Goal: Task Accomplishment & Management: Use online tool/utility

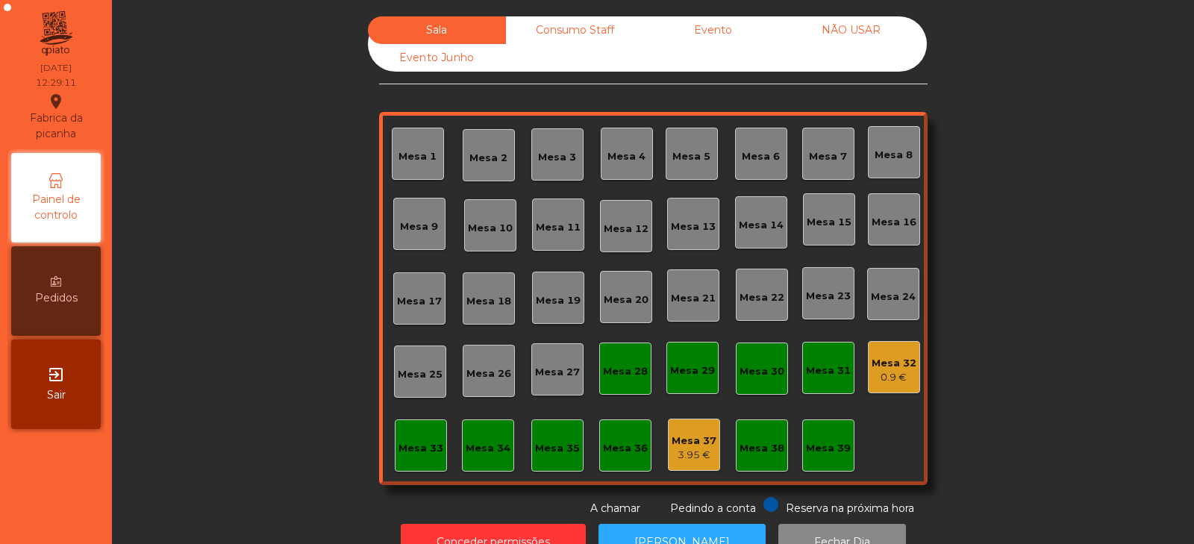
click at [820, 487] on div "Sala Consumo Staff Evento NÃO USAR Evento Junho Mesa 1 Mesa 2 Mesa 3 Mesa 4 [GE…" at bounding box center [653, 266] width 549 height 500
click at [813, 450] on div "Mesa 39" at bounding box center [828, 448] width 45 height 15
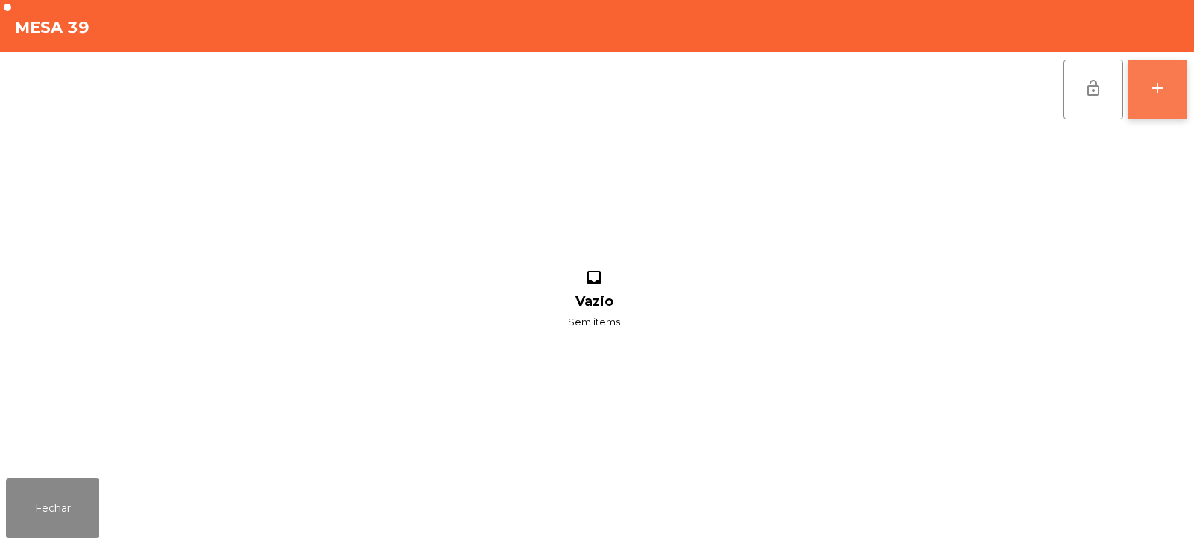
click at [1158, 69] on button "add" at bounding box center [1158, 90] width 60 height 60
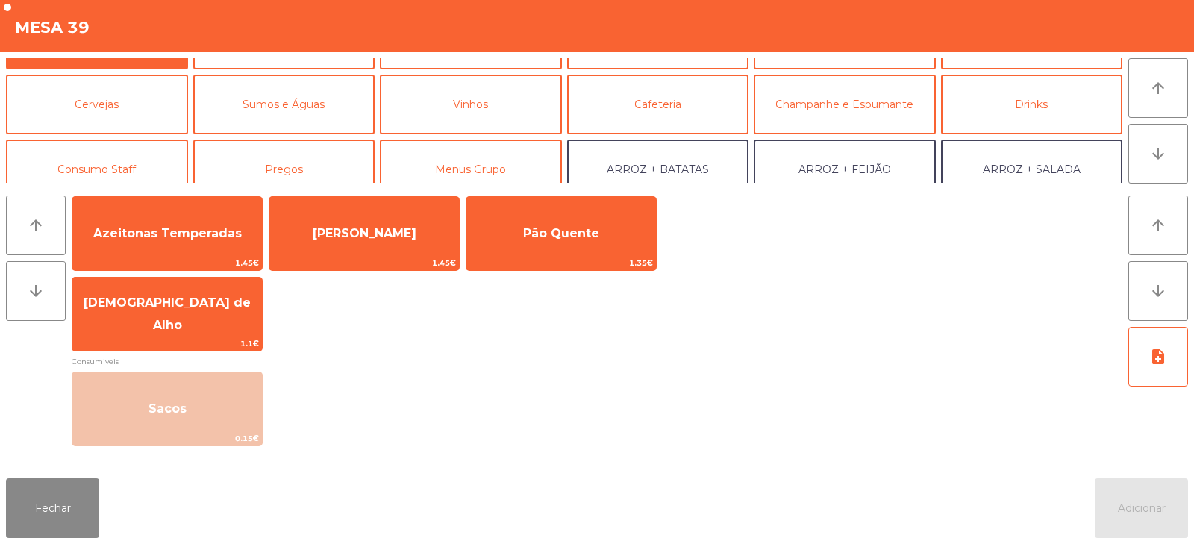
scroll to position [72, 0]
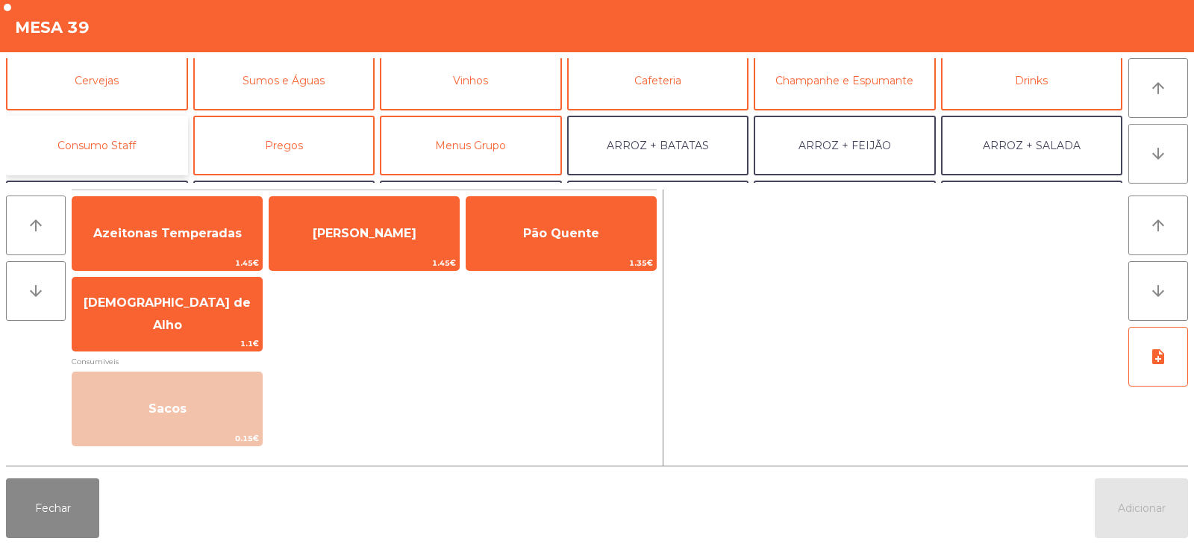
click at [136, 125] on button "Consumo Staff" at bounding box center [97, 146] width 182 height 60
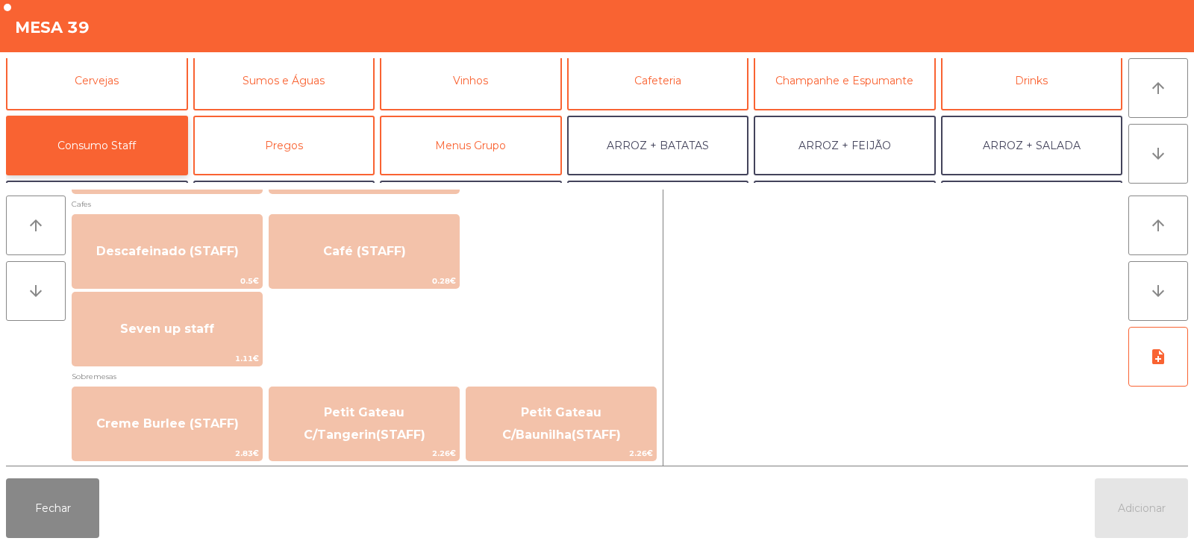
scroll to position [842, 0]
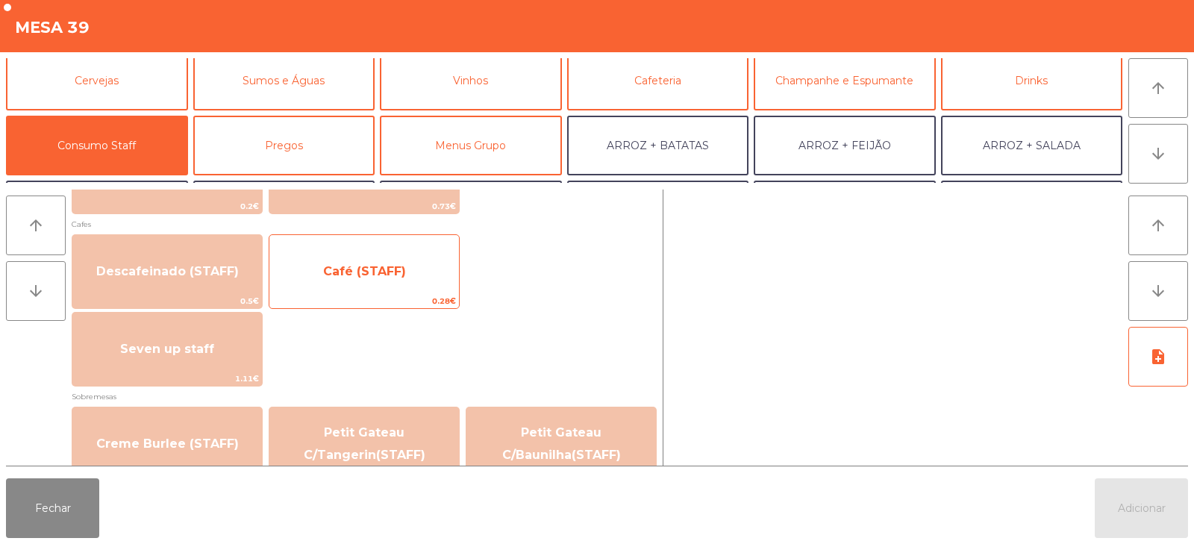
click at [422, 284] on span "Café (STAFF)" at bounding box center [364, 272] width 190 height 40
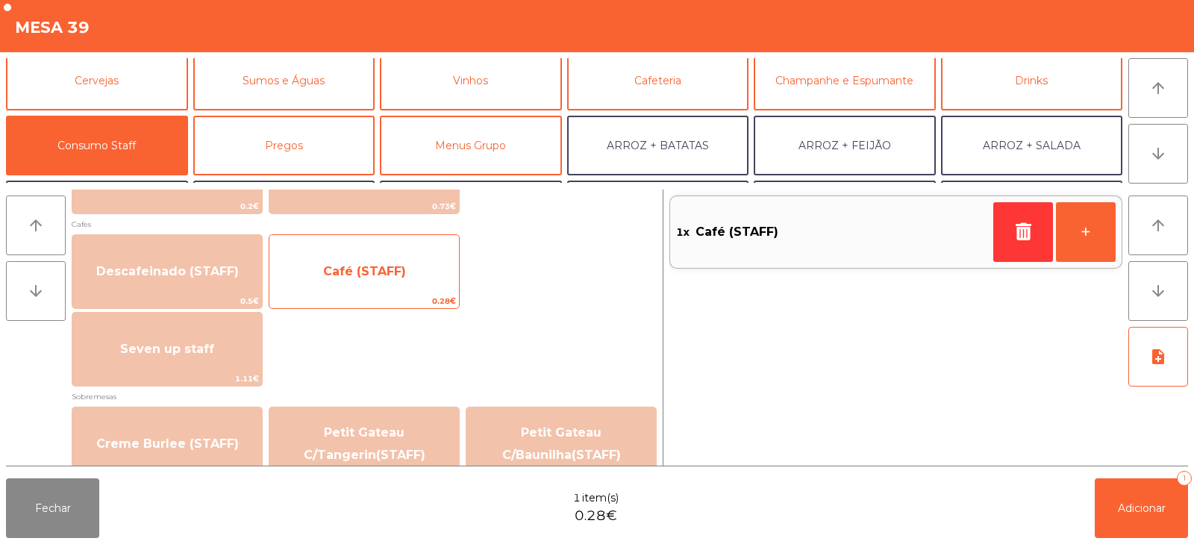
click at [416, 290] on span "Café (STAFF)" at bounding box center [364, 272] width 190 height 40
click at [415, 287] on span "Café (STAFF)" at bounding box center [364, 272] width 190 height 40
click at [407, 284] on span "Café (STAFF)" at bounding box center [364, 272] width 190 height 40
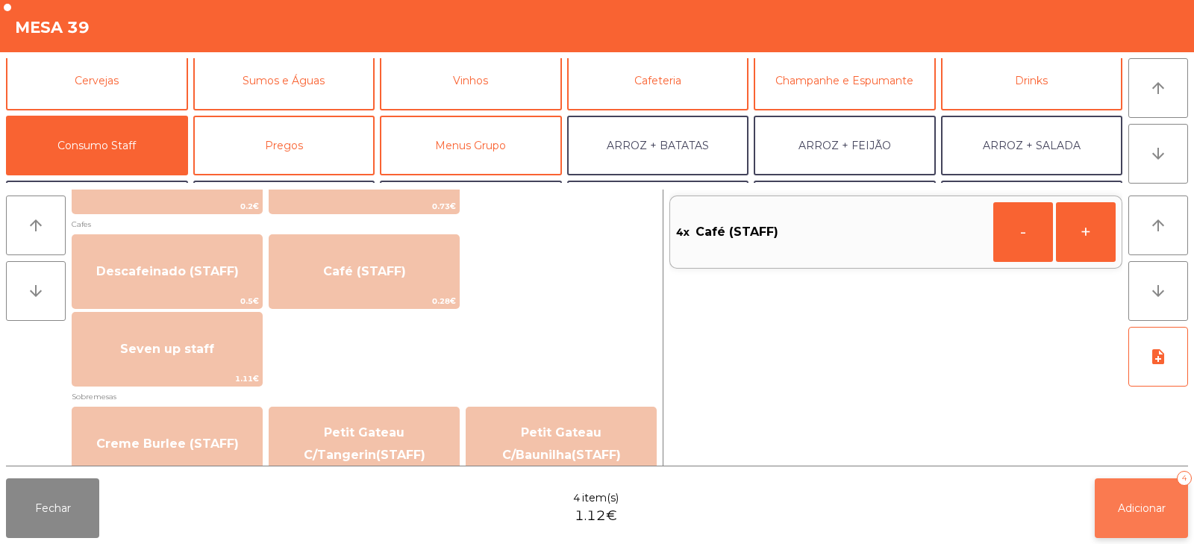
click at [1102, 523] on button "Adicionar 4" at bounding box center [1141, 508] width 93 height 60
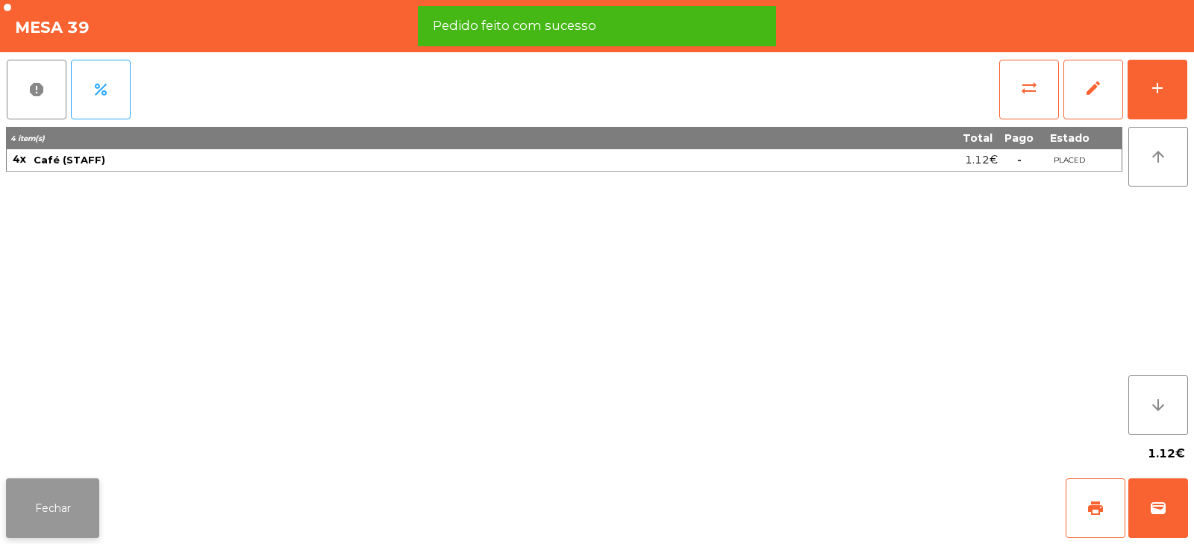
click at [56, 519] on button "Fechar" at bounding box center [52, 508] width 93 height 60
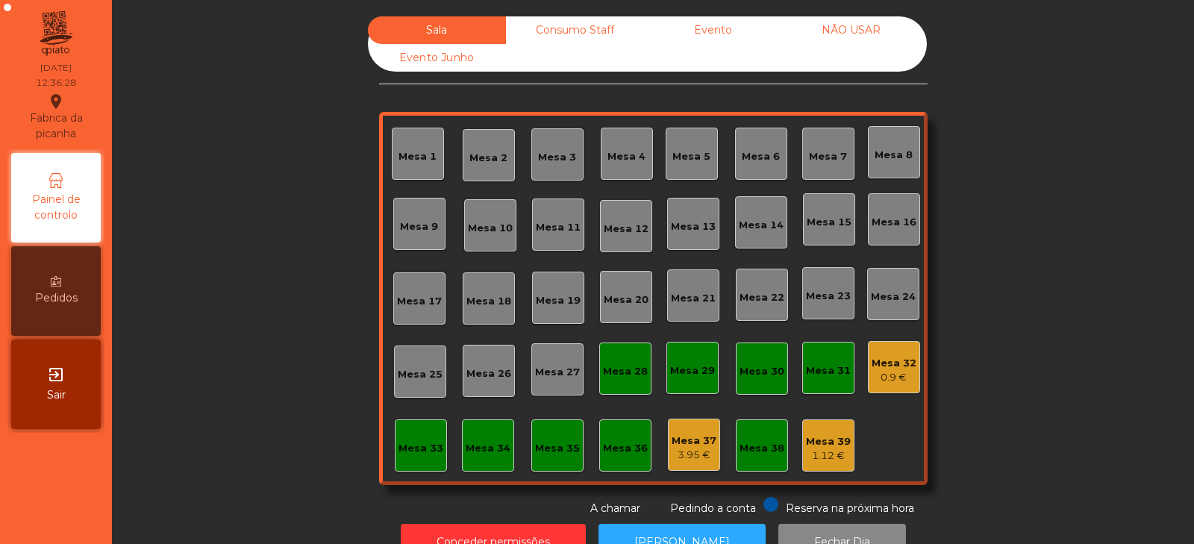
scroll to position [2, 0]
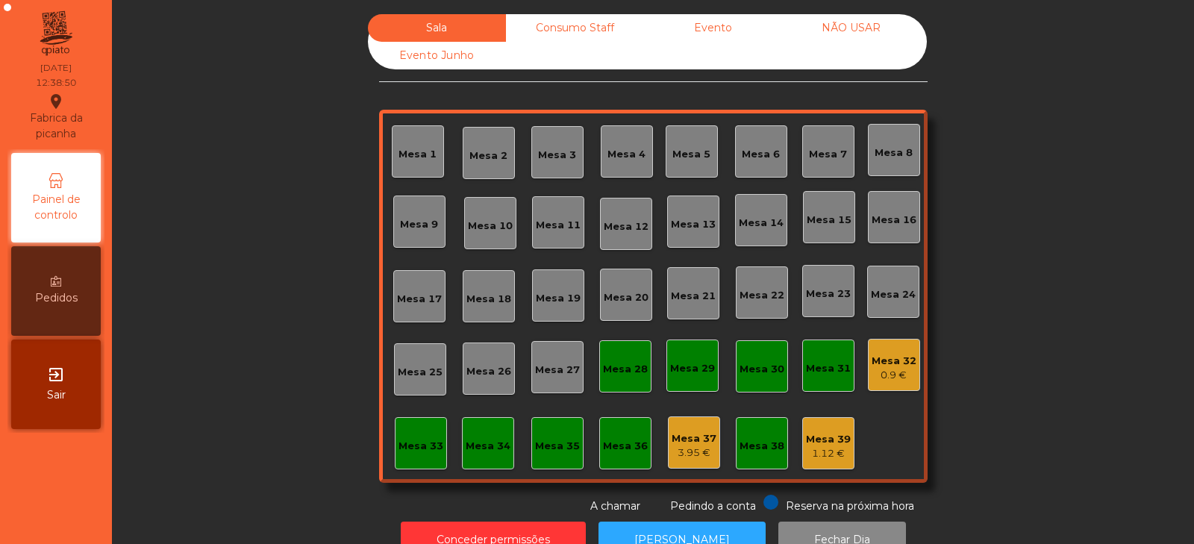
click at [822, 366] on div "Mesa 31" at bounding box center [828, 368] width 45 height 15
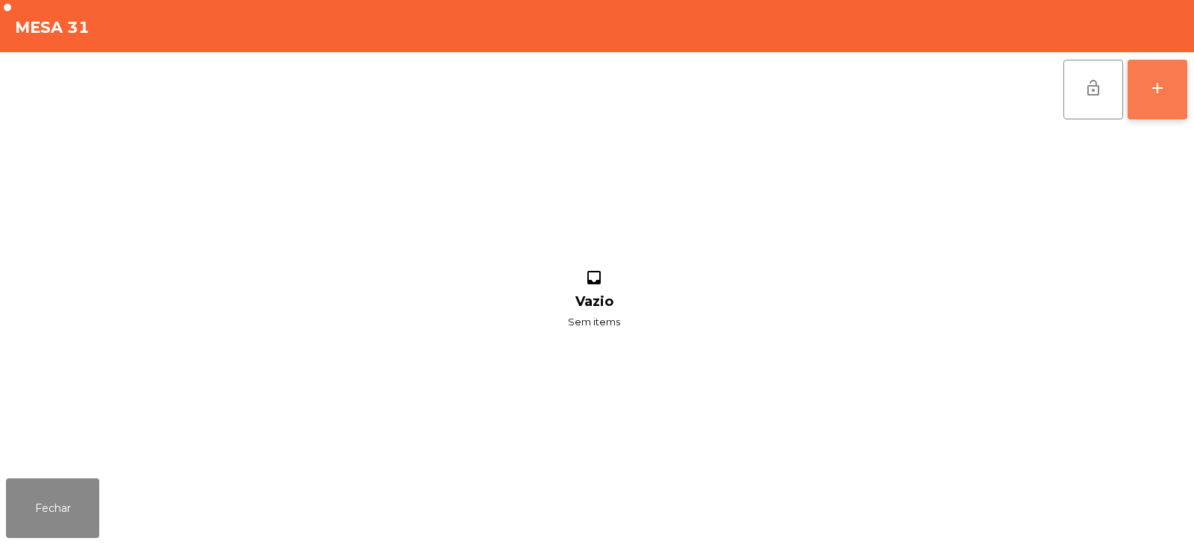
click at [1162, 89] on div "add" at bounding box center [1158, 88] width 18 height 18
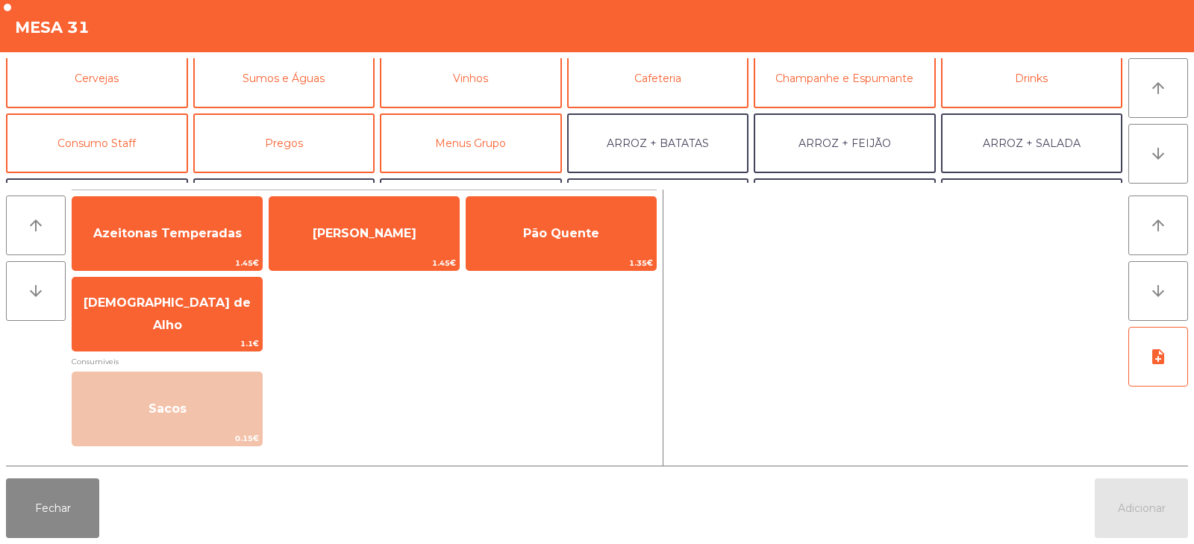
scroll to position [79, 0]
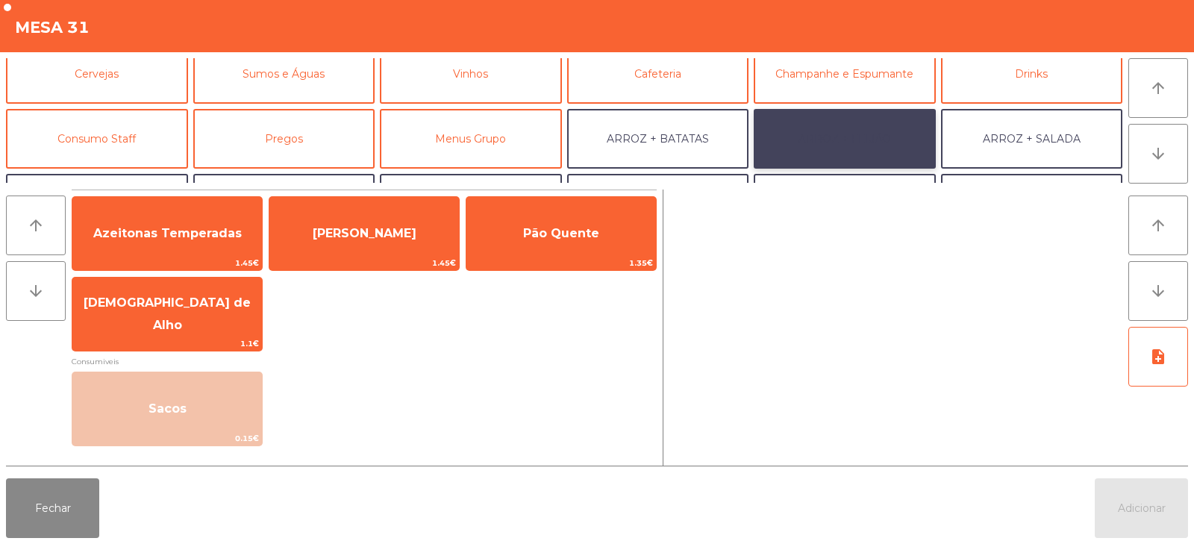
click at [795, 134] on button "ARROZ + FEIJÃO" at bounding box center [845, 139] width 182 height 60
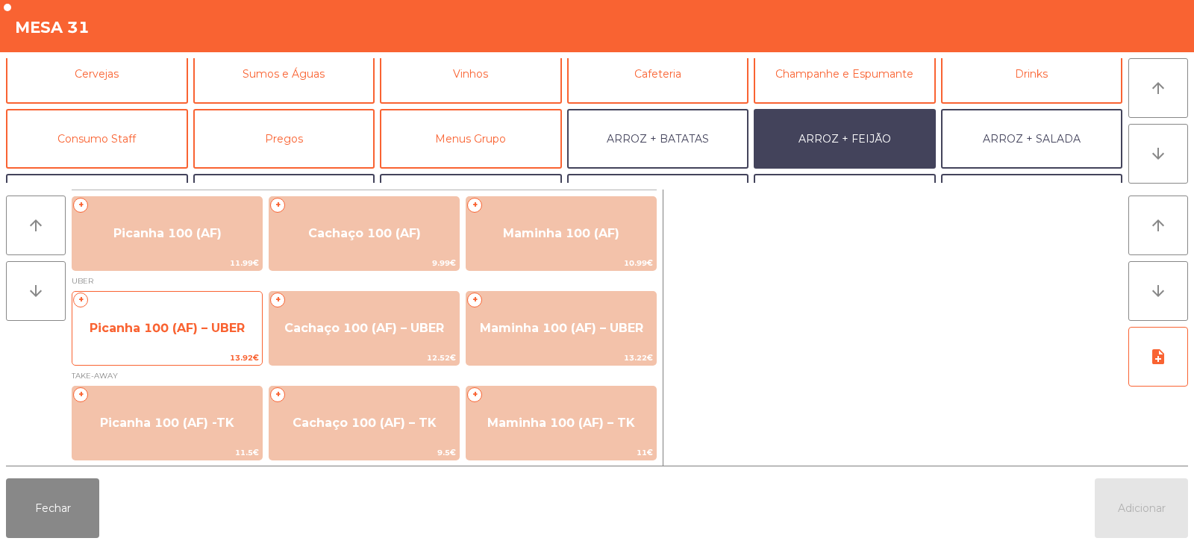
click at [185, 339] on span "Picanha 100 (AF) – UBER" at bounding box center [167, 328] width 190 height 40
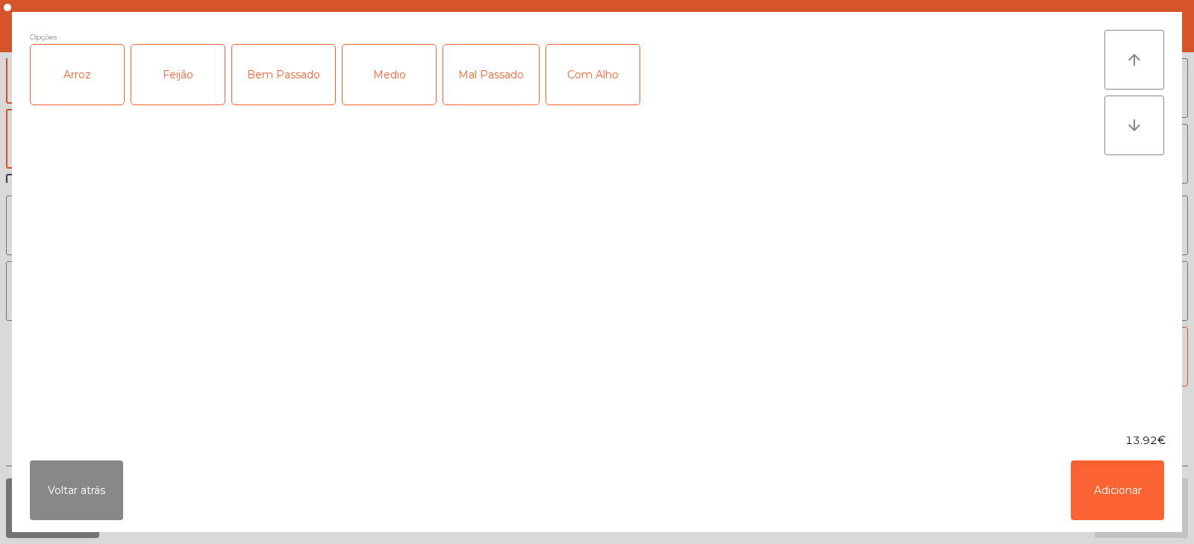
click at [73, 82] on div "Arroz" at bounding box center [77, 75] width 93 height 60
click at [181, 78] on div "Feijão" at bounding box center [177, 75] width 93 height 60
click at [423, 72] on div "Medio" at bounding box center [389, 75] width 93 height 60
click at [1138, 480] on button "Adicionar" at bounding box center [1117, 491] width 93 height 60
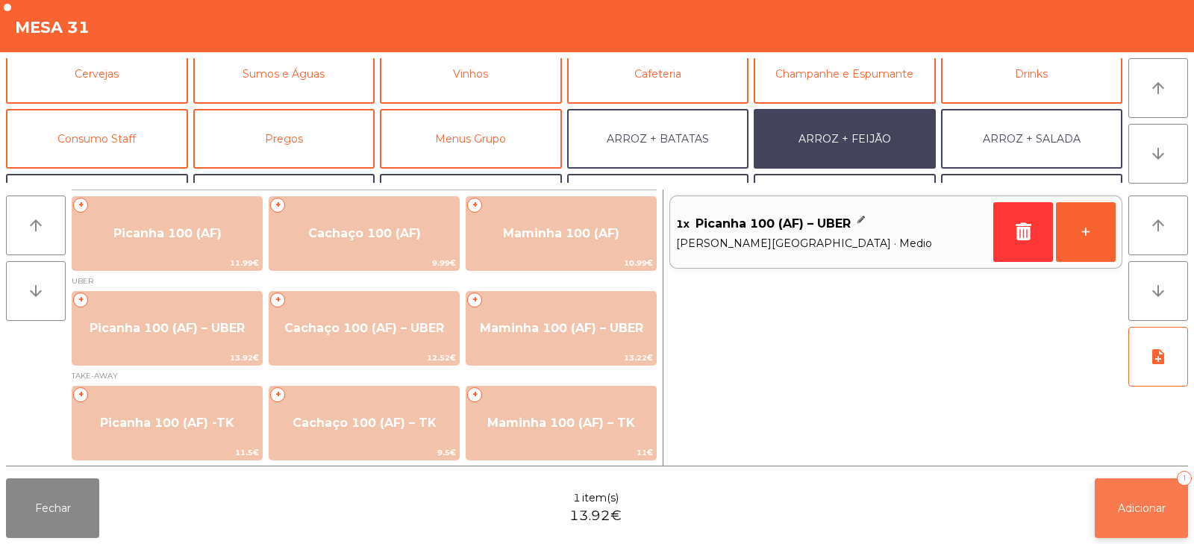
click at [1144, 510] on span "Adicionar" at bounding box center [1142, 508] width 48 height 13
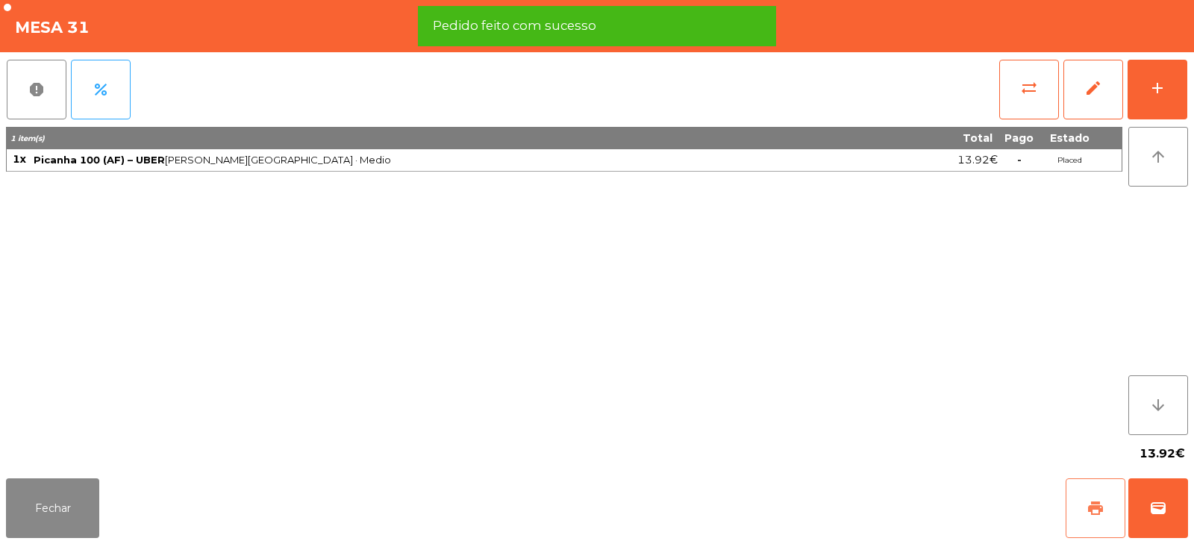
click at [1109, 510] on button "print" at bounding box center [1096, 508] width 60 height 60
click at [1147, 499] on button "wallet" at bounding box center [1159, 508] width 60 height 60
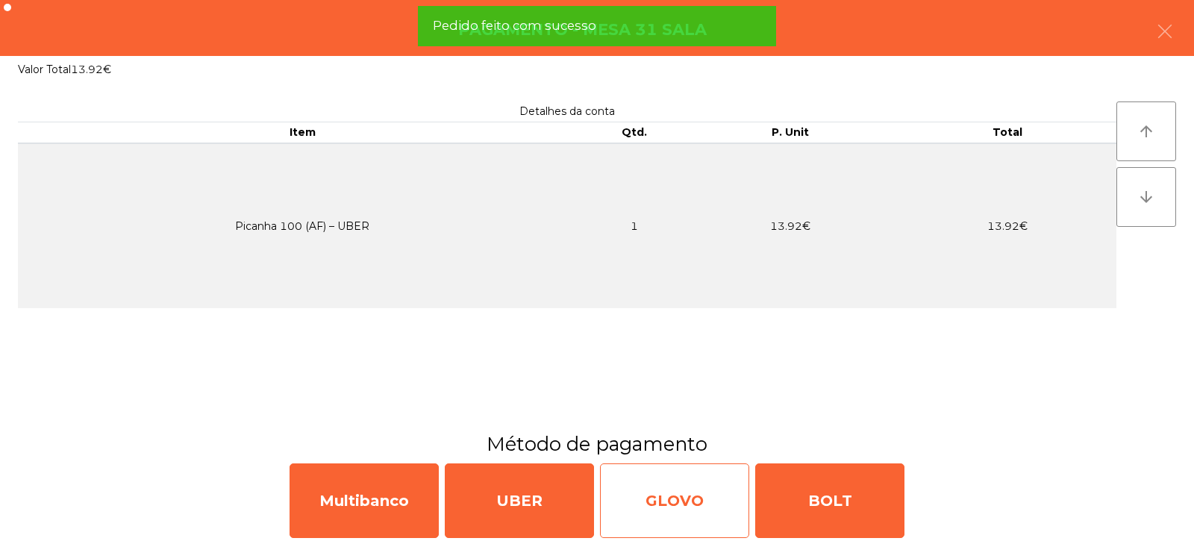
click at [725, 496] on div "GLOVO" at bounding box center [674, 501] width 149 height 75
select select "**"
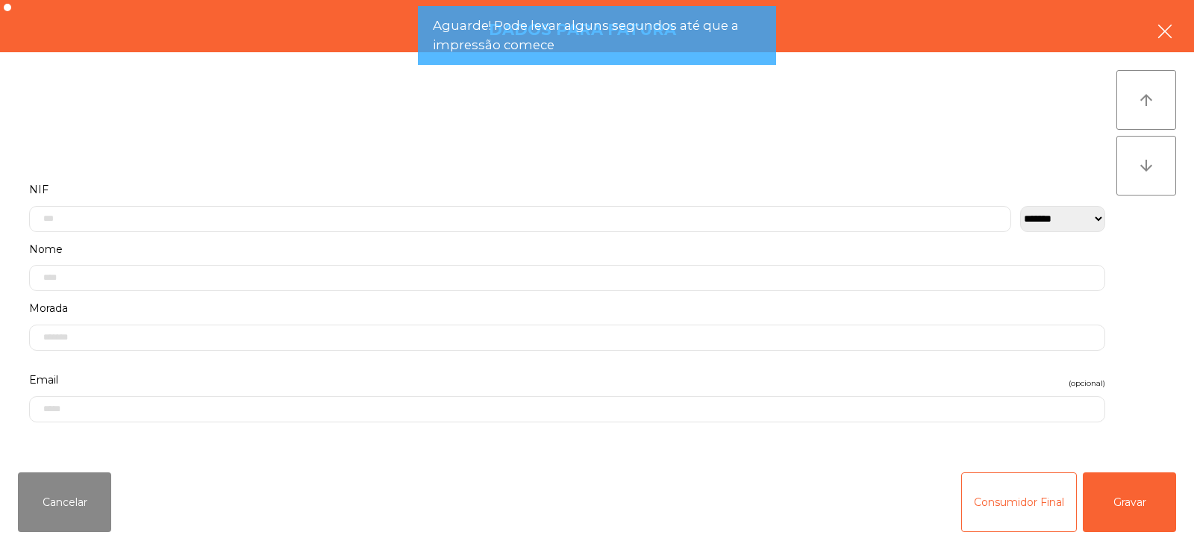
click at [1173, 30] on icon "button" at bounding box center [1165, 31] width 18 height 18
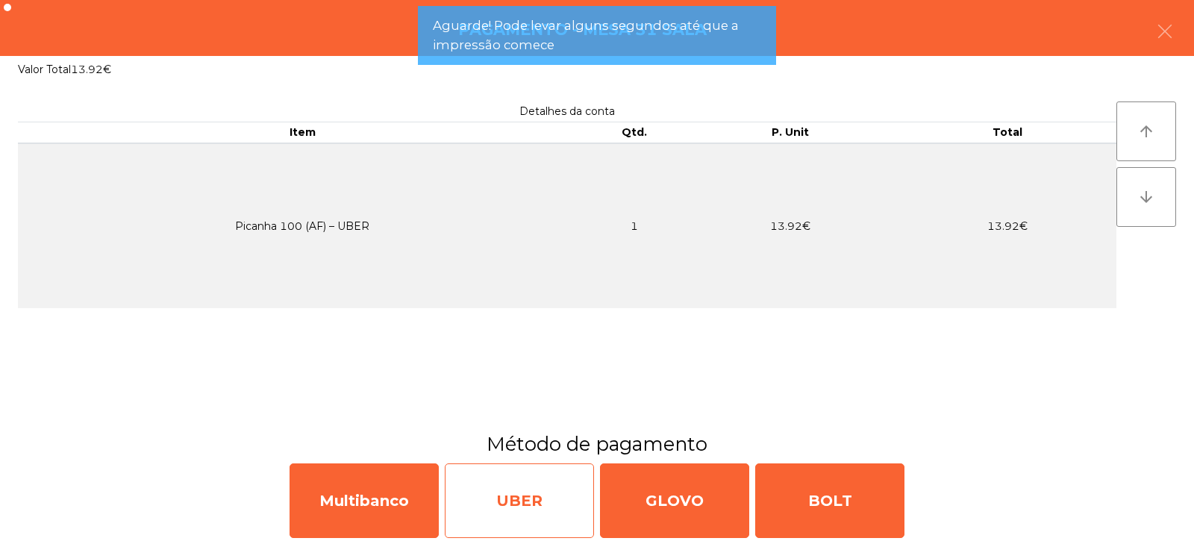
click at [556, 494] on div "UBER" at bounding box center [519, 501] width 149 height 75
select select "**"
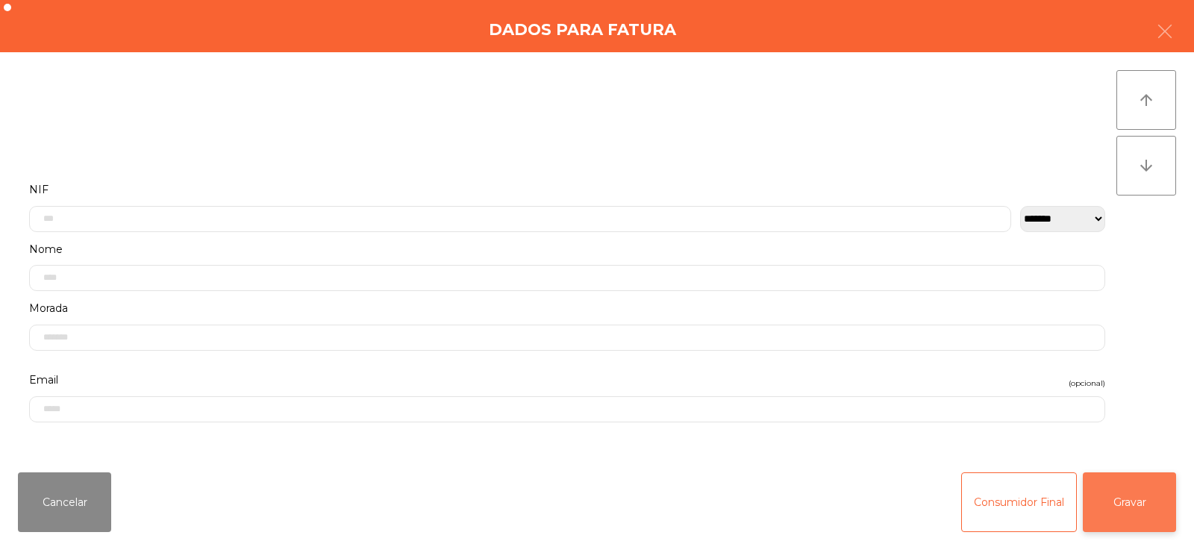
click at [1125, 512] on button "Gravar" at bounding box center [1129, 502] width 93 height 60
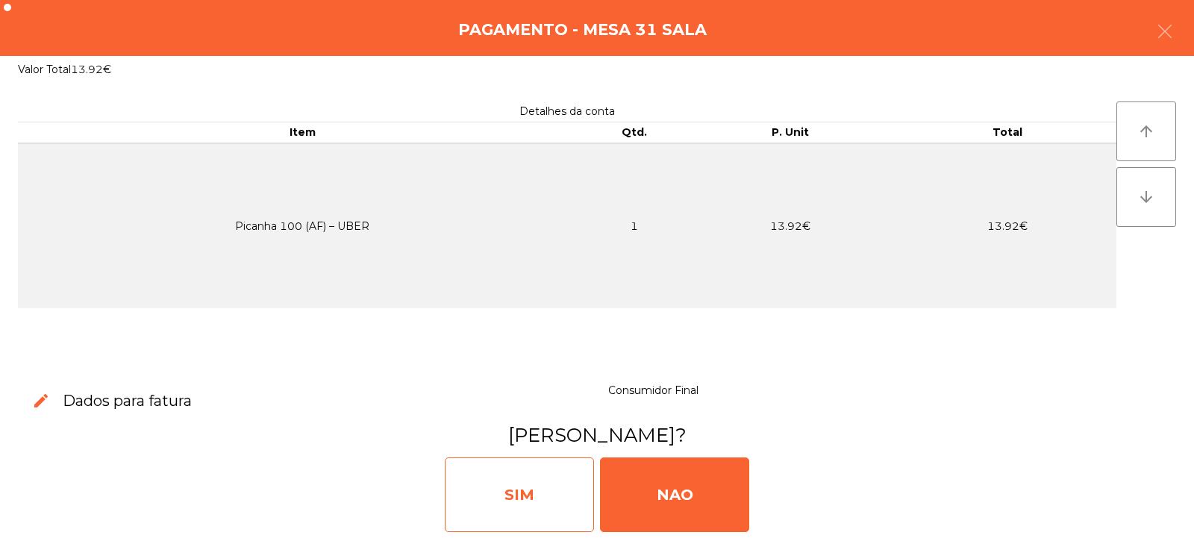
click at [567, 496] on div "SIM" at bounding box center [519, 495] width 149 height 75
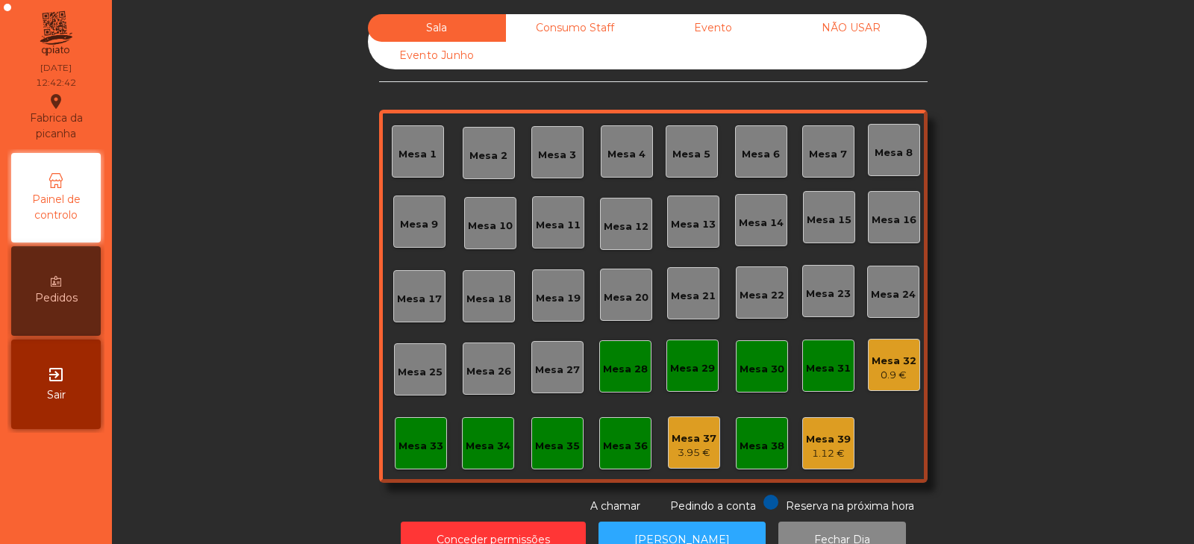
click at [1170, 338] on div "Sala Consumo Staff Evento NÃO USAR Evento Junho Mesa 1 Mesa 2 Mesa 3 [GEOGRAPHI…" at bounding box center [653, 290] width 1064 height 552
click at [640, 361] on div "Mesa 28" at bounding box center [625, 366] width 45 height 21
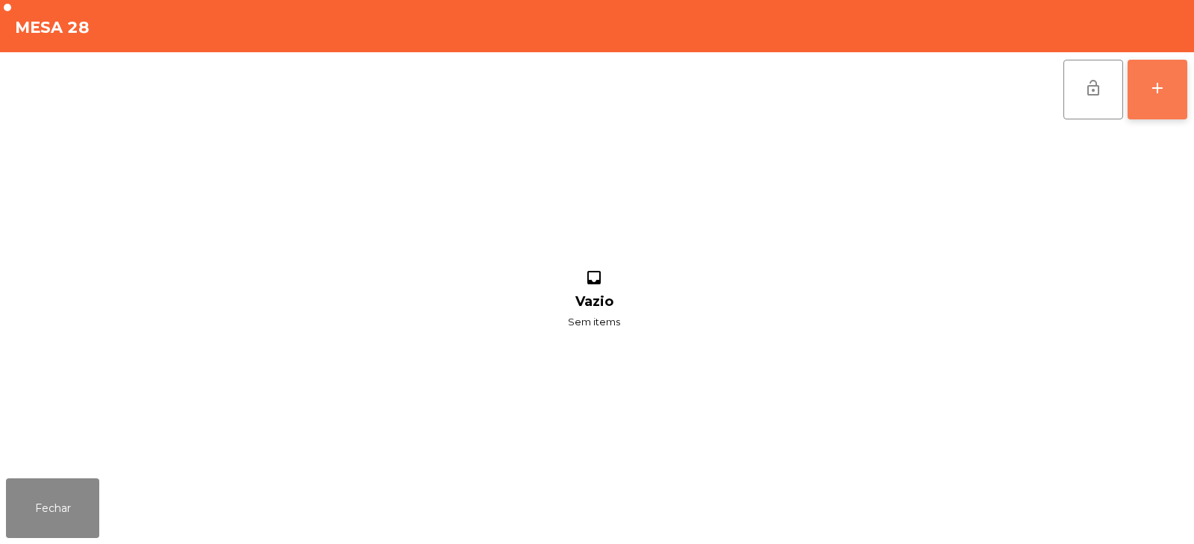
click at [1155, 87] on div "add" at bounding box center [1158, 88] width 18 height 18
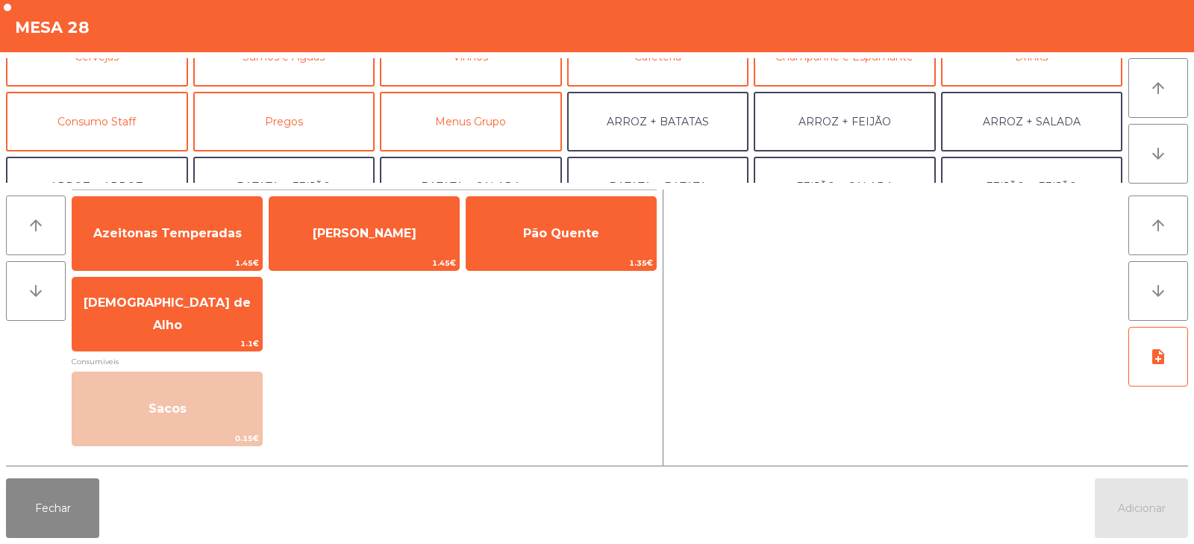
scroll to position [98, 0]
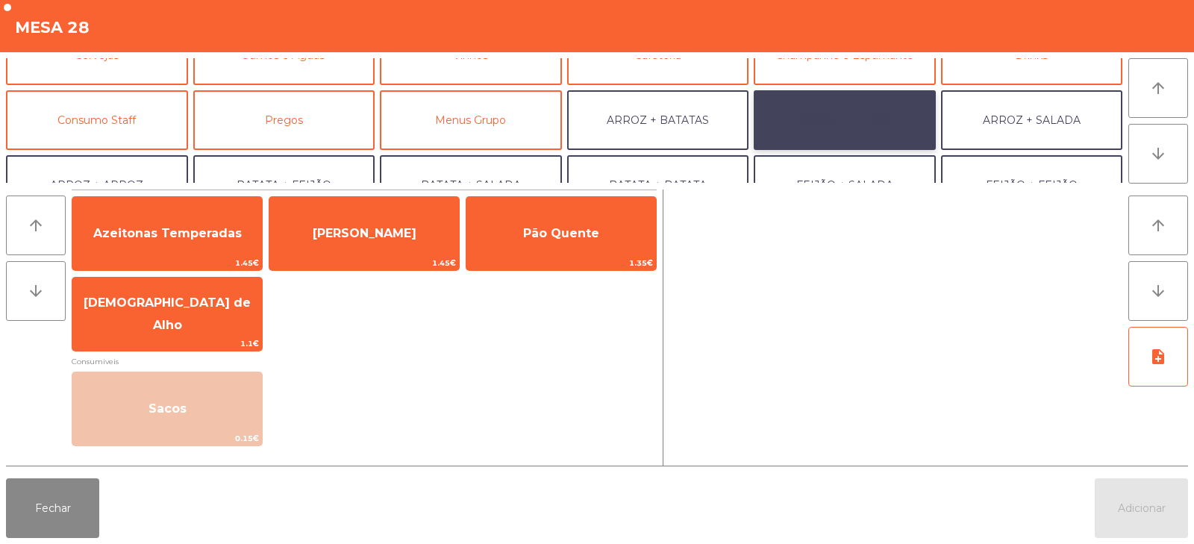
click at [840, 122] on button "ARROZ + FEIJÃO" at bounding box center [845, 120] width 182 height 60
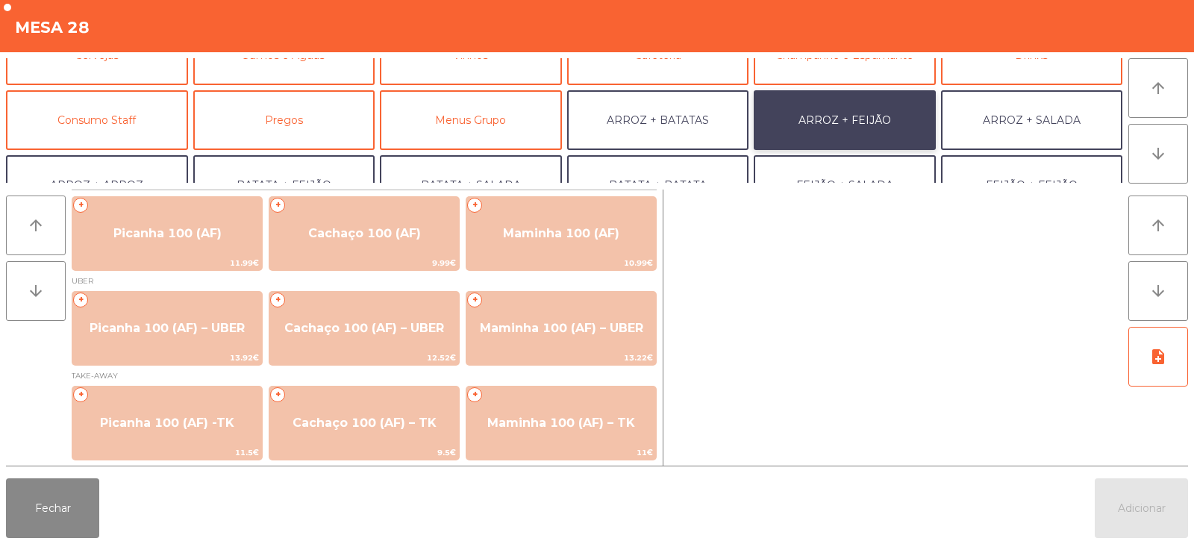
scroll to position [1, 0]
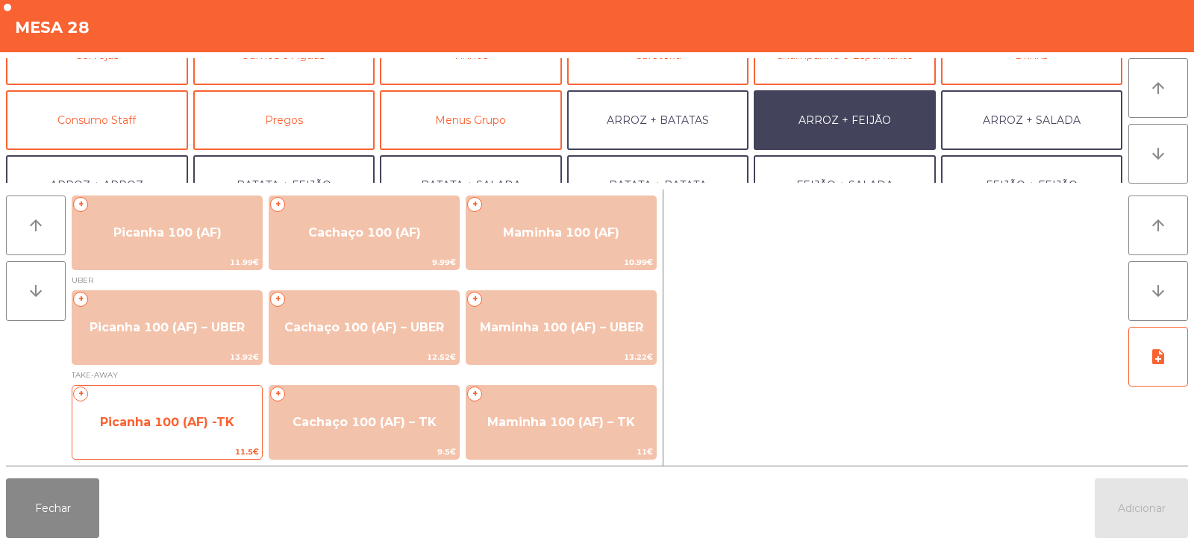
click at [222, 439] on span "Picanha 100 (AF) -TK" at bounding box center [167, 422] width 190 height 40
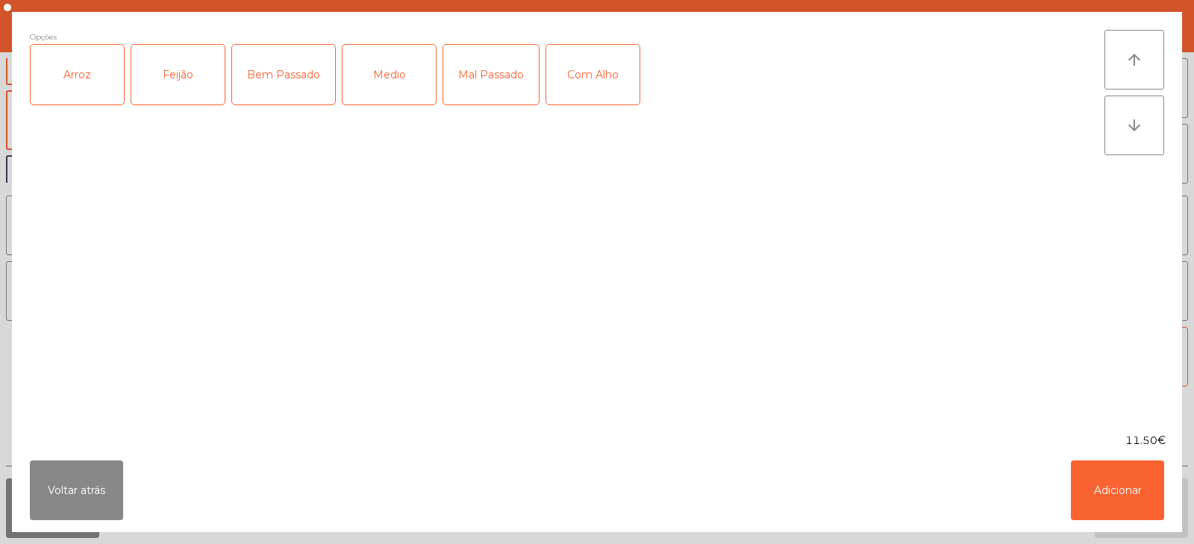
click at [96, 81] on div "Arroz" at bounding box center [77, 75] width 93 height 60
click at [158, 85] on div "Feijão" at bounding box center [177, 75] width 93 height 60
click at [304, 87] on div "Bem Passado" at bounding box center [283, 75] width 103 height 60
click at [1135, 509] on button "Adicionar" at bounding box center [1117, 491] width 93 height 60
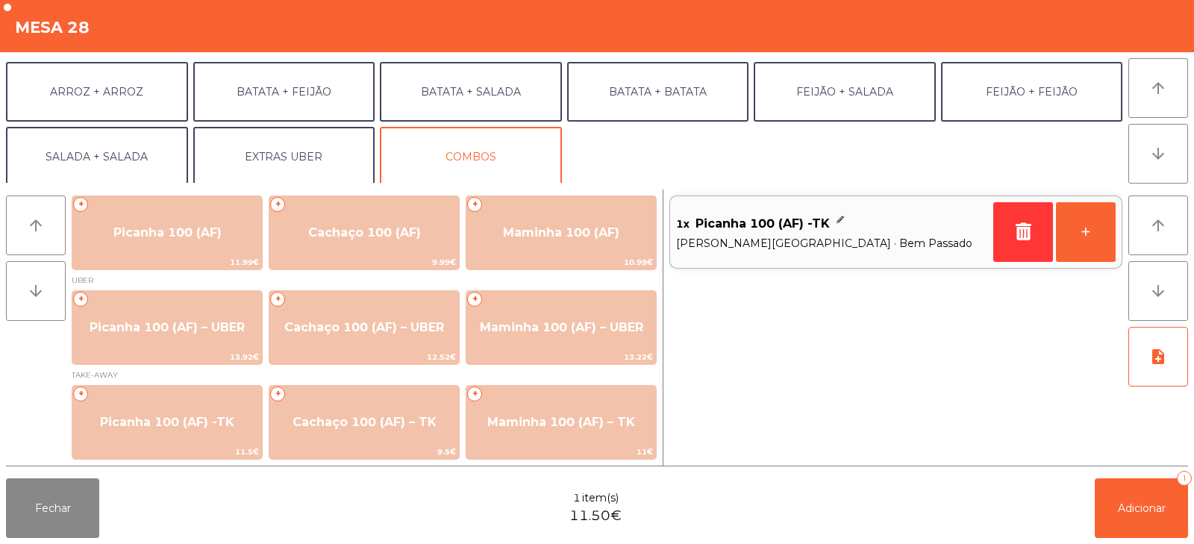
scroll to position [195, 0]
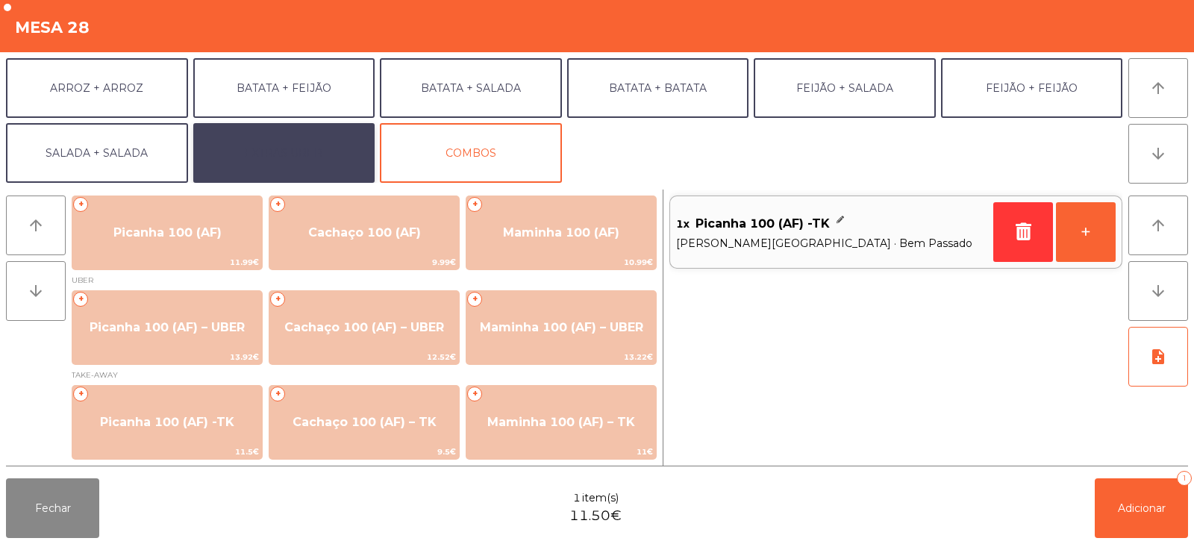
click at [321, 143] on button "EXTRAS UBER" at bounding box center [284, 153] width 182 height 60
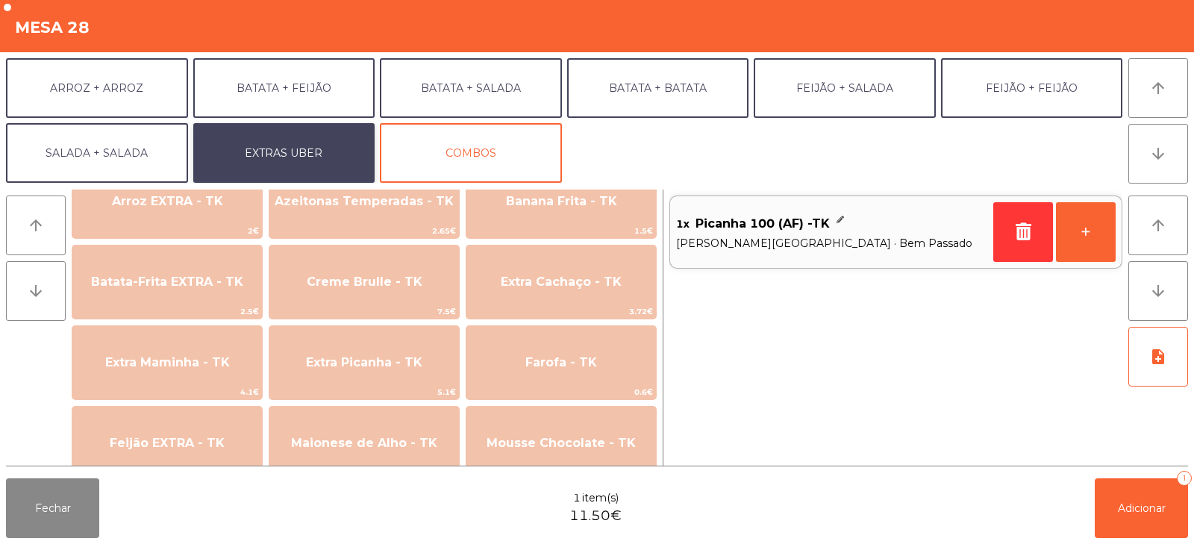
scroll to position [595, 0]
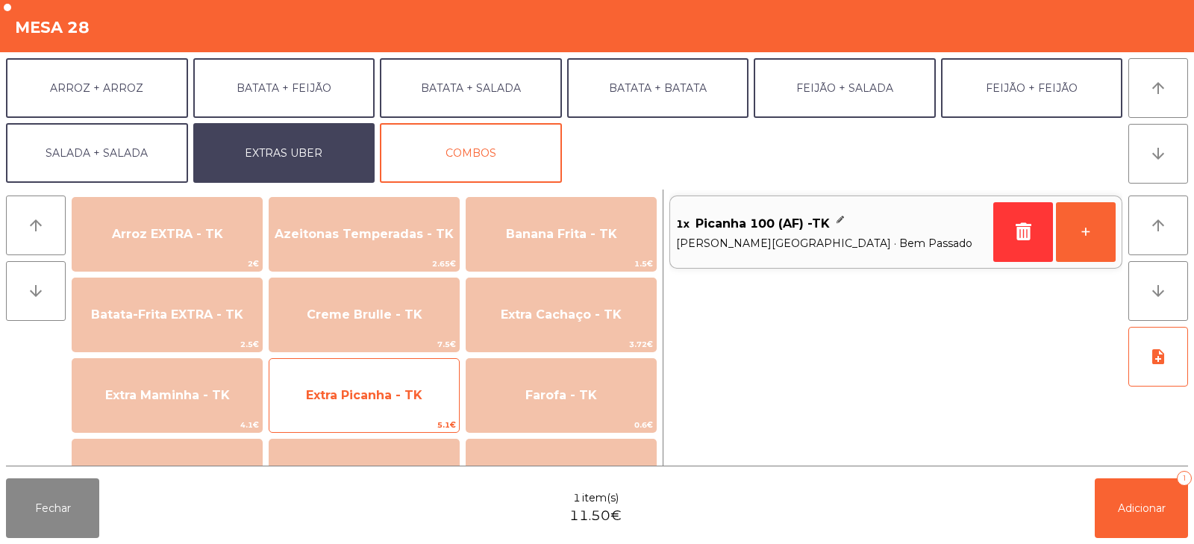
click at [356, 402] on span "Extra Picanha - TK" at bounding box center [364, 395] width 116 height 14
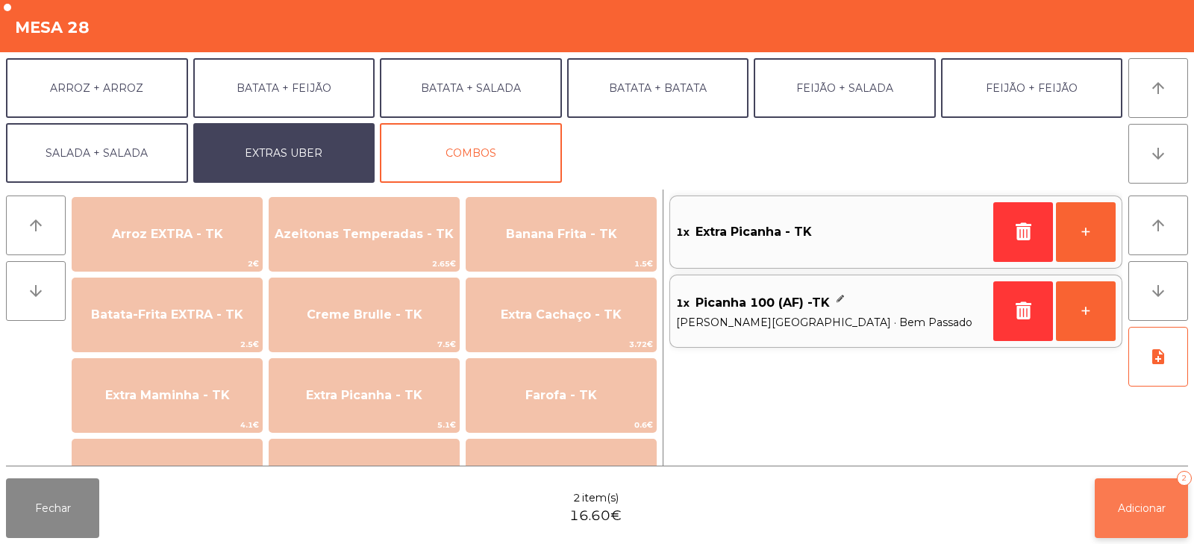
click at [1142, 502] on span "Adicionar" at bounding box center [1142, 508] width 48 height 13
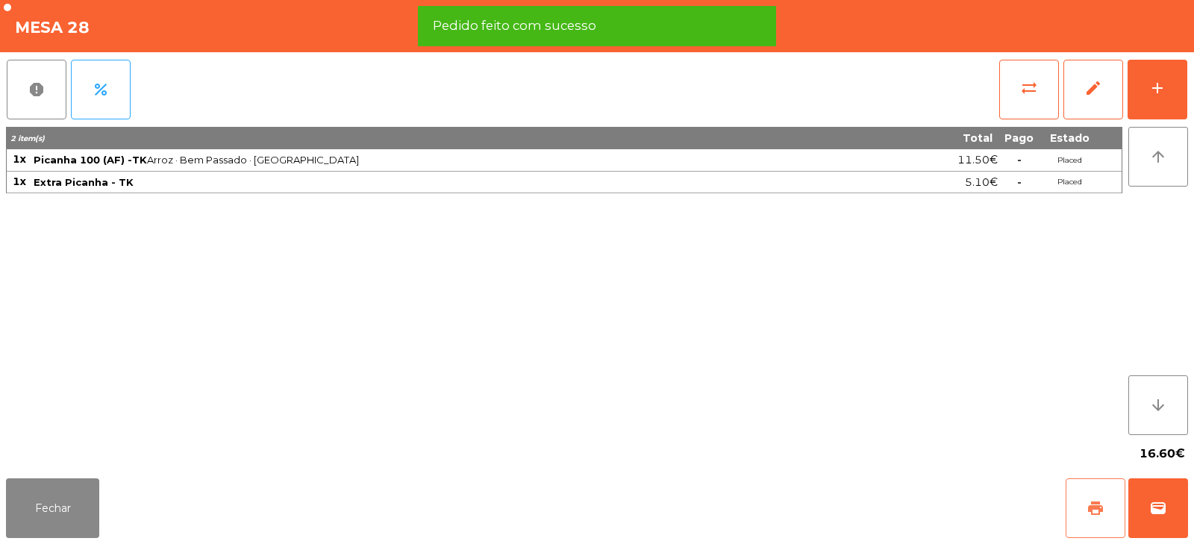
click at [1099, 506] on span "print" at bounding box center [1096, 508] width 18 height 18
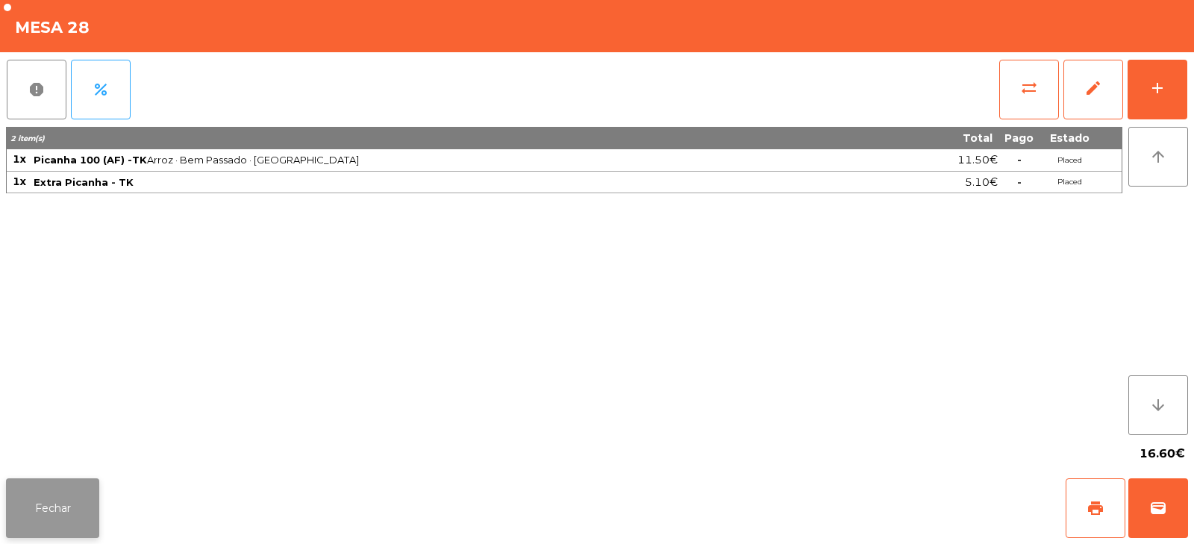
click at [43, 491] on button "Fechar" at bounding box center [52, 508] width 93 height 60
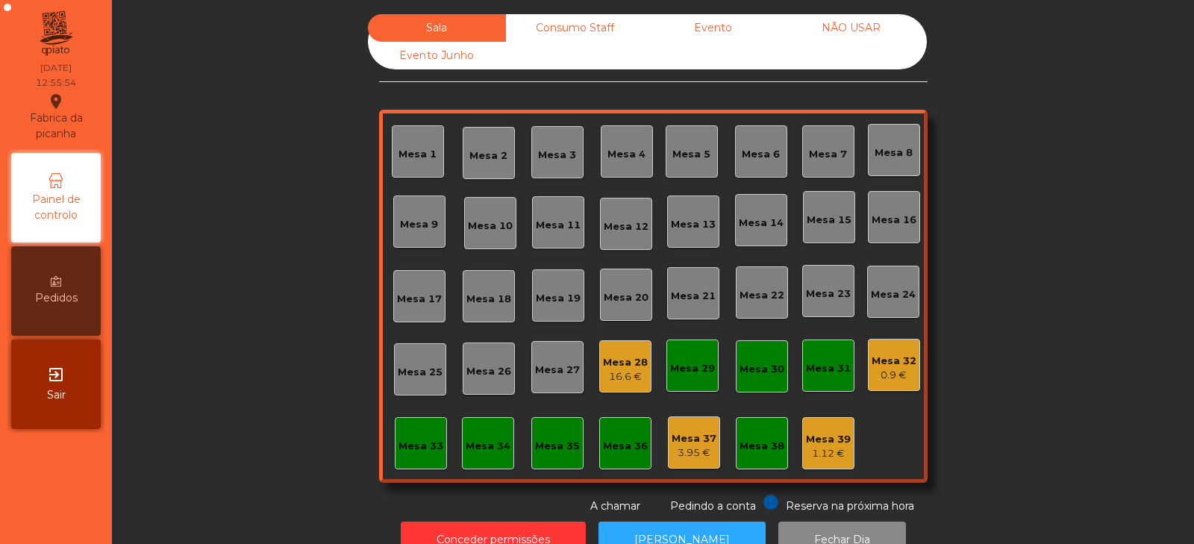
click at [836, 372] on div "Mesa 31" at bounding box center [828, 368] width 45 height 15
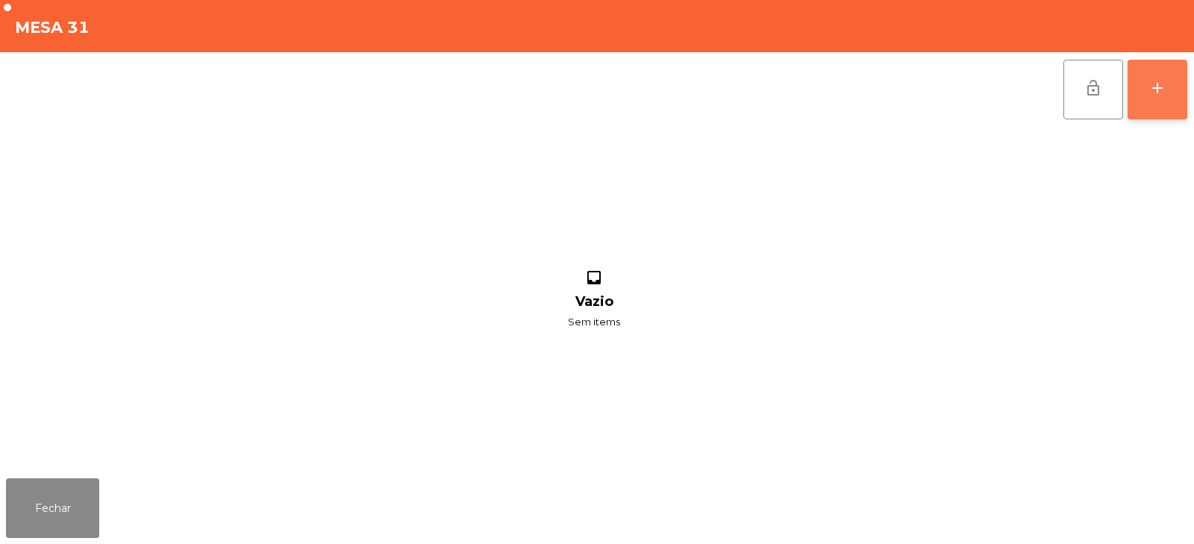
click at [1162, 94] on div "add" at bounding box center [1158, 88] width 18 height 18
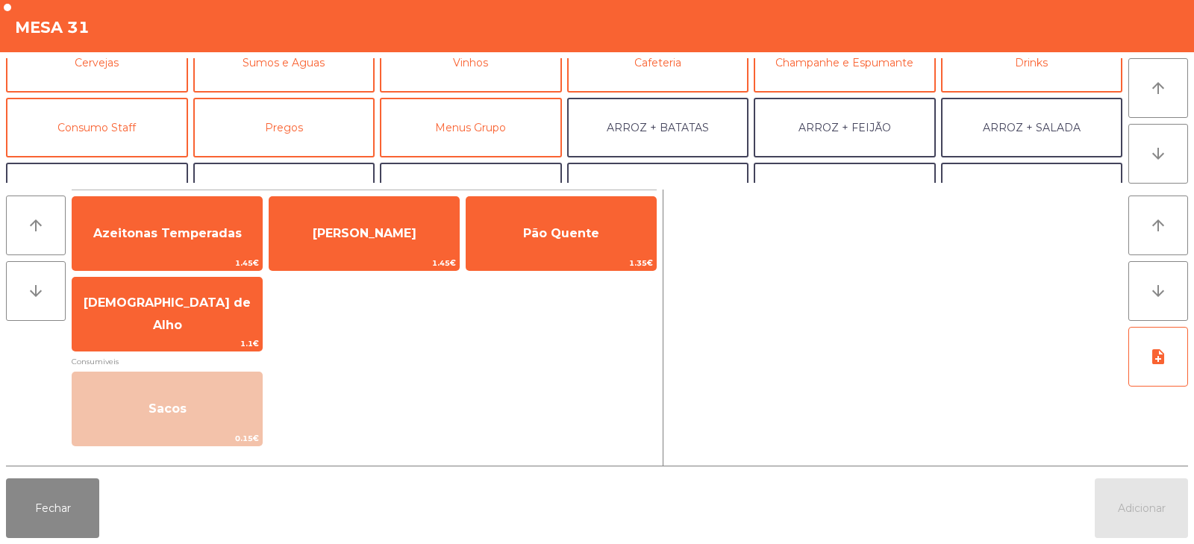
scroll to position [97, 0]
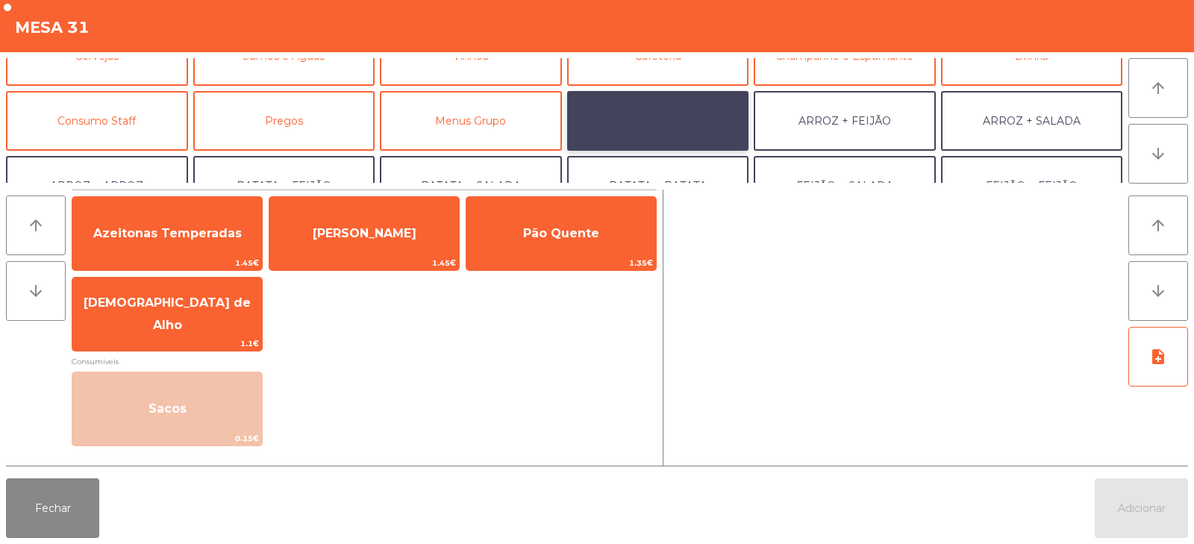
click at [731, 125] on button "ARROZ + BATATAS" at bounding box center [658, 121] width 182 height 60
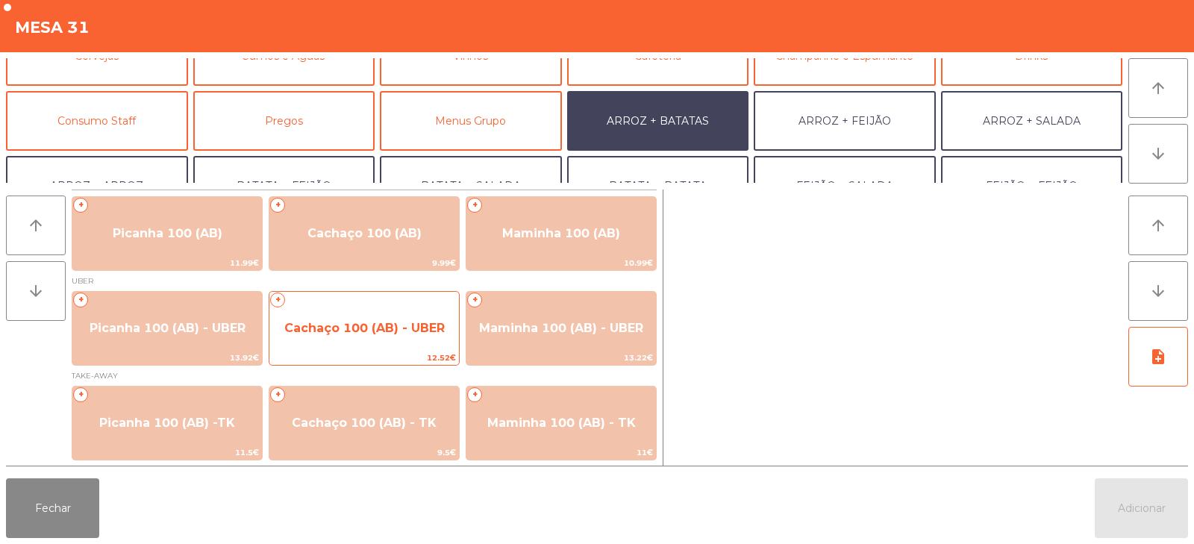
click at [404, 337] on span "Cachaço 100 (AB) - UBER" at bounding box center [364, 328] width 190 height 40
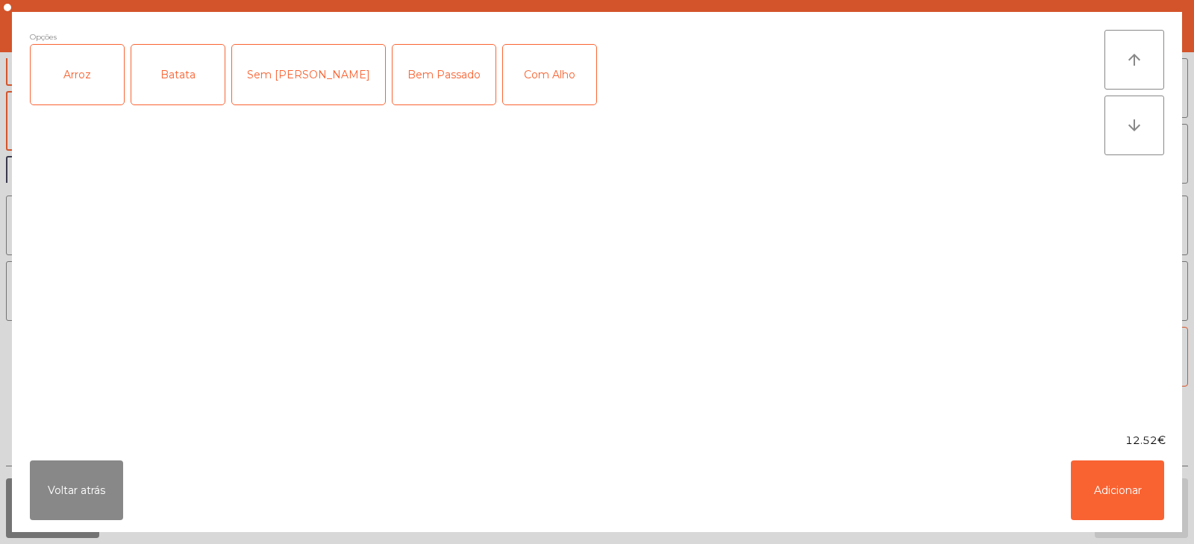
click at [81, 103] on div "Arroz" at bounding box center [77, 75] width 93 height 60
click at [172, 96] on div "Batata" at bounding box center [177, 75] width 93 height 60
click at [1131, 504] on button "Adicionar" at bounding box center [1117, 491] width 93 height 60
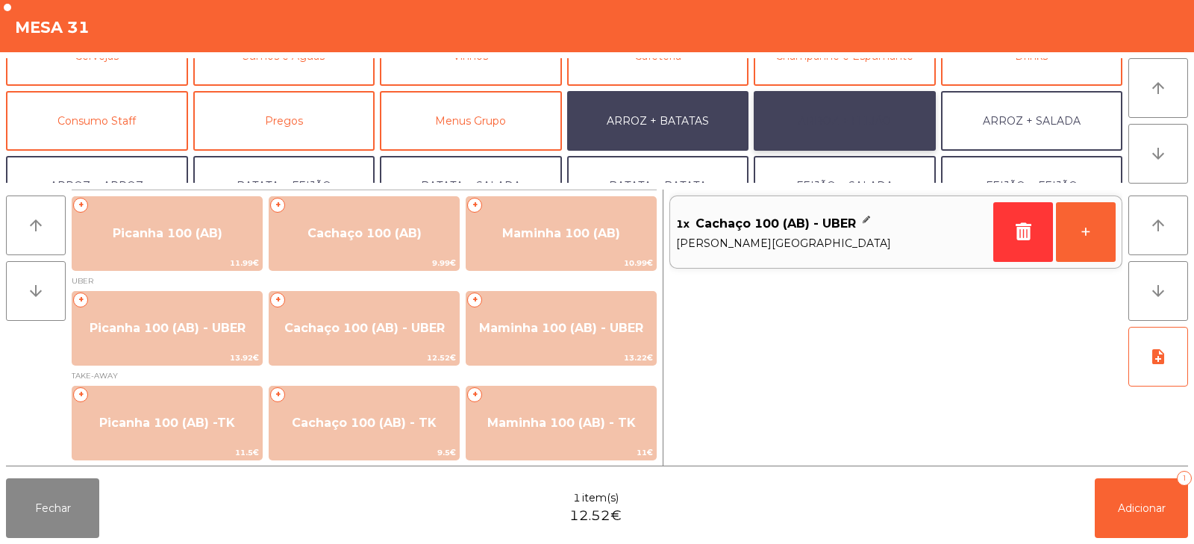
click at [844, 139] on button "ARROZ + FEIJÃO" at bounding box center [845, 121] width 182 height 60
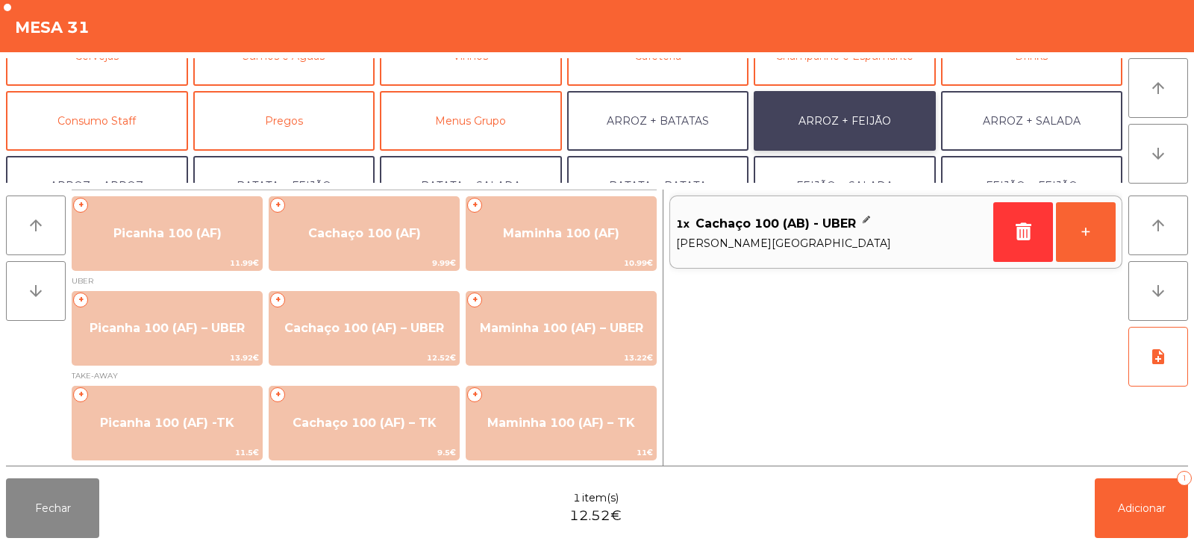
click at [865, 118] on button "ARROZ + FEIJÃO" at bounding box center [845, 121] width 182 height 60
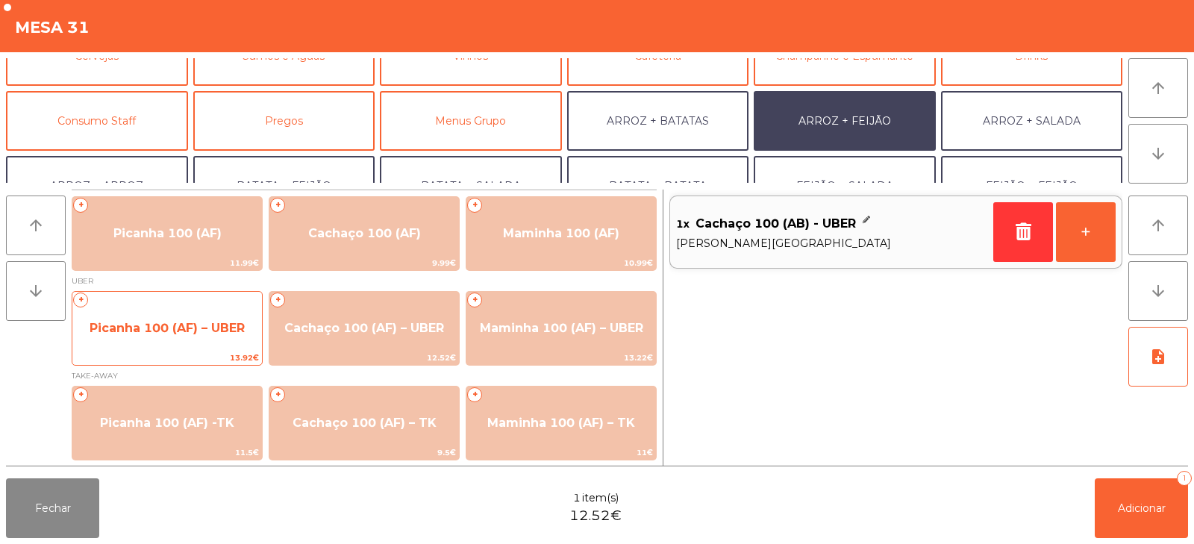
click at [113, 337] on span "Picanha 100 (AF) – UBER" at bounding box center [167, 328] width 190 height 40
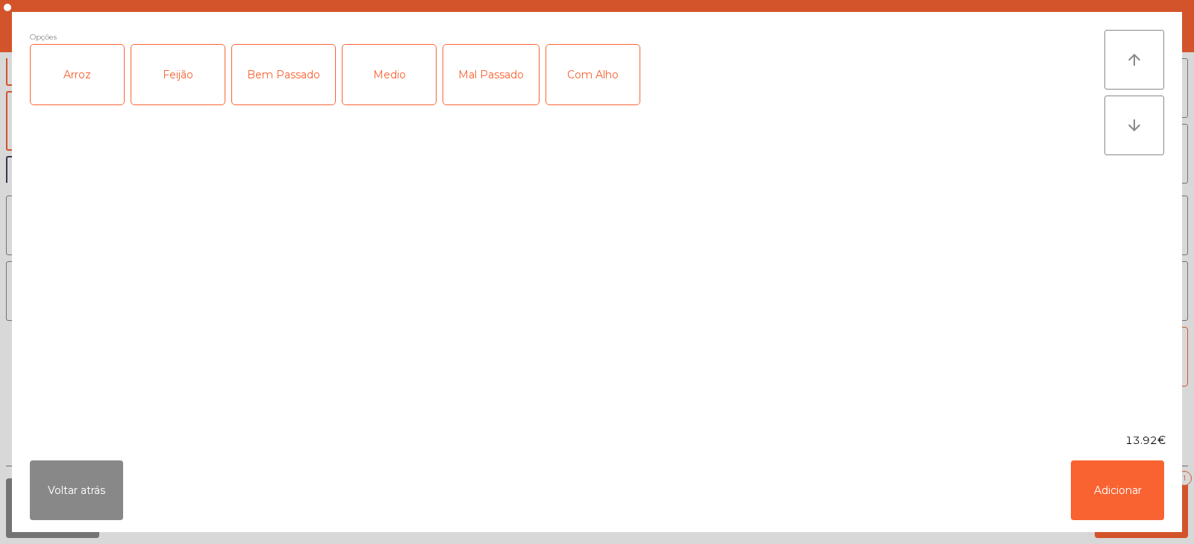
click at [73, 86] on div "Arroz" at bounding box center [77, 75] width 93 height 60
click at [157, 82] on div "Feijão" at bounding box center [177, 75] width 93 height 60
click at [413, 67] on div "Medio" at bounding box center [389, 75] width 93 height 60
click at [1114, 484] on button "Adicionar" at bounding box center [1117, 491] width 93 height 60
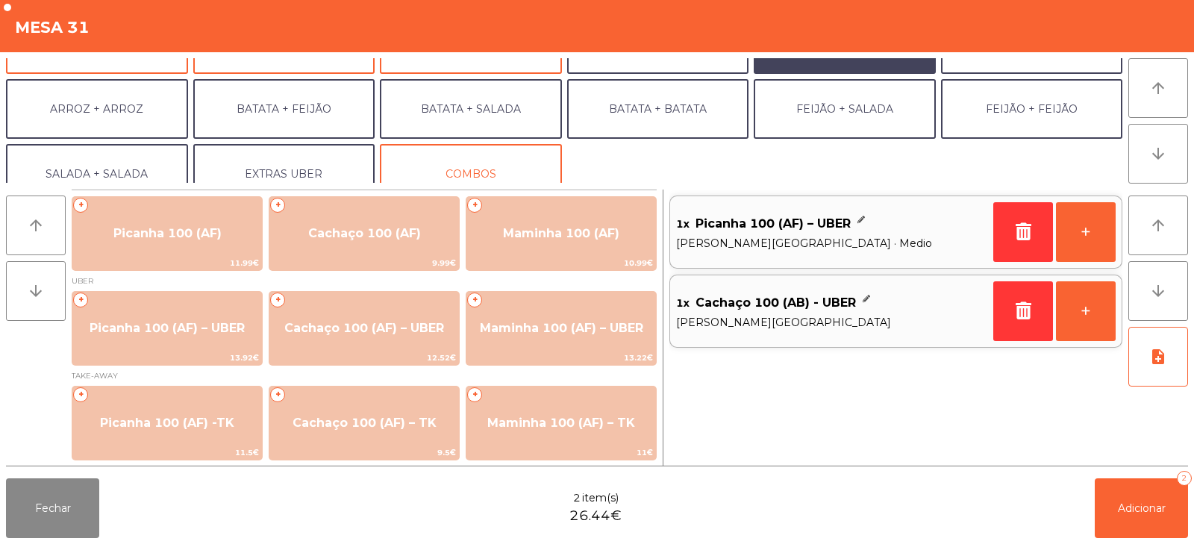
scroll to position [195, 0]
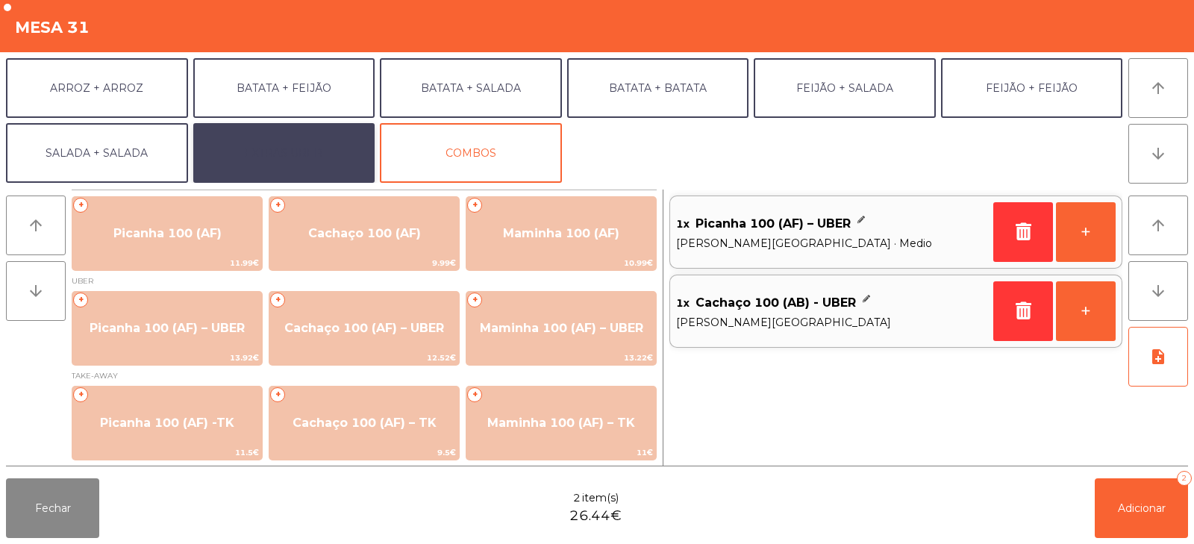
click at [243, 155] on button "EXTRAS UBER" at bounding box center [284, 153] width 182 height 60
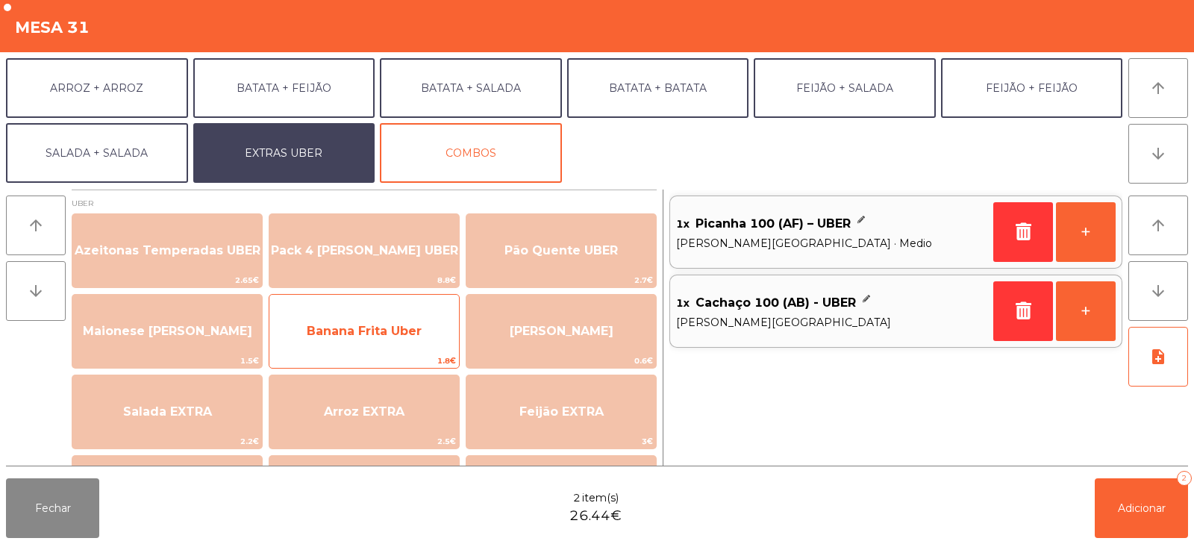
click at [323, 326] on span "Banana Frita Uber" at bounding box center [364, 331] width 115 height 14
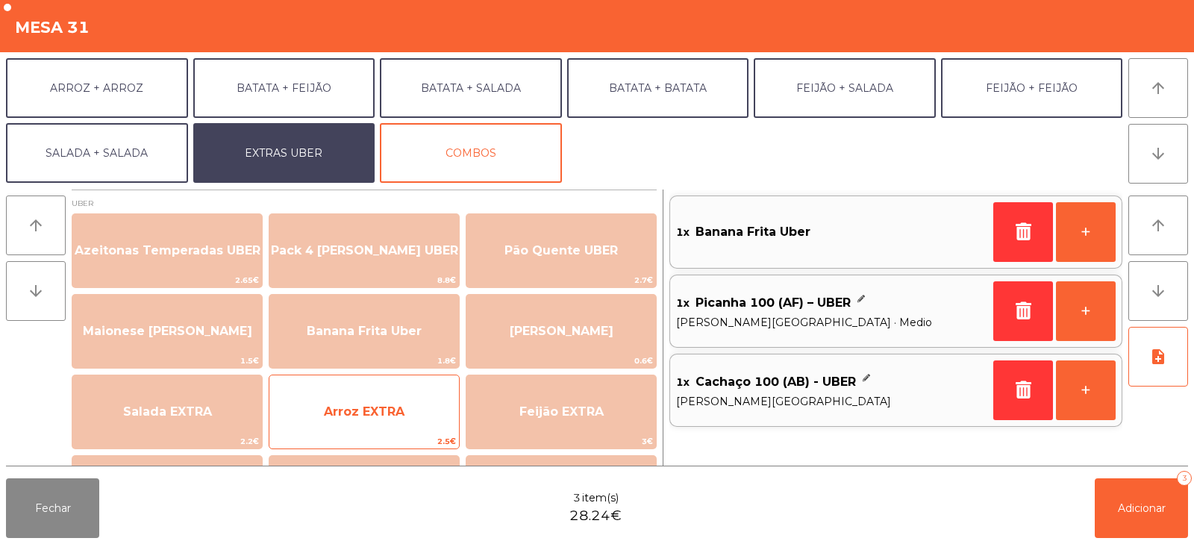
click at [403, 428] on span "Arroz EXTRA" at bounding box center [364, 412] width 190 height 40
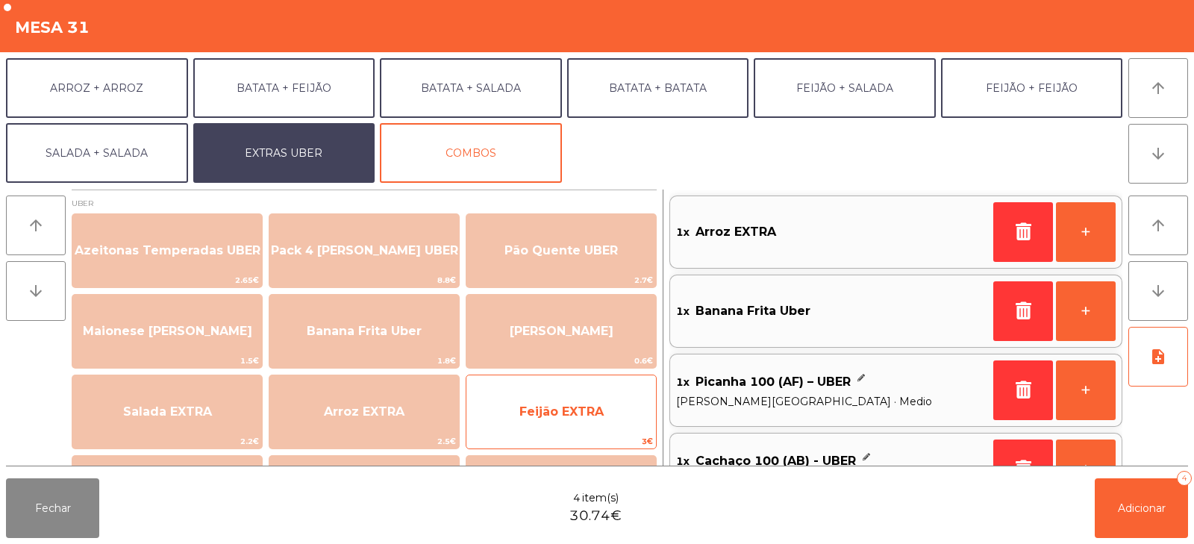
click at [572, 426] on span "Feijão EXTRA" at bounding box center [562, 412] width 190 height 40
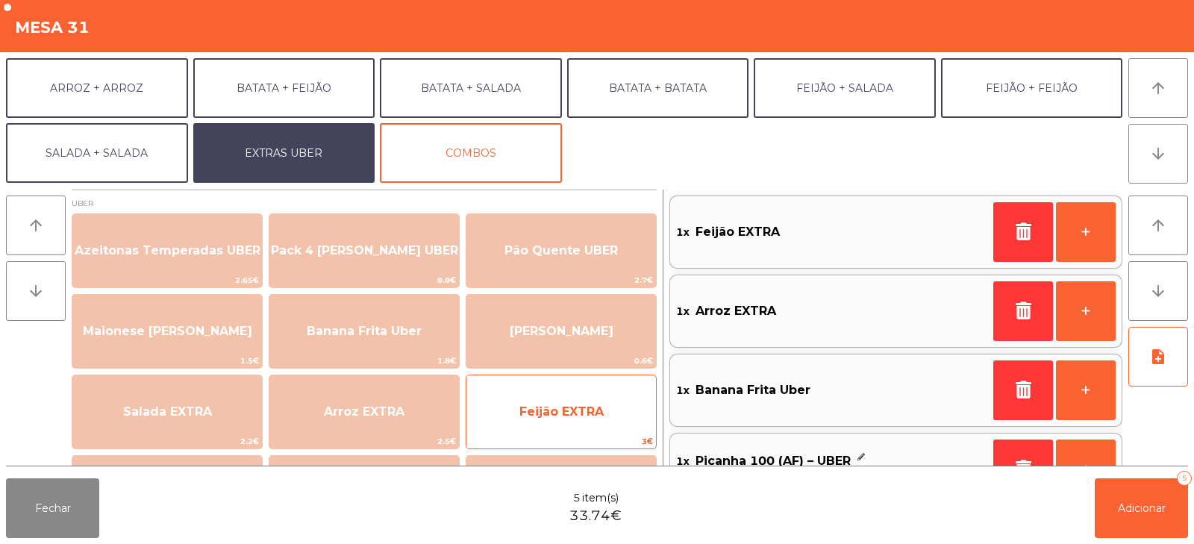
scroll to position [6, 0]
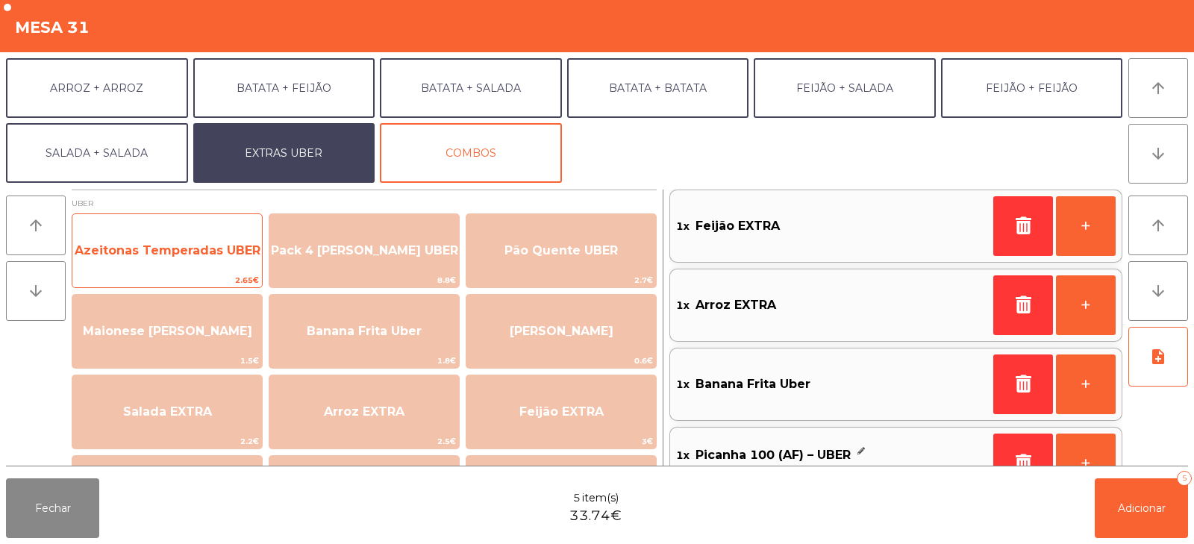
click at [240, 266] on span "Azeitonas Temperadas UBER" at bounding box center [167, 251] width 190 height 40
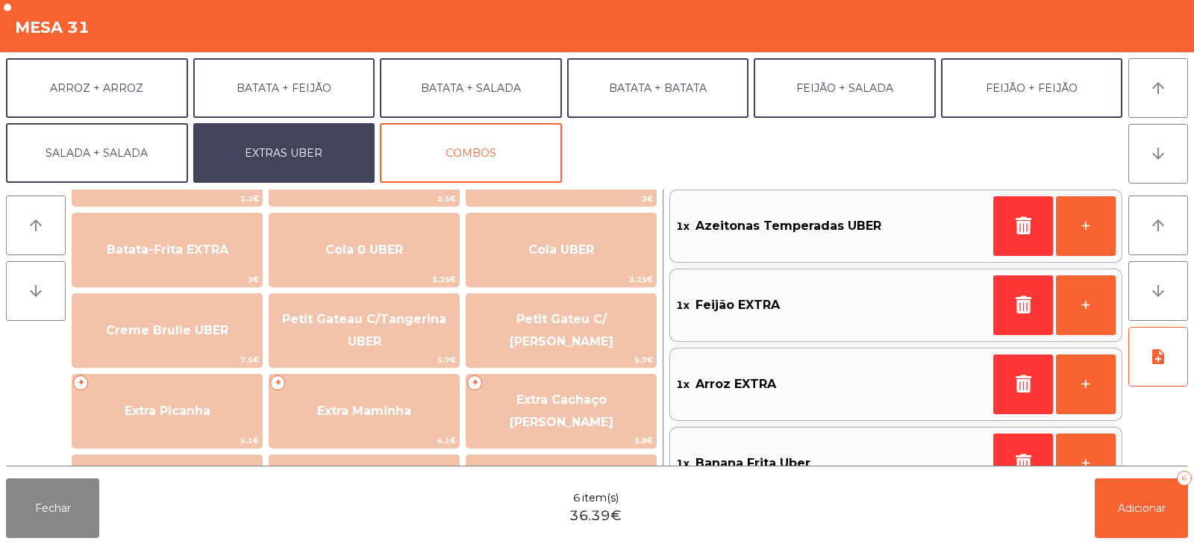
scroll to position [236, 0]
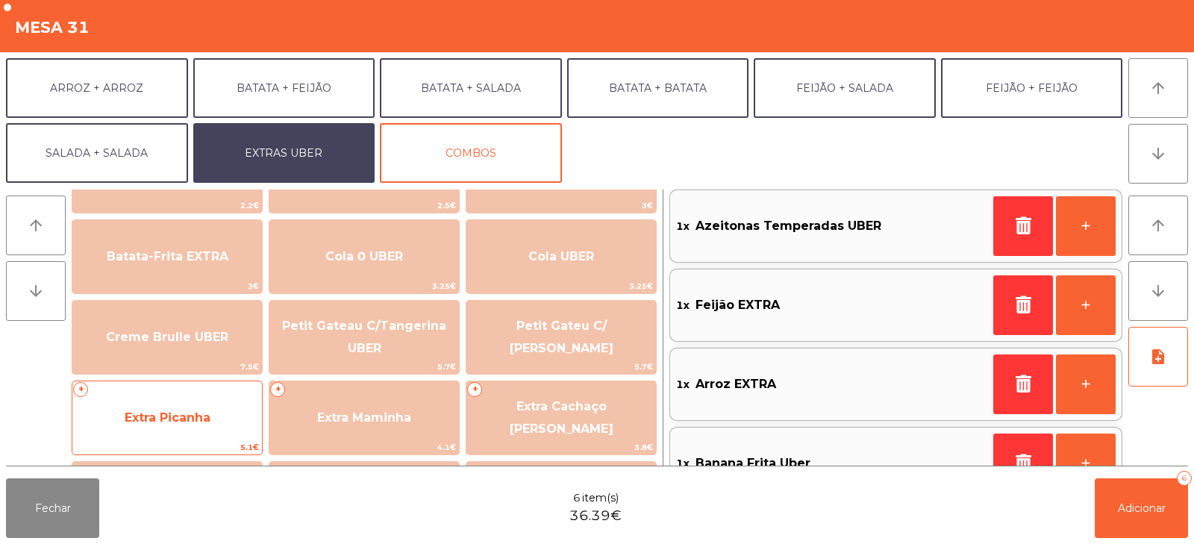
click at [127, 413] on span "Extra Picanha" at bounding box center [168, 418] width 86 height 14
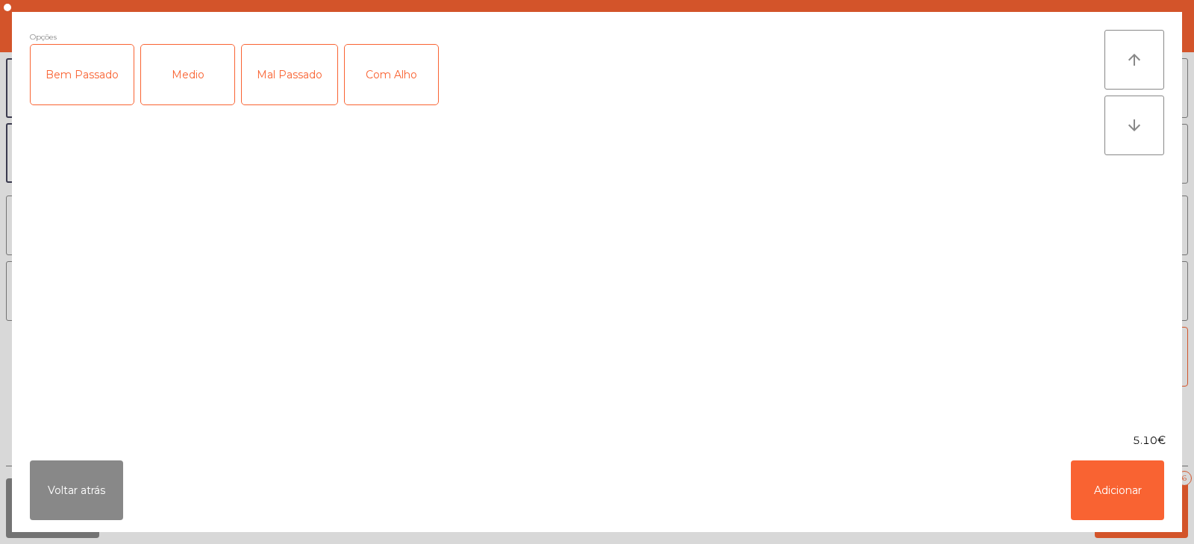
click at [187, 72] on div "Medio" at bounding box center [187, 75] width 93 height 60
click at [1136, 502] on button "Adicionar" at bounding box center [1117, 491] width 93 height 60
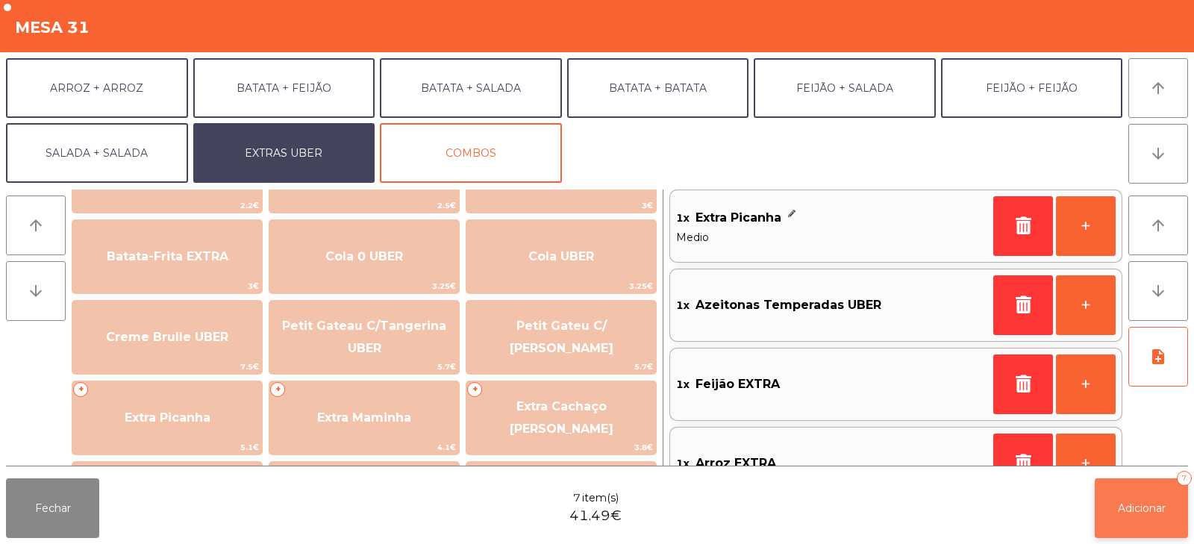
click at [1130, 522] on button "Adicionar 7" at bounding box center [1141, 508] width 93 height 60
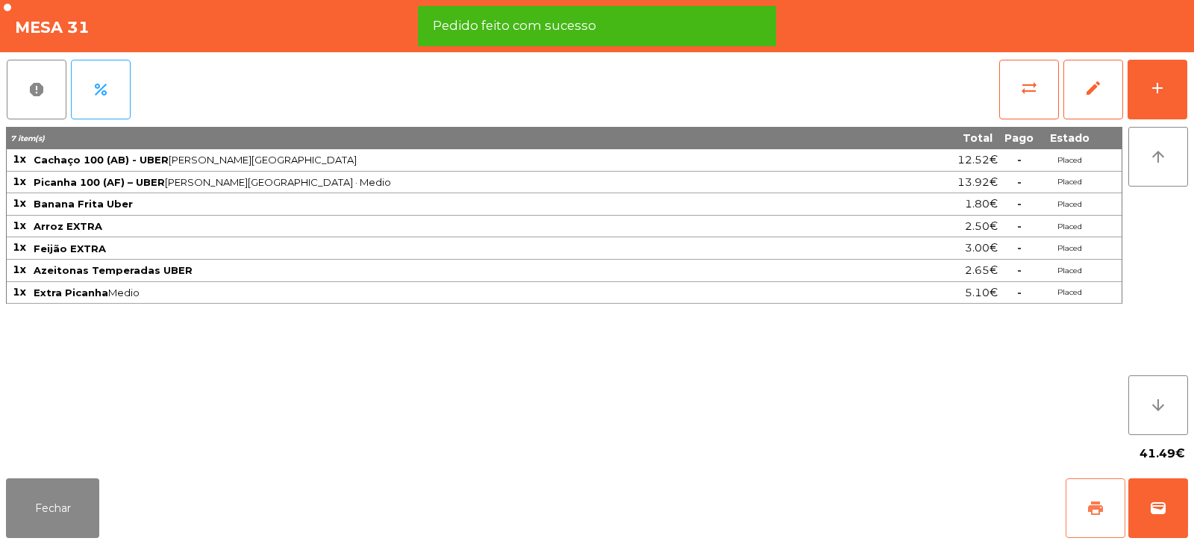
click at [1089, 513] on span "print" at bounding box center [1096, 508] width 18 height 18
click at [1155, 513] on span "wallet" at bounding box center [1158, 508] width 18 height 18
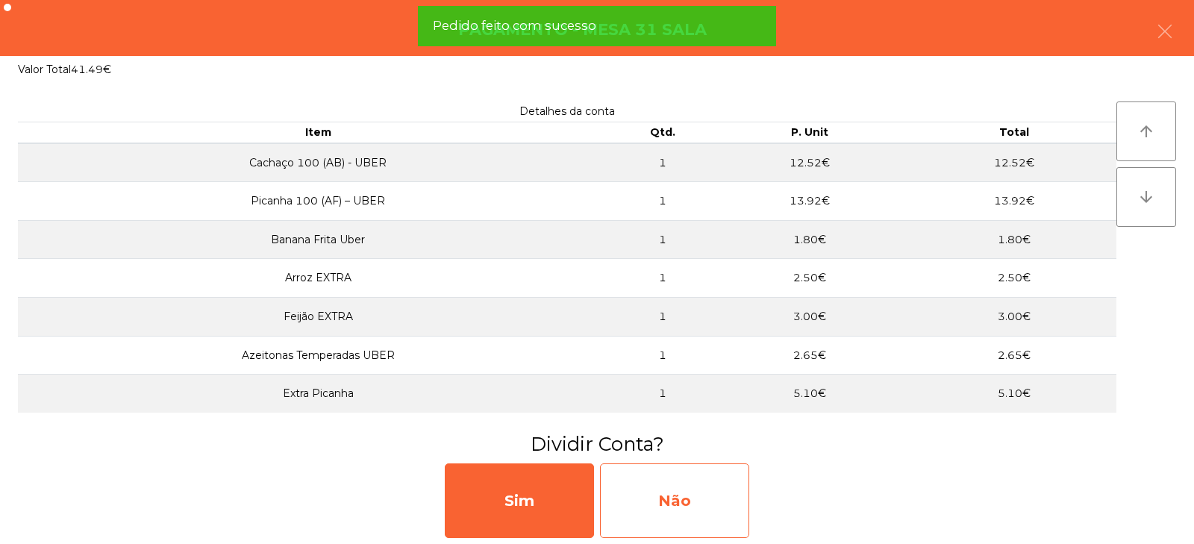
click at [711, 510] on div "Não" at bounding box center [674, 501] width 149 height 75
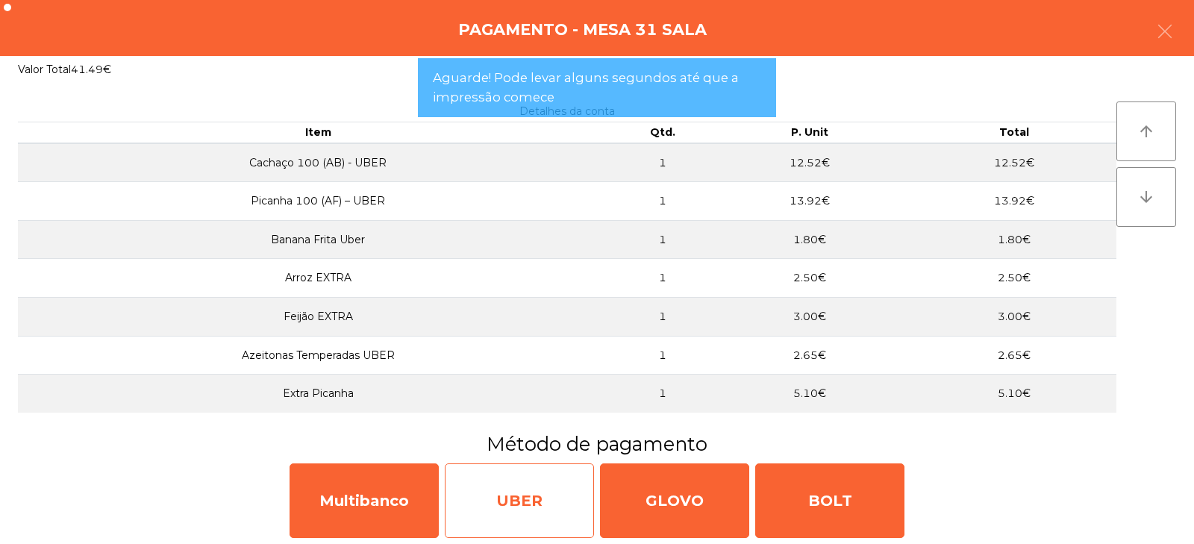
click at [538, 520] on div "UBER" at bounding box center [519, 501] width 149 height 75
select select "**"
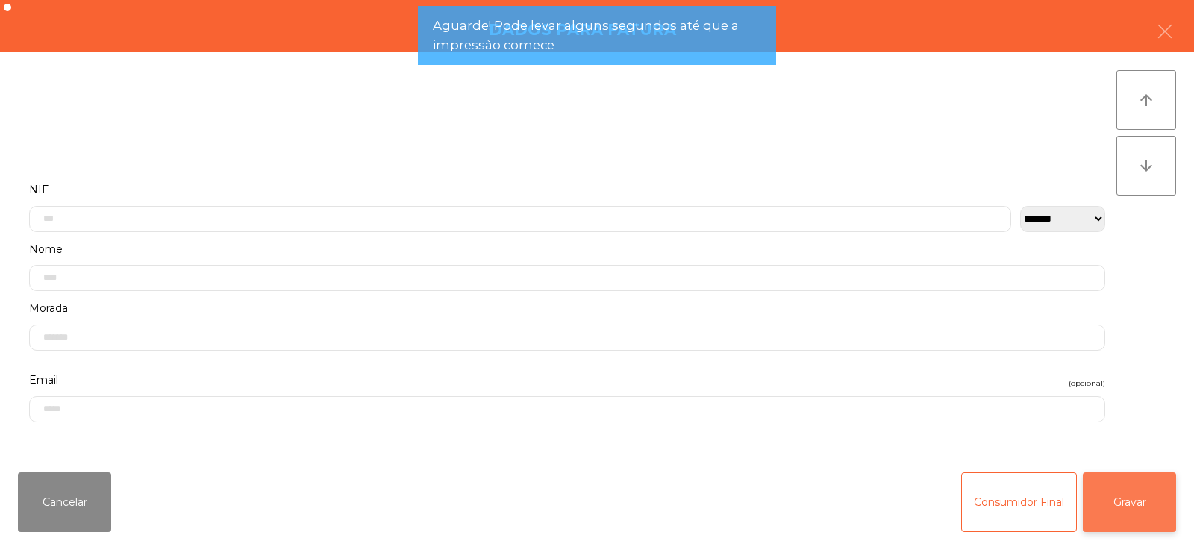
click at [1107, 497] on button "Gravar" at bounding box center [1129, 502] width 93 height 60
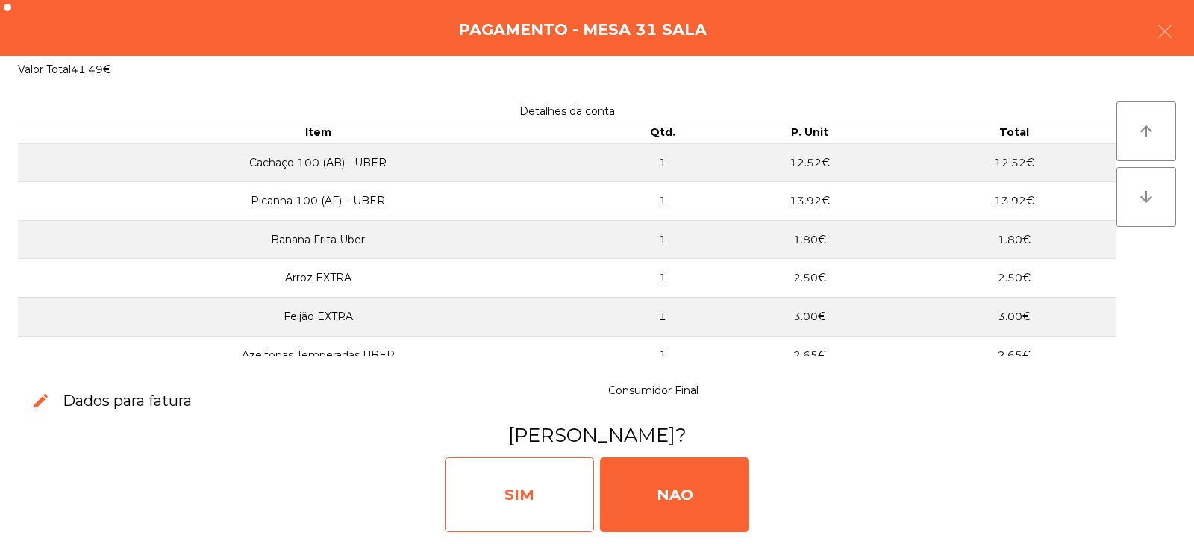
click at [549, 505] on div "SIM" at bounding box center [519, 495] width 149 height 75
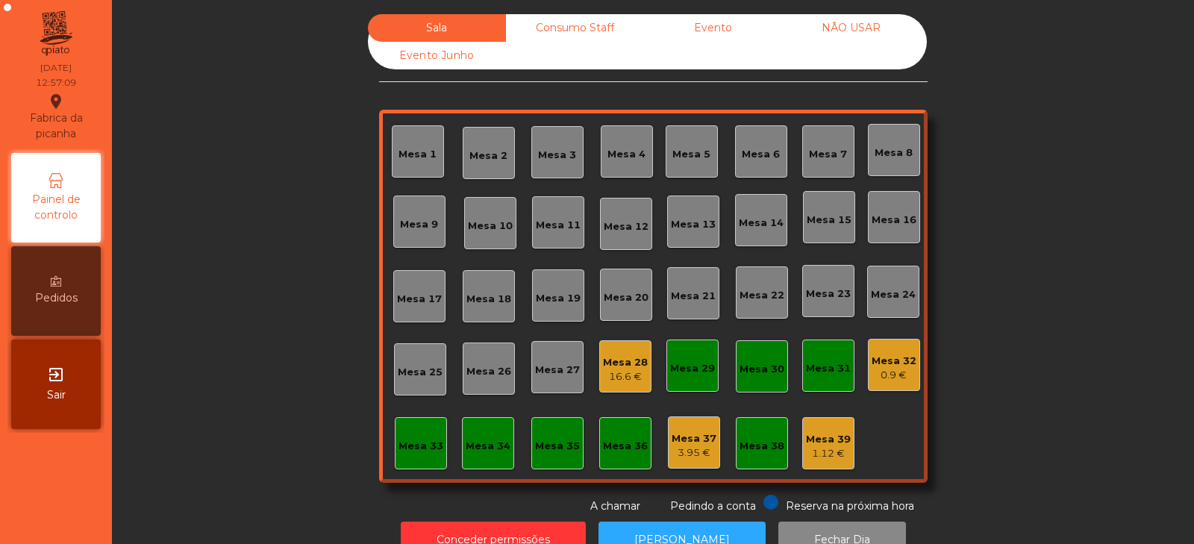
scroll to position [44, 0]
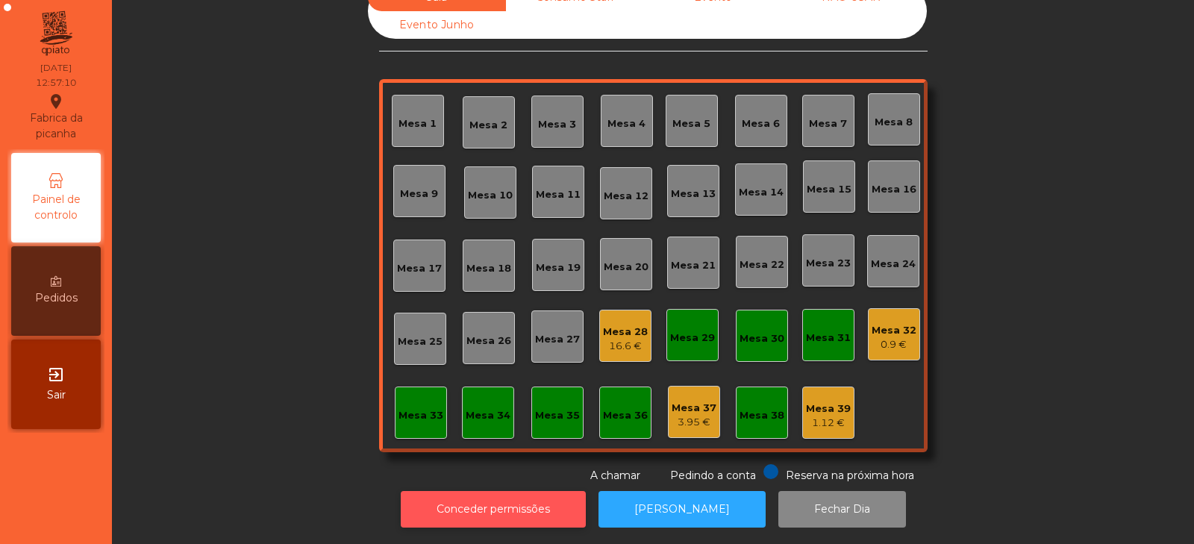
click at [542, 501] on button "Conceder permissões" at bounding box center [493, 509] width 185 height 37
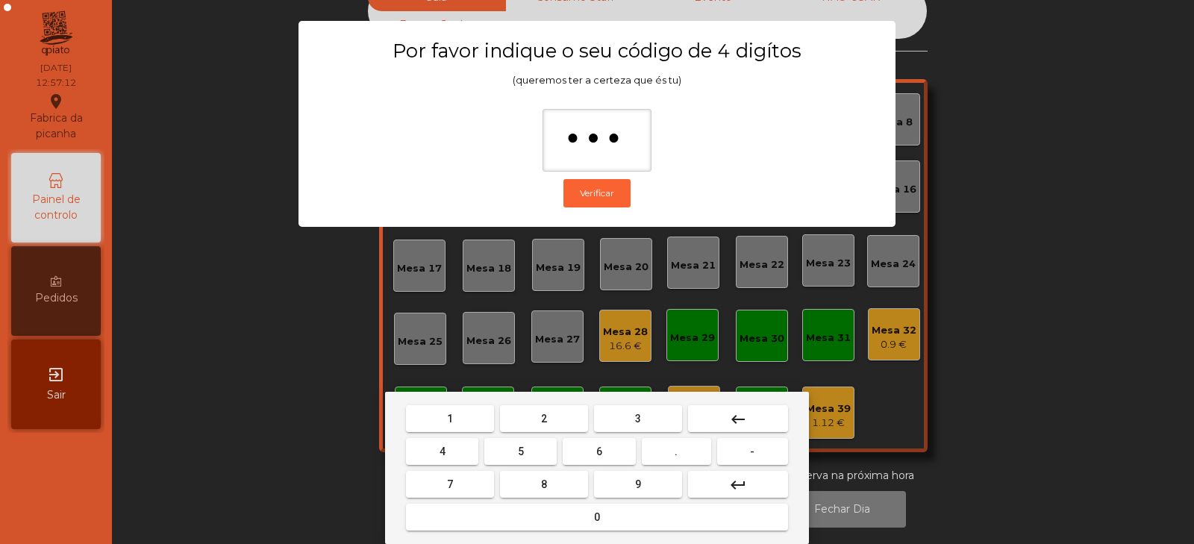
type input "****"
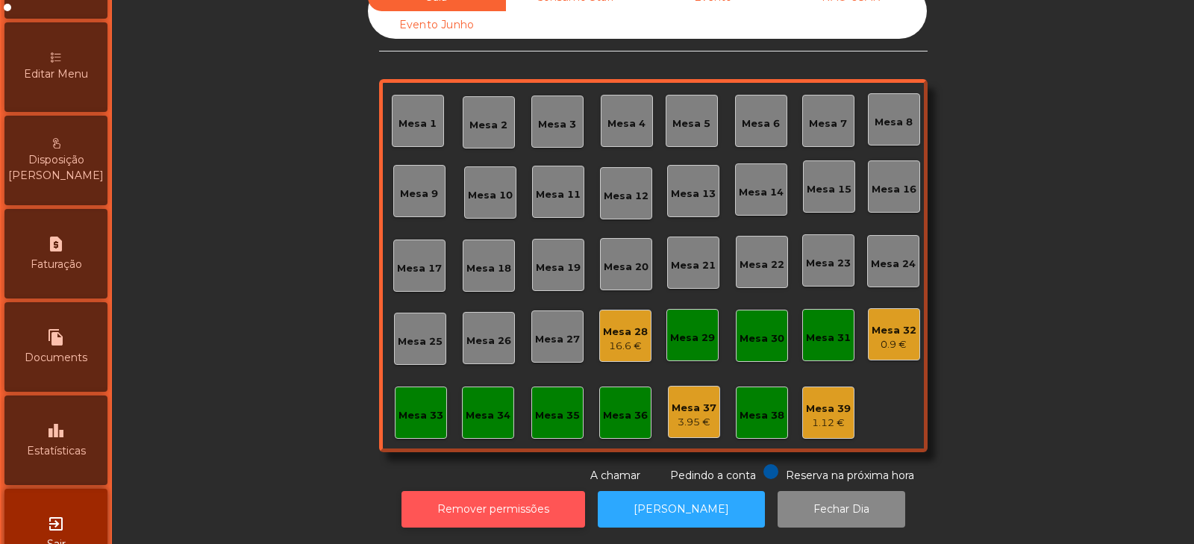
scroll to position [337, 0]
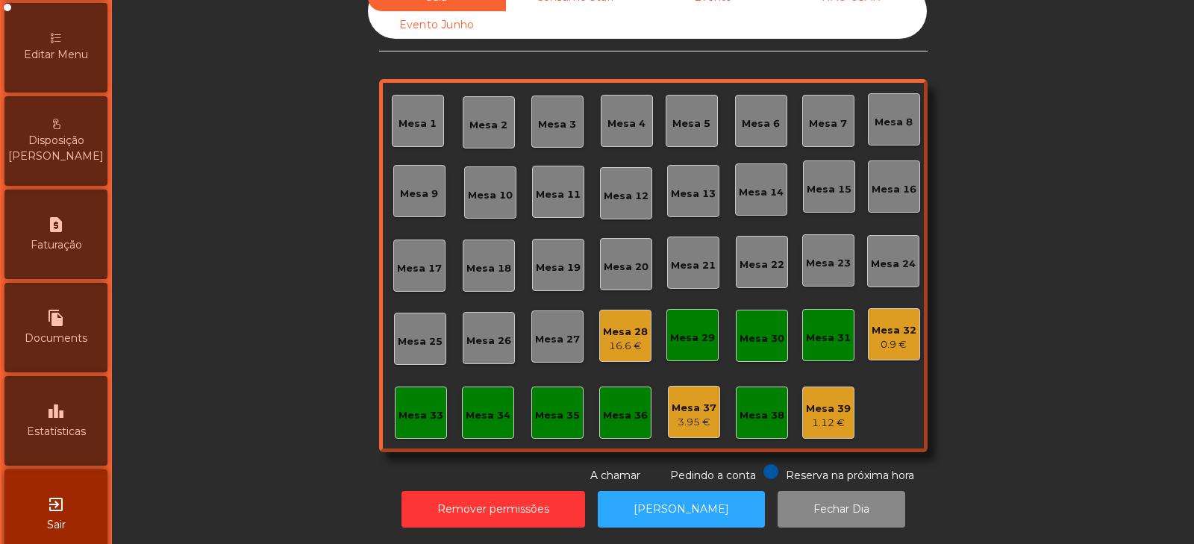
click at [54, 229] on icon "request_page" at bounding box center [56, 225] width 18 height 18
select select "*"
select select "****"
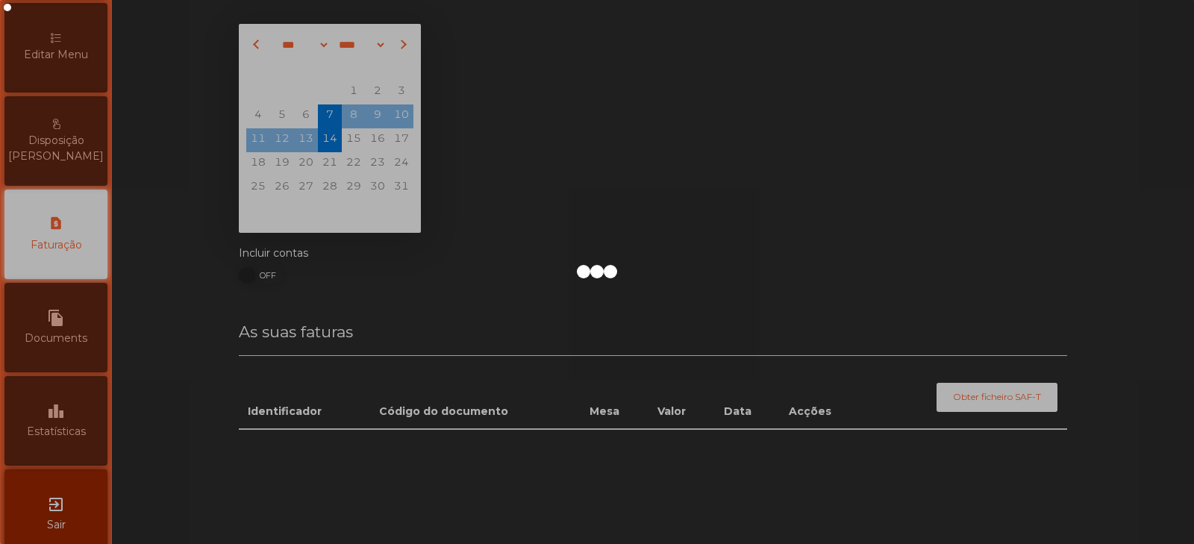
scroll to position [299, 0]
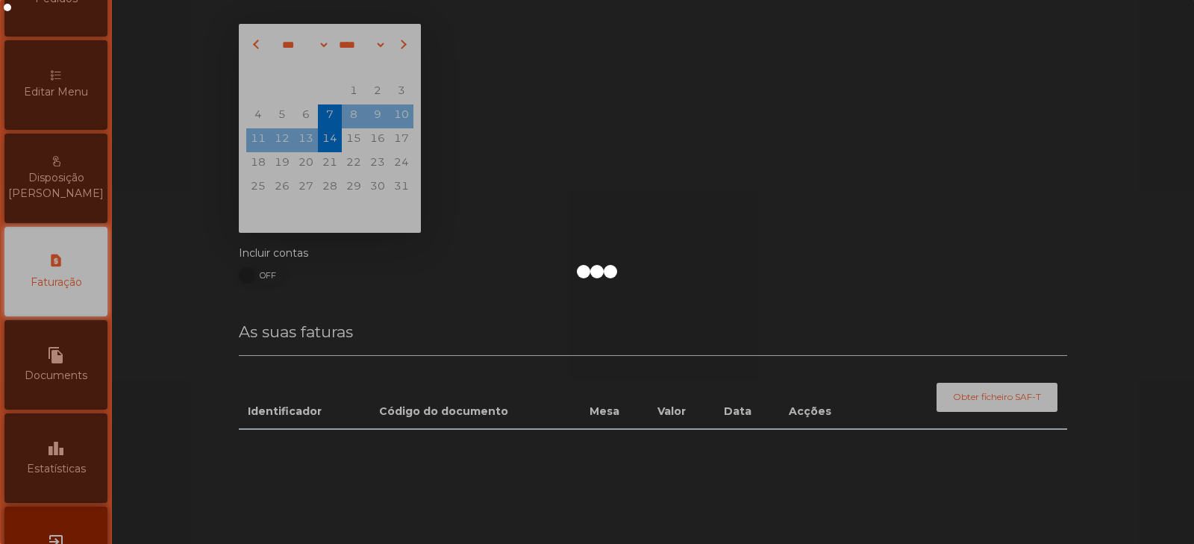
click at [63, 235] on div at bounding box center [597, 272] width 1194 height 544
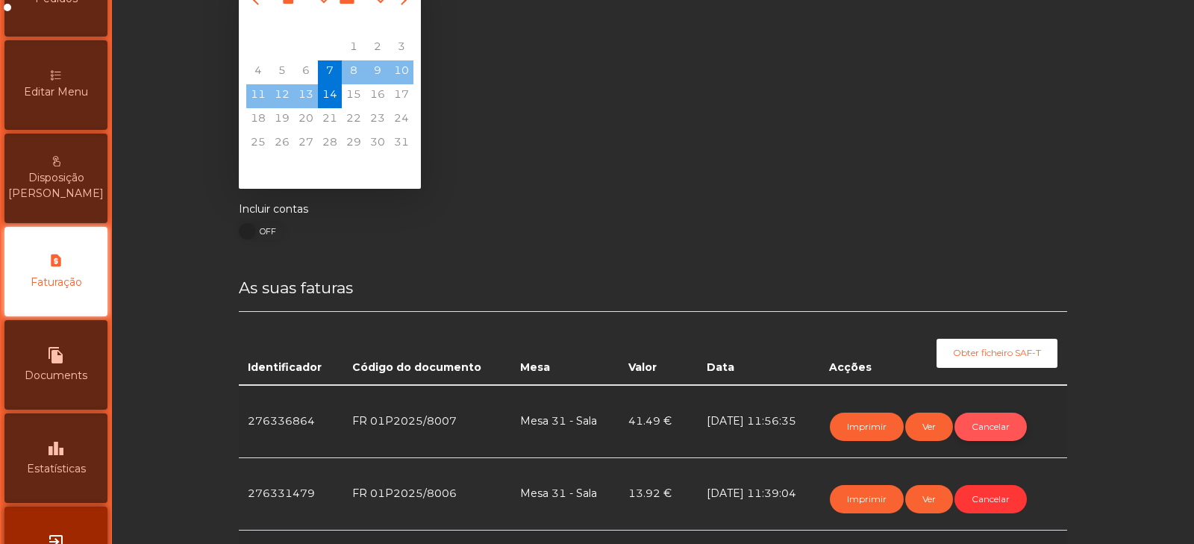
click at [993, 429] on button "Cancelar" at bounding box center [991, 427] width 72 height 28
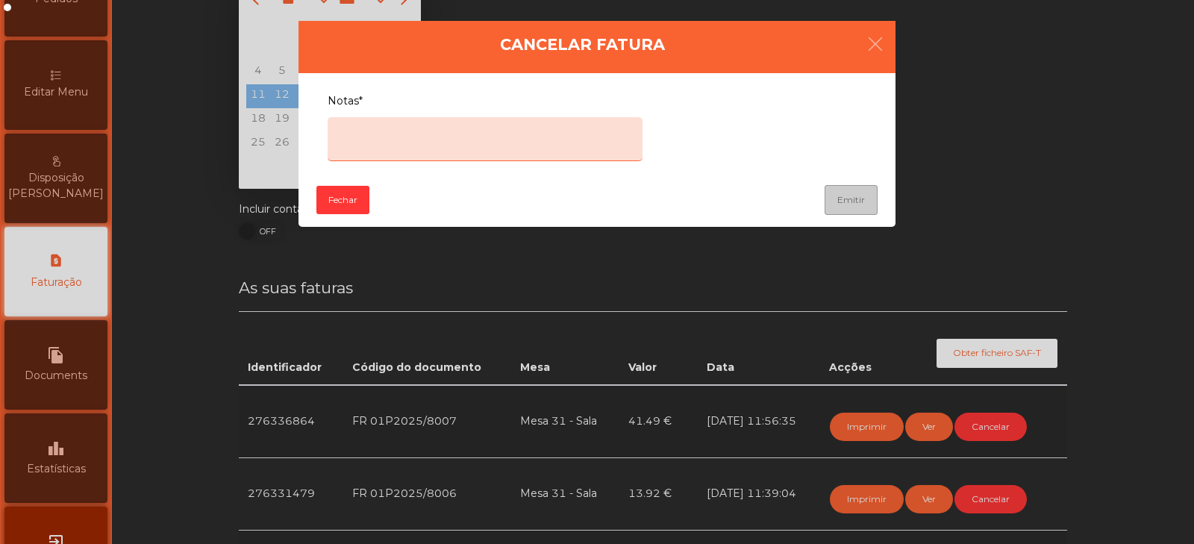
click at [578, 141] on textarea "Notas*" at bounding box center [485, 139] width 315 height 44
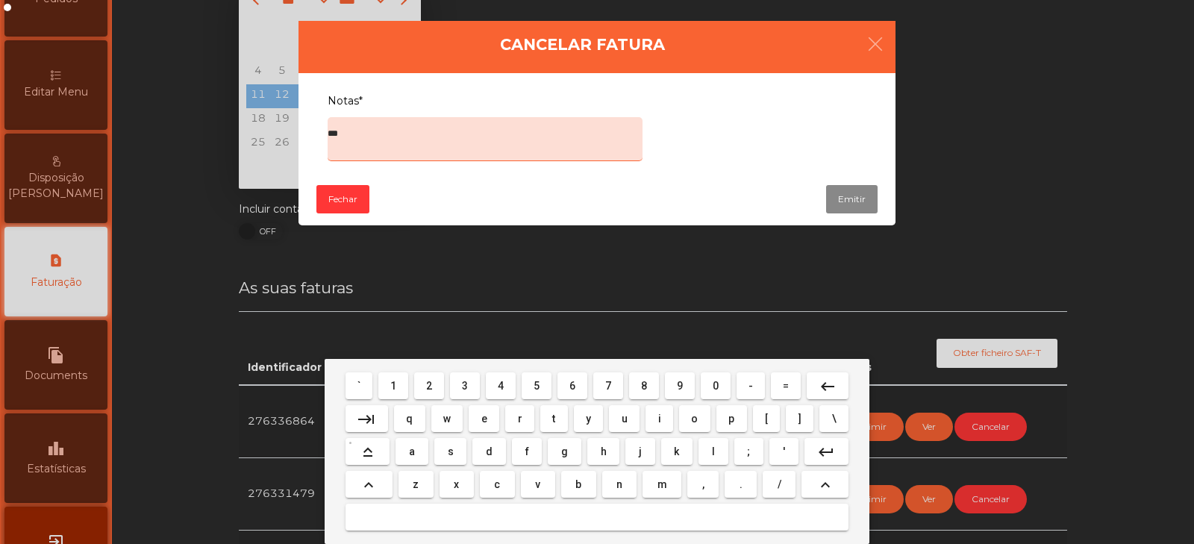
type textarea "****"
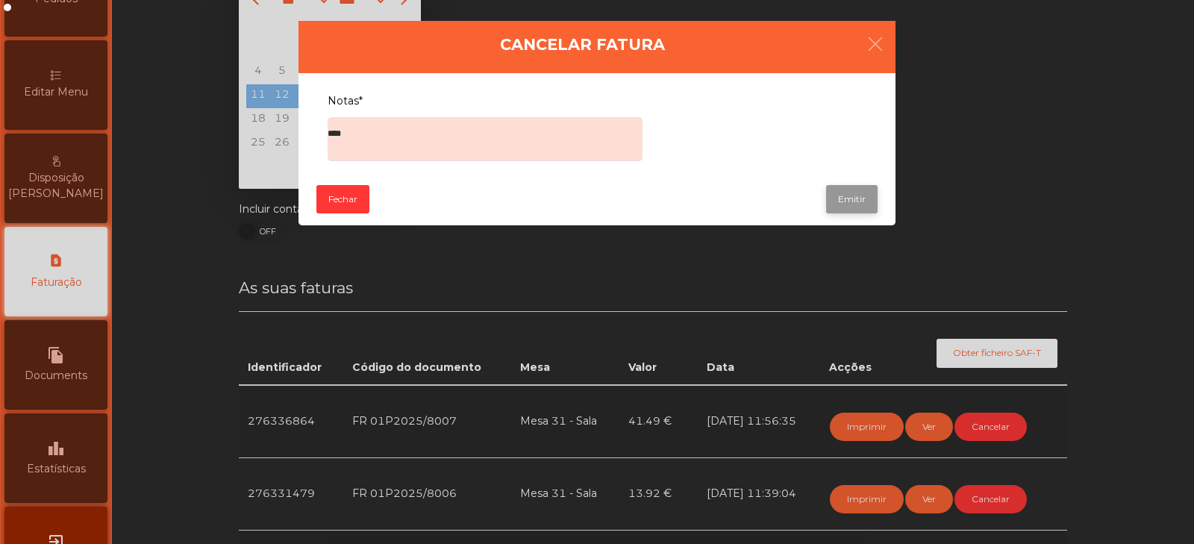
click at [861, 203] on button "Emitir" at bounding box center [852, 199] width 52 height 28
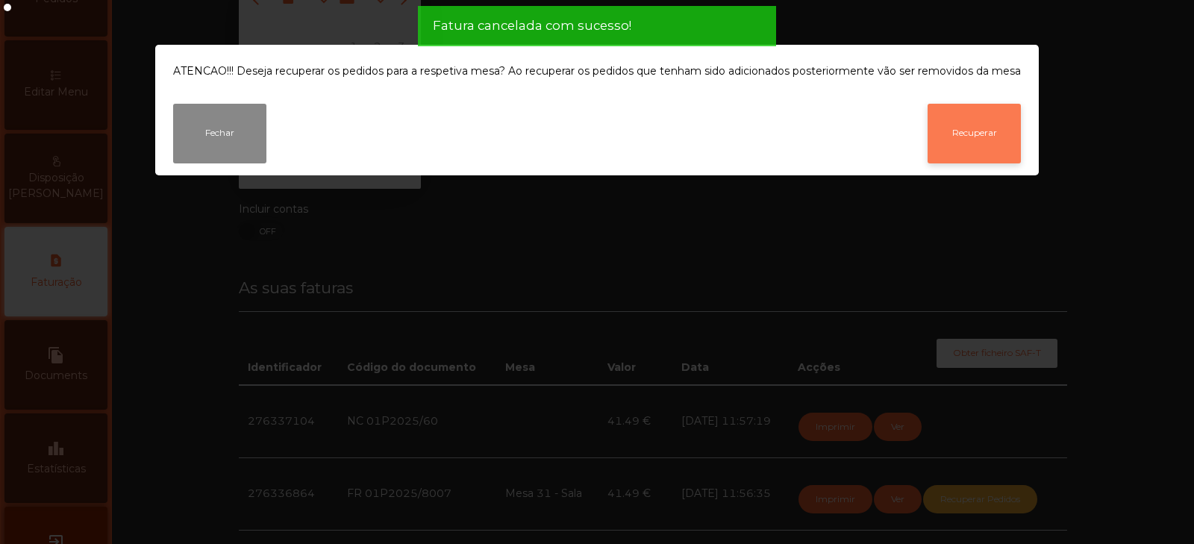
click at [968, 145] on button "Recuperar" at bounding box center [974, 134] width 93 height 60
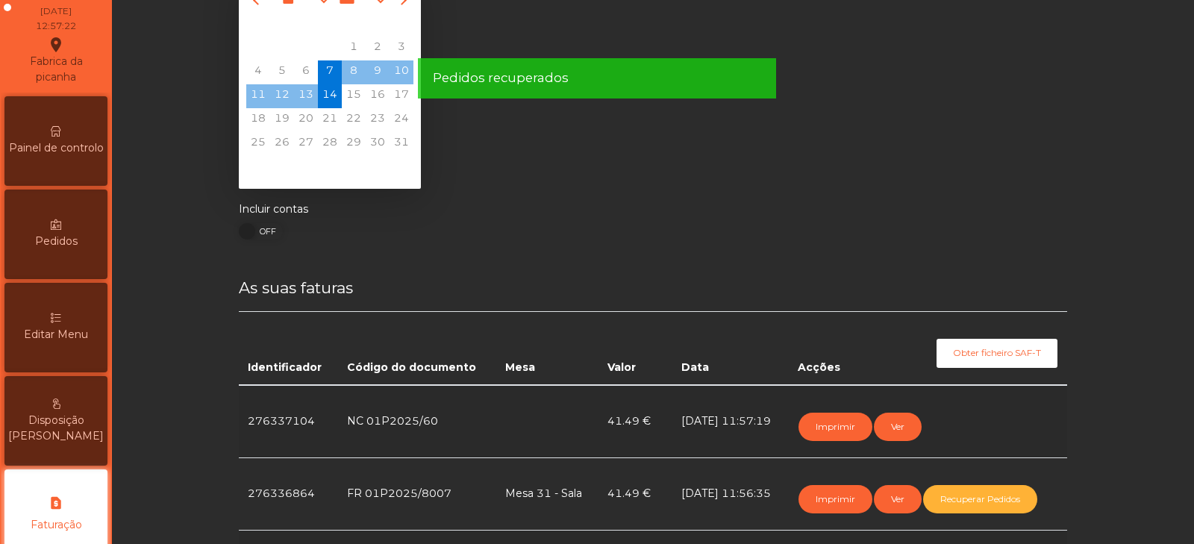
scroll to position [0, 0]
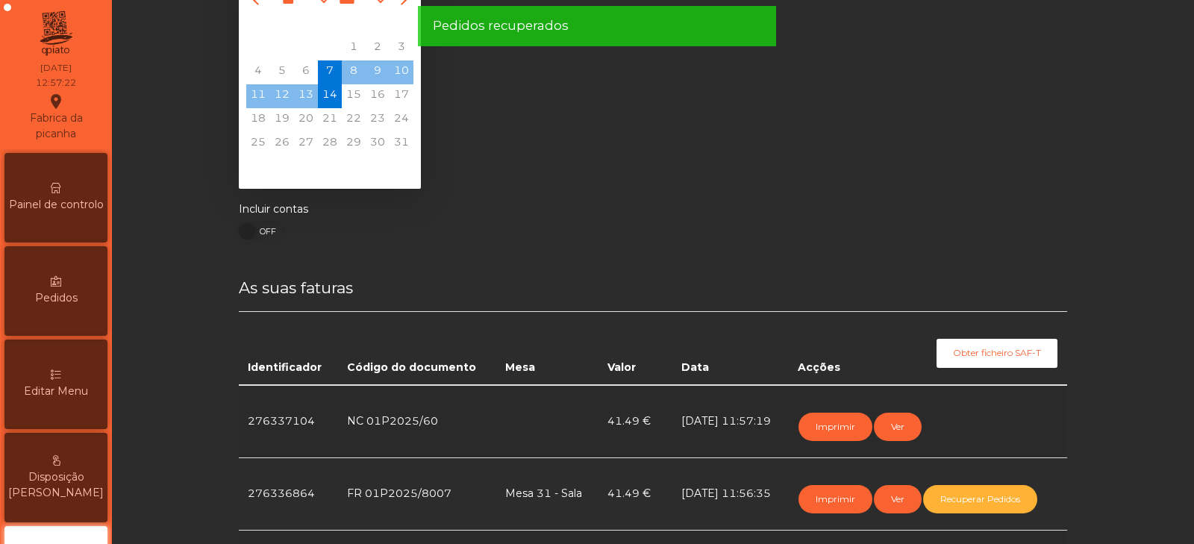
click at [75, 206] on span "Painel de controlo" at bounding box center [56, 205] width 95 height 16
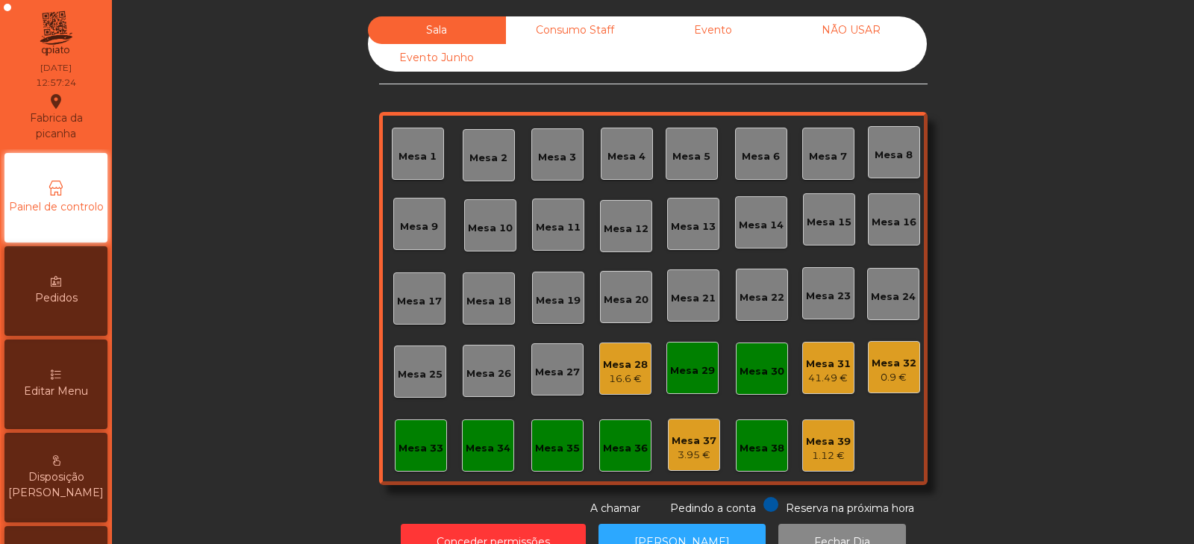
click at [821, 376] on div "41.49 €" at bounding box center [828, 378] width 45 height 15
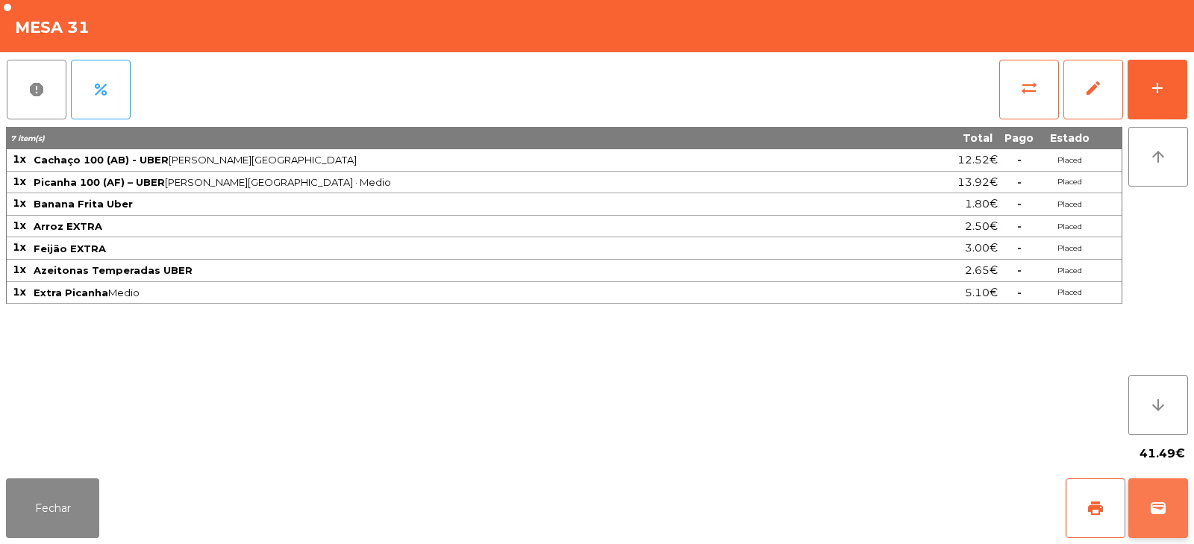
click at [1150, 504] on span "wallet" at bounding box center [1158, 508] width 18 height 18
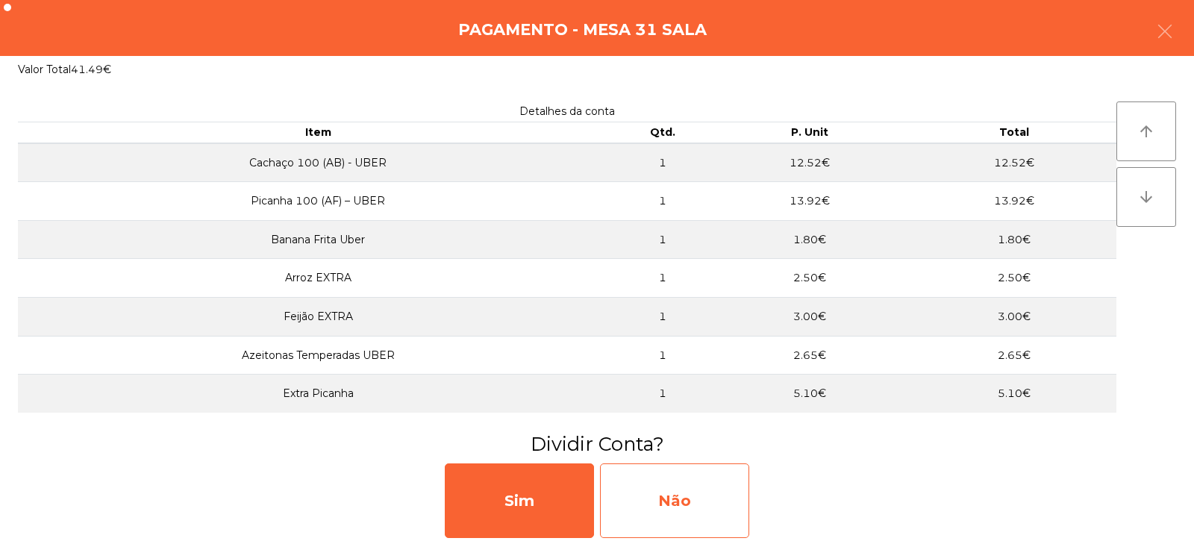
click at [716, 496] on div "Não" at bounding box center [674, 501] width 149 height 75
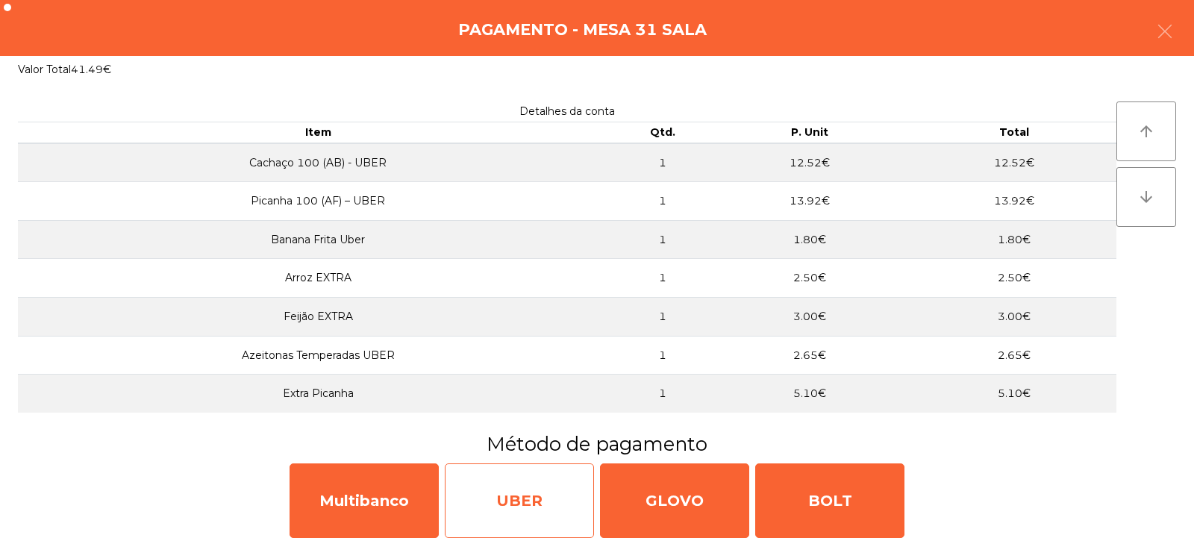
click at [555, 502] on div "UBER" at bounding box center [519, 501] width 149 height 75
select select "**"
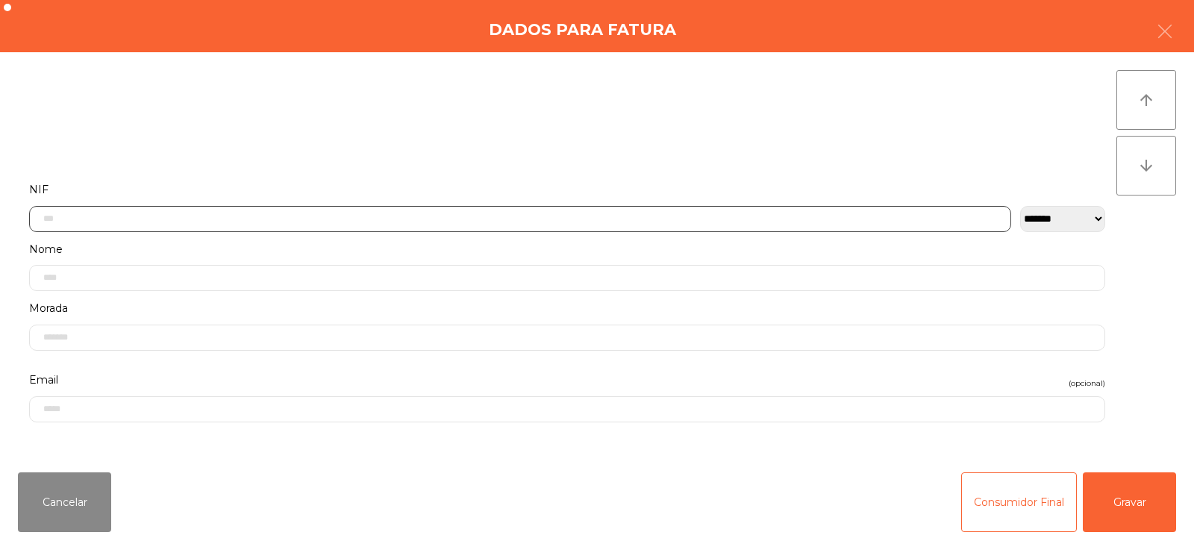
click at [348, 222] on input "text" at bounding box center [520, 219] width 982 height 26
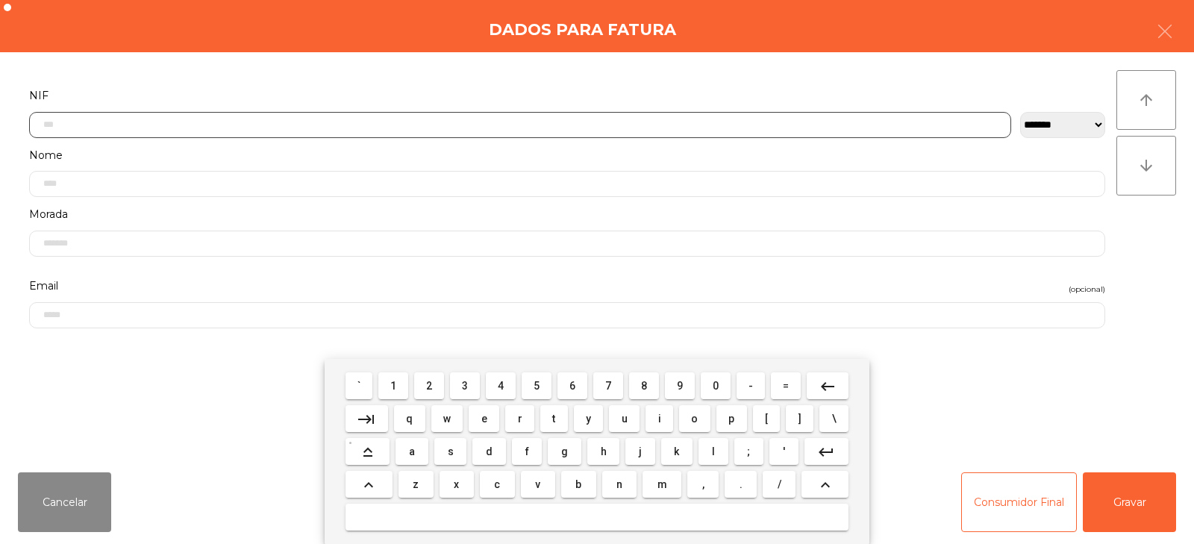
scroll to position [109, 0]
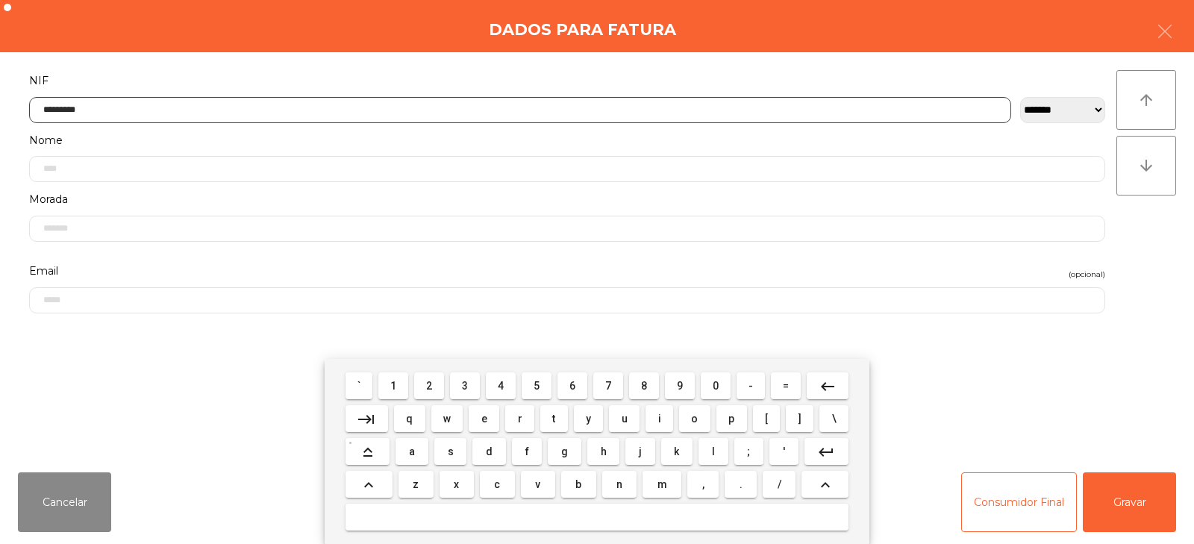
type input "*********"
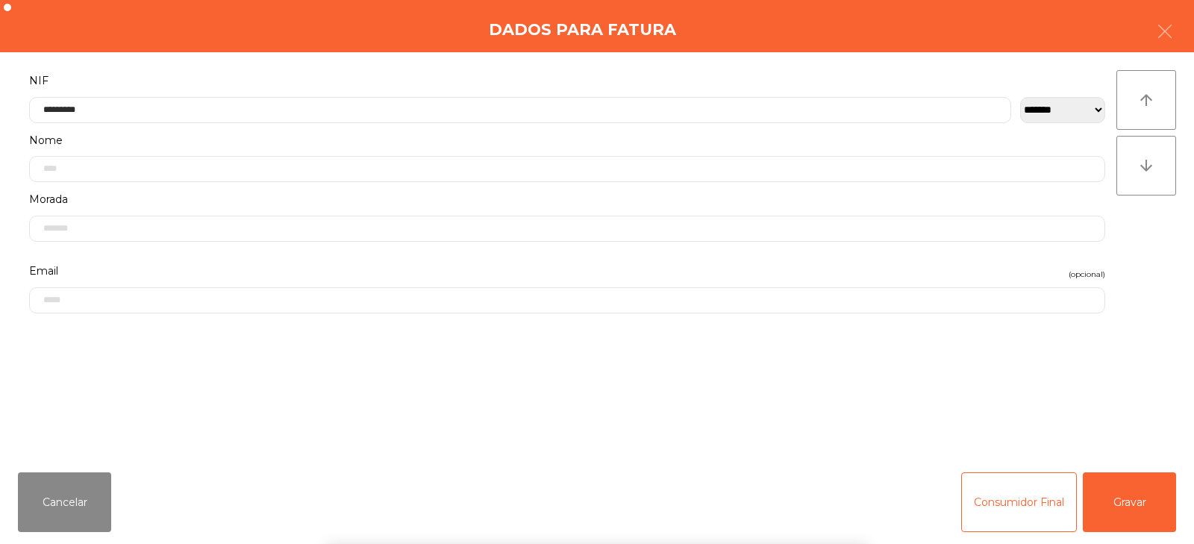
click at [1115, 493] on div "` 1 2 3 4 5 6 7 8 9 0 - = keyboard_backspace keyboard_tab q w e r t y u i o p […" at bounding box center [597, 451] width 1194 height 185
click at [1124, 505] on button "Gravar" at bounding box center [1129, 502] width 93 height 60
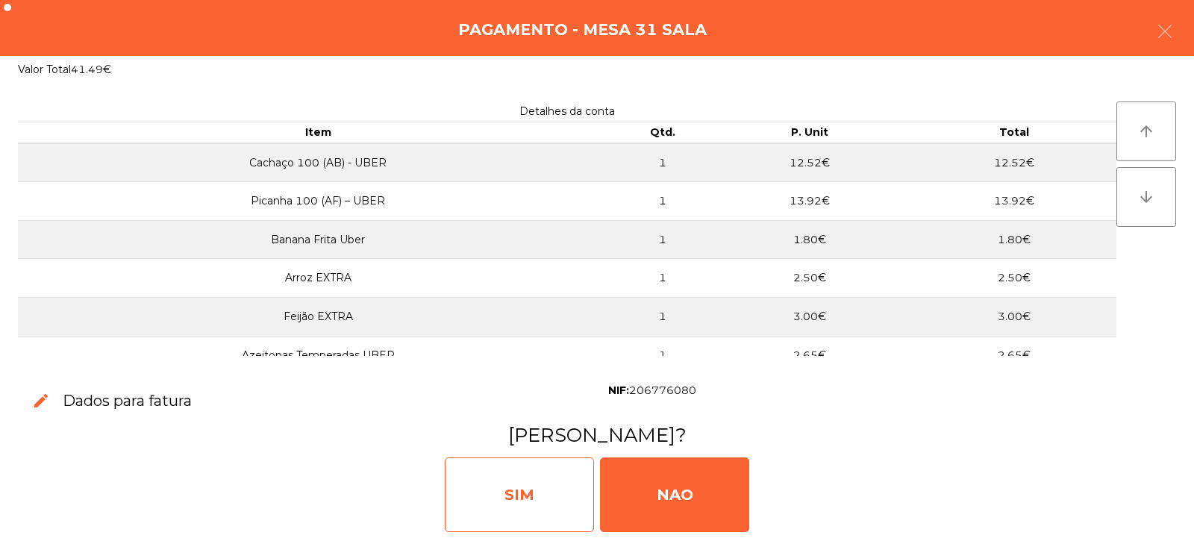
click at [558, 497] on div "SIM" at bounding box center [519, 495] width 149 height 75
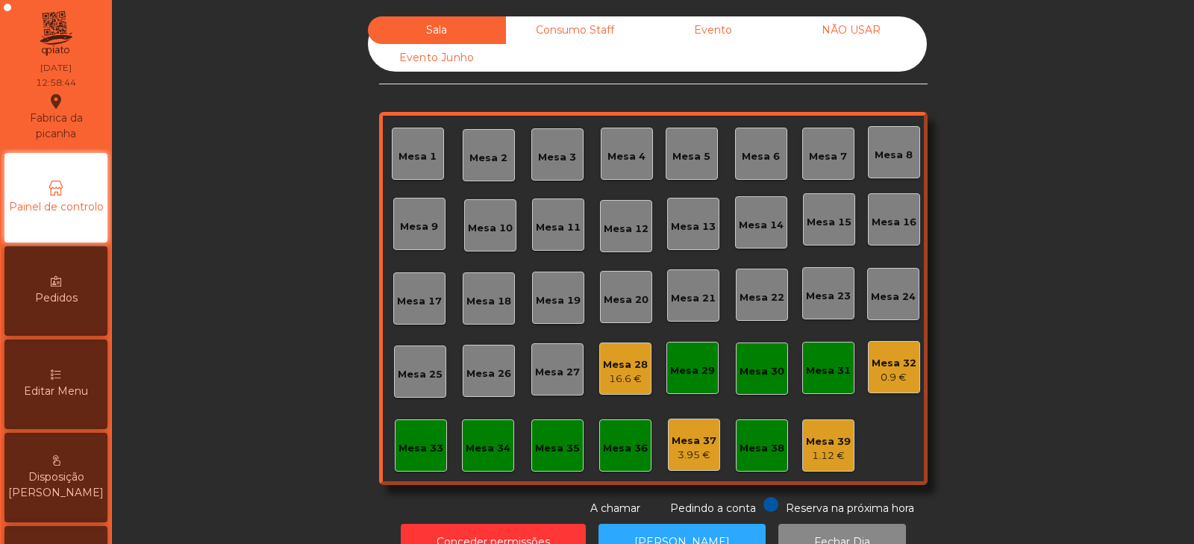
click at [875, 157] on div "Mesa 8" at bounding box center [894, 155] width 38 height 15
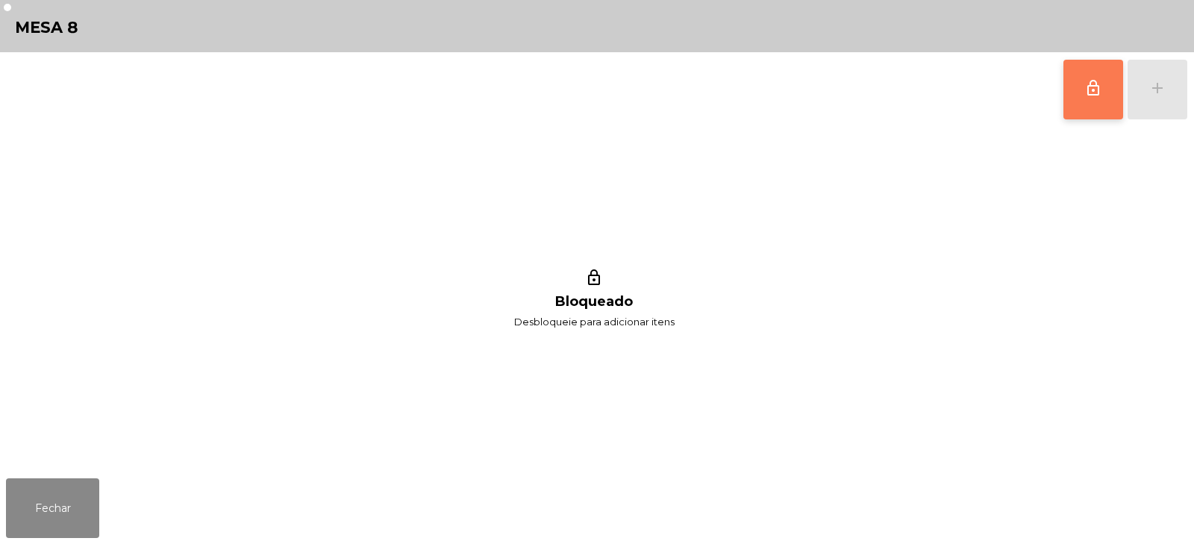
click at [1109, 94] on button "lock_outline" at bounding box center [1094, 90] width 60 height 60
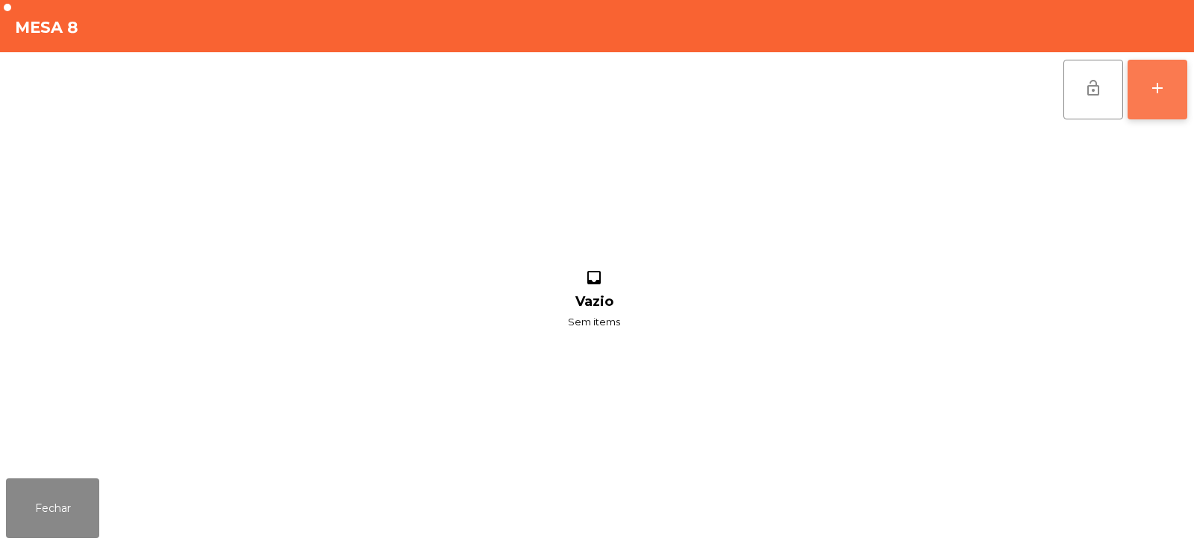
click at [1164, 93] on div "add" at bounding box center [1158, 88] width 18 height 18
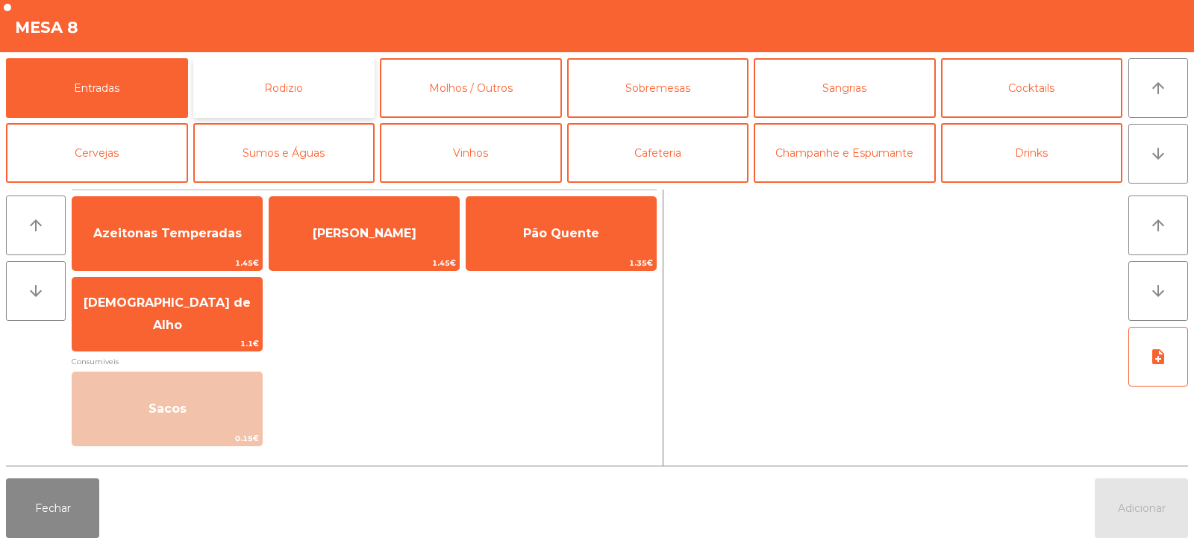
click at [284, 93] on button "Rodizio" at bounding box center [284, 88] width 182 height 60
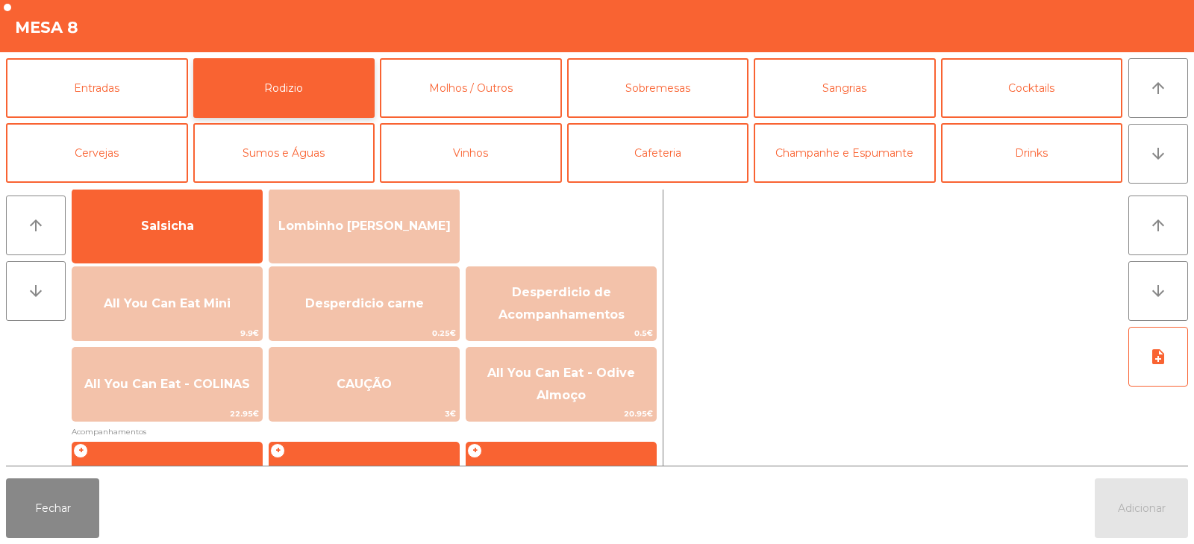
scroll to position [170, 0]
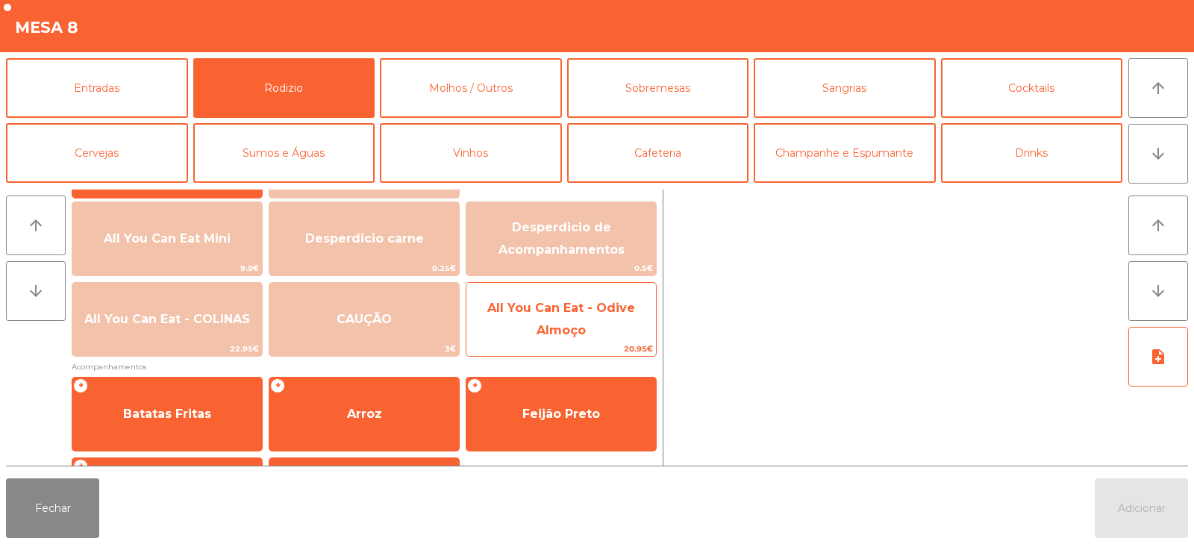
click at [543, 325] on span "All You Can Eat - Odive Almoço" at bounding box center [561, 319] width 148 height 37
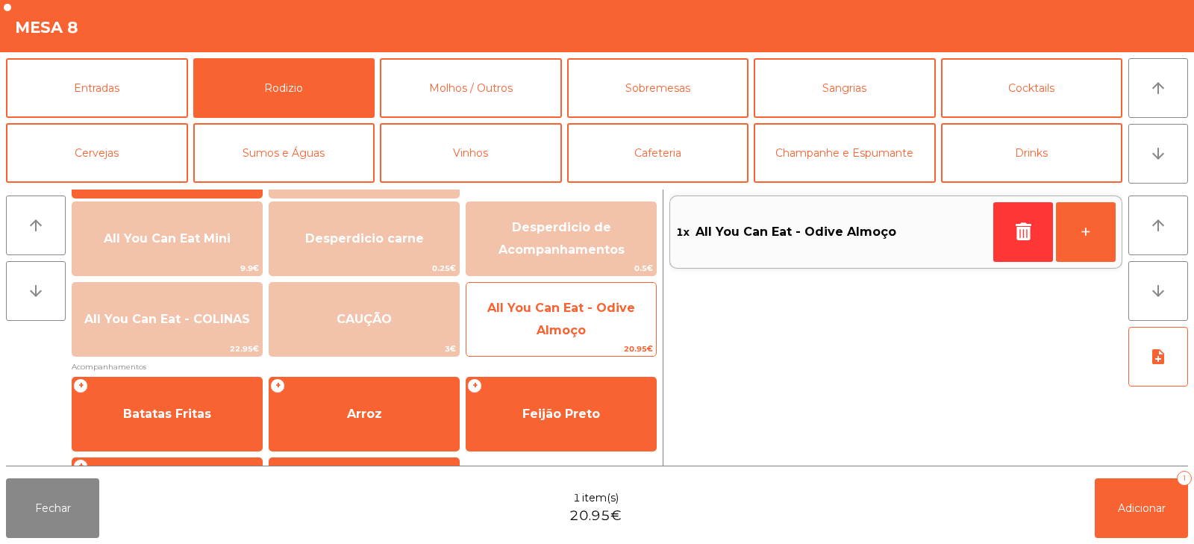
click at [548, 327] on span "All You Can Eat - Odive Almoço" at bounding box center [561, 319] width 148 height 37
click at [546, 328] on span "All You Can Eat - Odive Almoço" at bounding box center [561, 319] width 148 height 37
click at [555, 335] on span "All You Can Eat - Odive Almoço" at bounding box center [561, 319] width 148 height 37
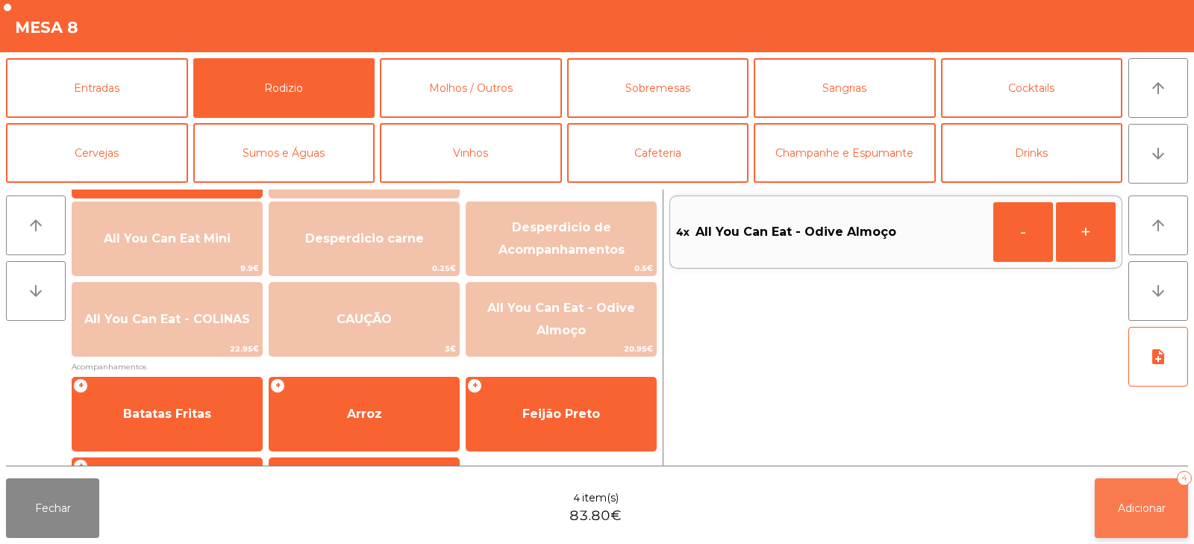
click at [1129, 509] on span "Adicionar" at bounding box center [1142, 508] width 48 height 13
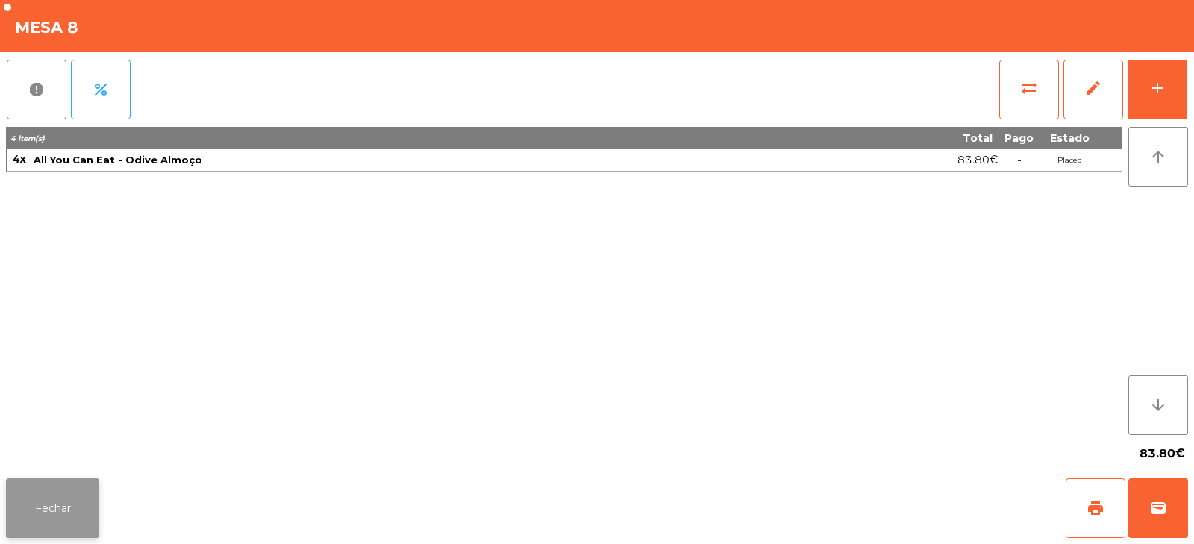
click at [63, 505] on button "Fechar" at bounding box center [52, 508] width 93 height 60
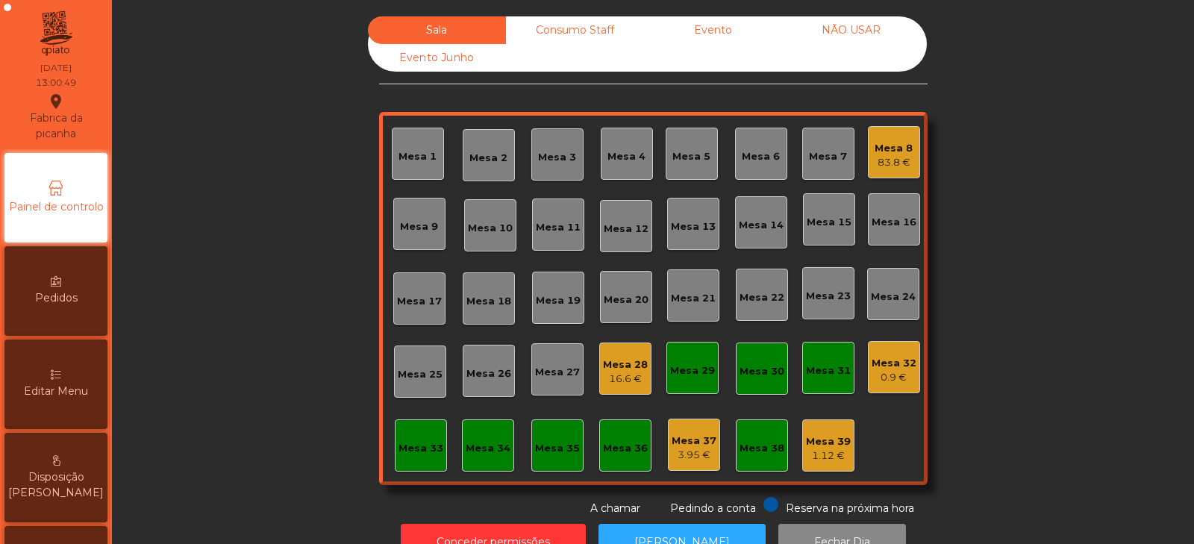
click at [742, 163] on div "Mesa 6" at bounding box center [761, 156] width 38 height 15
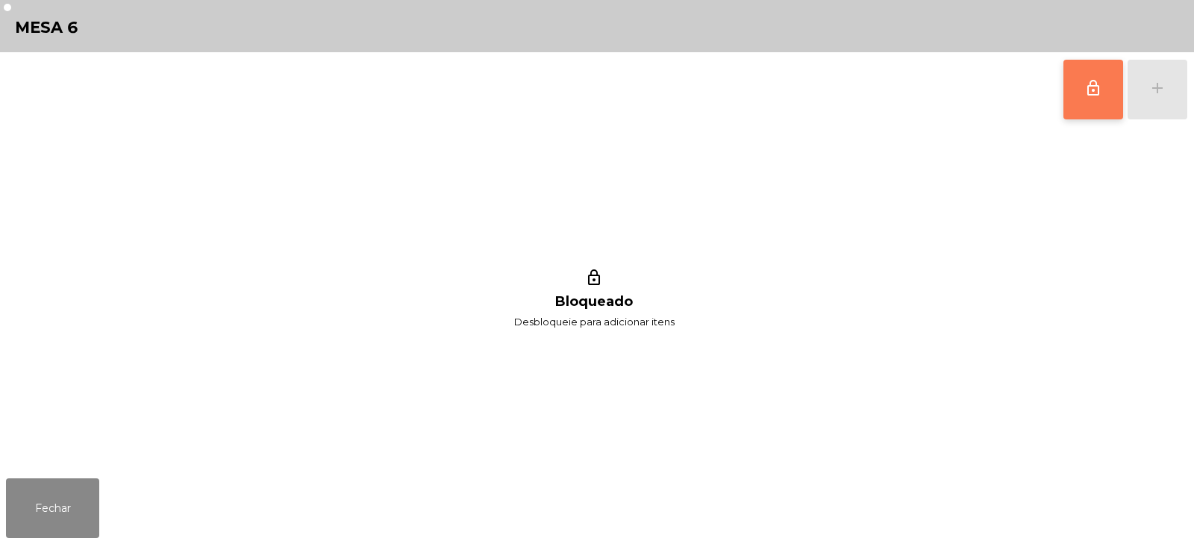
click at [1083, 92] on button "lock_outline" at bounding box center [1094, 90] width 60 height 60
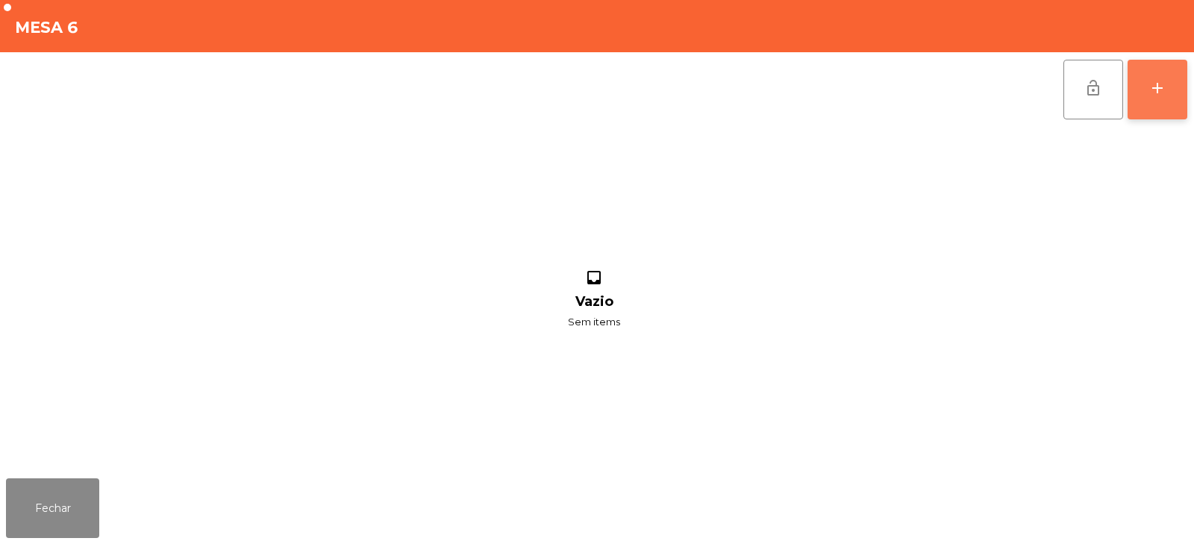
click at [1161, 90] on div "add" at bounding box center [1158, 88] width 18 height 18
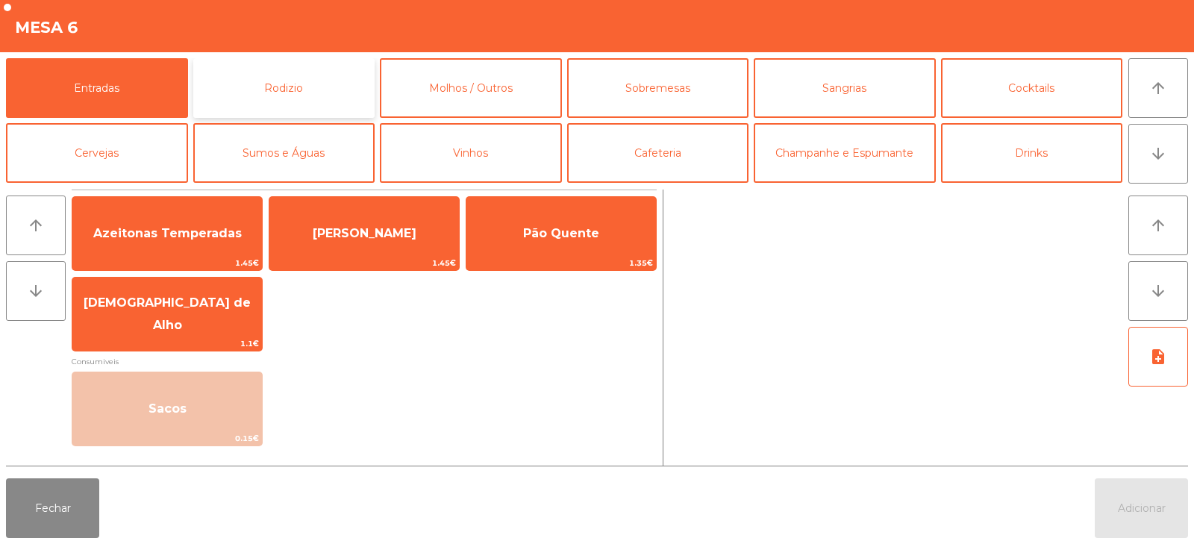
click at [275, 104] on button "Rodizio" at bounding box center [284, 88] width 182 height 60
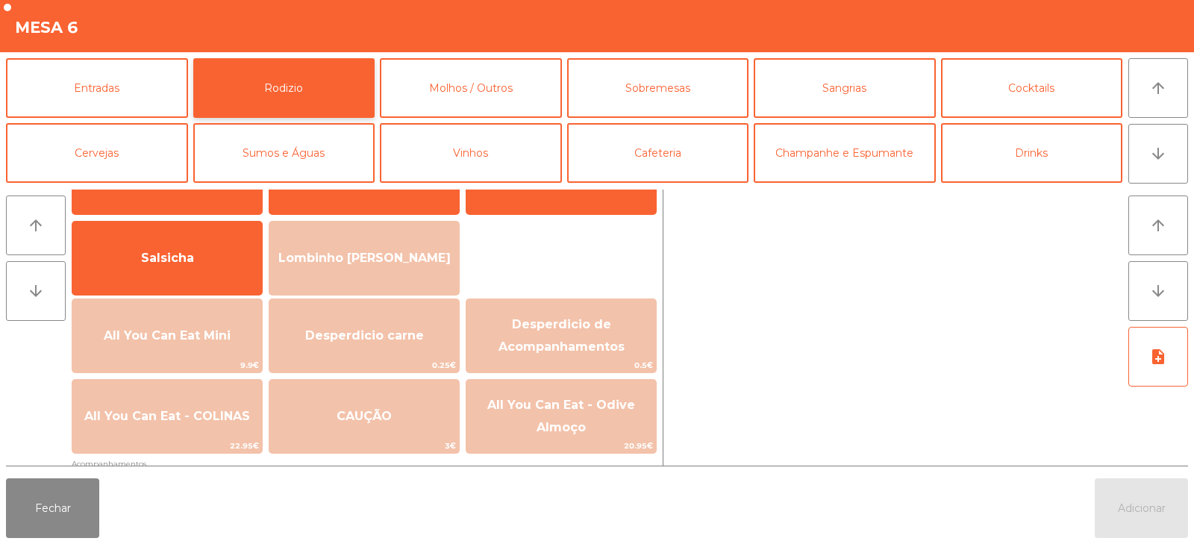
scroll to position [87, 0]
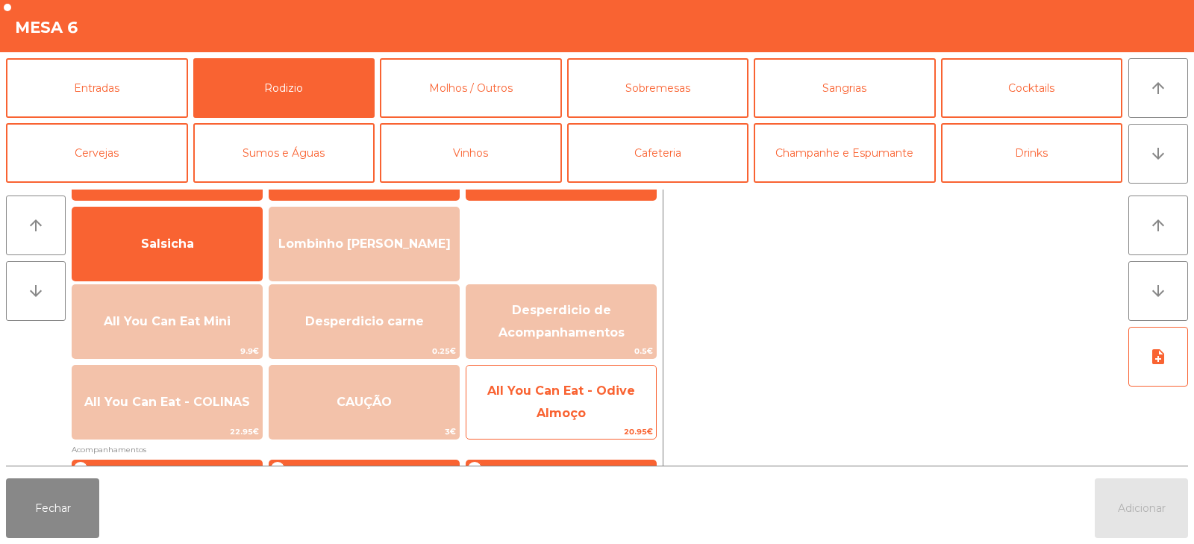
click at [549, 413] on span "All You Can Eat - Odive Almoço" at bounding box center [561, 402] width 148 height 37
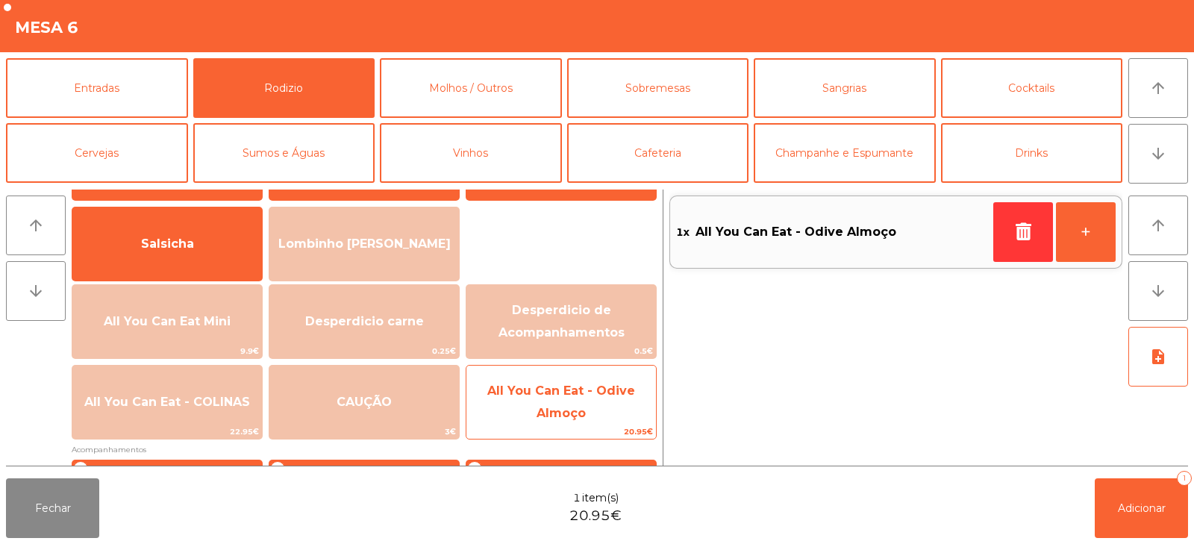
click at [551, 413] on span "All You Can Eat - Odive Almoço" at bounding box center [561, 402] width 148 height 37
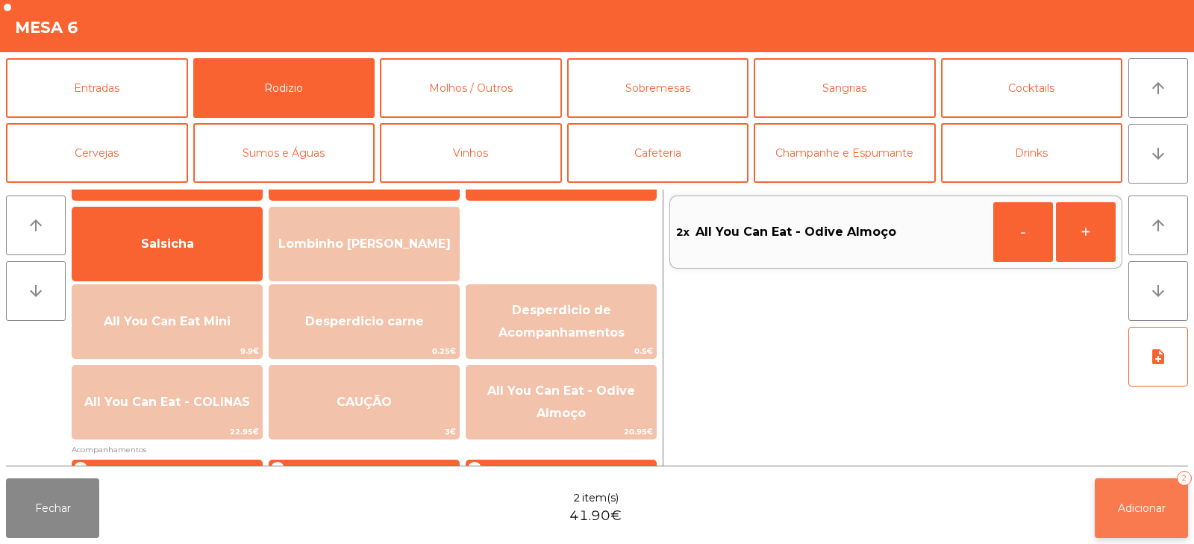
click at [1126, 514] on span "Adicionar" at bounding box center [1142, 508] width 48 height 13
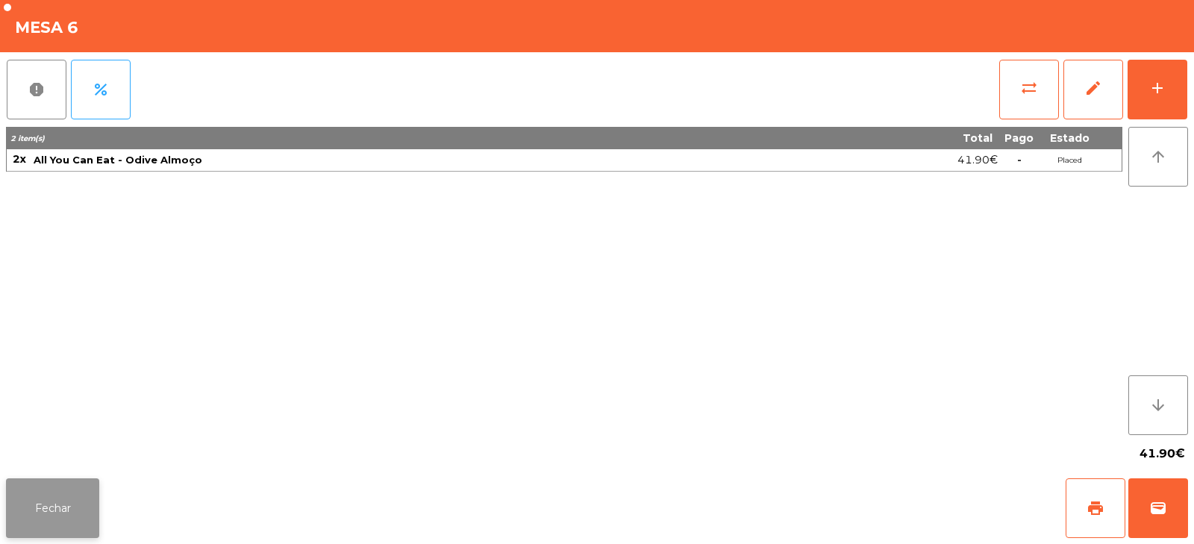
click at [70, 506] on button "Fechar" at bounding box center [52, 508] width 93 height 60
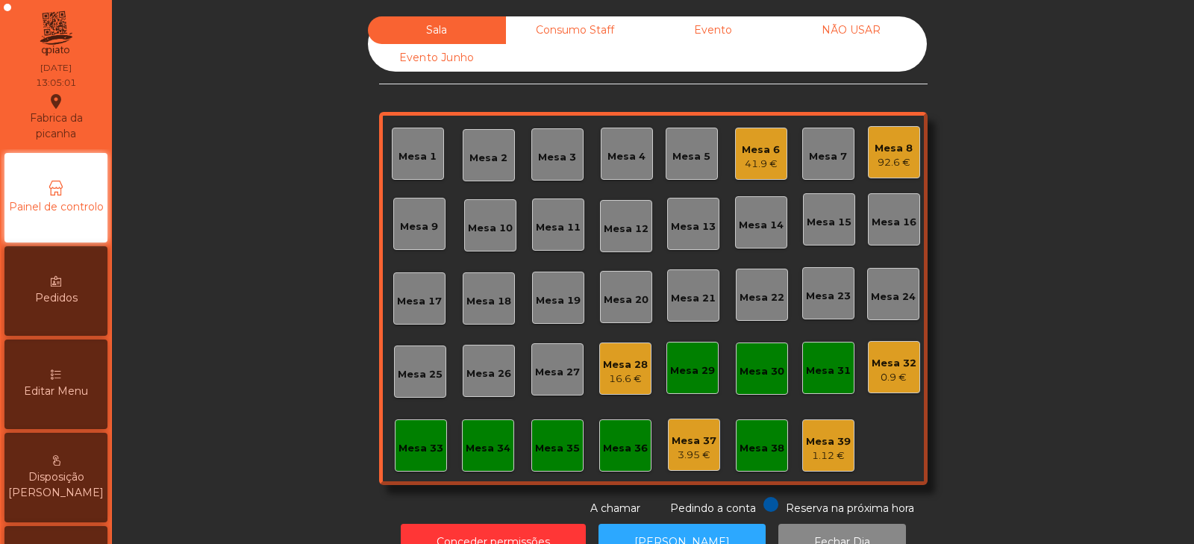
click at [896, 162] on div "92.6 €" at bounding box center [894, 162] width 38 height 15
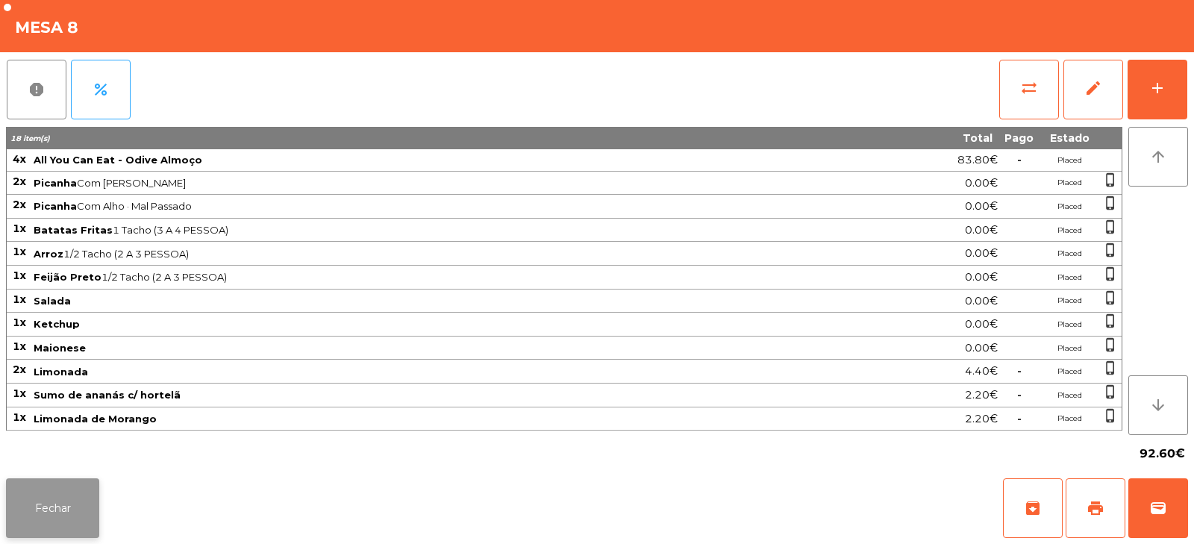
click at [71, 489] on button "Fechar" at bounding box center [52, 508] width 93 height 60
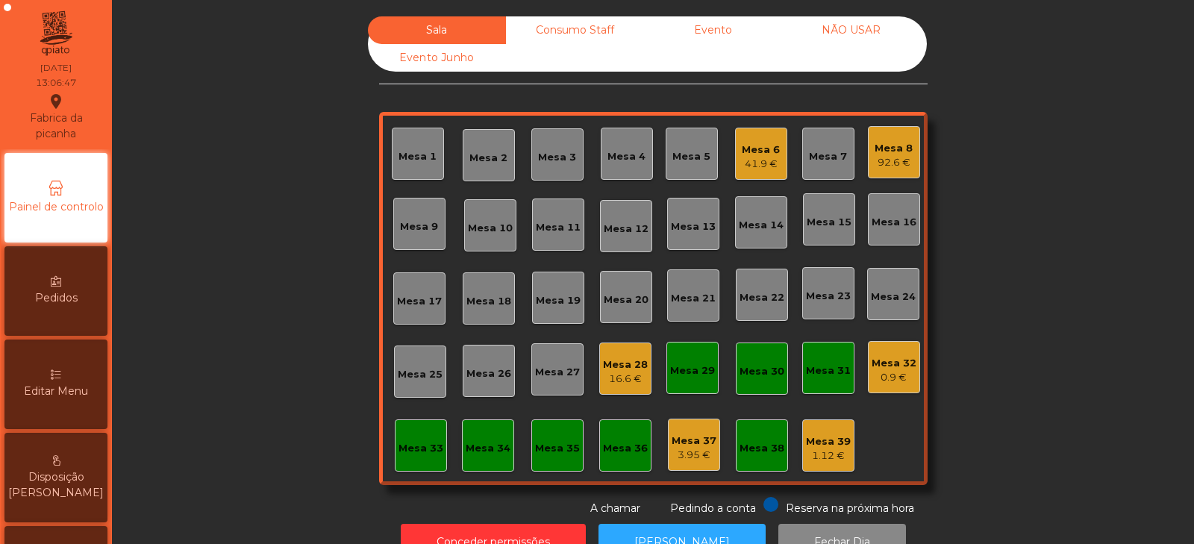
click at [761, 157] on div "41.9 €" at bounding box center [761, 164] width 38 height 15
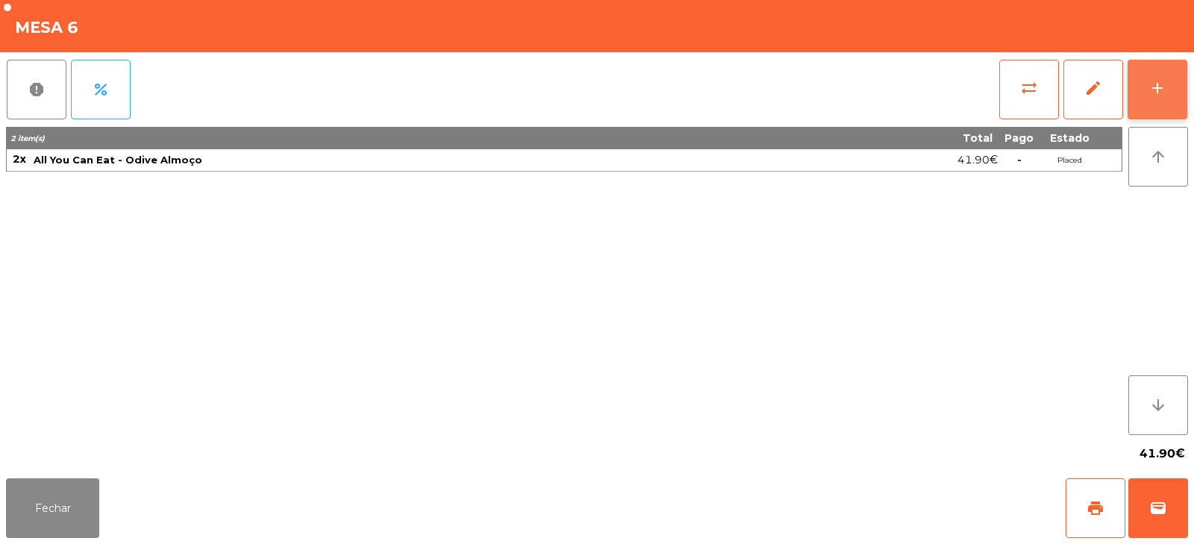
click at [1164, 96] on div "add" at bounding box center [1158, 88] width 18 height 18
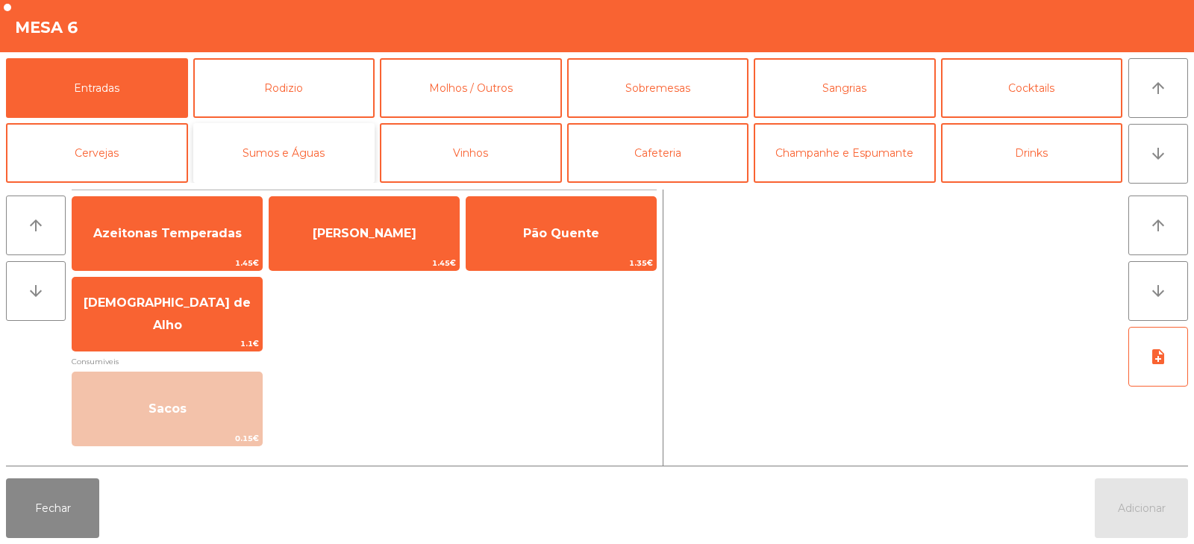
click at [267, 155] on button "Sumos e Águas" at bounding box center [284, 153] width 182 height 60
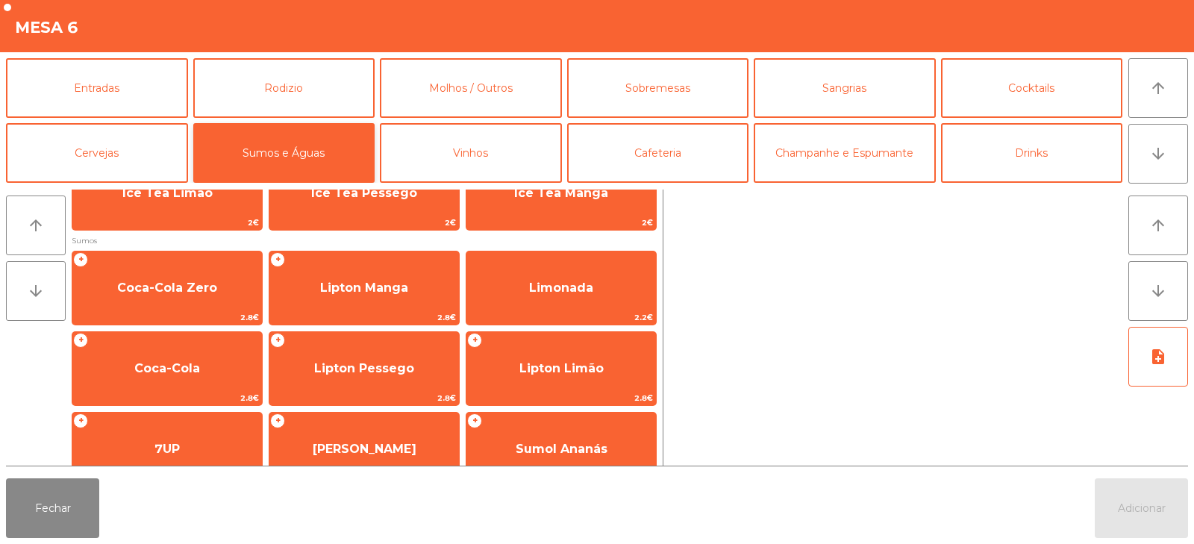
scroll to position [131, 0]
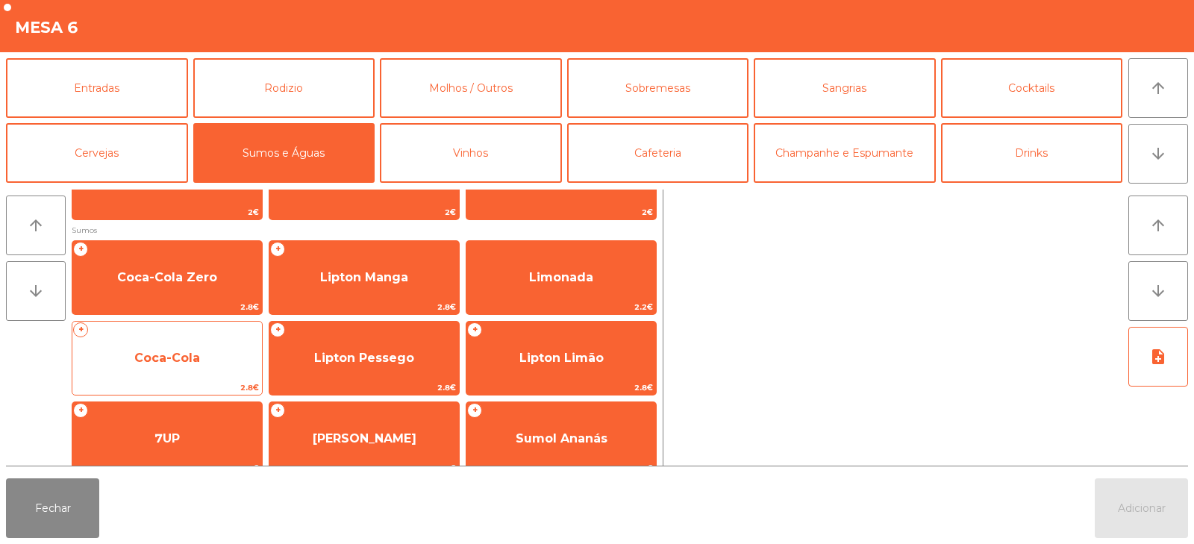
click at [219, 354] on span "Coca-Cola" at bounding box center [167, 358] width 190 height 40
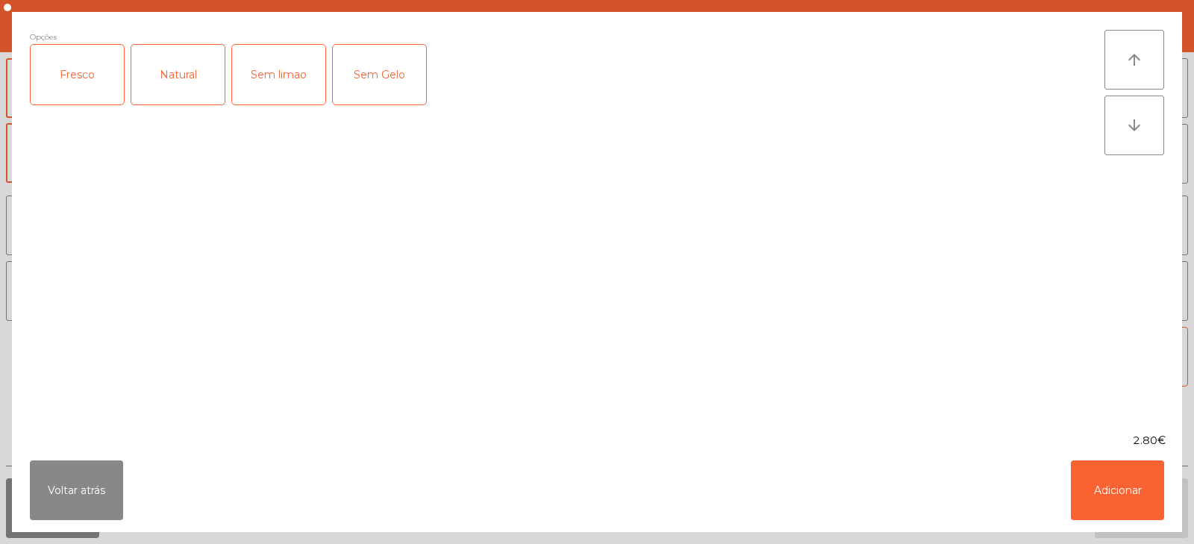
click at [284, 81] on div "Sem limao" at bounding box center [278, 75] width 93 height 60
click at [1113, 485] on button "Adicionar" at bounding box center [1117, 491] width 93 height 60
click at [1135, 514] on span "Adicionar" at bounding box center [1142, 508] width 48 height 13
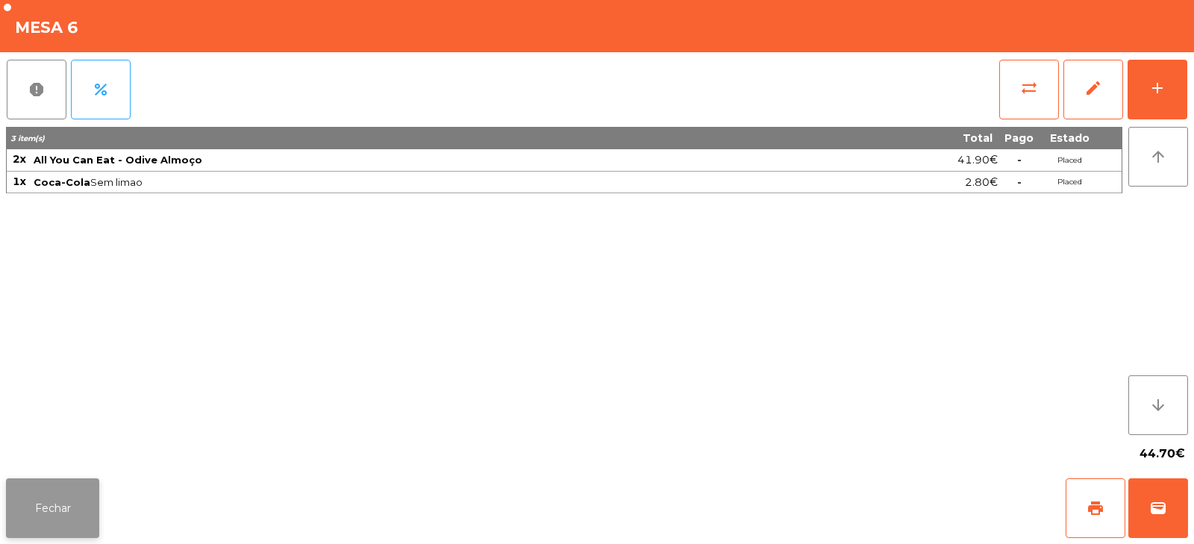
click at [67, 496] on button "Fechar" at bounding box center [52, 508] width 93 height 60
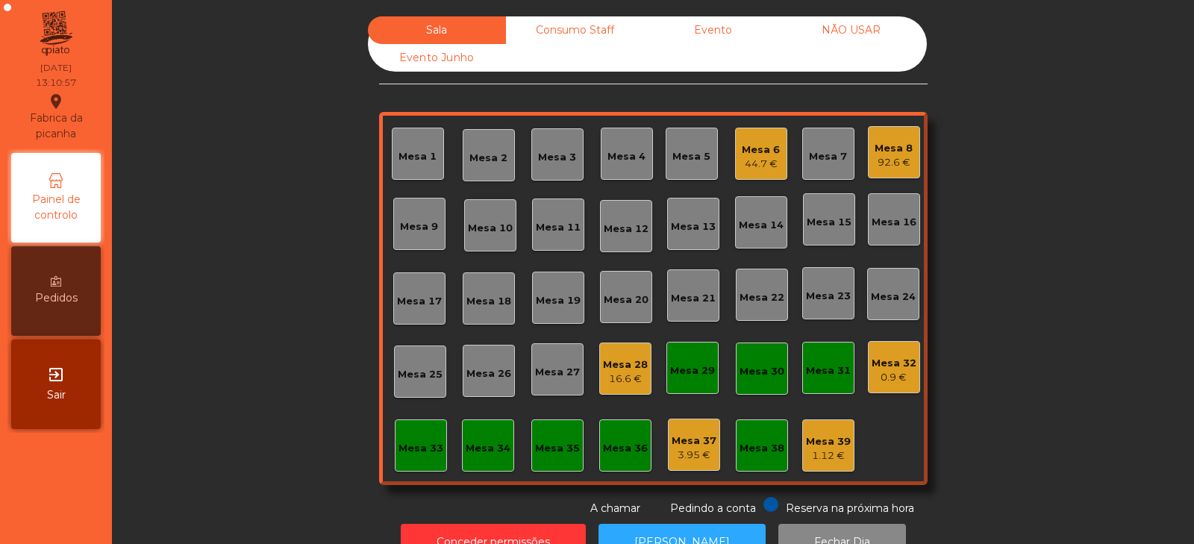
click at [753, 243] on div "Mesa 14" at bounding box center [761, 222] width 52 height 52
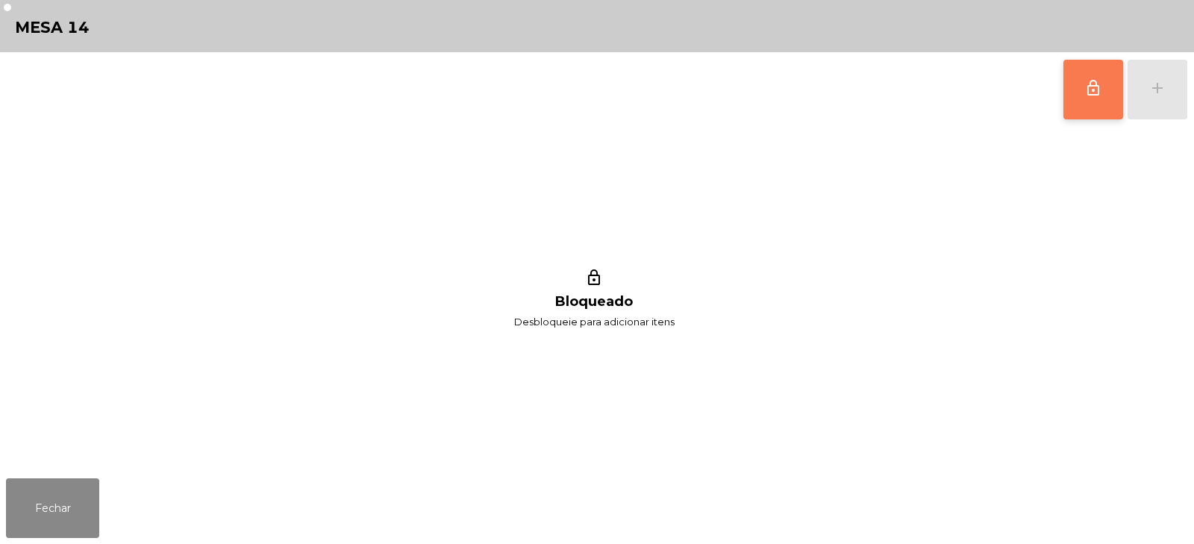
click at [1073, 108] on button "lock_outline" at bounding box center [1094, 90] width 60 height 60
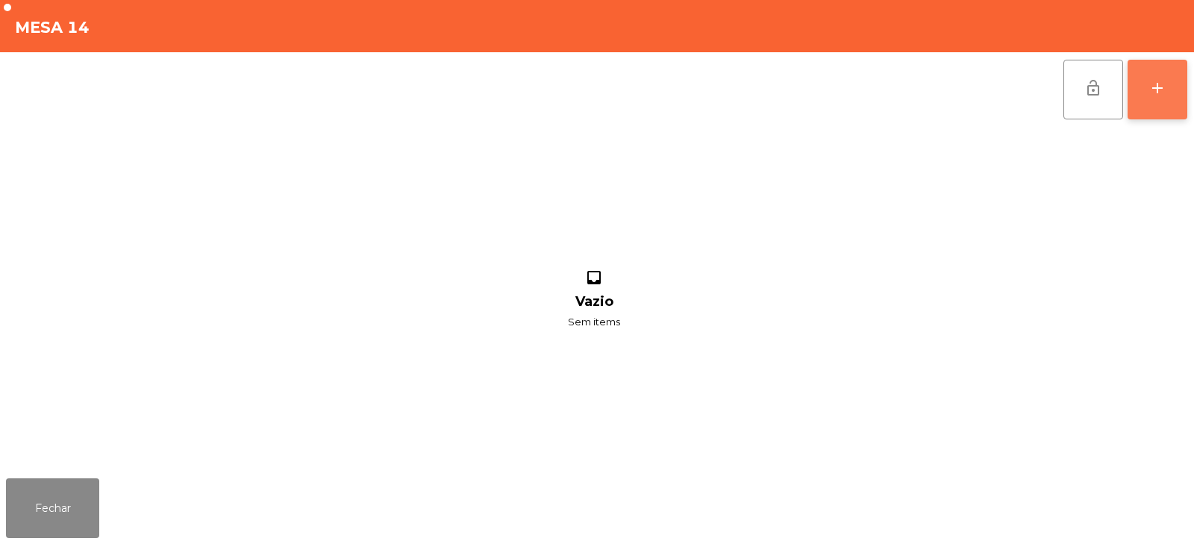
click at [1156, 92] on div "add" at bounding box center [1158, 88] width 18 height 18
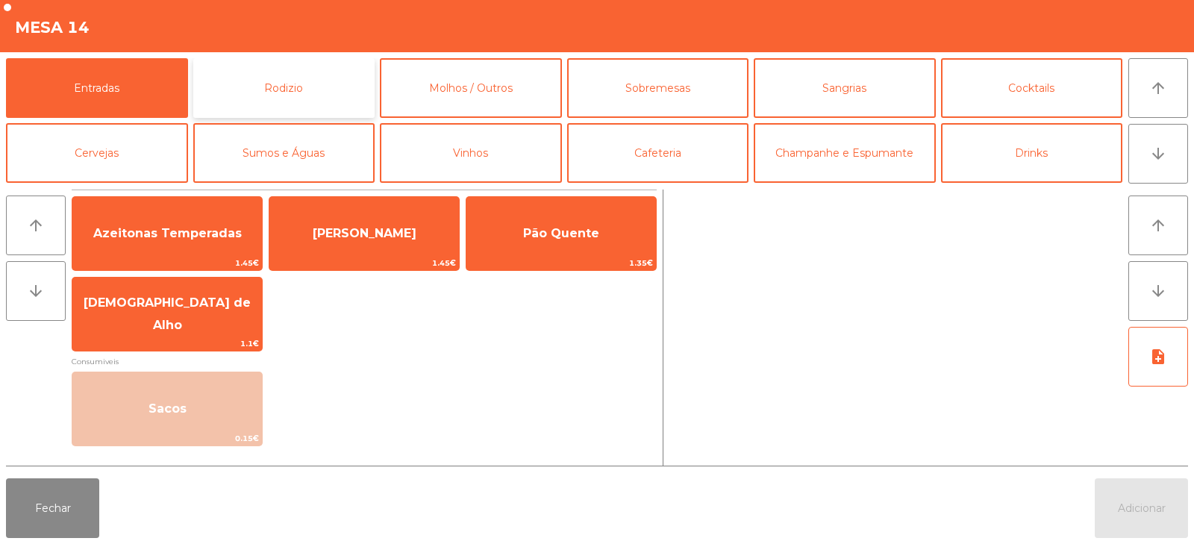
click at [296, 104] on button "Rodizio" at bounding box center [284, 88] width 182 height 60
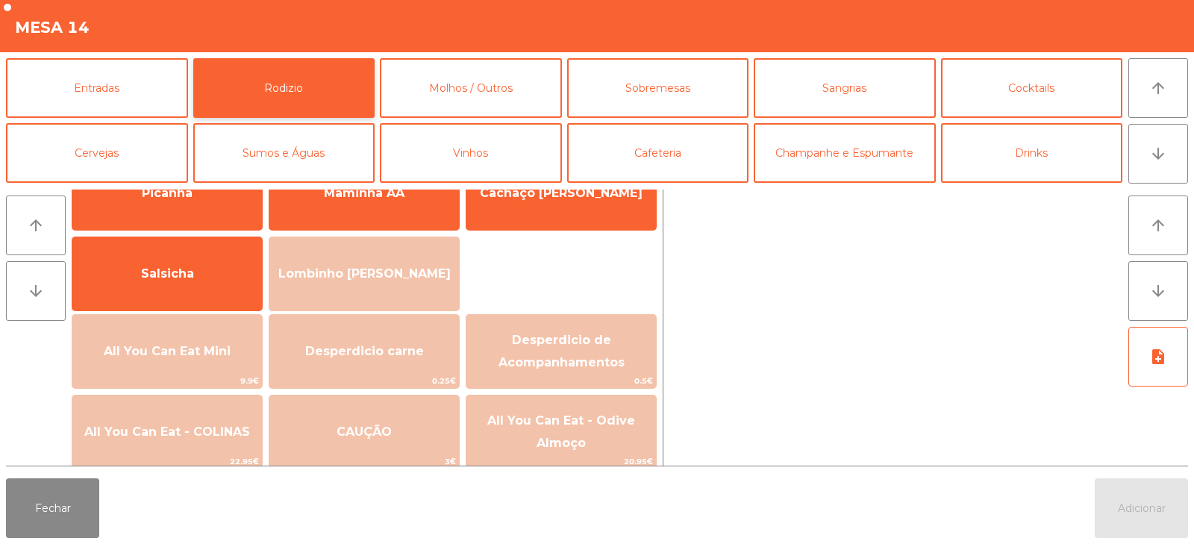
scroll to position [81, 0]
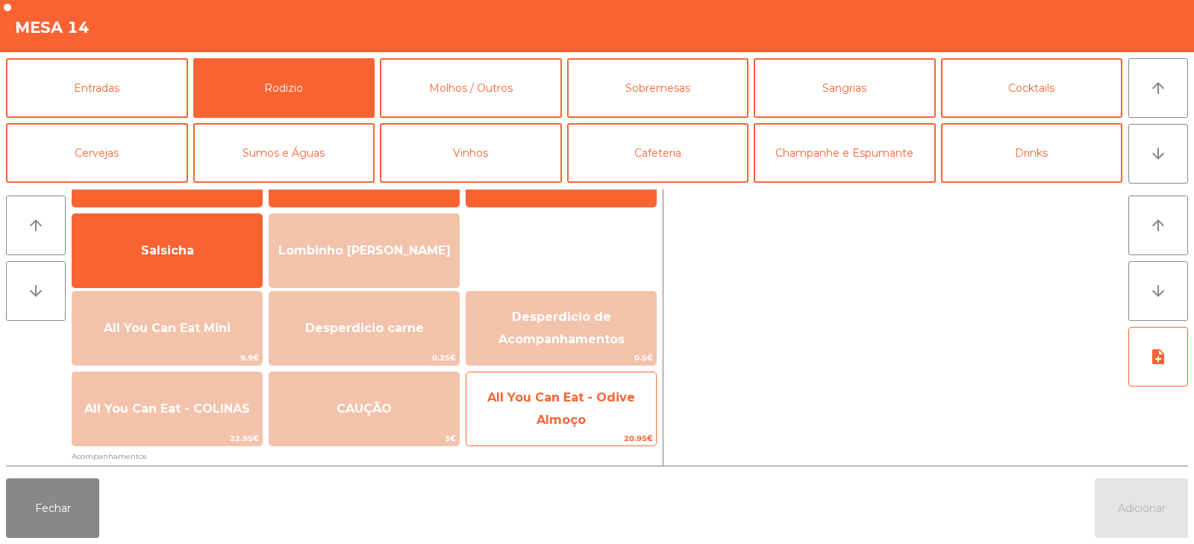
click at [564, 405] on span "All You Can Eat - Odive Almoço" at bounding box center [562, 409] width 190 height 63
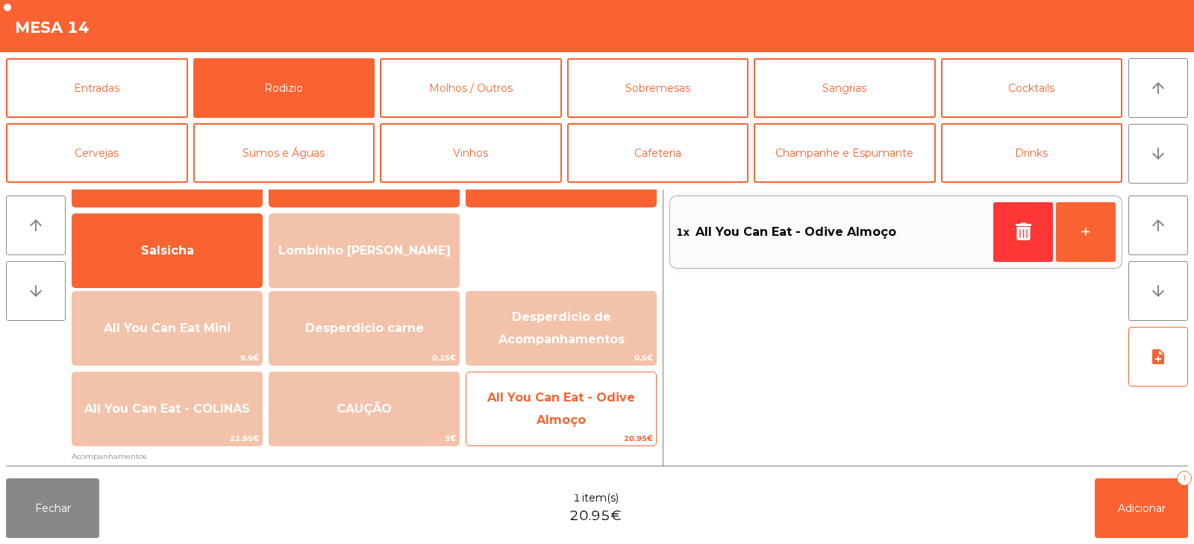
click at [576, 405] on span "All You Can Eat - Odive Almoço" at bounding box center [562, 409] width 190 height 63
click at [578, 414] on span "All You Can Eat - Odive Almoço" at bounding box center [561, 408] width 148 height 37
click at [572, 405] on span "All You Can Eat - Odive Almoço" at bounding box center [562, 409] width 190 height 63
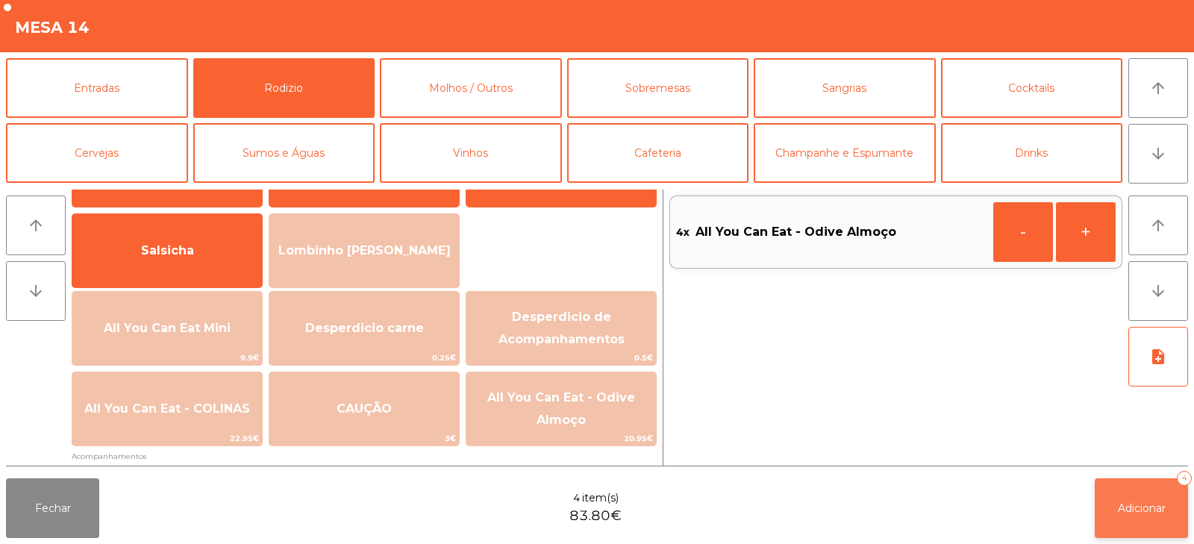
click at [1129, 523] on button "Adicionar 4" at bounding box center [1141, 508] width 93 height 60
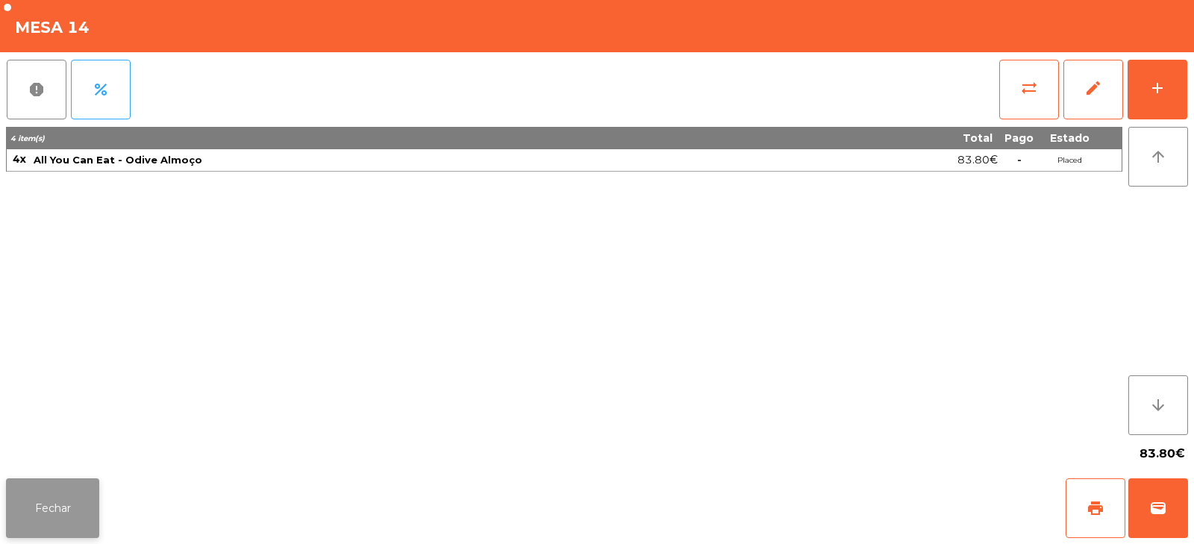
click at [55, 514] on button "Fechar" at bounding box center [52, 508] width 93 height 60
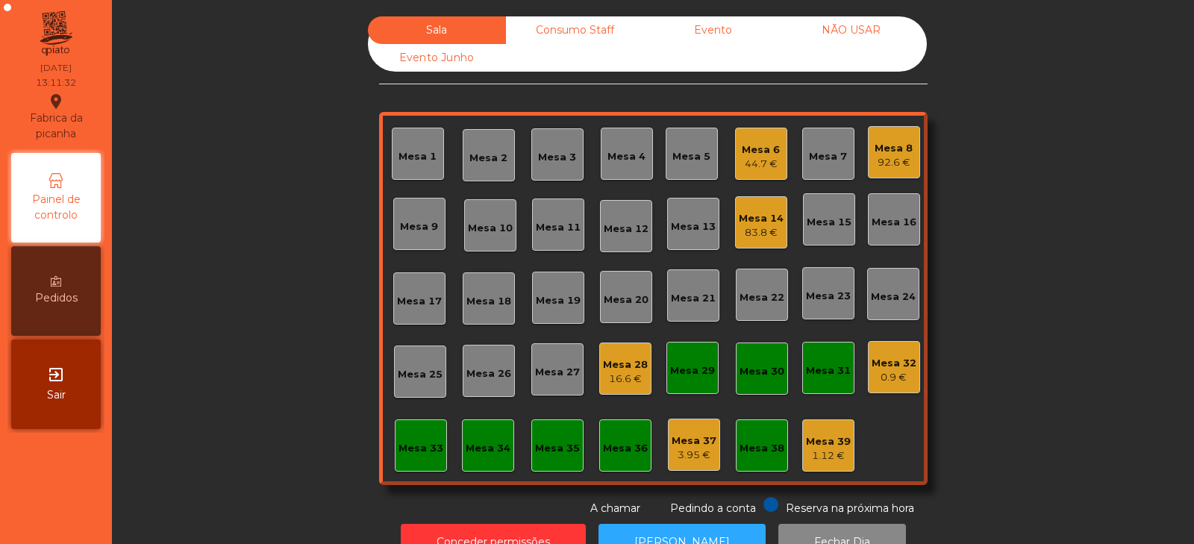
click at [642, 365] on div "Mesa 28 16.6 €" at bounding box center [625, 369] width 52 height 52
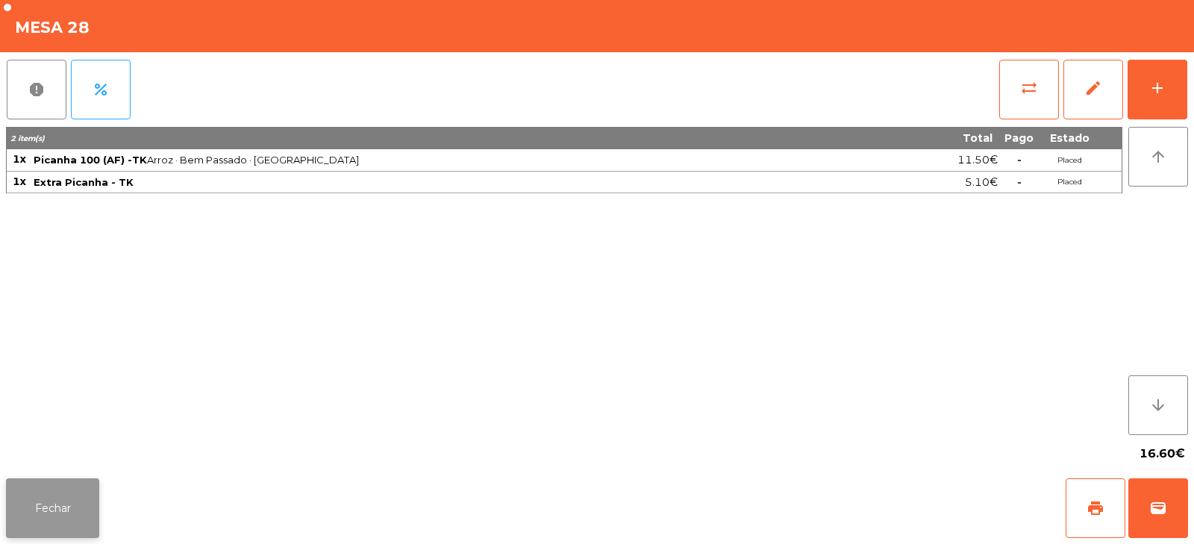
click at [84, 516] on button "Fechar" at bounding box center [52, 508] width 93 height 60
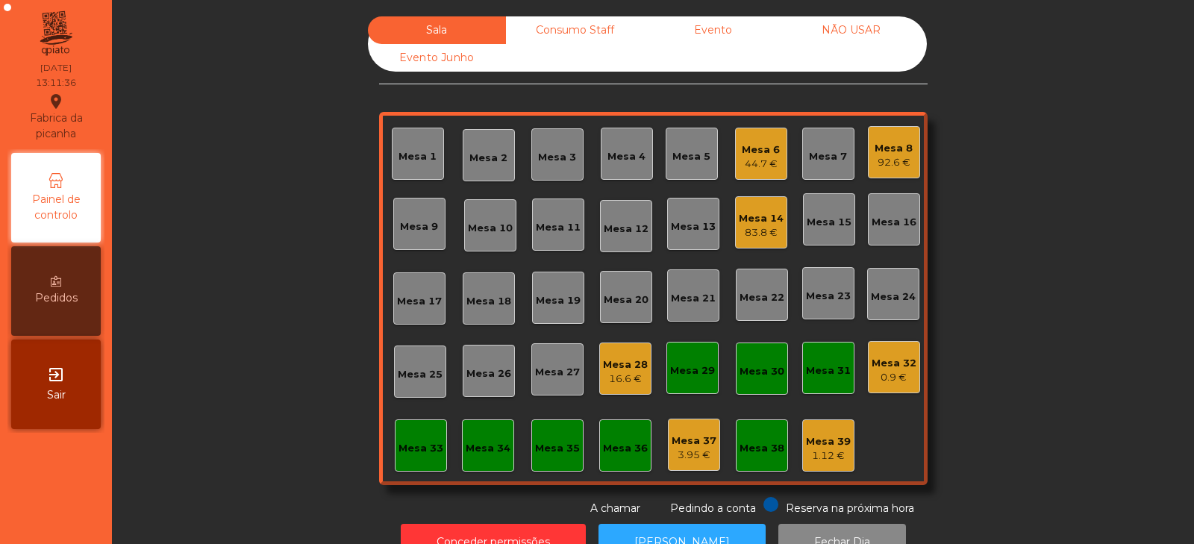
click at [761, 237] on div "83.8 €" at bounding box center [761, 232] width 45 height 15
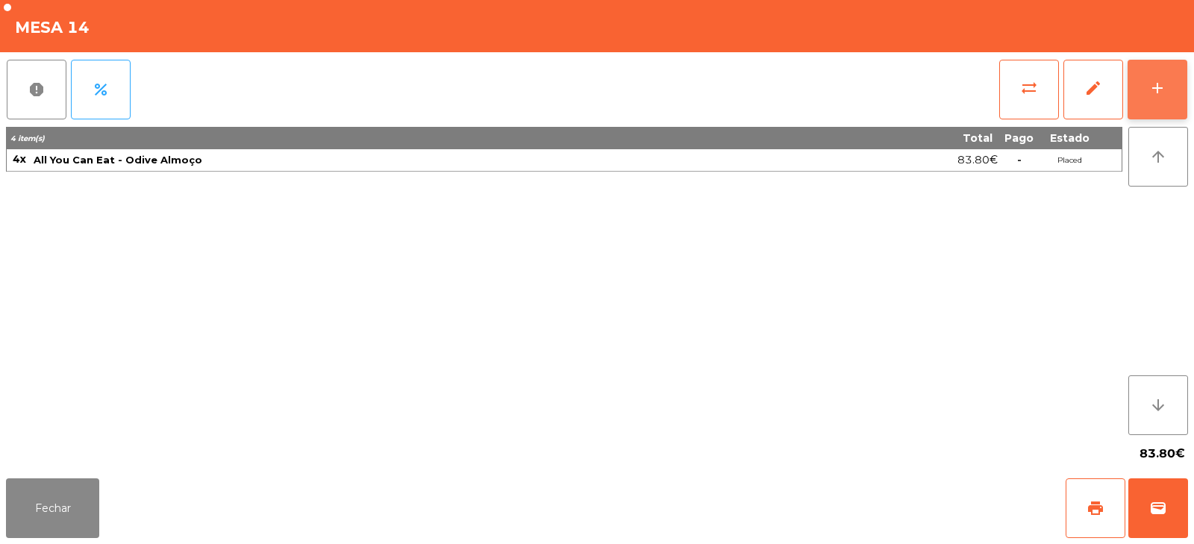
click at [1161, 89] on div "add" at bounding box center [1158, 88] width 18 height 18
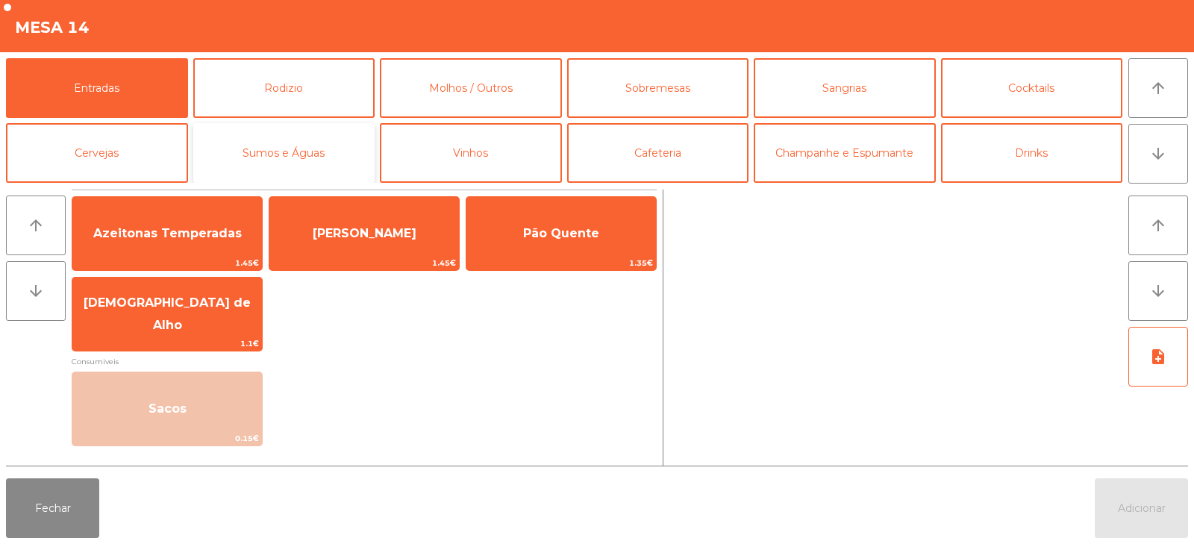
click at [278, 152] on button "Sumos e Águas" at bounding box center [284, 153] width 182 height 60
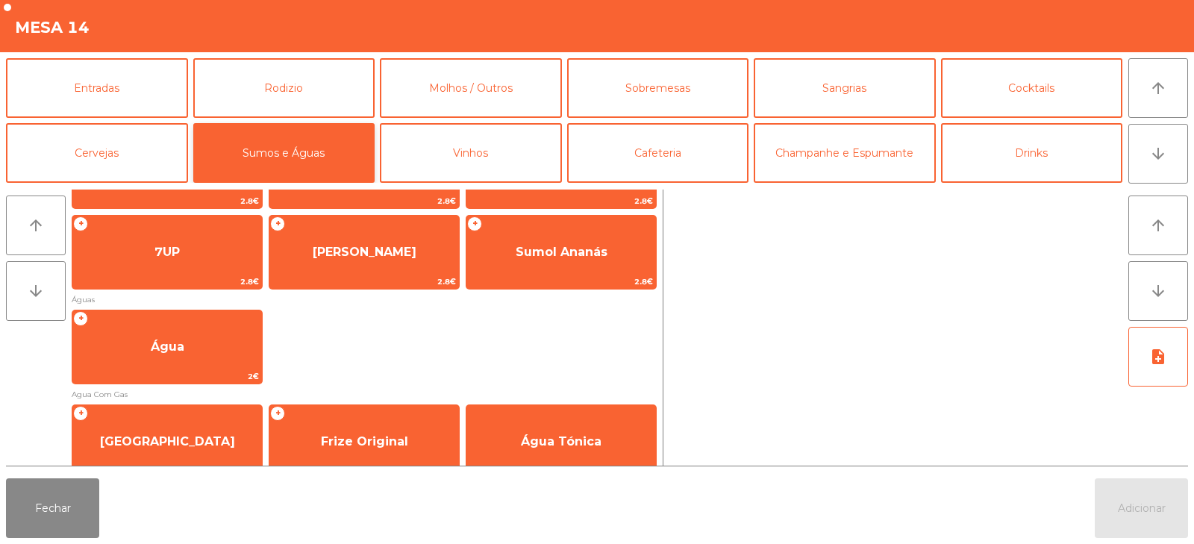
scroll to position [318, 0]
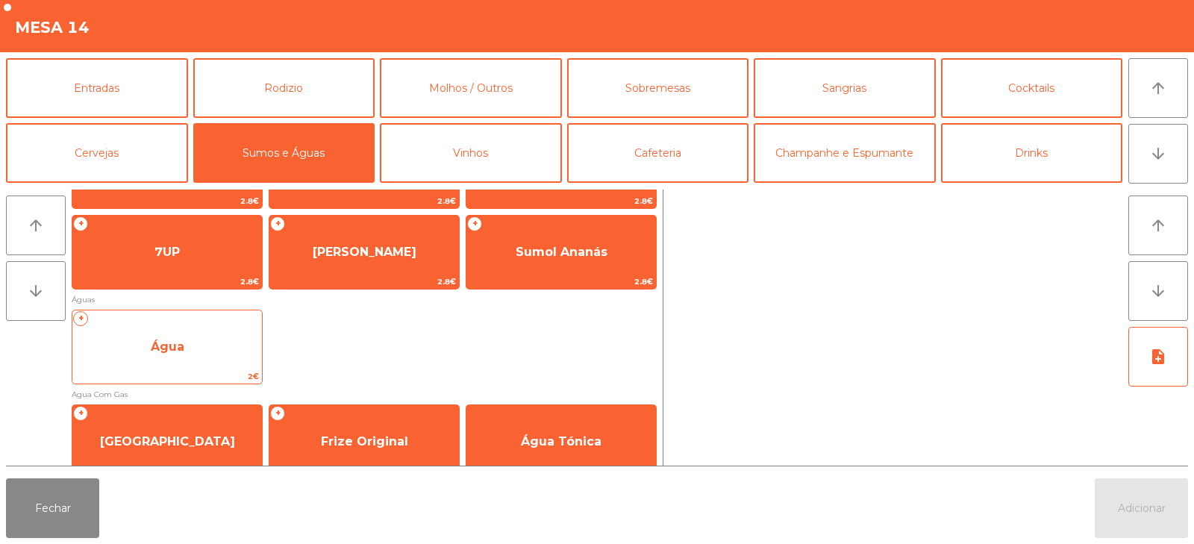
click at [225, 352] on span "Água" at bounding box center [167, 347] width 190 height 40
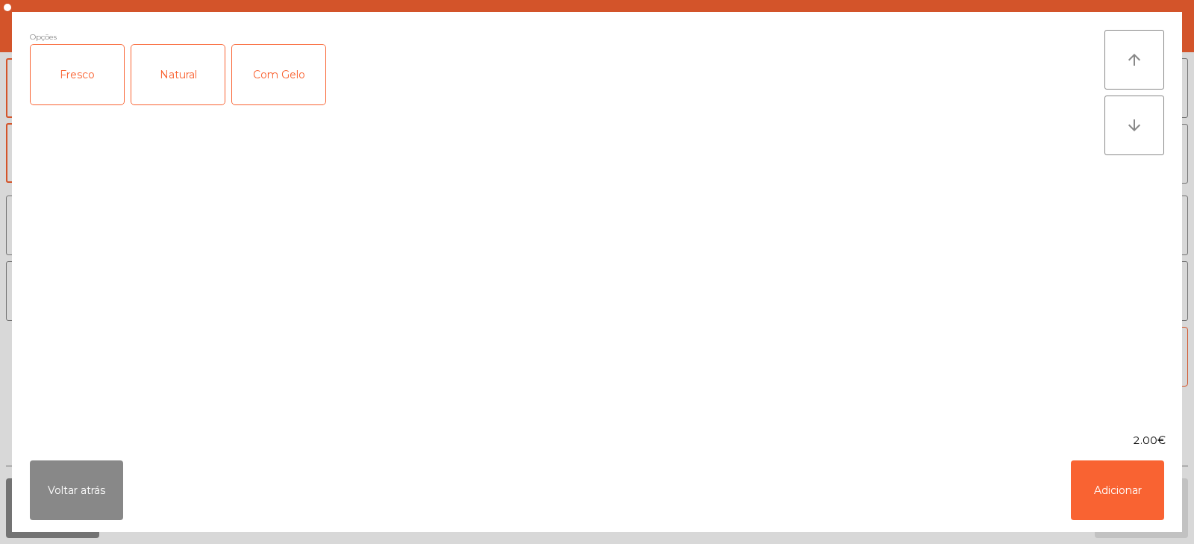
click at [104, 96] on div "Fresco" at bounding box center [77, 75] width 93 height 60
click at [1096, 494] on button "Adicionar" at bounding box center [1117, 491] width 93 height 60
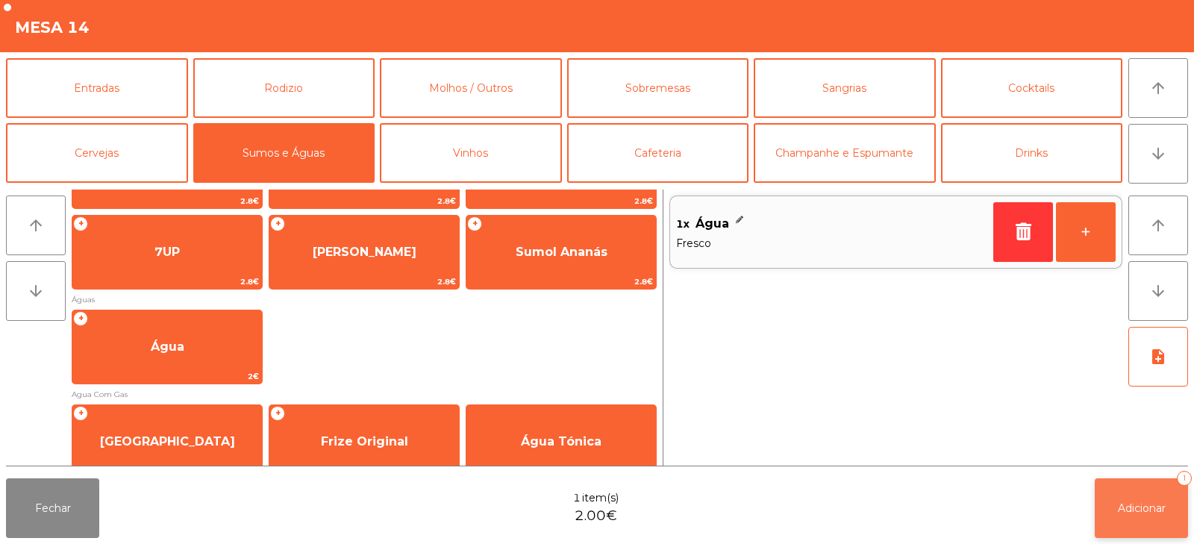
click at [1136, 522] on button "Adicionar 1" at bounding box center [1141, 508] width 93 height 60
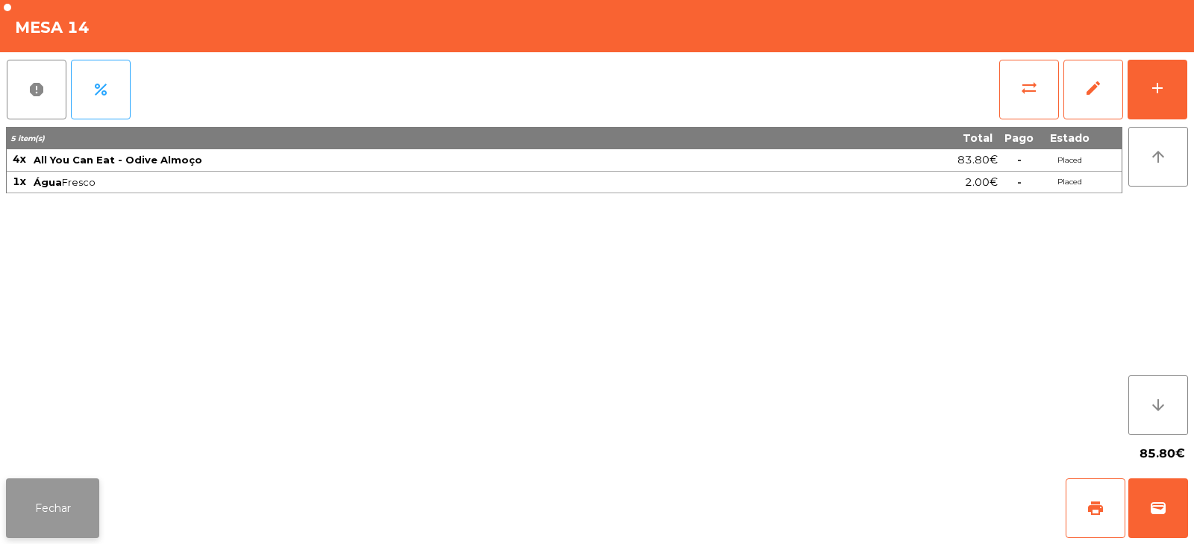
click at [67, 508] on button "Fechar" at bounding box center [52, 508] width 93 height 60
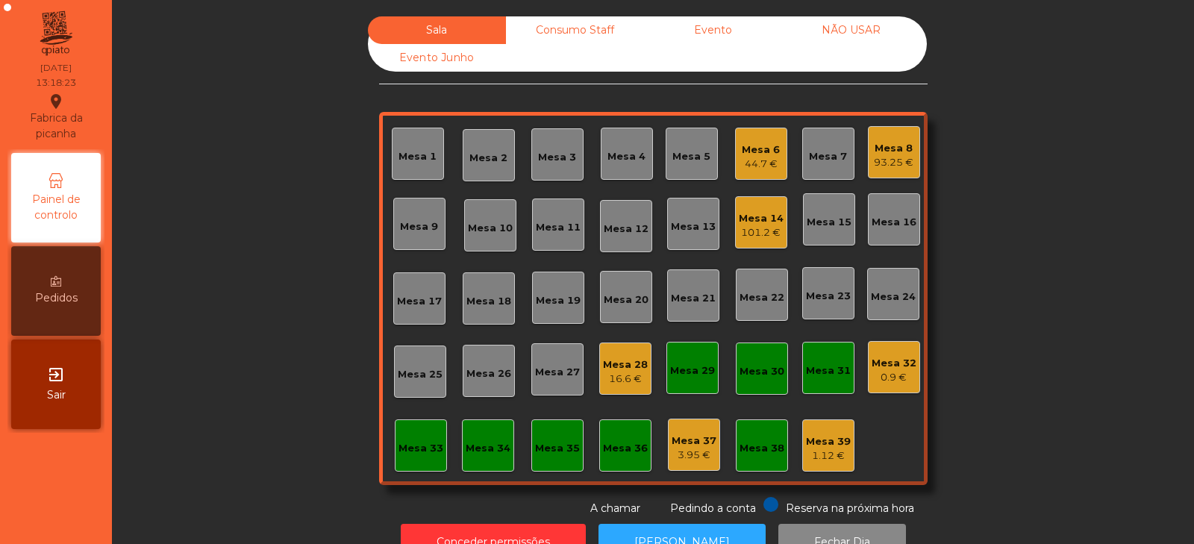
scroll to position [44, 0]
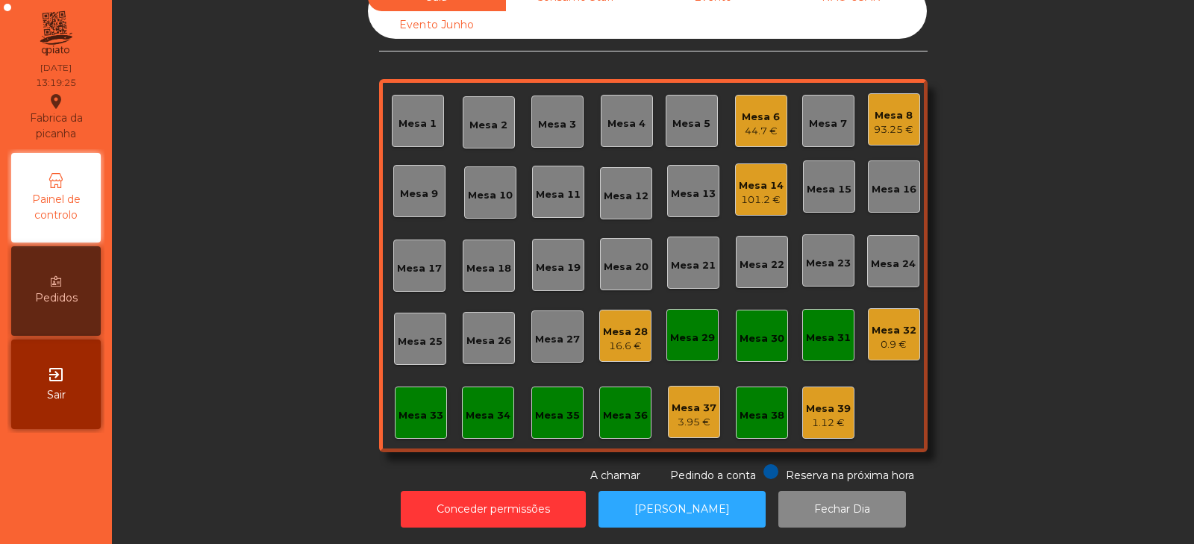
click at [675, 187] on div "Mesa 13" at bounding box center [693, 194] width 45 height 15
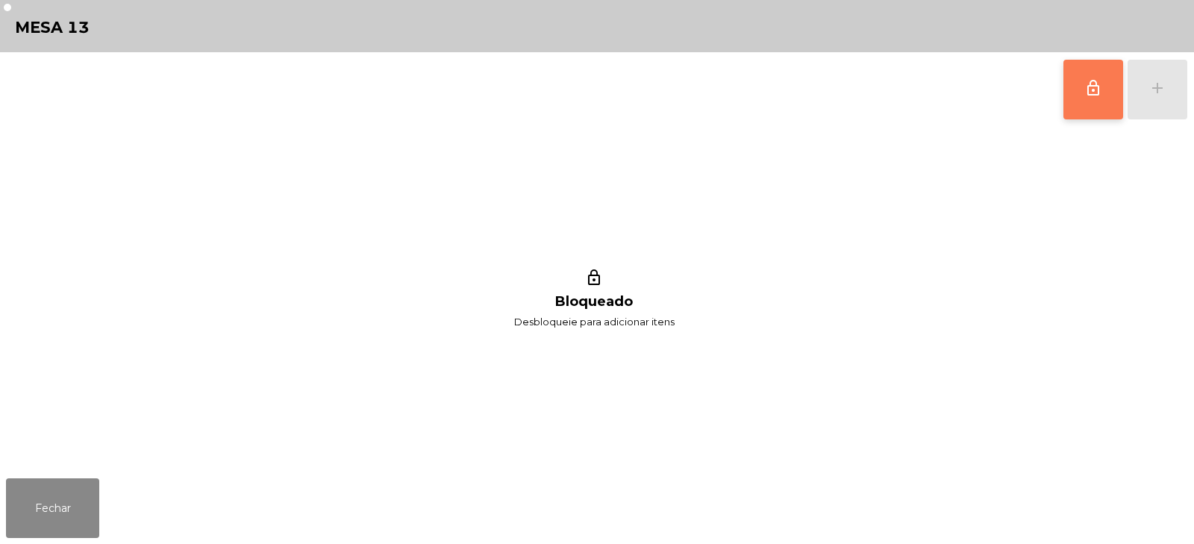
click at [1086, 87] on span "lock_outline" at bounding box center [1094, 88] width 18 height 18
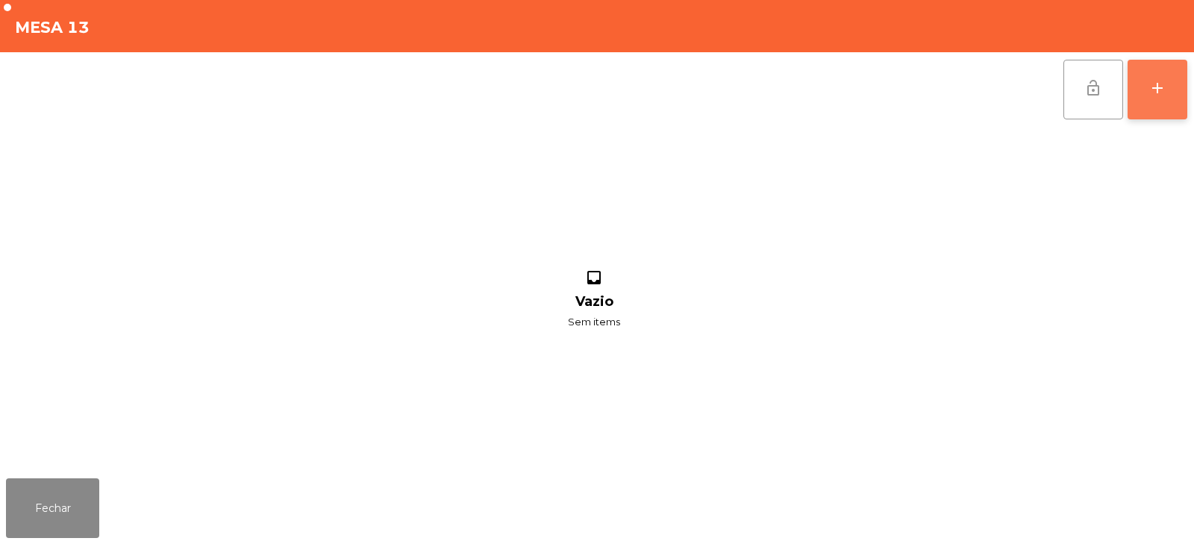
click at [1164, 90] on div "add" at bounding box center [1158, 88] width 18 height 18
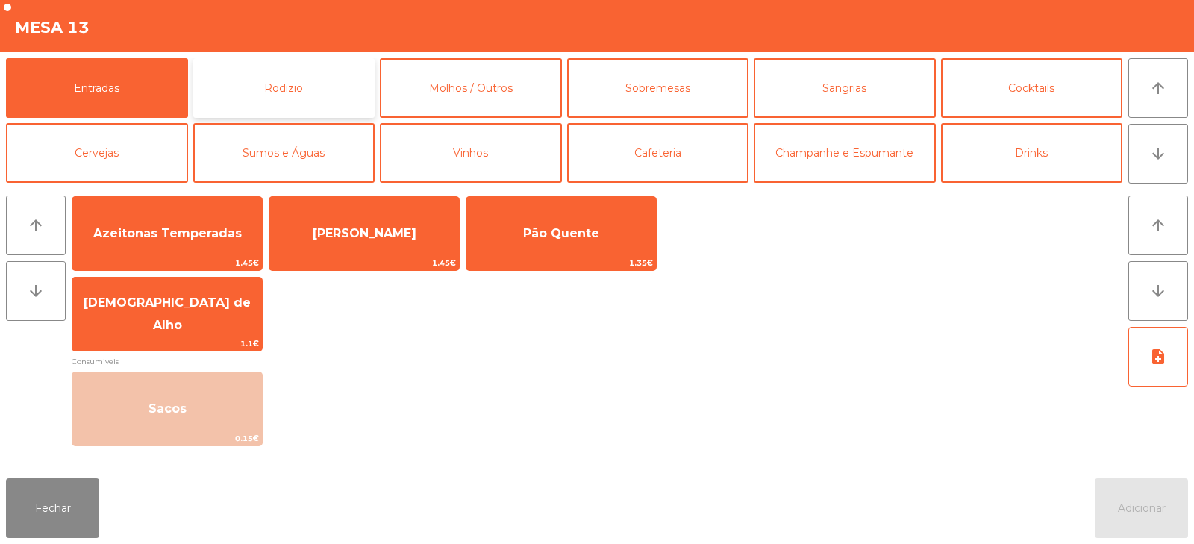
click at [253, 104] on button "Rodizio" at bounding box center [284, 88] width 182 height 60
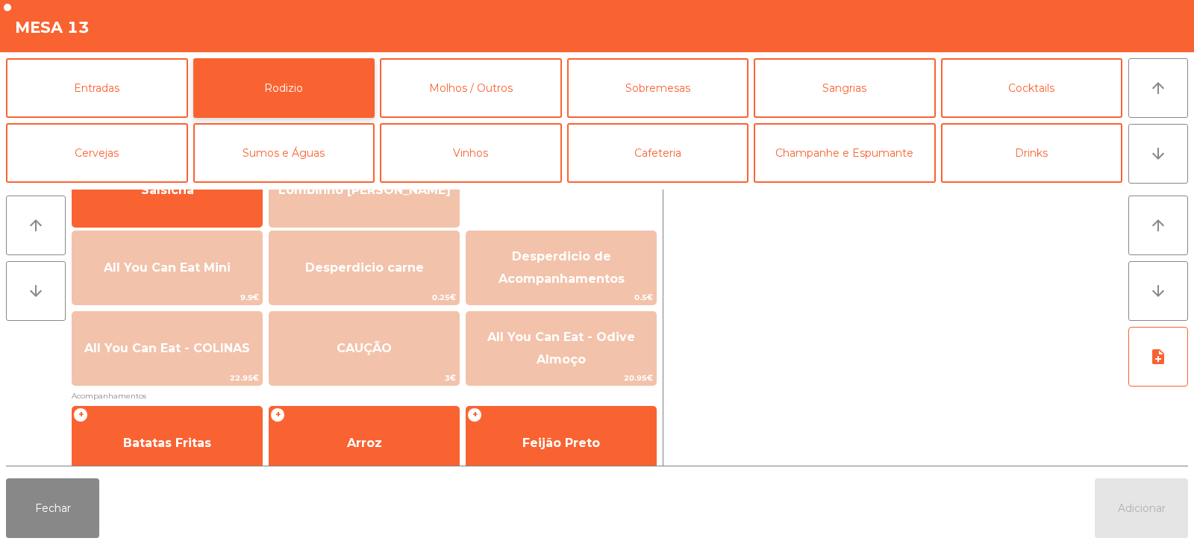
scroll to position [147, 0]
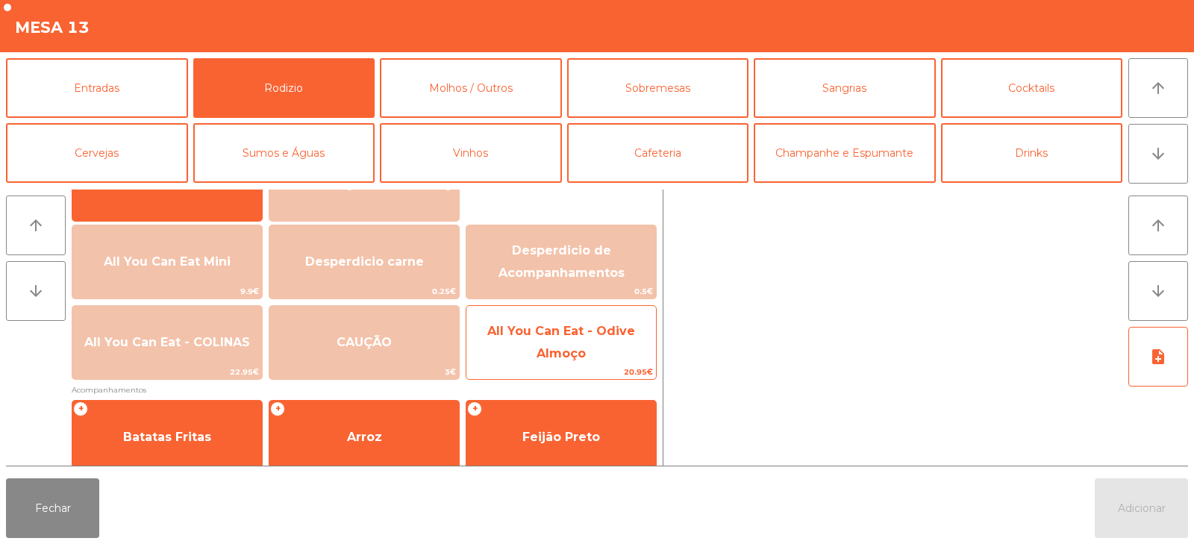
click at [560, 358] on span "All You Can Eat - Odive Almoço" at bounding box center [561, 342] width 148 height 37
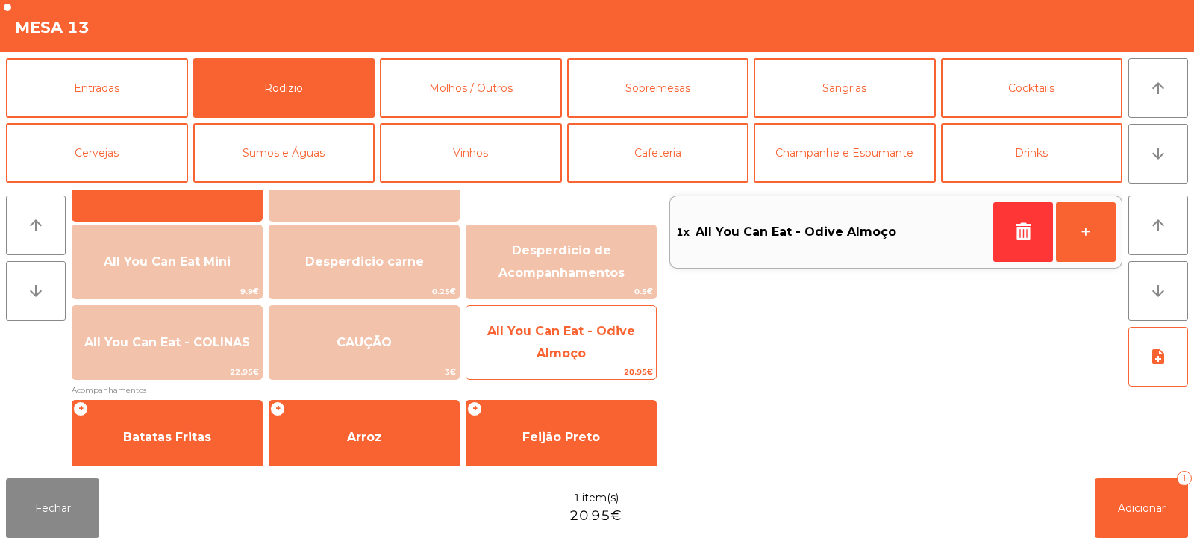
click at [573, 364] on span "All You Can Eat - Odive Almoço" at bounding box center [562, 342] width 190 height 63
click at [575, 343] on span "All You Can Eat - Odive Almoço" at bounding box center [562, 342] width 190 height 63
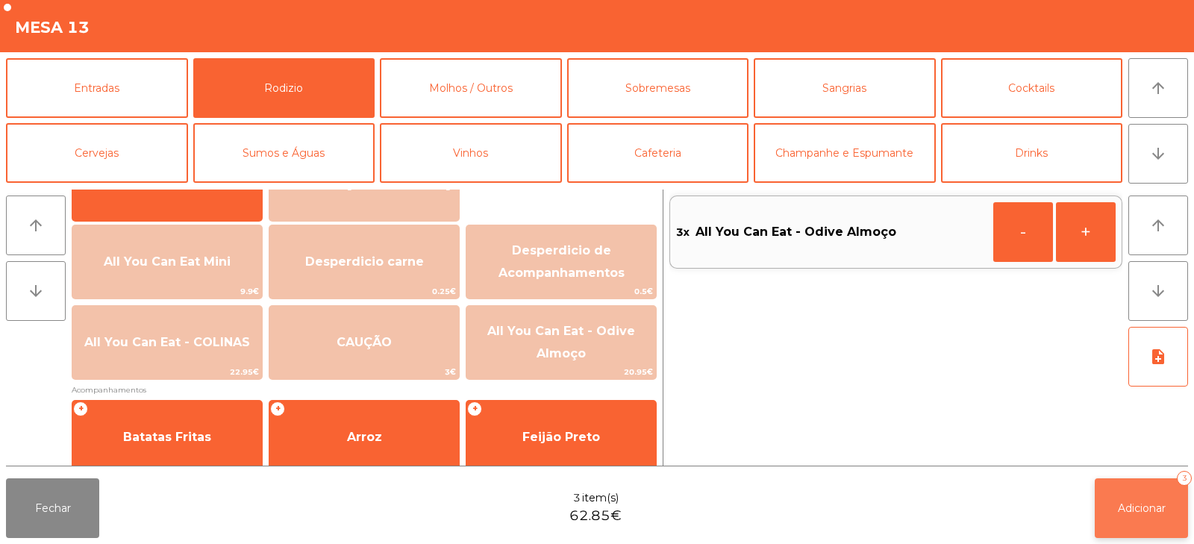
click at [1113, 517] on button "Adicionar 3" at bounding box center [1141, 508] width 93 height 60
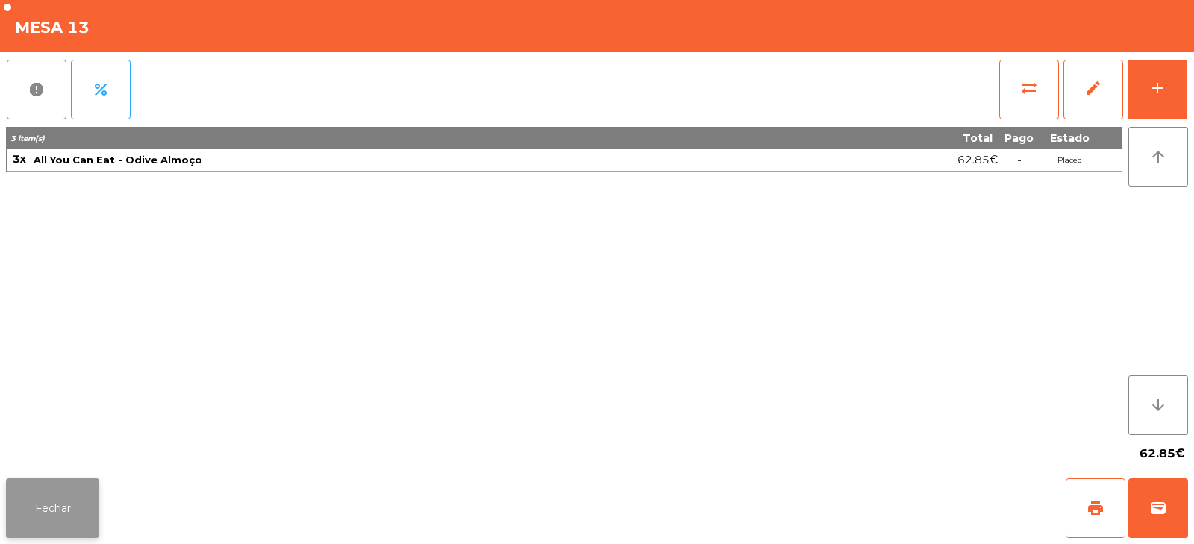
click at [43, 517] on button "Fechar" at bounding box center [52, 508] width 93 height 60
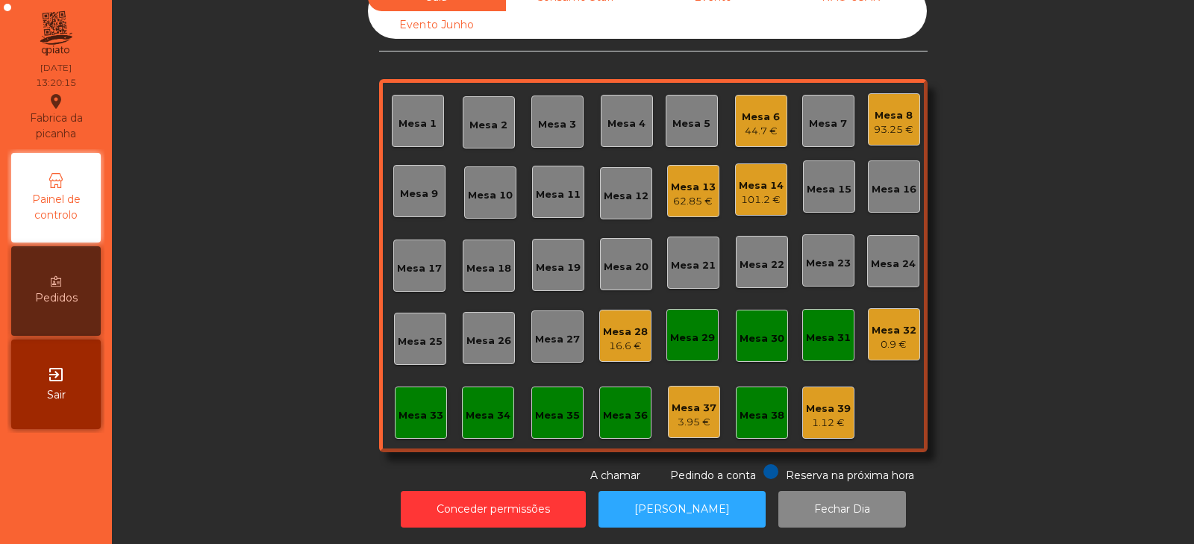
click at [603, 339] on div "16.6 €" at bounding box center [625, 346] width 45 height 15
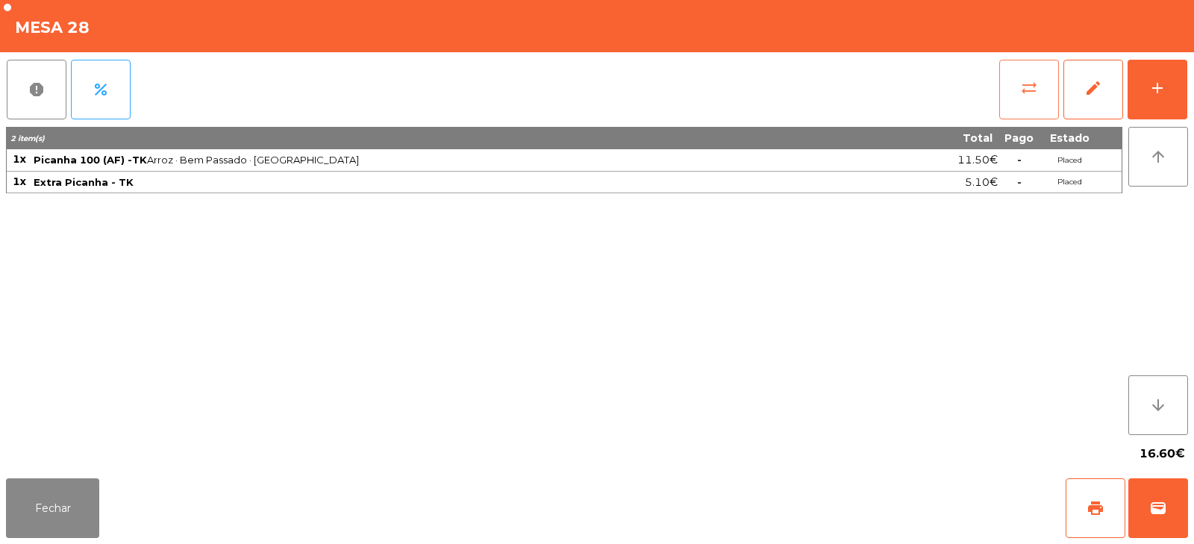
click at [1017, 94] on button "sync_alt" at bounding box center [1029, 90] width 60 height 60
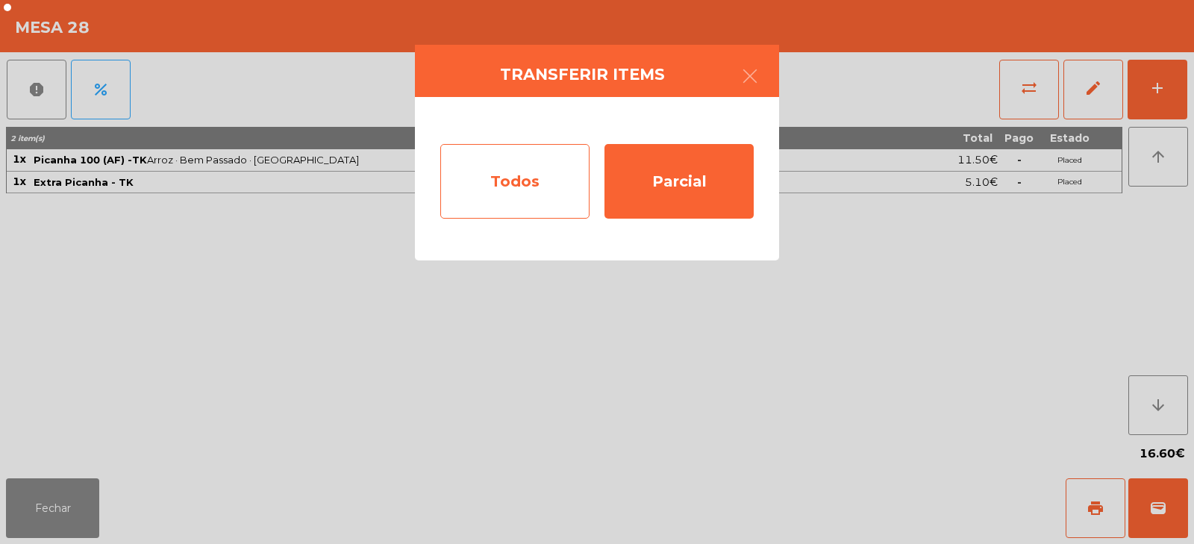
click at [502, 188] on div "Todos" at bounding box center [514, 181] width 149 height 75
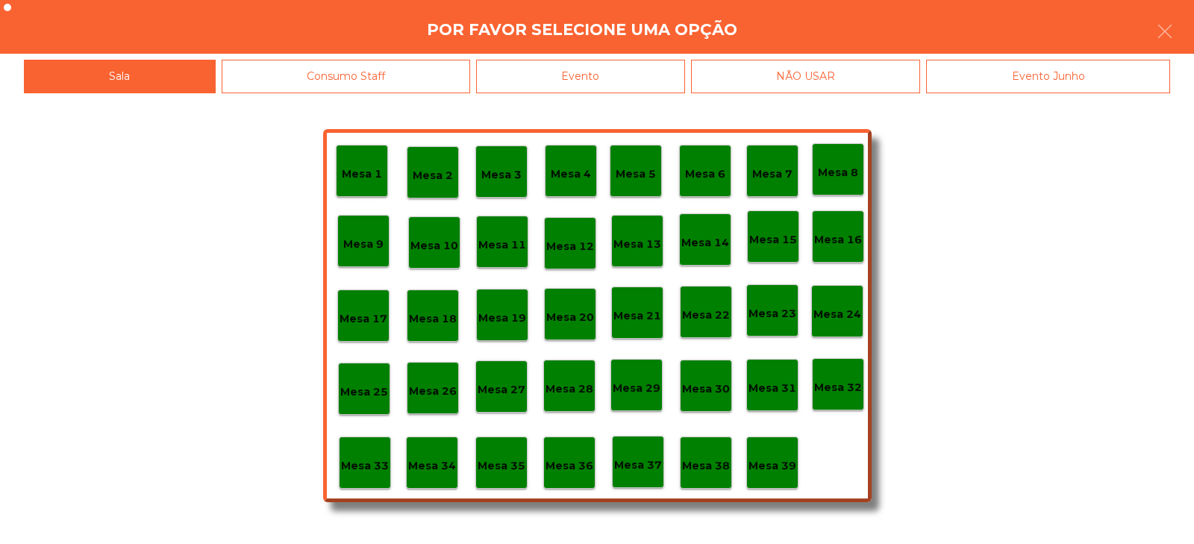
click at [528, 74] on div "Evento" at bounding box center [580, 77] width 209 height 34
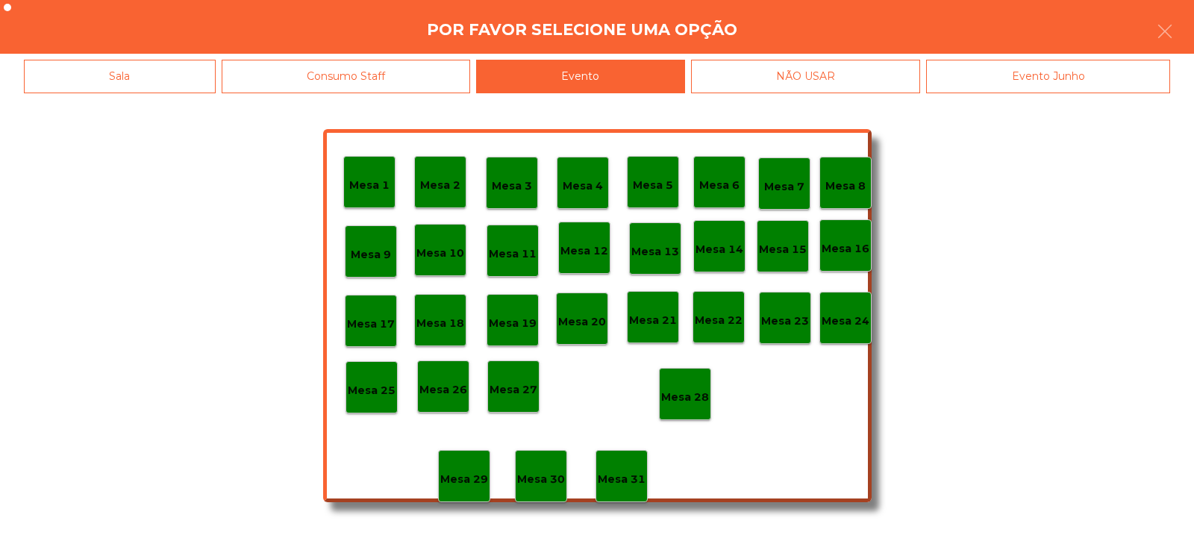
click at [698, 387] on div "Mesa 28" at bounding box center [685, 394] width 48 height 23
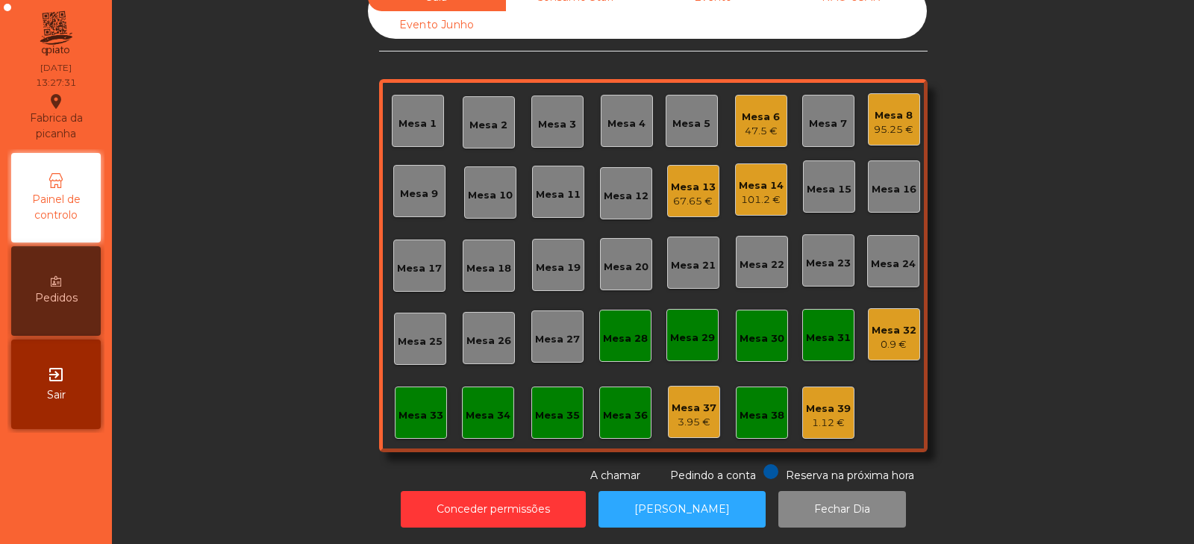
click at [839, 325] on div "Mesa 31" at bounding box center [828, 335] width 45 height 21
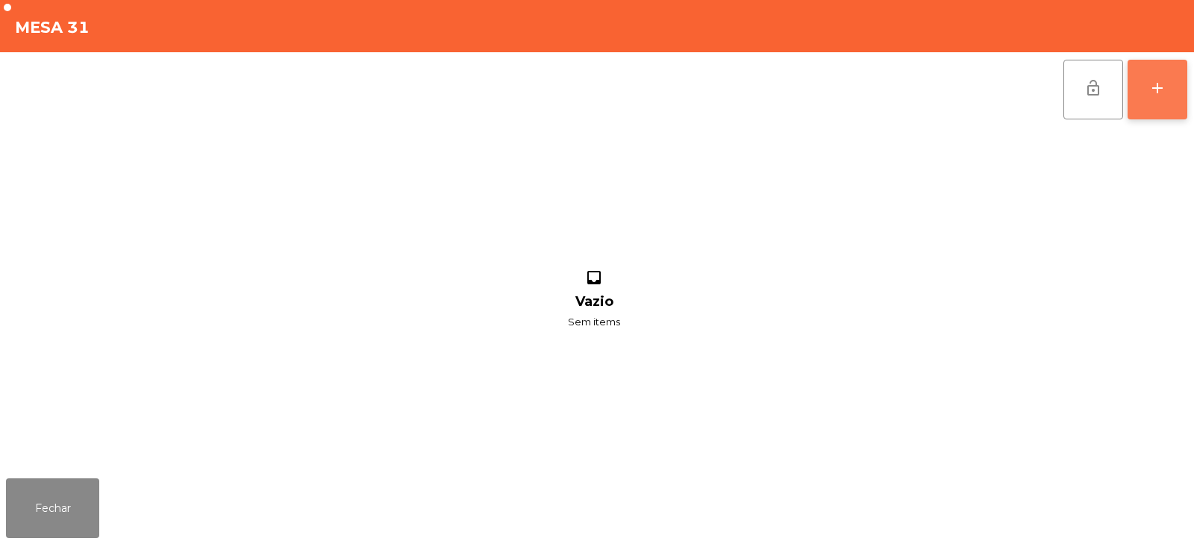
click at [1148, 85] on button "add" at bounding box center [1158, 90] width 60 height 60
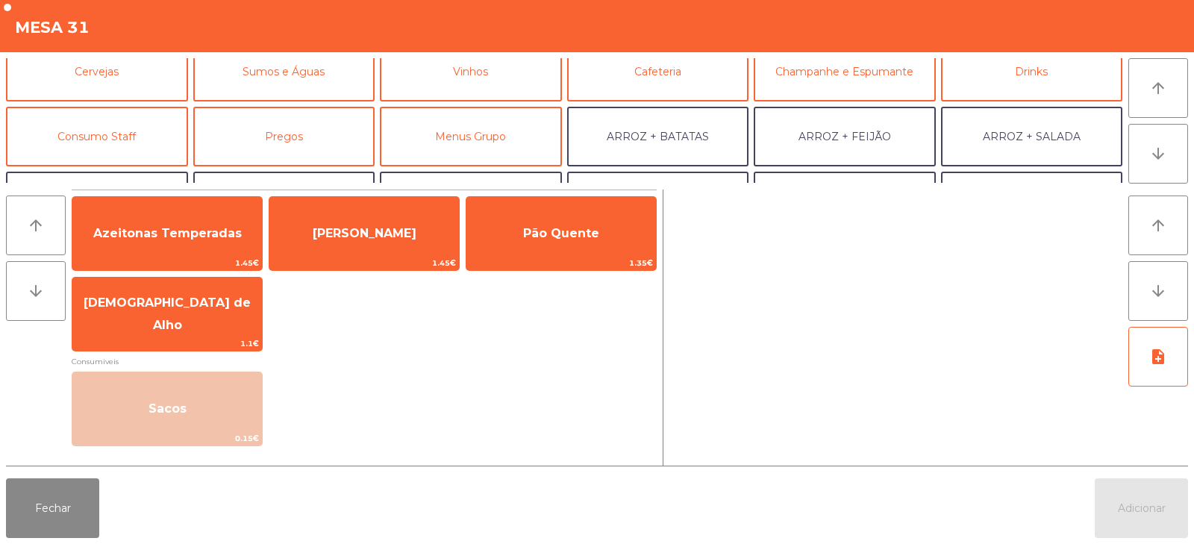
scroll to position [143, 0]
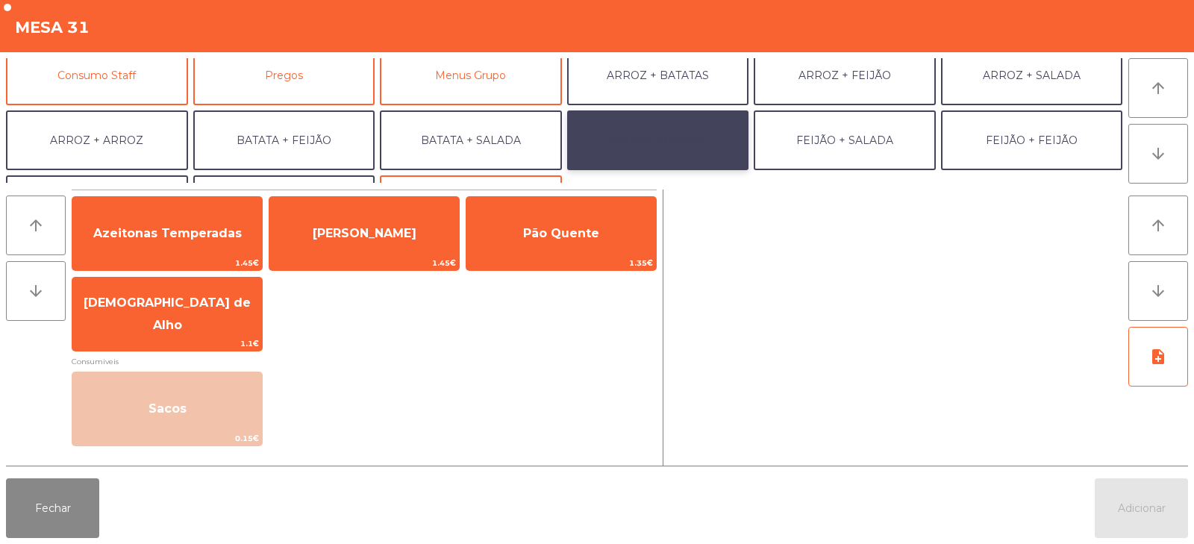
click at [640, 148] on button "BATATA + BATATA" at bounding box center [658, 140] width 182 height 60
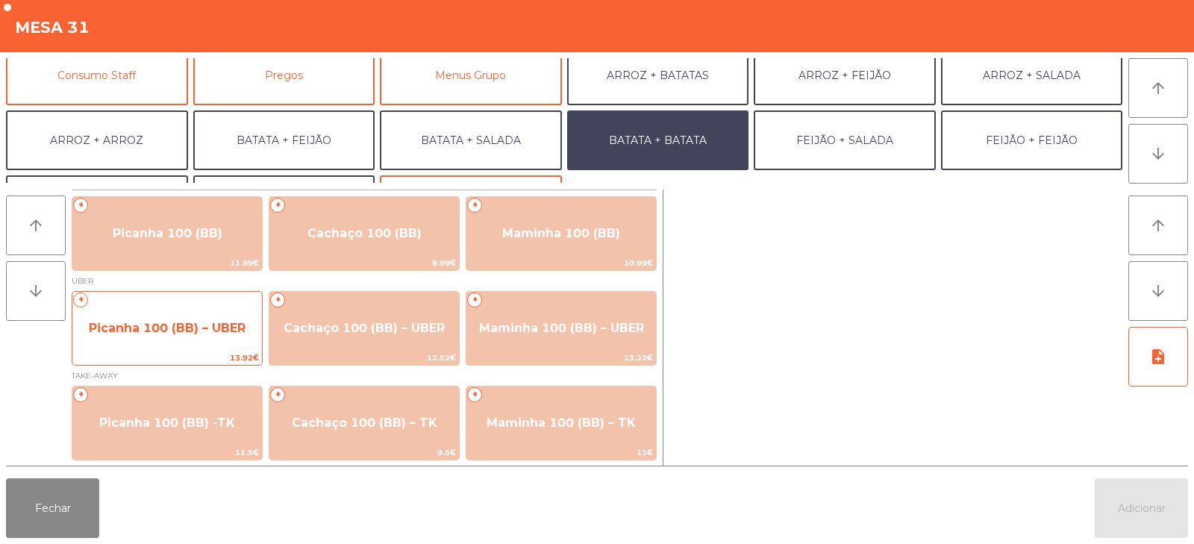
click at [142, 316] on span "Picanha 100 (BB) – UBER" at bounding box center [167, 328] width 190 height 40
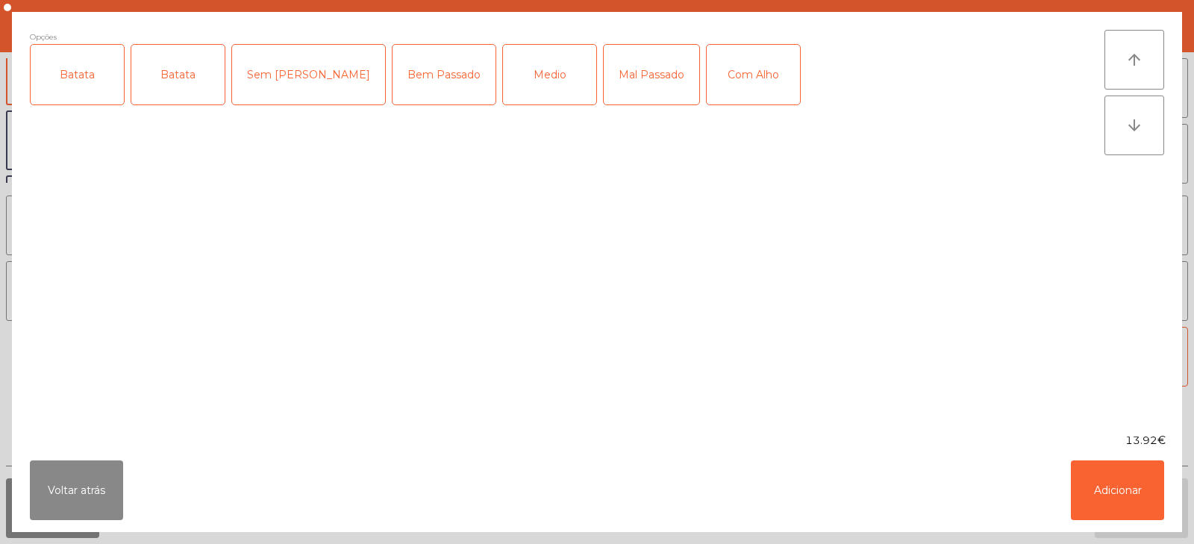
click at [75, 93] on div "Batata" at bounding box center [77, 75] width 93 height 60
click at [164, 91] on div "Batata" at bounding box center [177, 75] width 93 height 60
click at [208, 88] on div "Batata" at bounding box center [177, 75] width 93 height 60
click at [514, 81] on div "Medio" at bounding box center [549, 75] width 93 height 60
click at [707, 75] on div "Com Alho" at bounding box center [753, 75] width 93 height 60
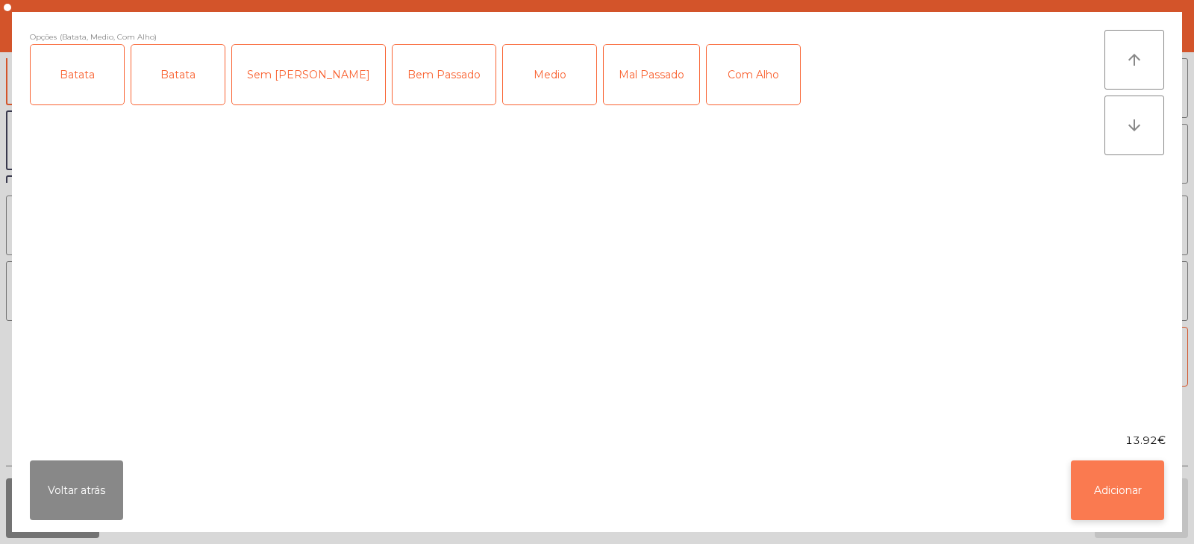
click at [1111, 501] on button "Adicionar" at bounding box center [1117, 491] width 93 height 60
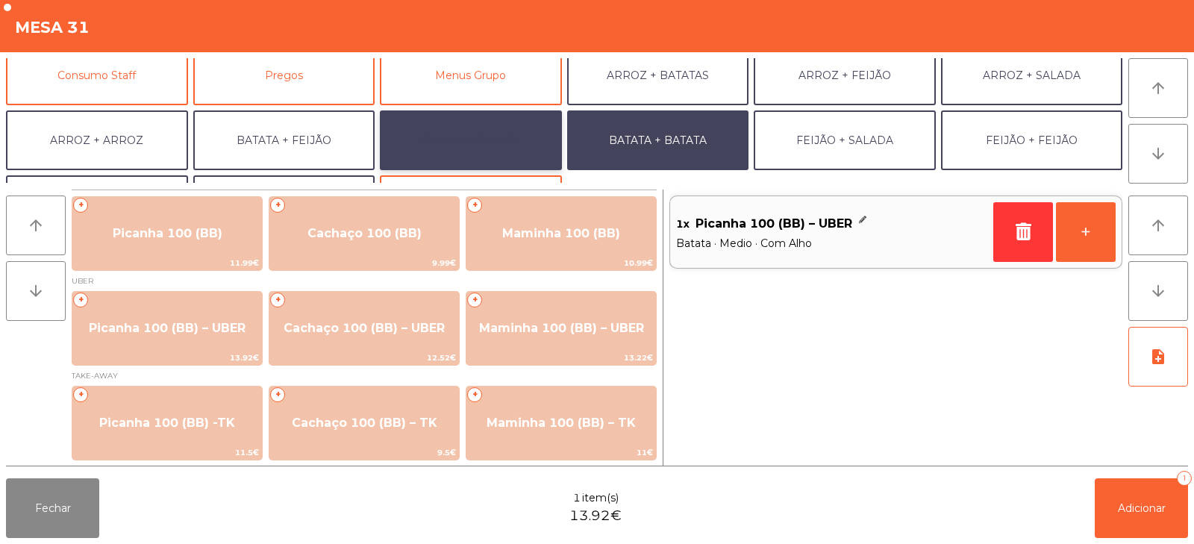
click at [517, 143] on button "BATATA + SALADA" at bounding box center [471, 140] width 182 height 60
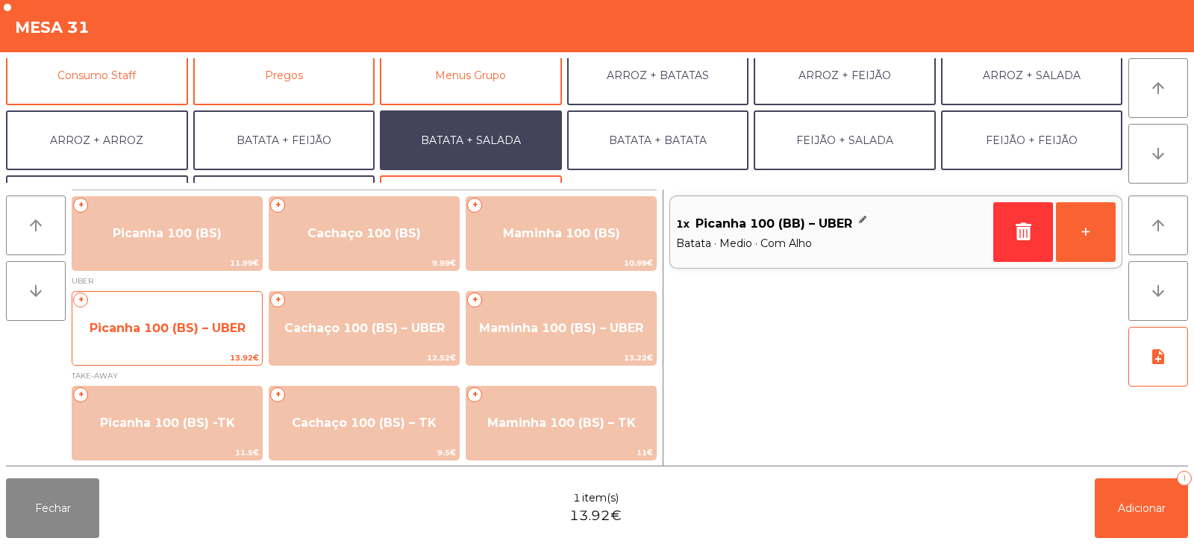
click at [116, 334] on span "Picanha 100 (BS) – UBER" at bounding box center [168, 328] width 156 height 14
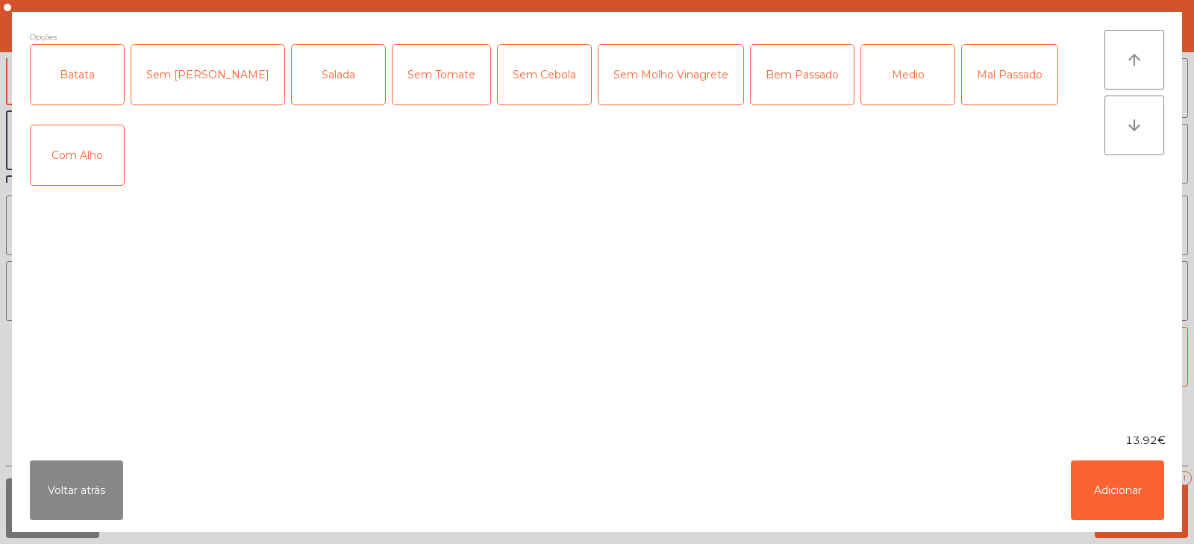
click at [85, 90] on div "Batata" at bounding box center [77, 75] width 93 height 60
click at [292, 97] on div "Salada" at bounding box center [338, 75] width 93 height 60
click at [864, 72] on div "Medio" at bounding box center [907, 75] width 93 height 60
click at [962, 82] on div "Mal Passado" at bounding box center [1010, 75] width 96 height 60
click at [962, 84] on div "Mal Passado" at bounding box center [1010, 75] width 96 height 60
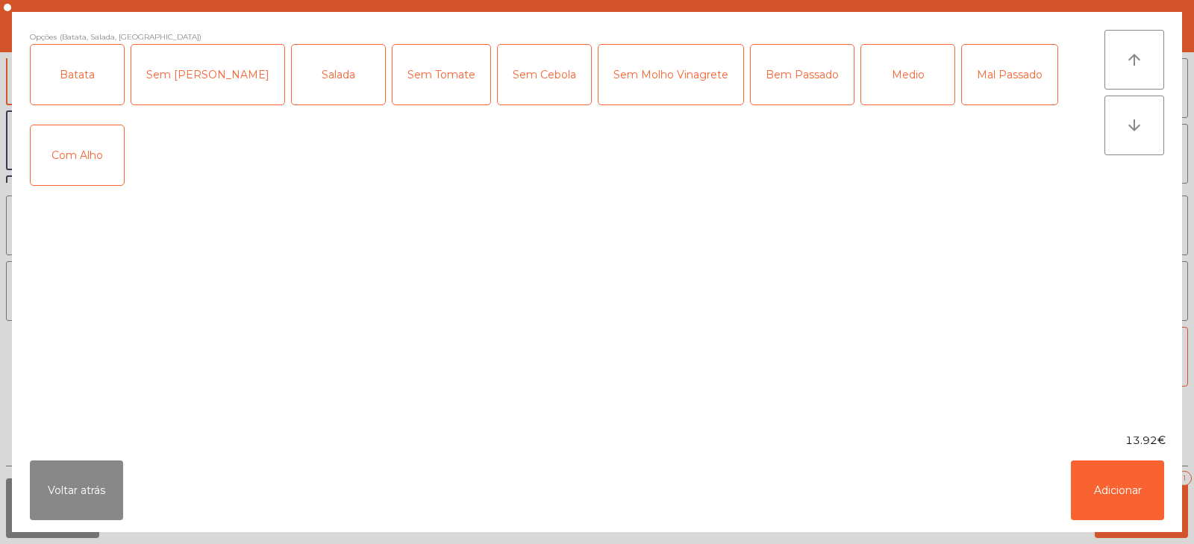
click at [84, 159] on div "Com Alho" at bounding box center [77, 155] width 93 height 60
click at [1108, 507] on button "Adicionar" at bounding box center [1117, 491] width 93 height 60
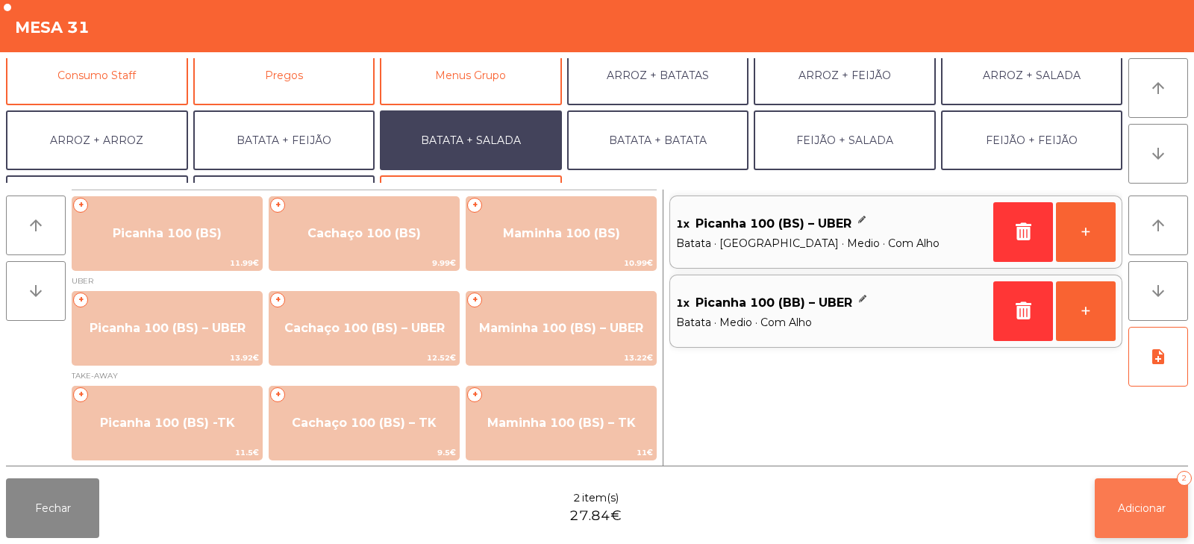
click at [1150, 514] on span "Adicionar" at bounding box center [1142, 508] width 48 height 13
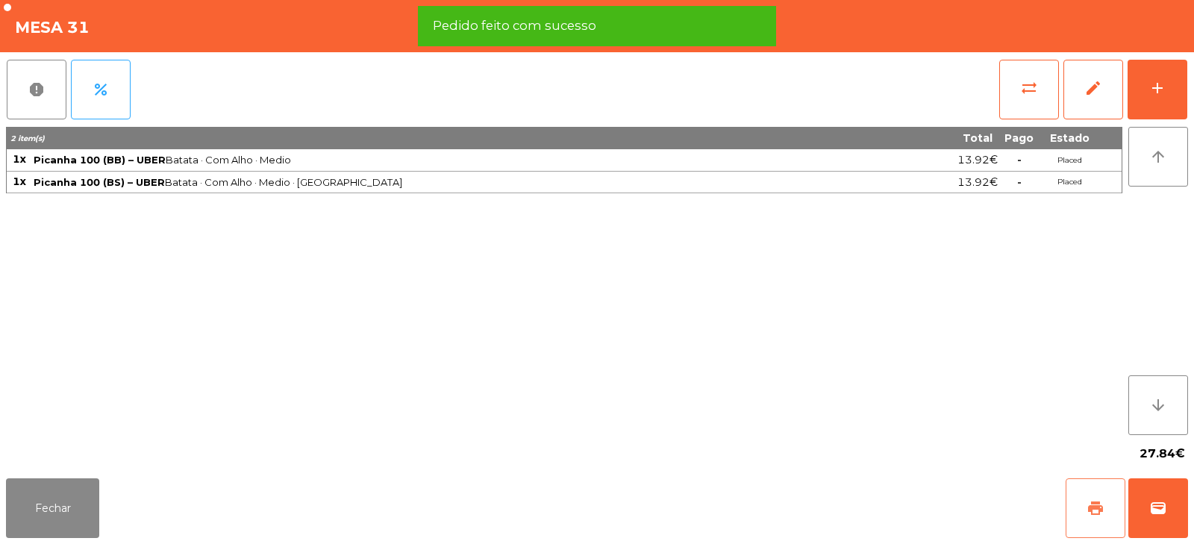
click at [1077, 510] on button "print" at bounding box center [1096, 508] width 60 height 60
click at [1151, 520] on button "wallet" at bounding box center [1159, 508] width 60 height 60
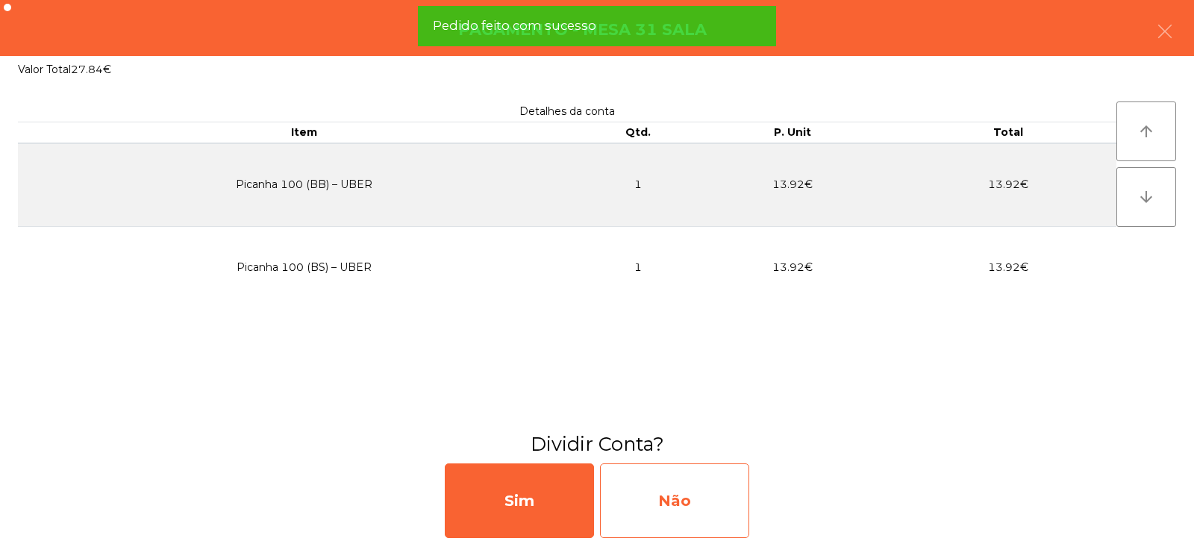
click at [722, 508] on div "Não" at bounding box center [674, 501] width 149 height 75
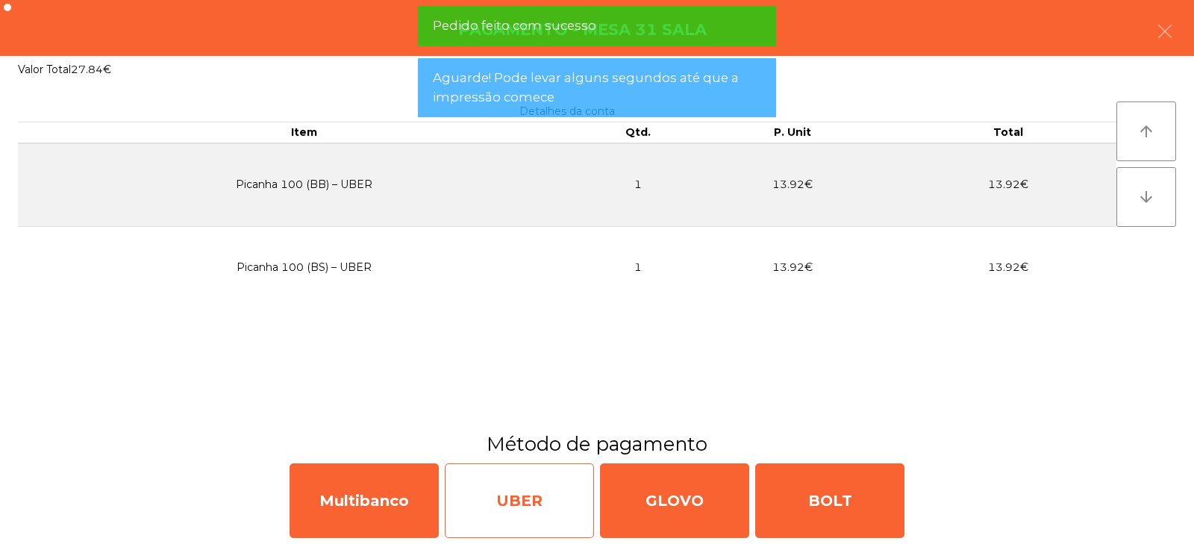
click at [549, 493] on div "UBER" at bounding box center [519, 501] width 149 height 75
select select "**"
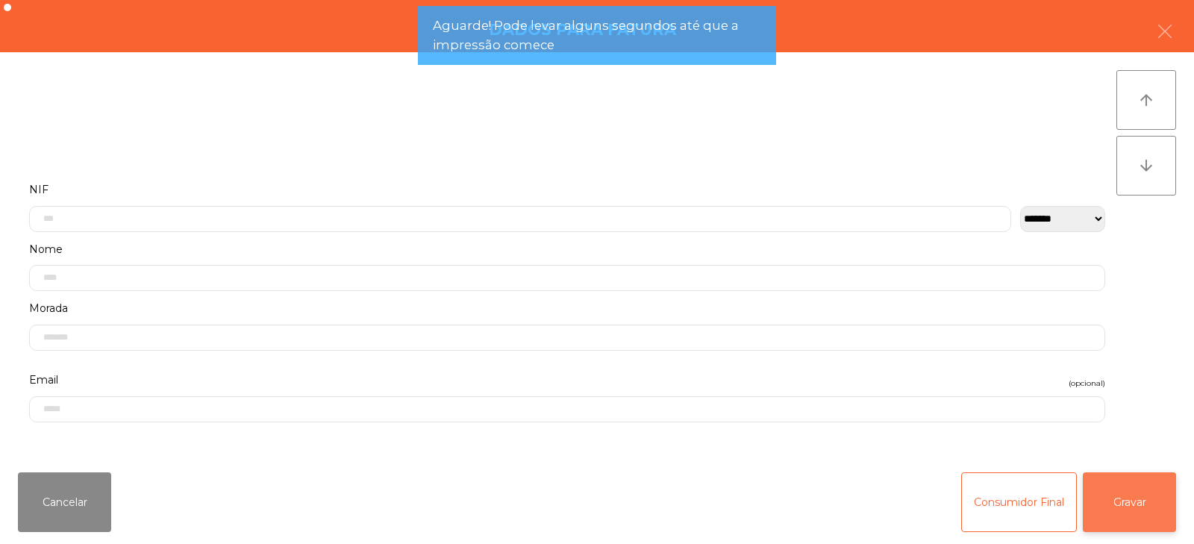
click at [1123, 511] on button "Gravar" at bounding box center [1129, 502] width 93 height 60
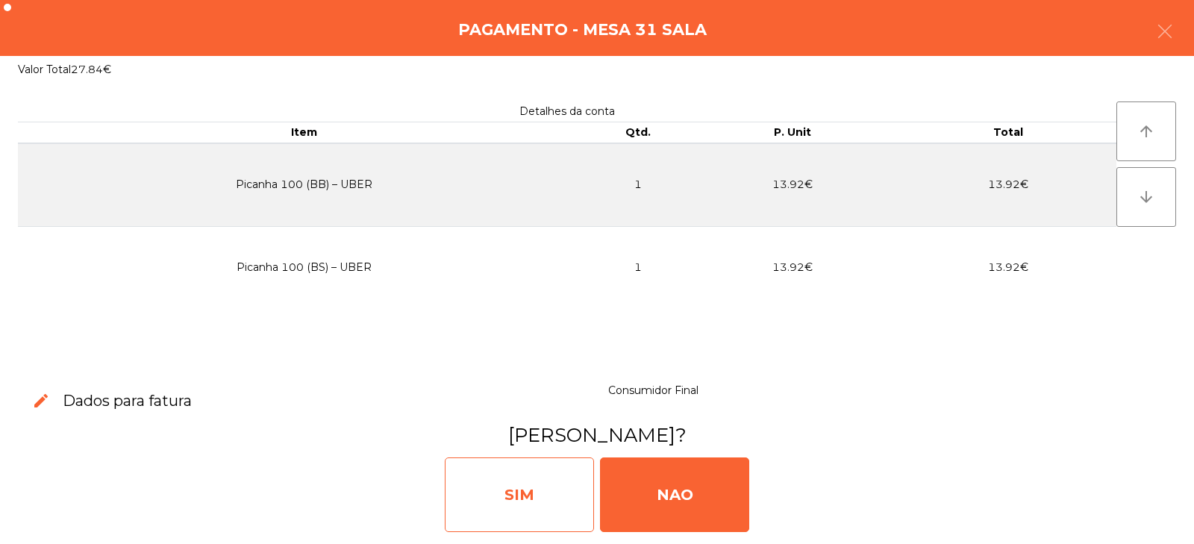
click at [543, 515] on div "SIM" at bounding box center [519, 495] width 149 height 75
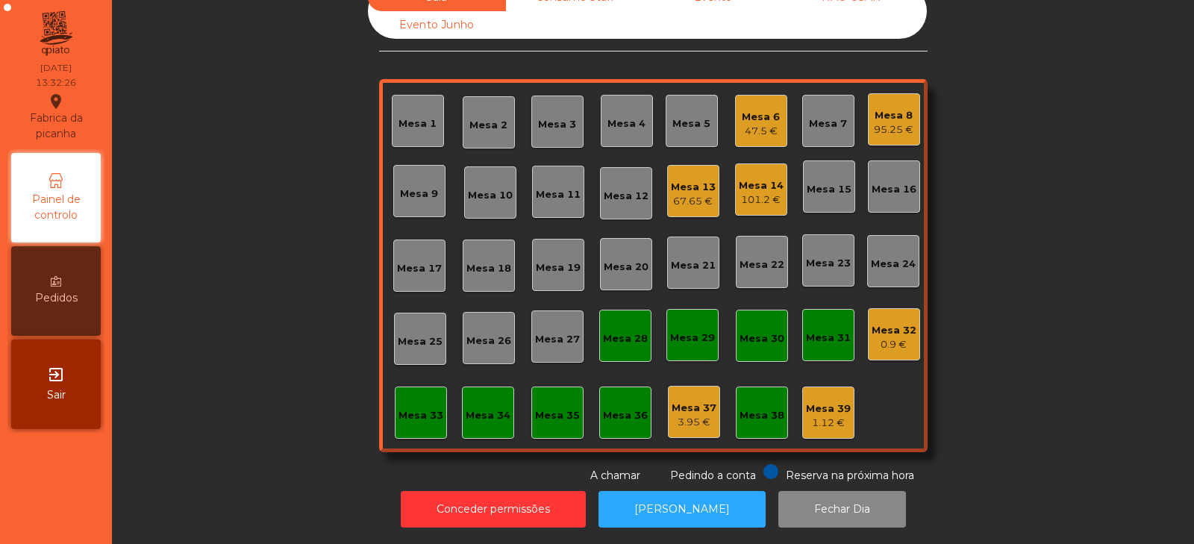
click at [608, 117] on div "Mesa 4" at bounding box center [627, 123] width 38 height 15
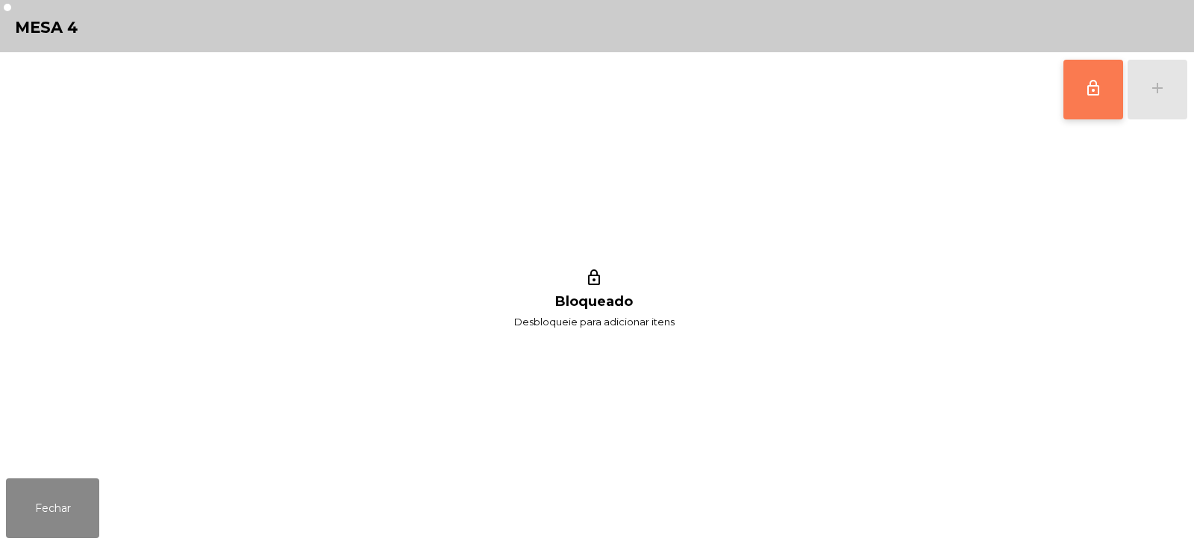
click at [1091, 95] on span "lock_outline" at bounding box center [1094, 88] width 18 height 18
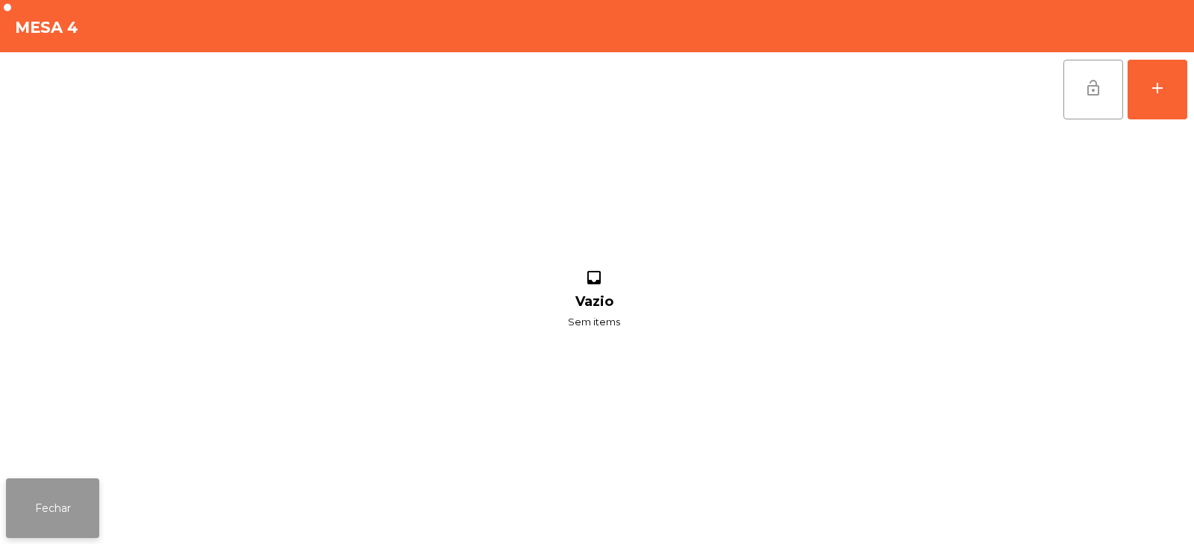
click at [57, 512] on button "Fechar" at bounding box center [52, 508] width 93 height 60
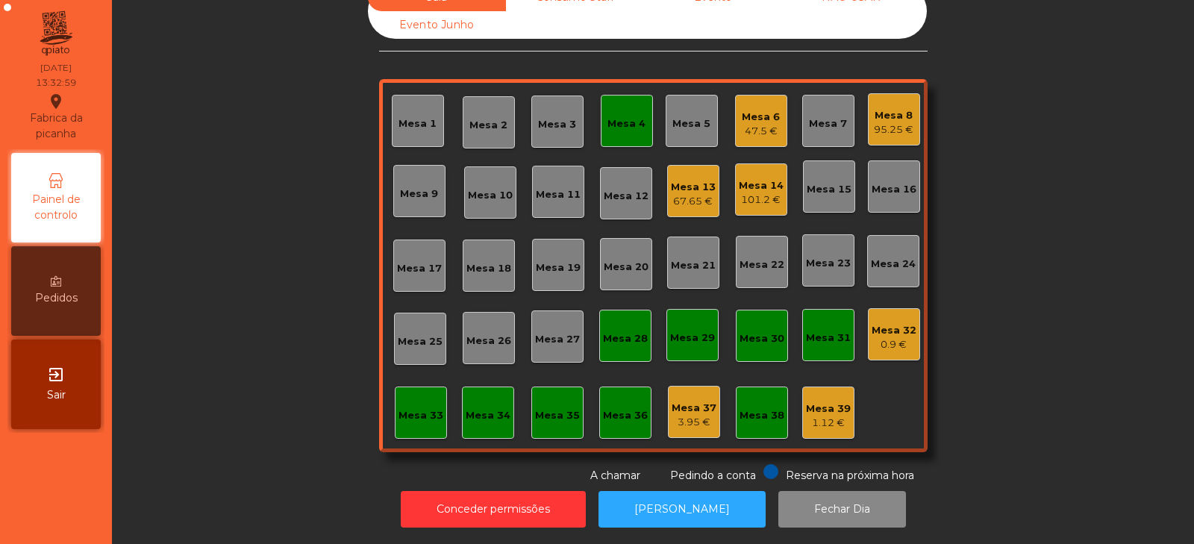
click at [552, 334] on div "Mesa 27" at bounding box center [557, 339] width 45 height 15
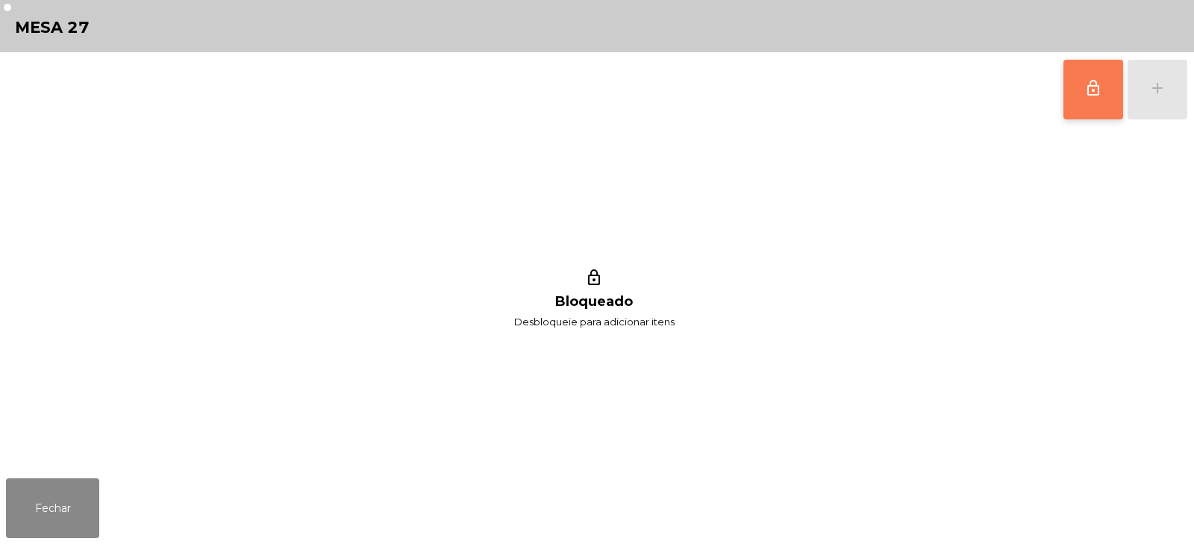
click at [1097, 95] on span "lock_outline" at bounding box center [1094, 88] width 18 height 18
click at [68, 510] on button "Fechar" at bounding box center [52, 508] width 93 height 60
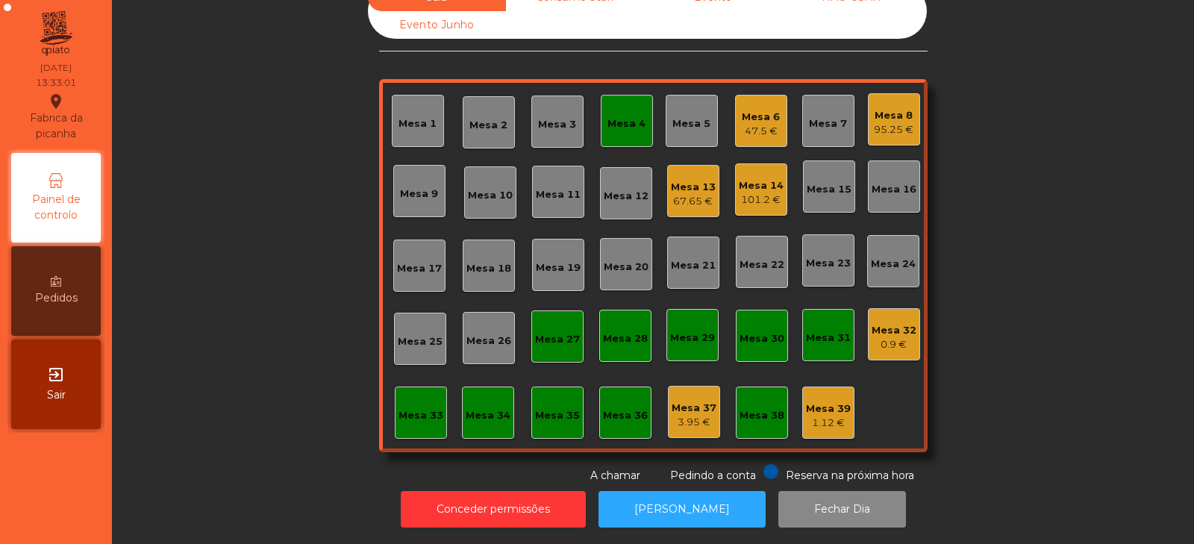
click at [637, 126] on div "Mesa 4" at bounding box center [627, 121] width 52 height 52
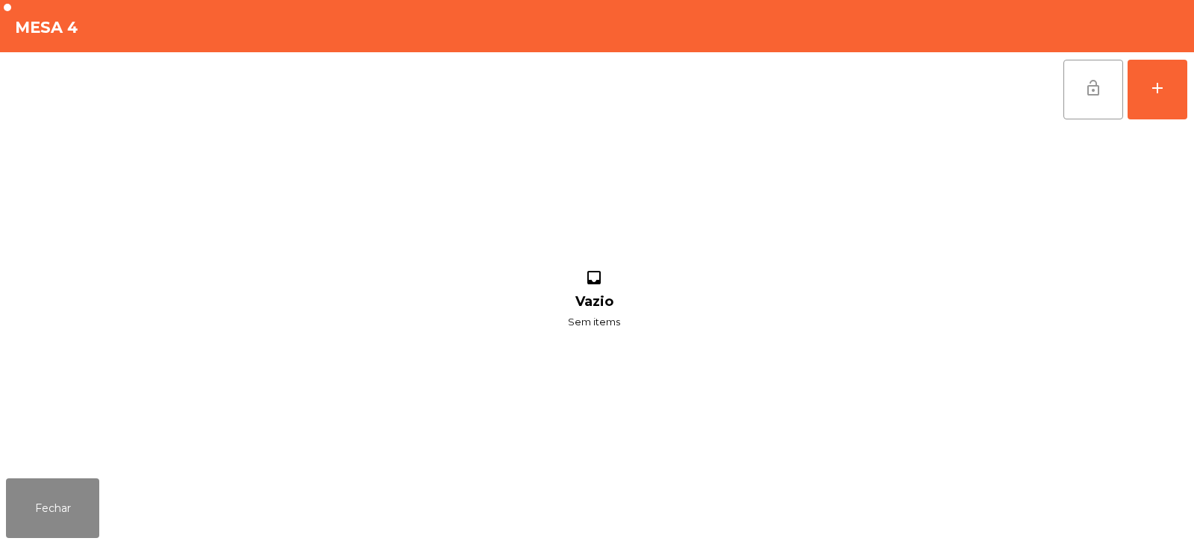
click at [1093, 82] on span "lock_open" at bounding box center [1094, 88] width 18 height 18
click at [72, 500] on button "Fechar" at bounding box center [52, 508] width 93 height 60
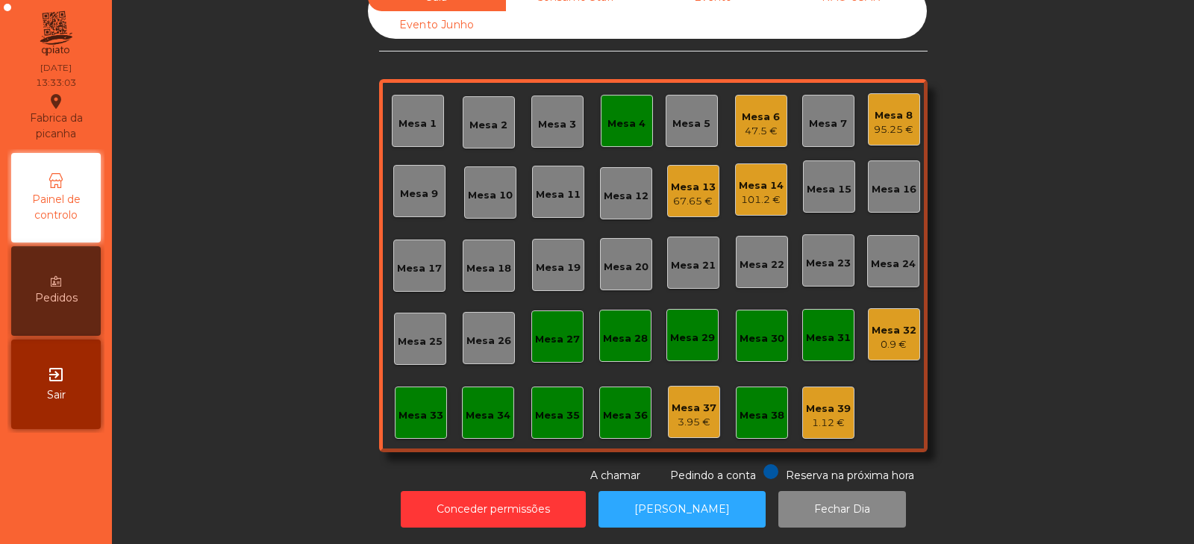
click at [547, 345] on div "Mesa 27" at bounding box center [557, 337] width 52 height 52
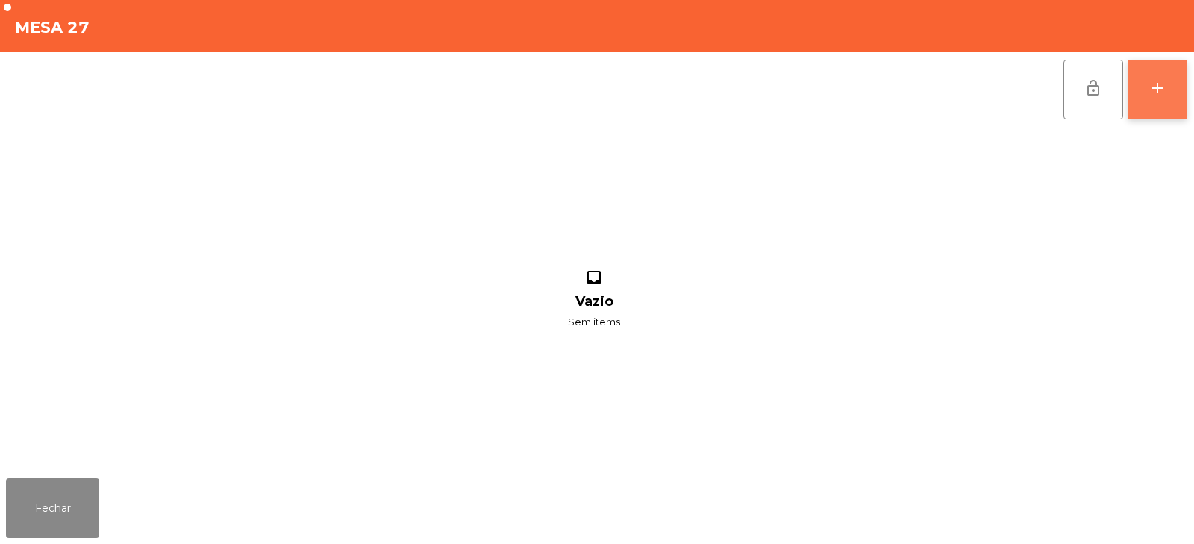
click at [1157, 96] on div "add" at bounding box center [1158, 88] width 18 height 18
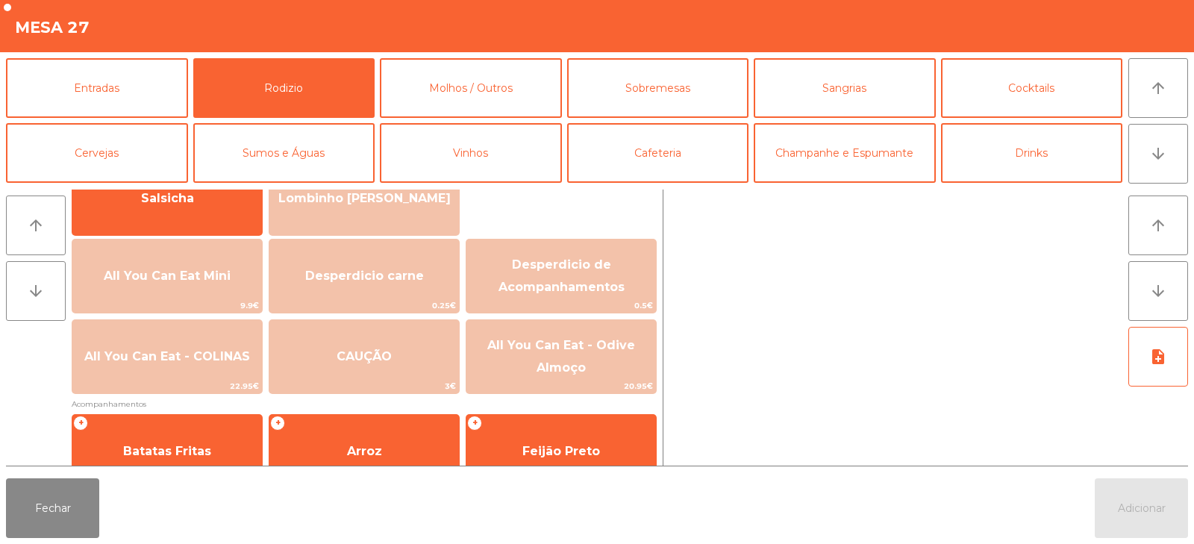
scroll to position [135, 0]
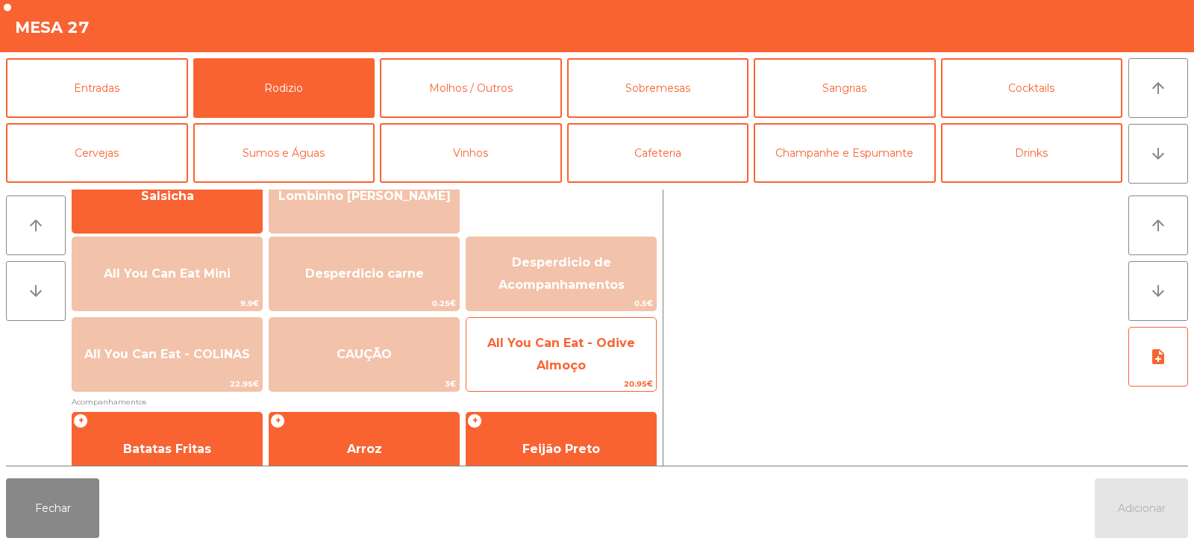
click at [605, 366] on span "All You Can Eat - Odive Almoço" at bounding box center [562, 354] width 190 height 63
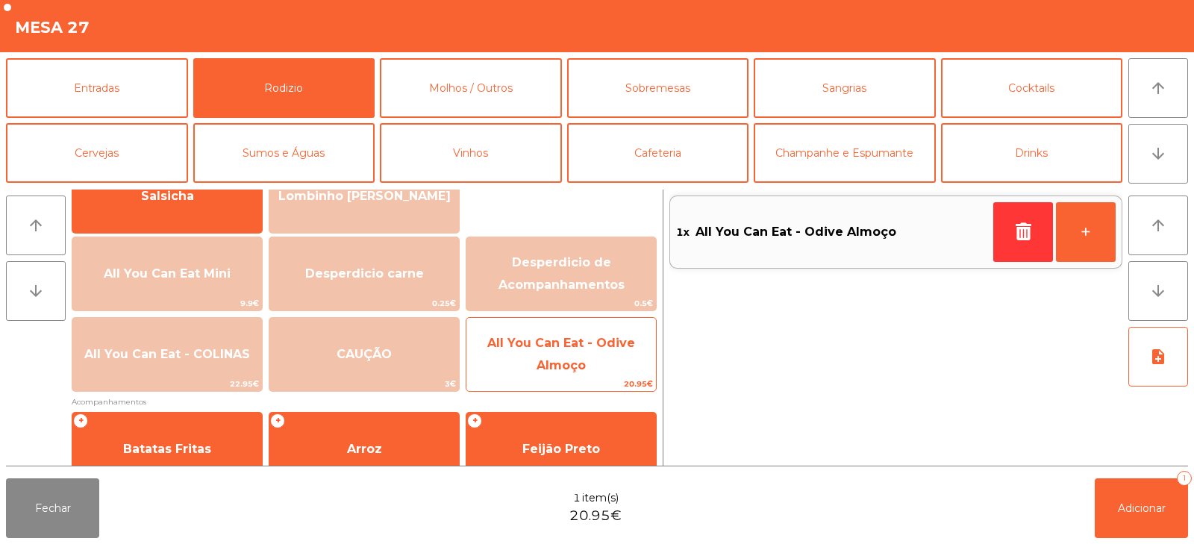
click at [605, 369] on span "All You Can Eat - Odive Almoço" at bounding box center [562, 354] width 190 height 63
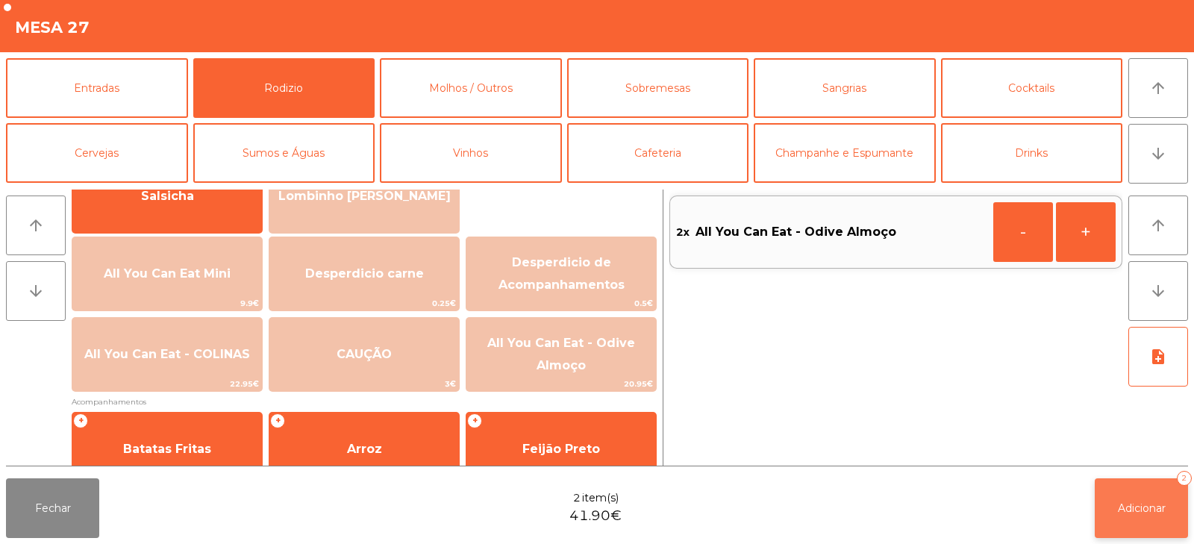
click at [1127, 518] on button "Adicionar 2" at bounding box center [1141, 508] width 93 height 60
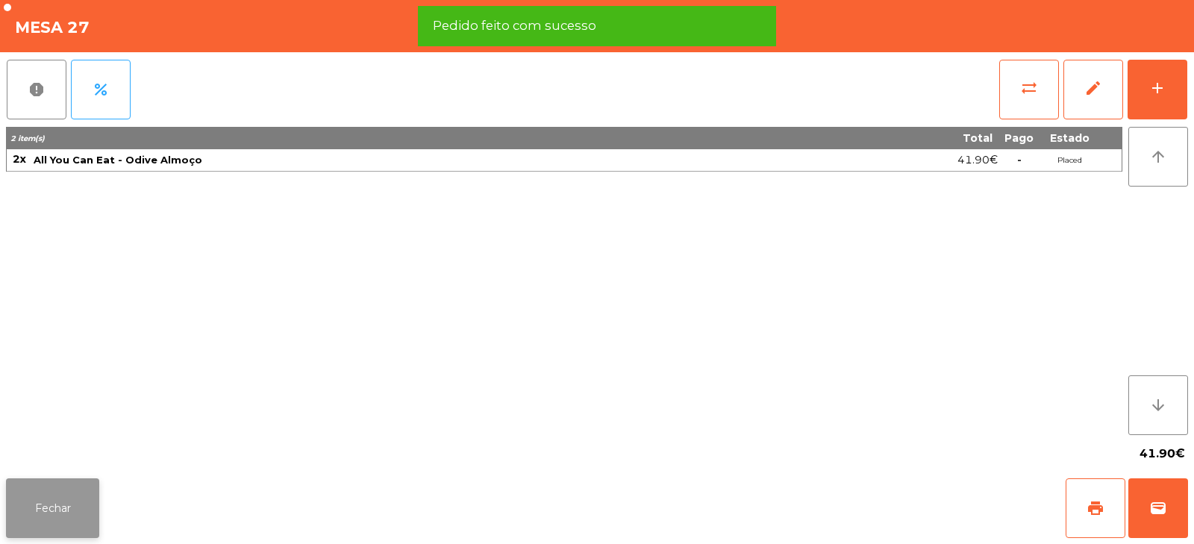
click at [66, 513] on button "Fechar" at bounding box center [52, 508] width 93 height 60
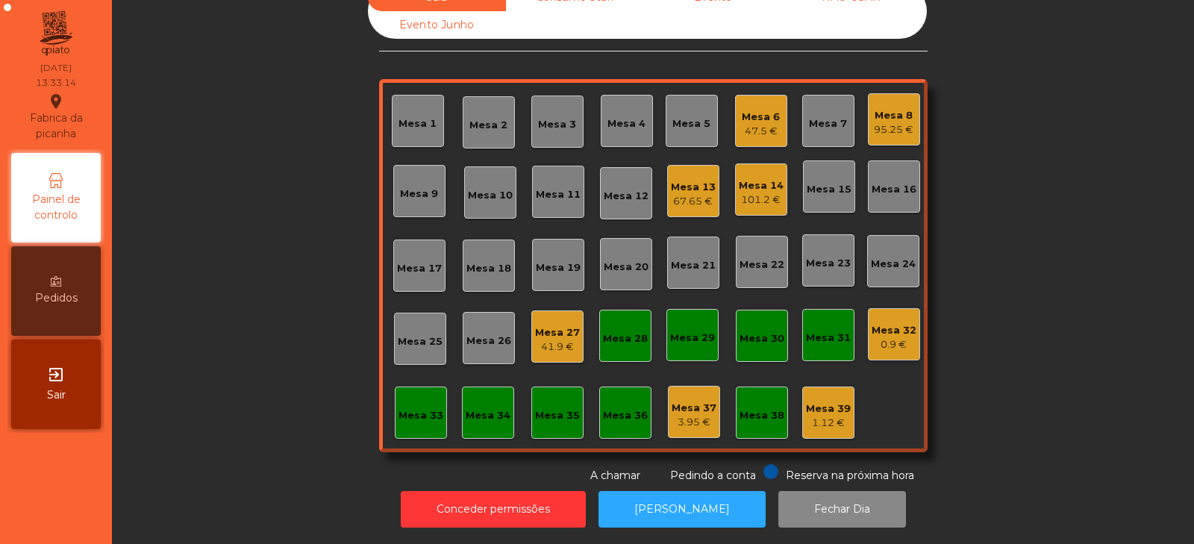
scroll to position [0, 0]
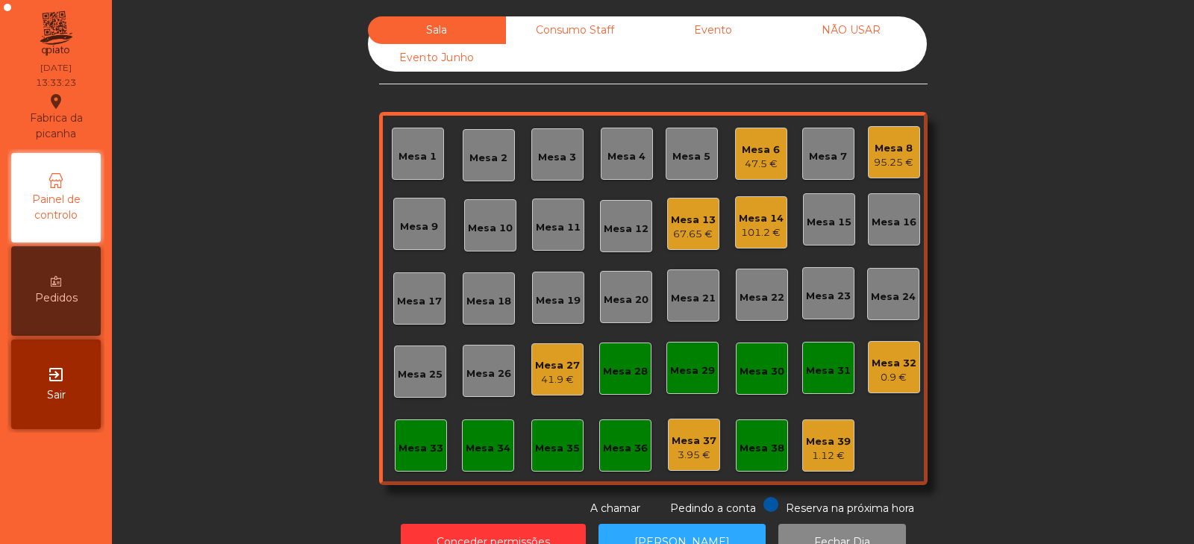
click at [633, 364] on div "Mesa 28" at bounding box center [625, 368] width 45 height 21
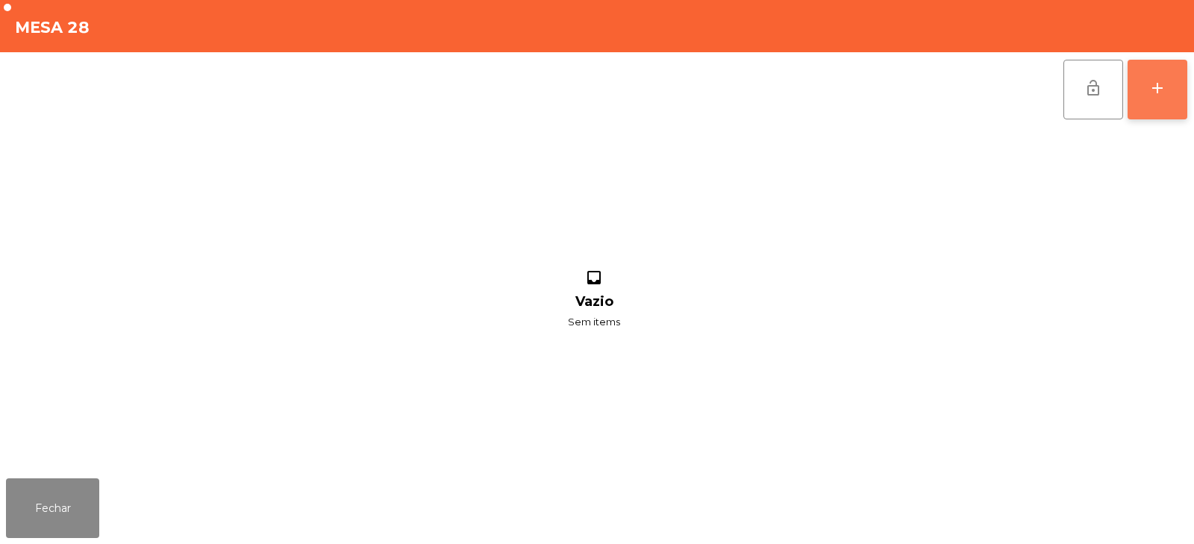
click at [1158, 96] on div "add" at bounding box center [1158, 88] width 18 height 18
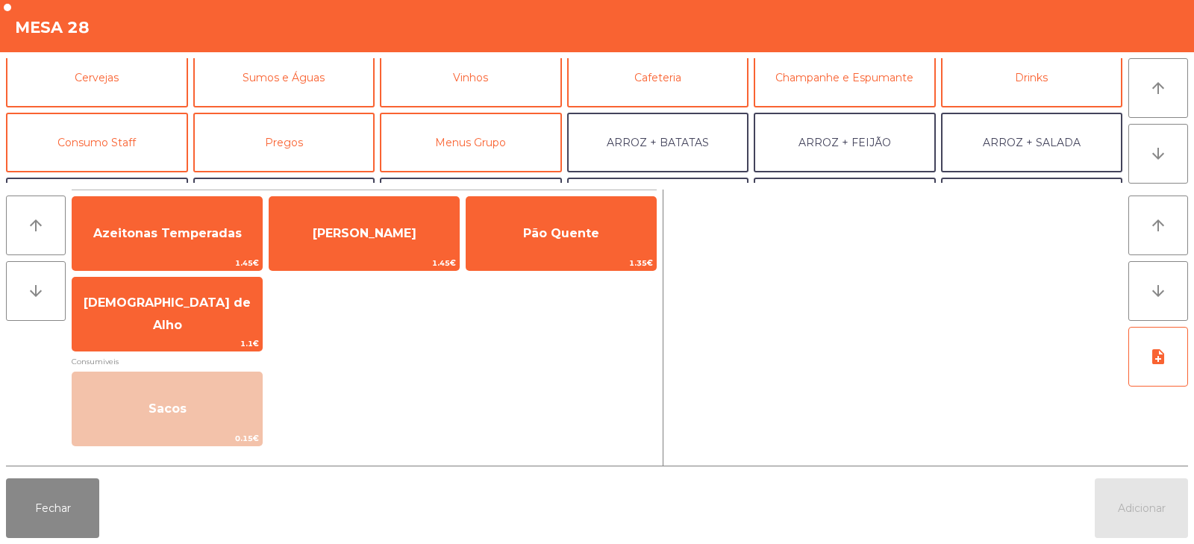
scroll to position [74, 0]
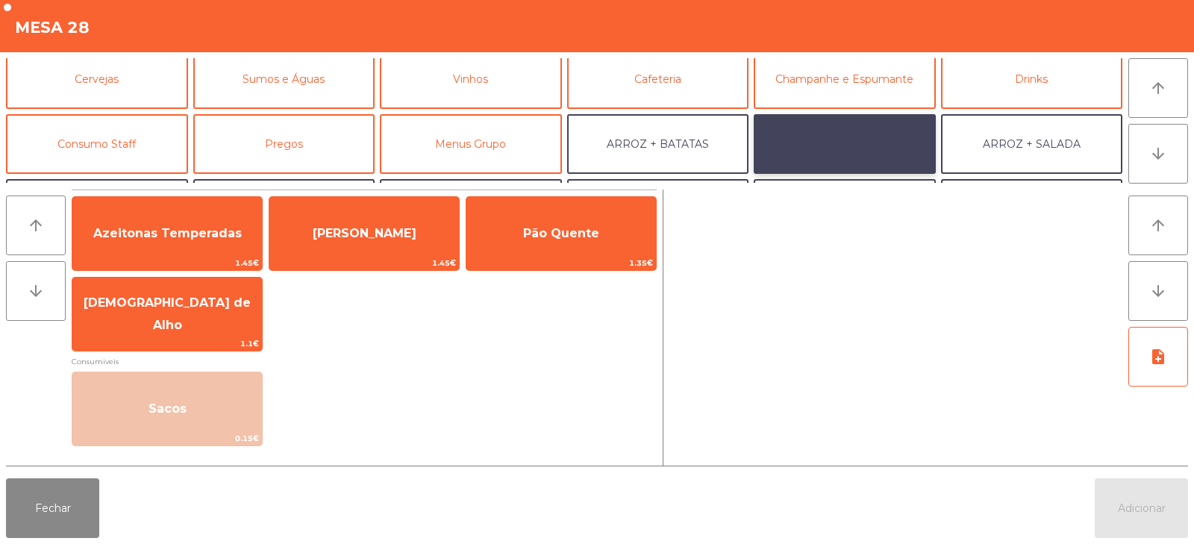
click at [867, 140] on button "ARROZ + FEIJÃO" at bounding box center [845, 144] width 182 height 60
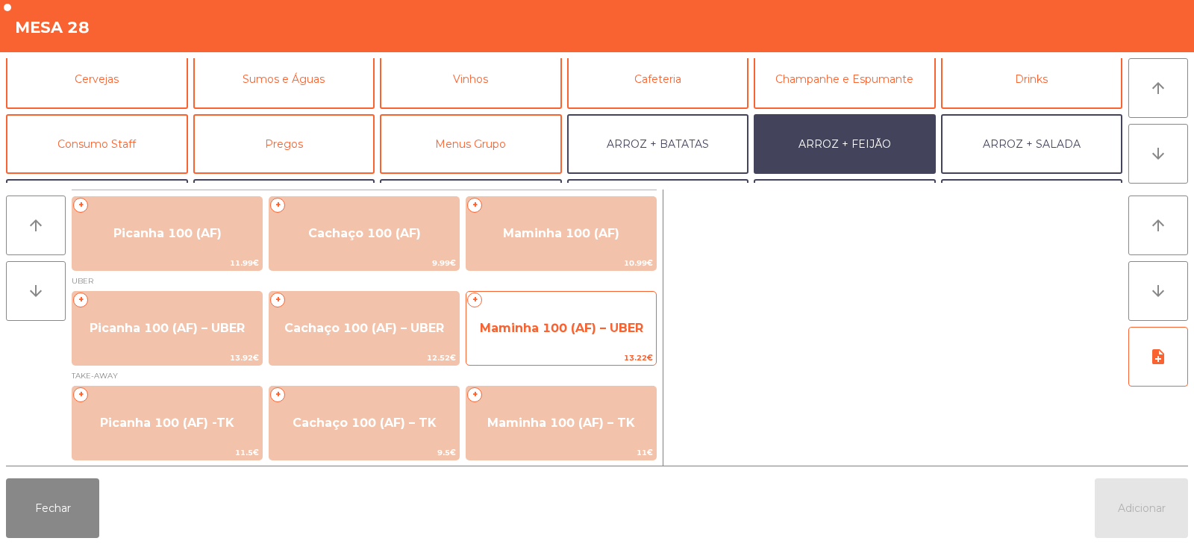
click at [587, 330] on span "Maminha 100 (AF) – UBER" at bounding box center [561, 328] width 163 height 14
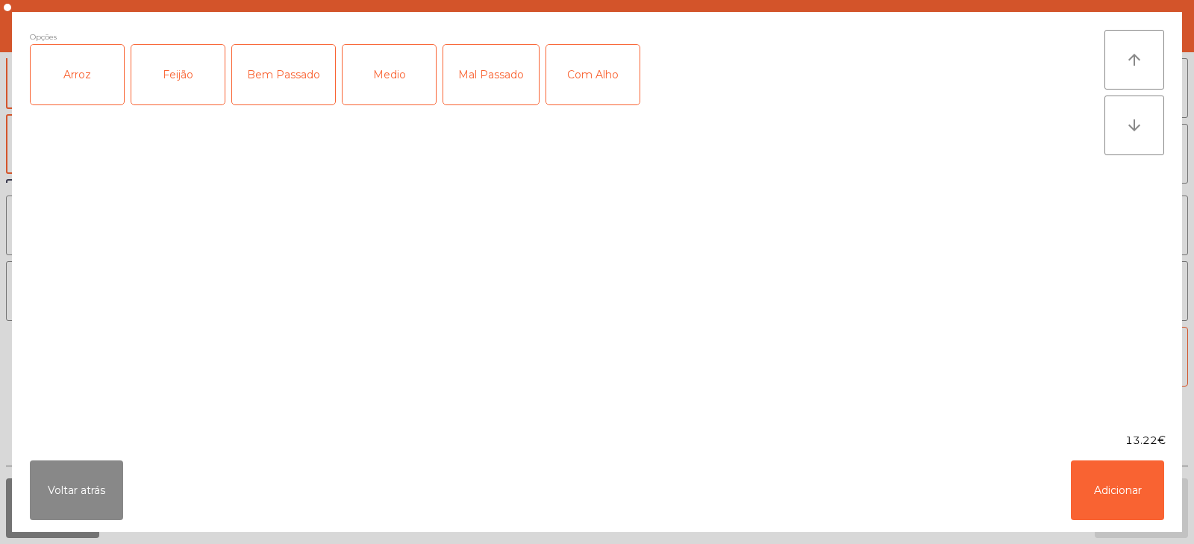
click at [78, 89] on div "Arroz" at bounding box center [77, 75] width 93 height 60
click at [178, 82] on div "Feijão" at bounding box center [177, 75] width 93 height 60
click at [297, 90] on div "Bem Passado" at bounding box center [283, 75] width 103 height 60
click at [596, 84] on div "Com Alho" at bounding box center [592, 75] width 93 height 60
click at [1119, 504] on button "Adicionar" at bounding box center [1117, 491] width 93 height 60
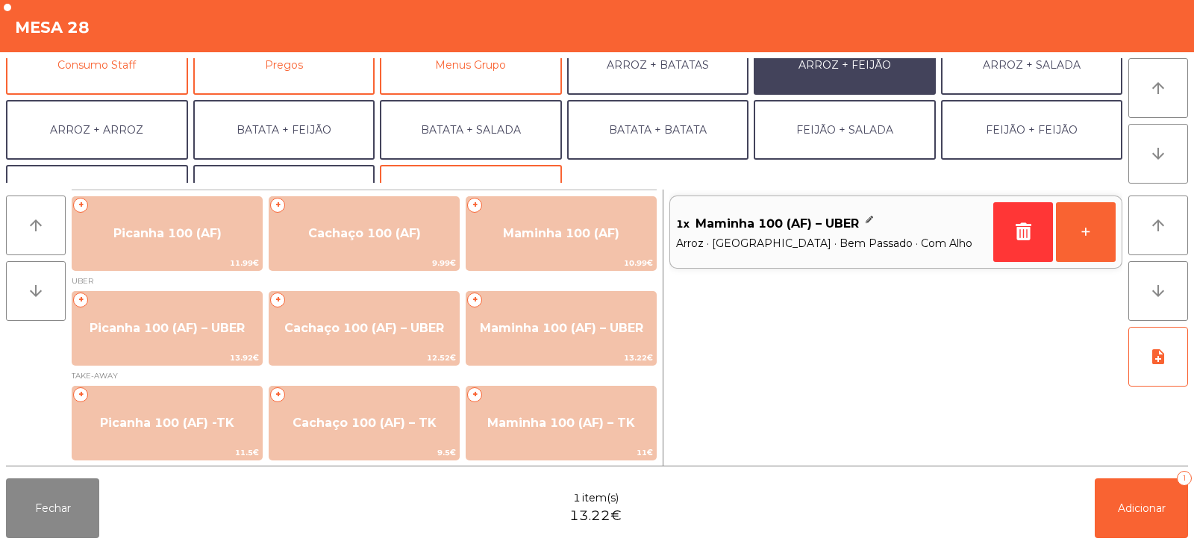
scroll to position [195, 0]
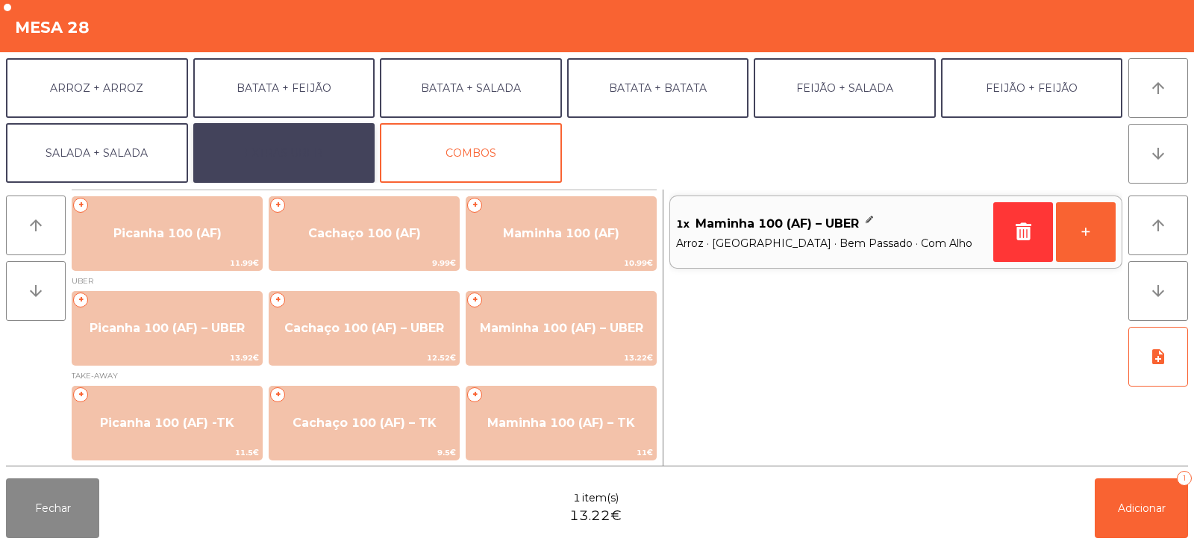
click at [305, 153] on button "EXTRAS UBER" at bounding box center [284, 153] width 182 height 60
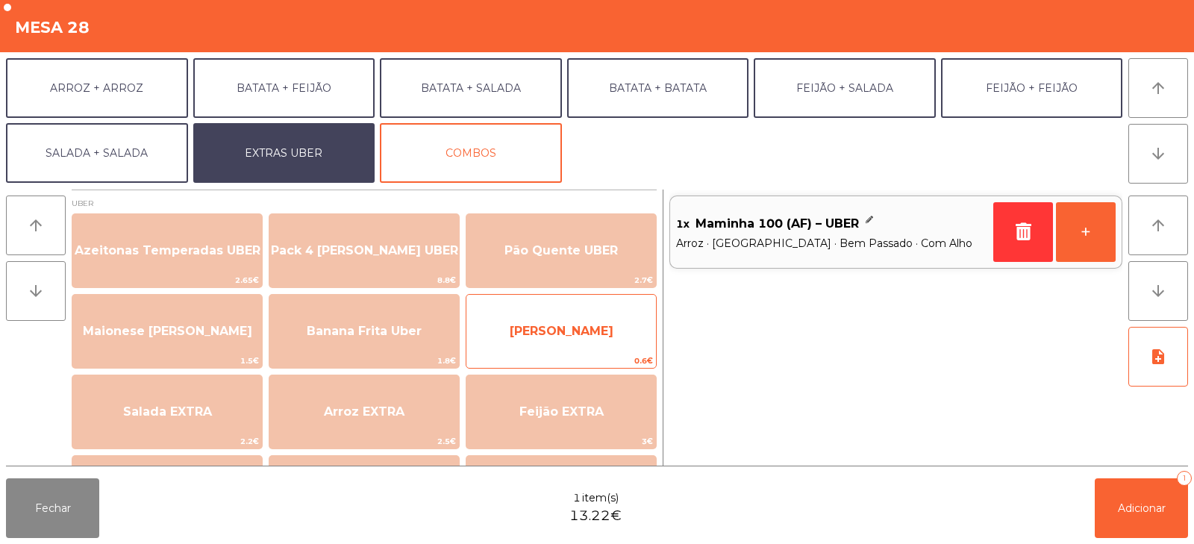
click at [593, 334] on span "[PERSON_NAME]" at bounding box center [562, 331] width 104 height 14
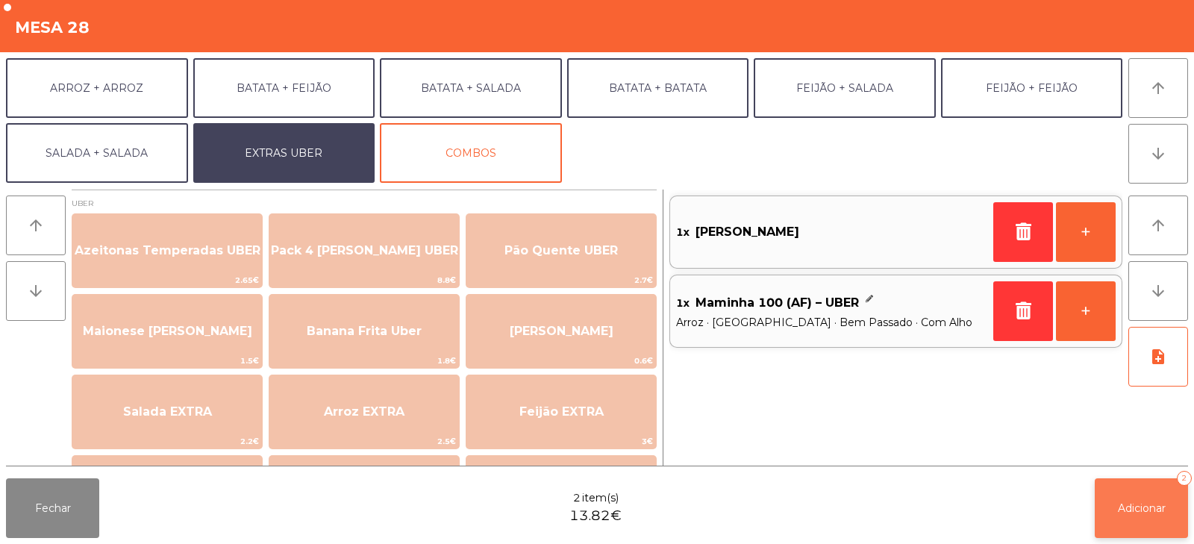
click at [1152, 521] on button "Adicionar 2" at bounding box center [1141, 508] width 93 height 60
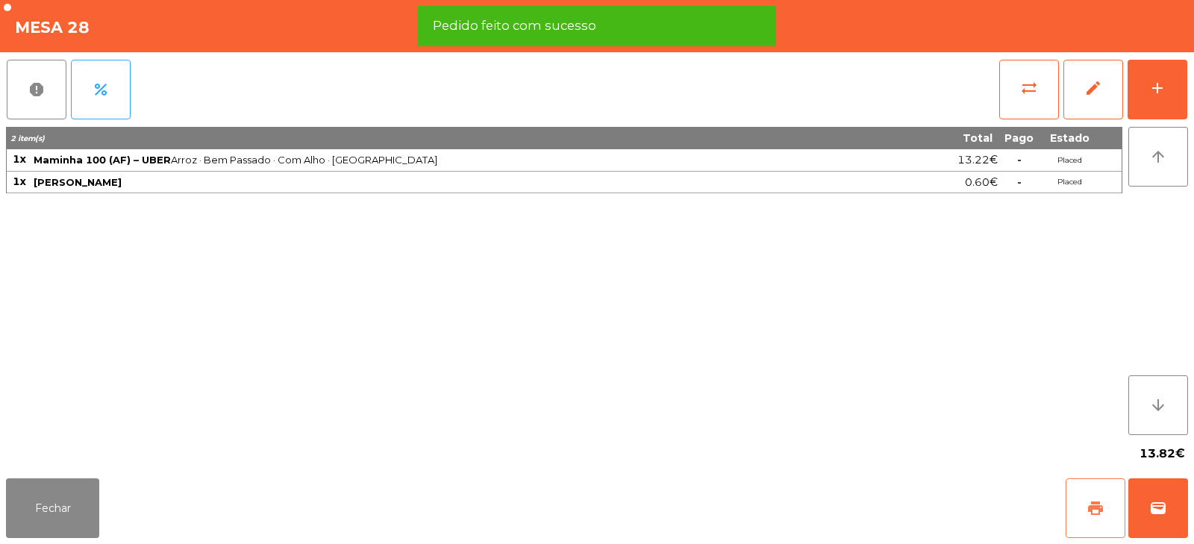
click at [1086, 514] on button "print" at bounding box center [1096, 508] width 60 height 60
click at [1164, 518] on button "wallet" at bounding box center [1159, 508] width 60 height 60
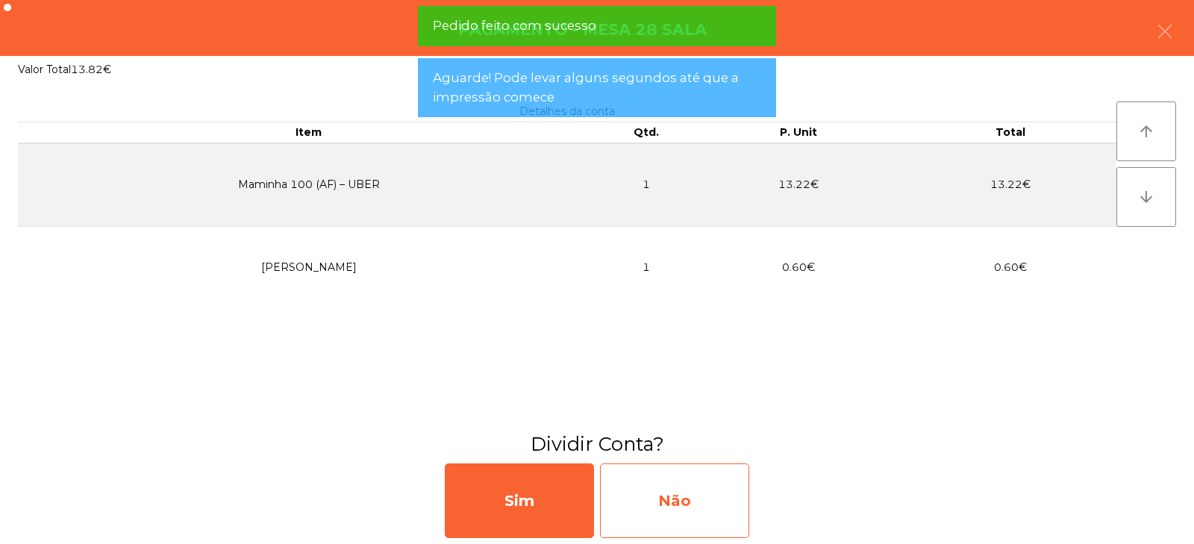
click at [652, 519] on div "Não" at bounding box center [674, 501] width 149 height 75
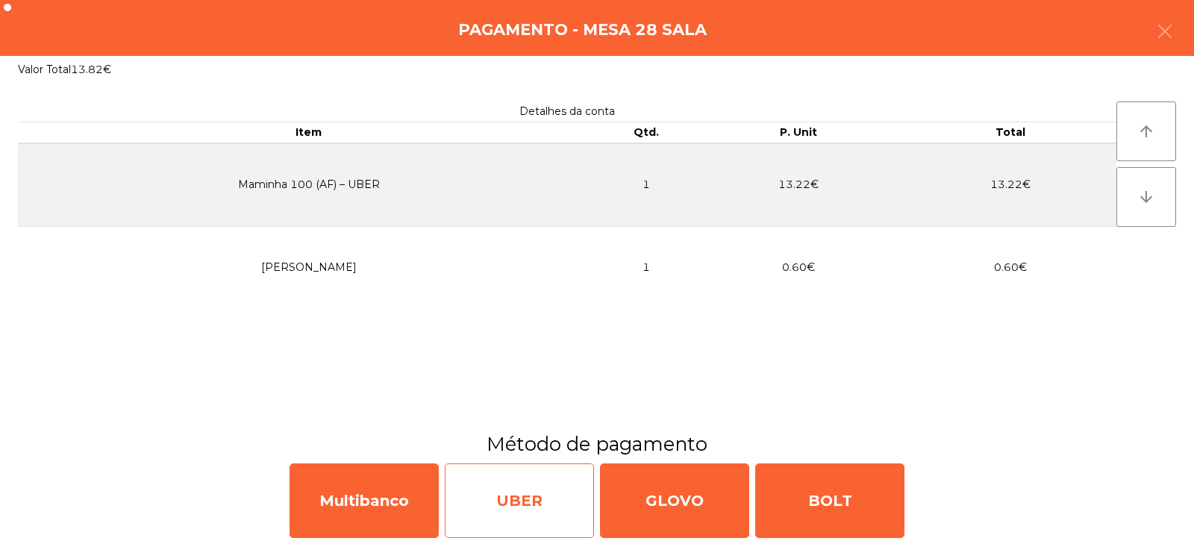
click at [529, 516] on div "UBER" at bounding box center [519, 501] width 149 height 75
select select "**"
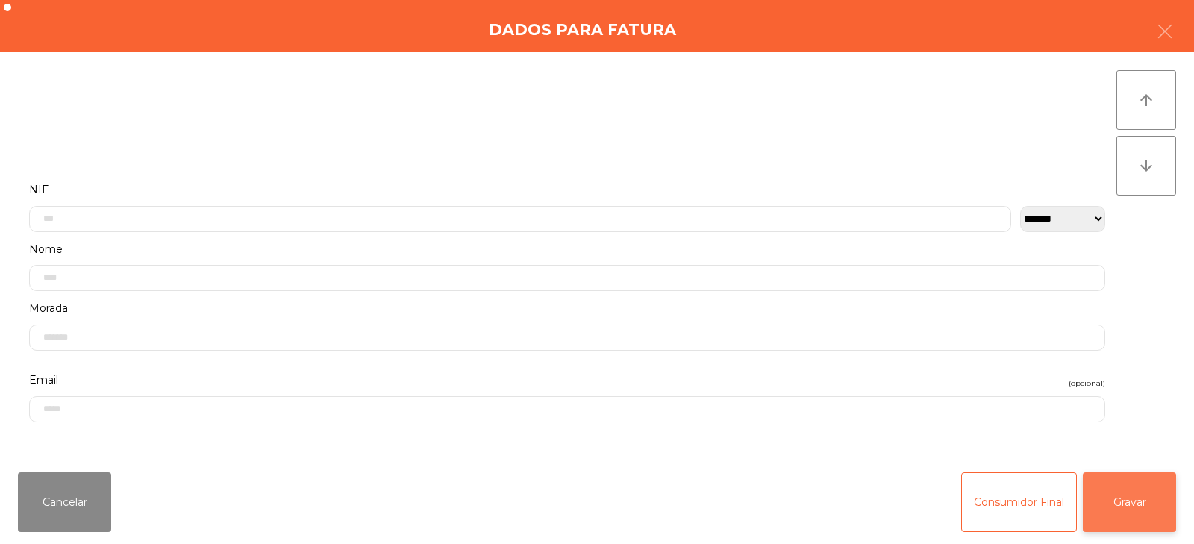
click at [1131, 506] on button "Gravar" at bounding box center [1129, 502] width 93 height 60
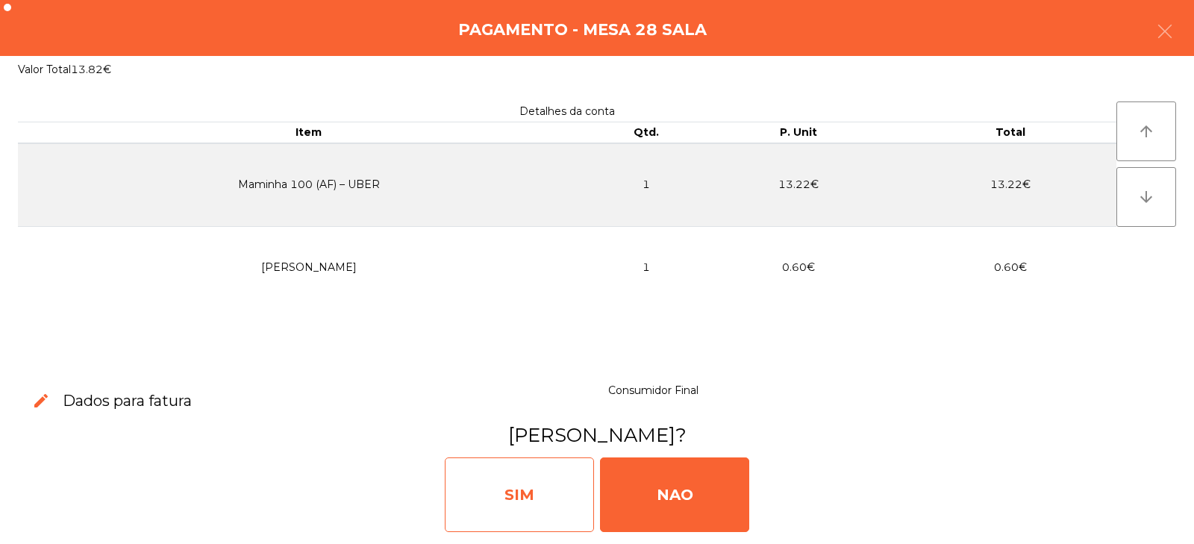
click at [538, 495] on div "SIM" at bounding box center [519, 495] width 149 height 75
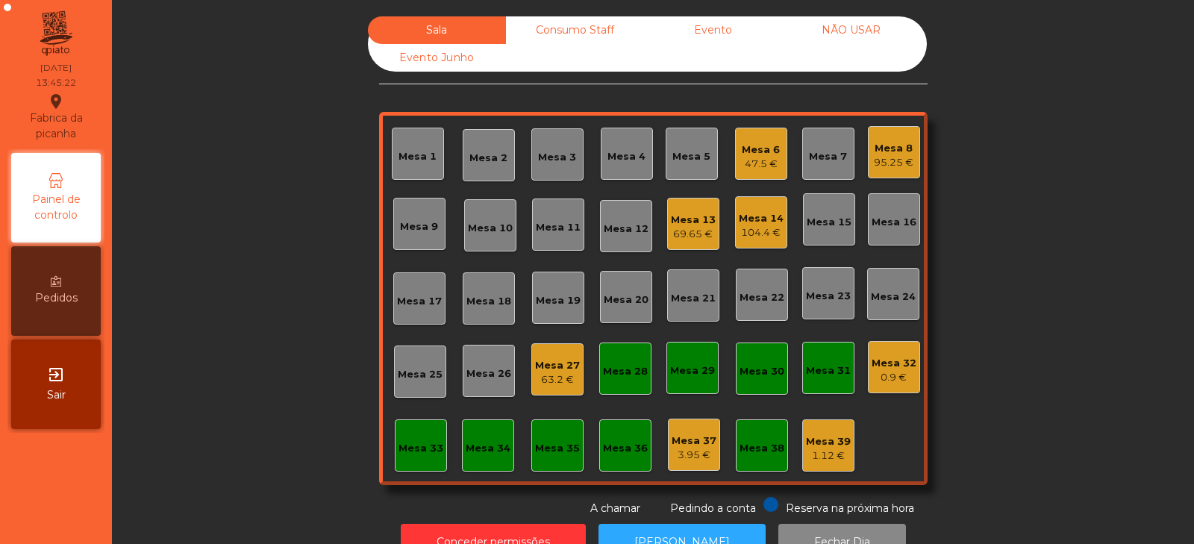
click at [553, 152] on div "Mesa 3" at bounding box center [557, 157] width 38 height 15
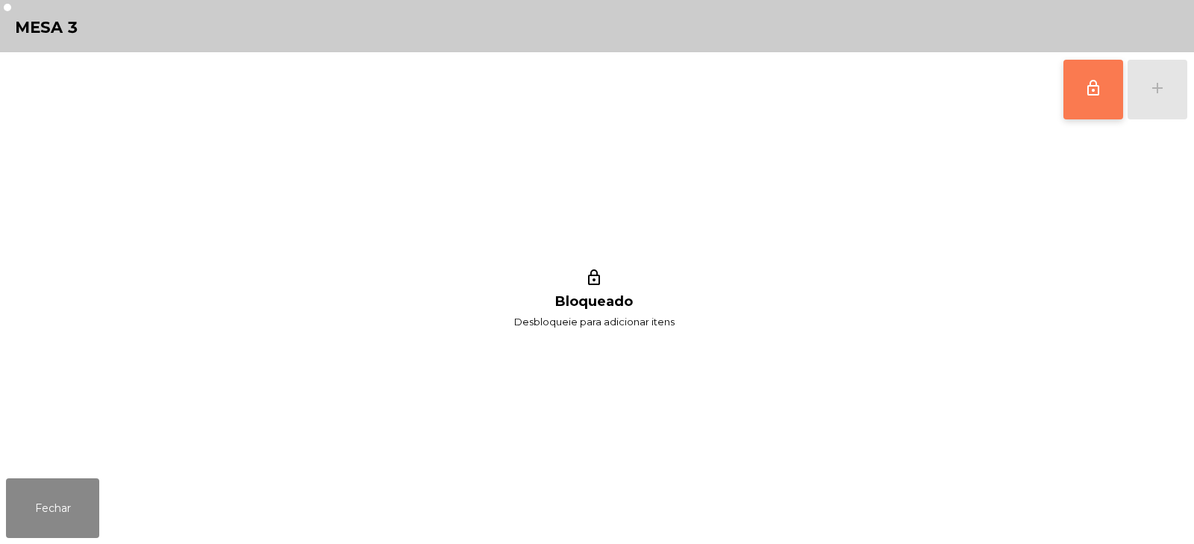
click at [1089, 85] on span "lock_outline" at bounding box center [1094, 88] width 18 height 18
click at [1153, 90] on div "lock_outline add" at bounding box center [1125, 89] width 125 height 75
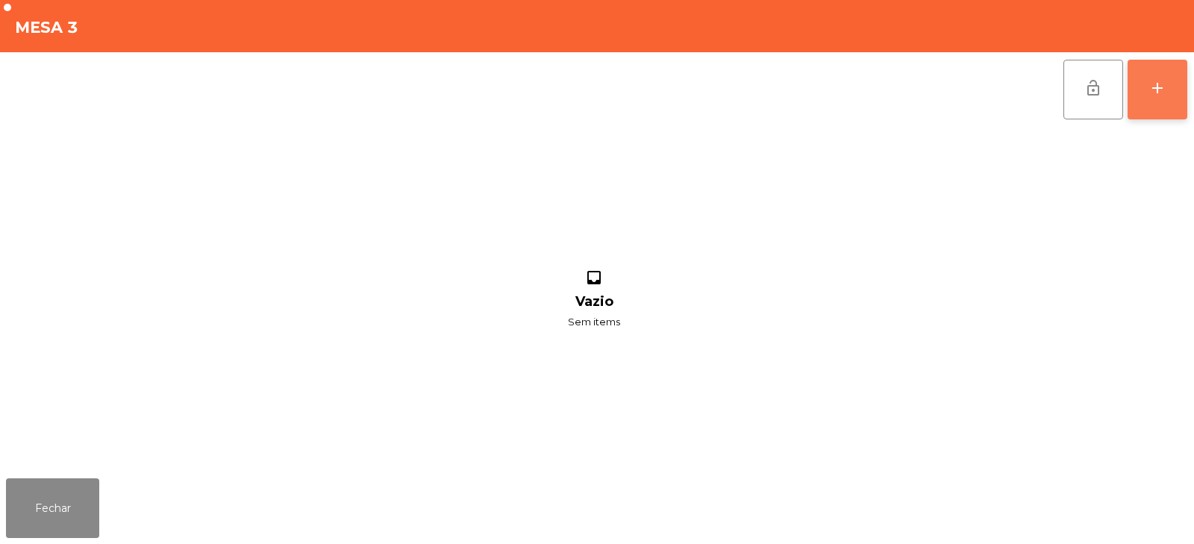
click at [1163, 103] on button "add" at bounding box center [1158, 90] width 60 height 60
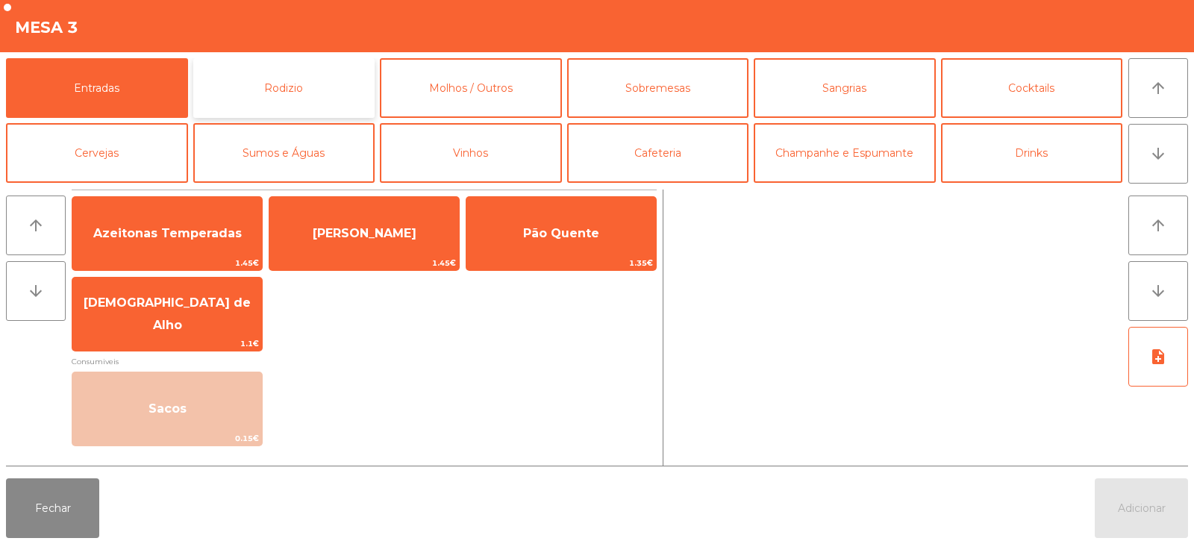
click at [344, 86] on button "Rodizio" at bounding box center [284, 88] width 182 height 60
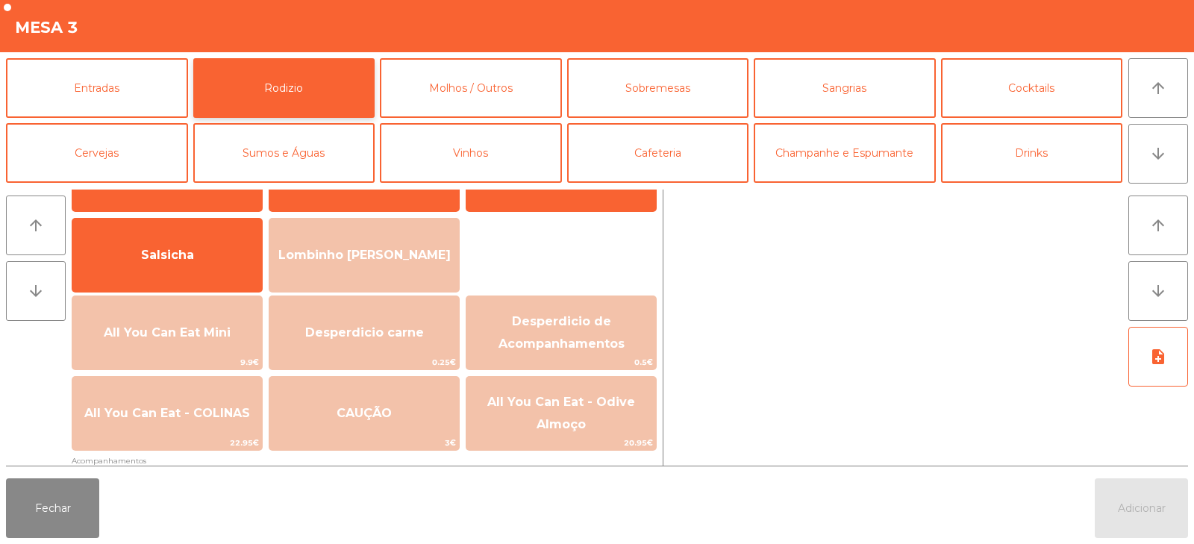
scroll to position [87, 0]
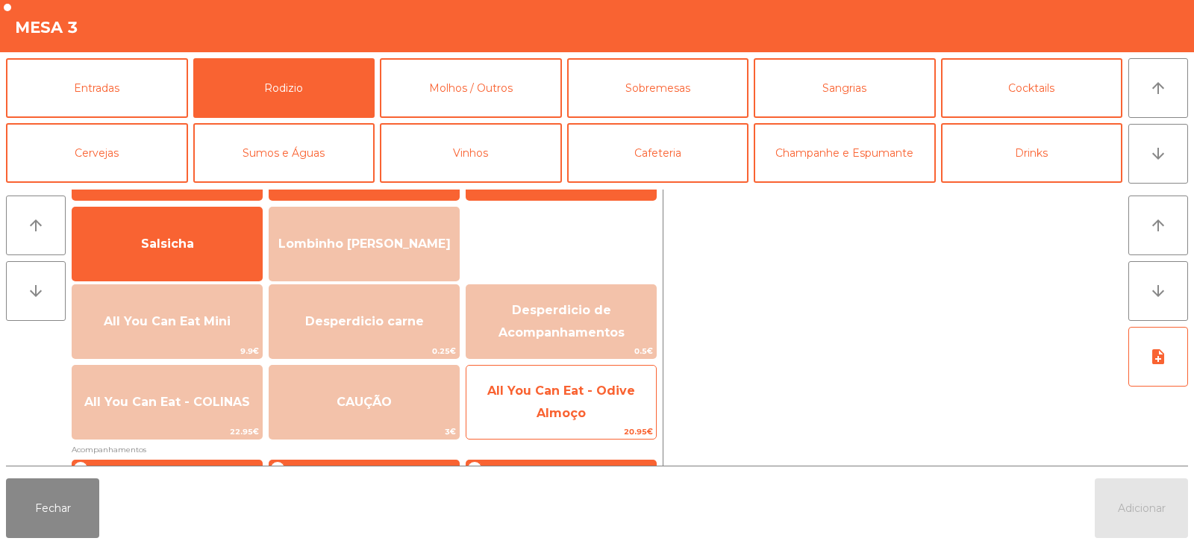
click at [583, 396] on span "All You Can Eat - Odive Almoço" at bounding box center [561, 402] width 148 height 37
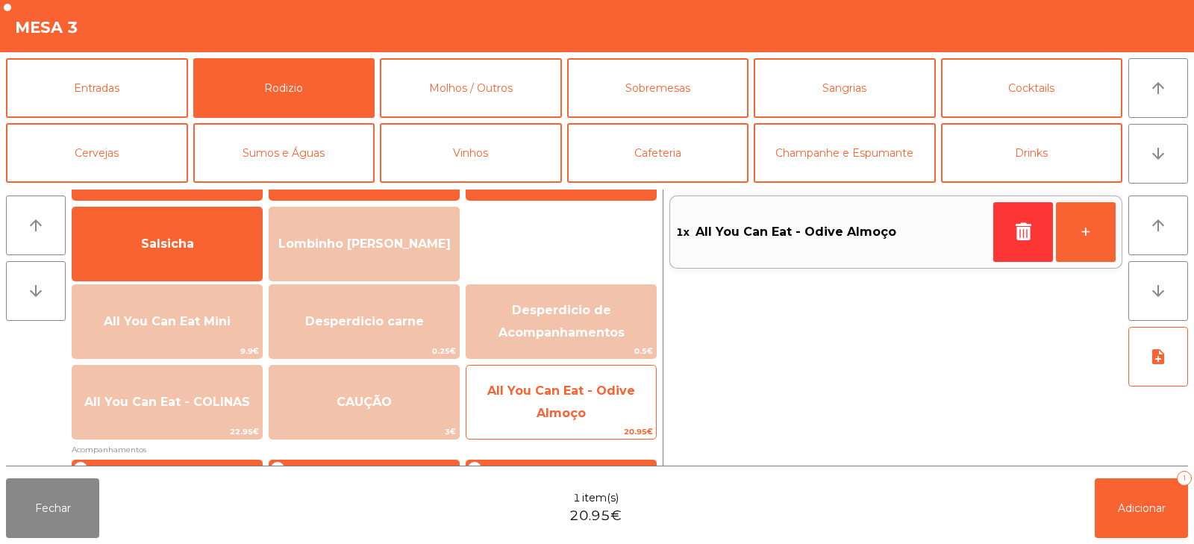
click at [587, 401] on span "All You Can Eat - Odive Almoço" at bounding box center [562, 402] width 190 height 63
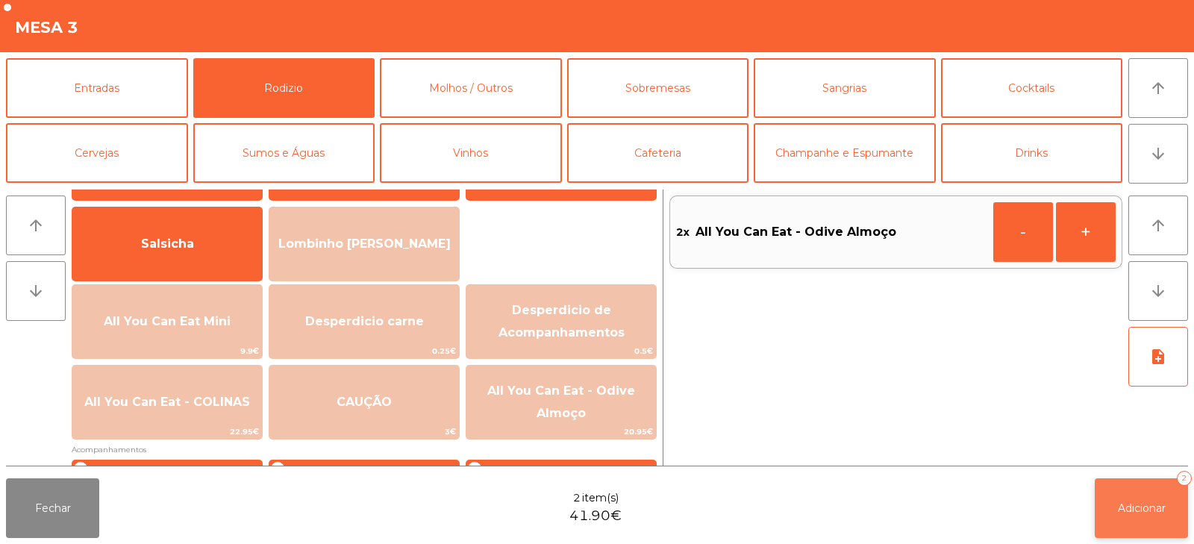
click at [1147, 520] on button "Adicionar 2" at bounding box center [1141, 508] width 93 height 60
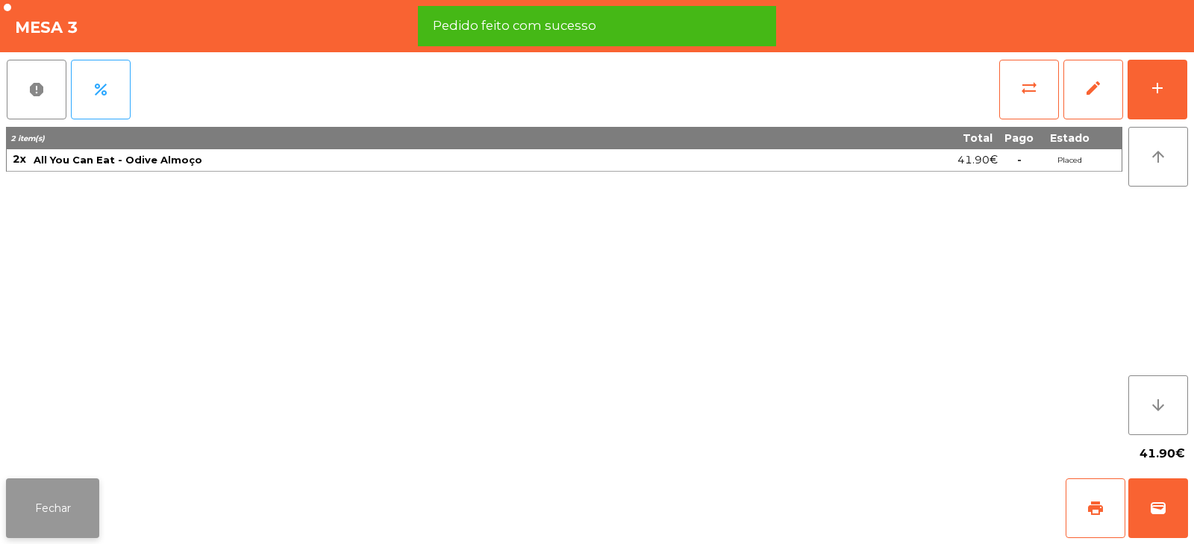
click at [65, 514] on button "Fechar" at bounding box center [52, 508] width 93 height 60
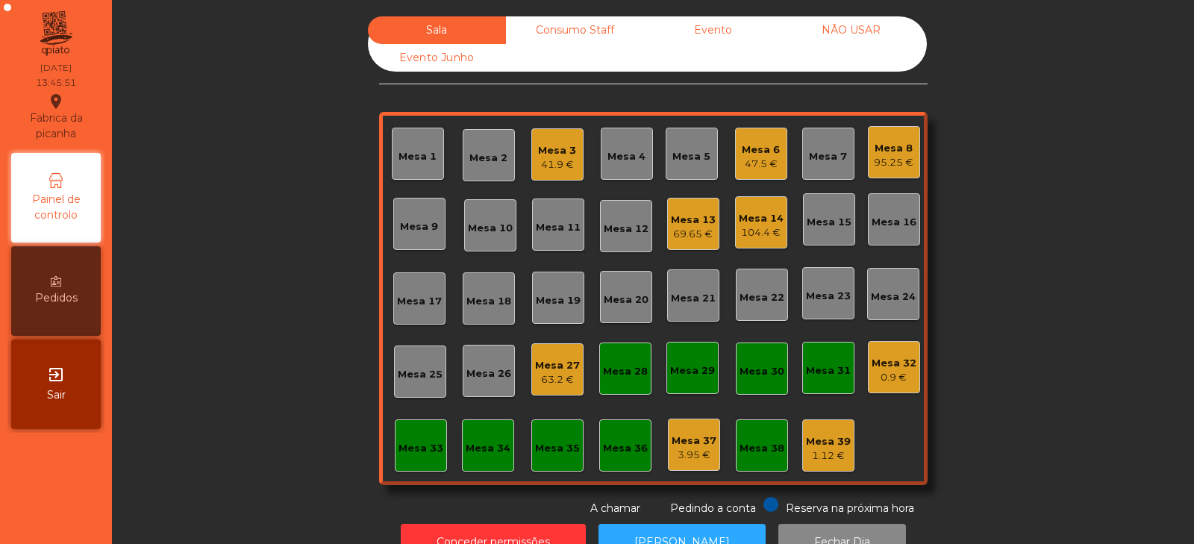
click at [551, 384] on div "63.2 €" at bounding box center [557, 379] width 45 height 15
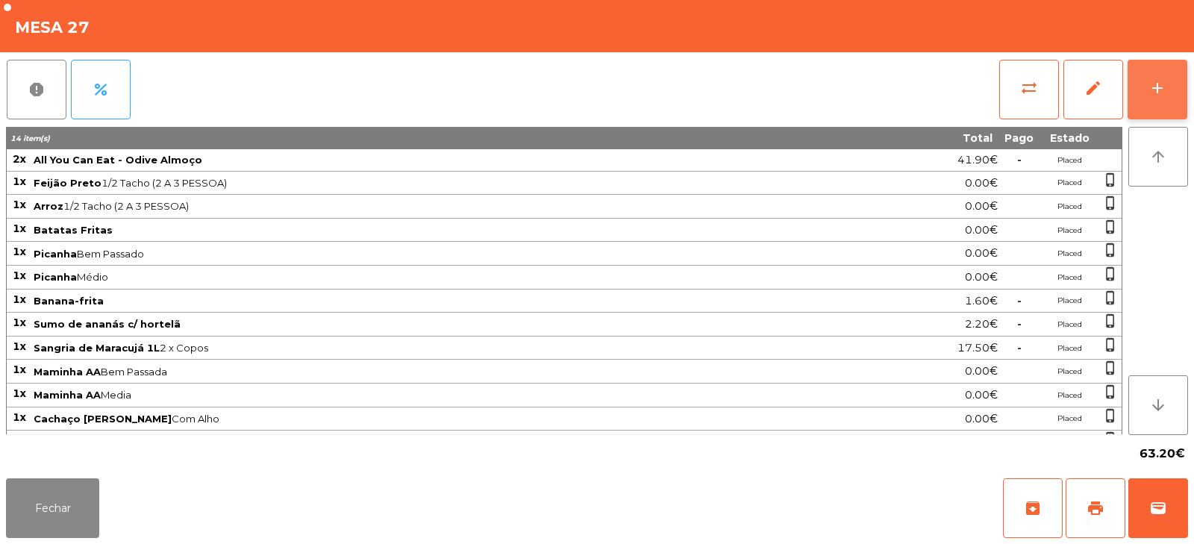
click at [1150, 99] on button "add" at bounding box center [1158, 90] width 60 height 60
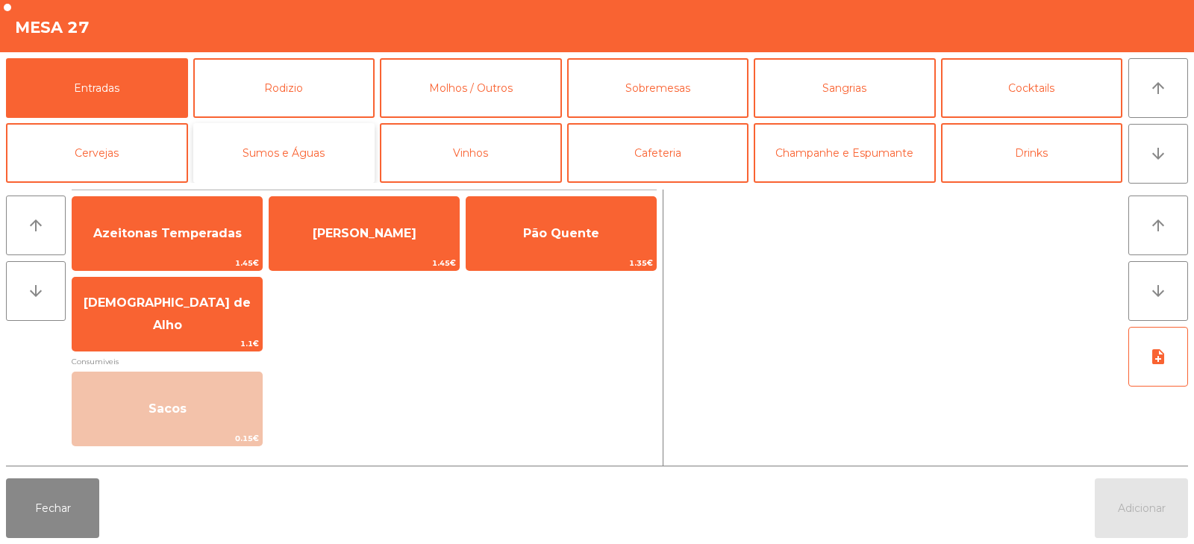
click at [311, 157] on button "Sumos e Águas" at bounding box center [284, 153] width 182 height 60
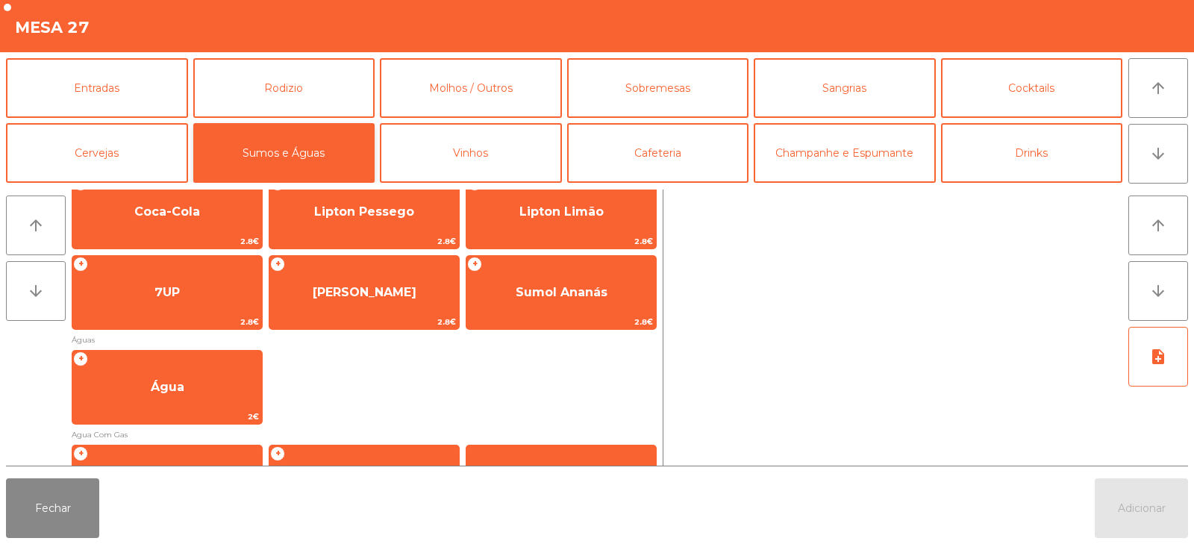
scroll to position [276, 0]
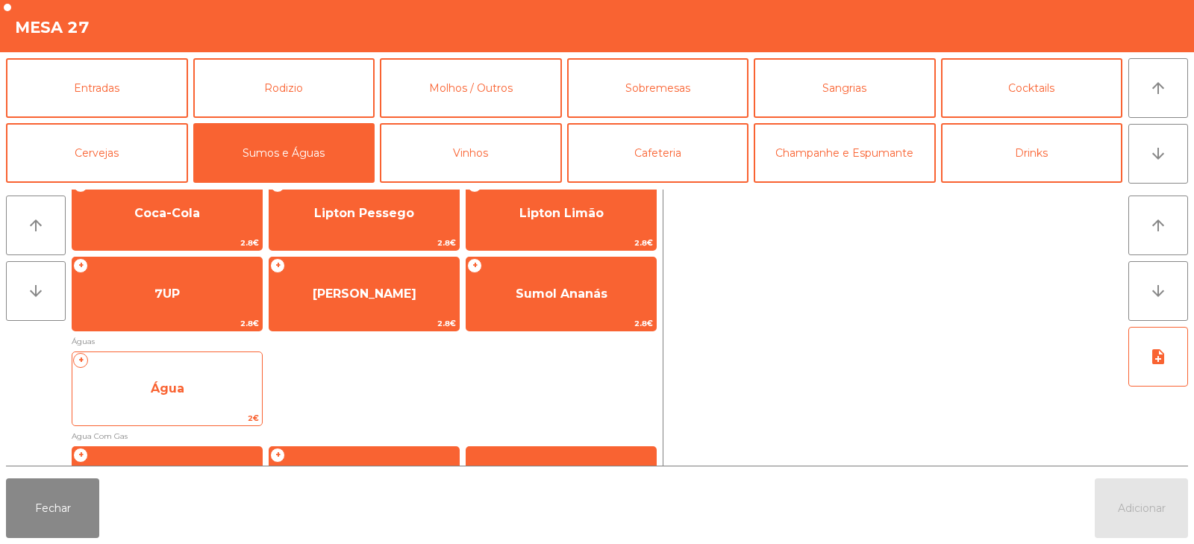
click at [196, 390] on span "Água" at bounding box center [167, 389] width 190 height 40
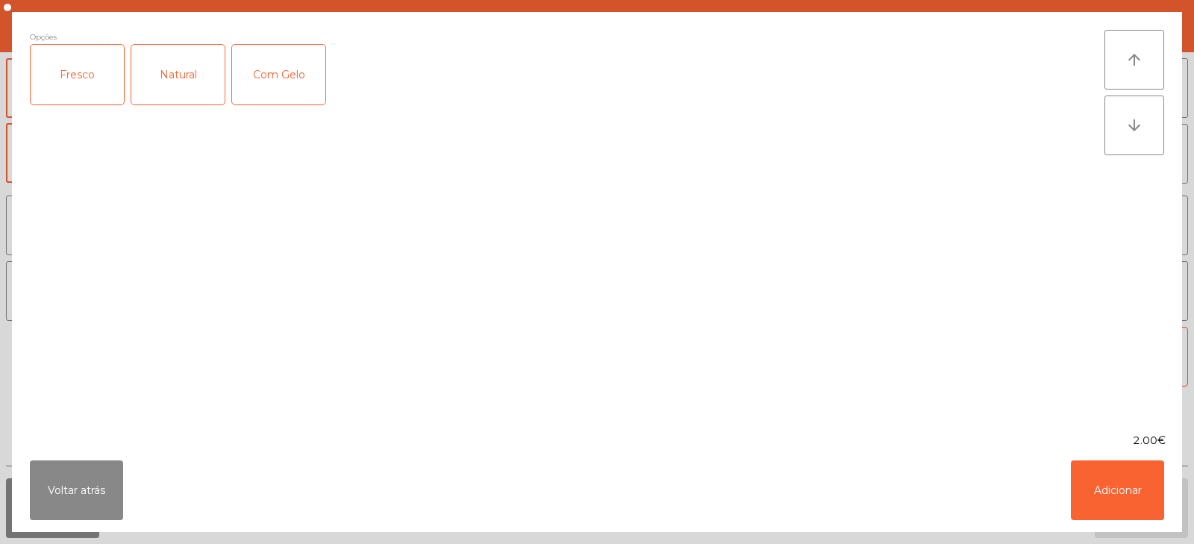
click at [80, 76] on div "Fresco" at bounding box center [77, 75] width 93 height 60
click at [1123, 484] on button "Adicionar" at bounding box center [1117, 491] width 93 height 60
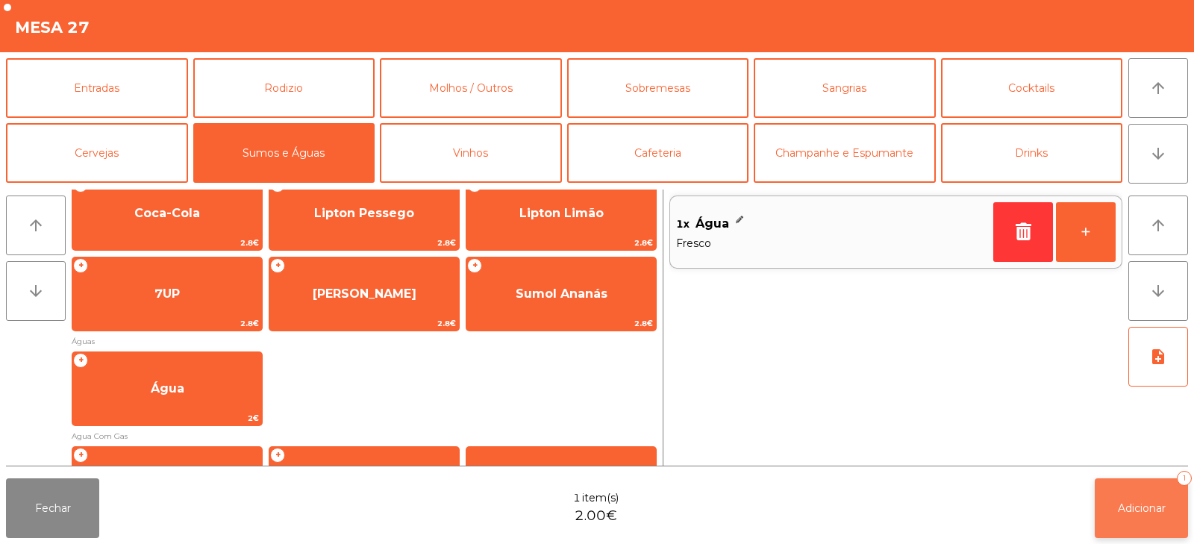
click at [1132, 509] on span "Adicionar" at bounding box center [1142, 508] width 48 height 13
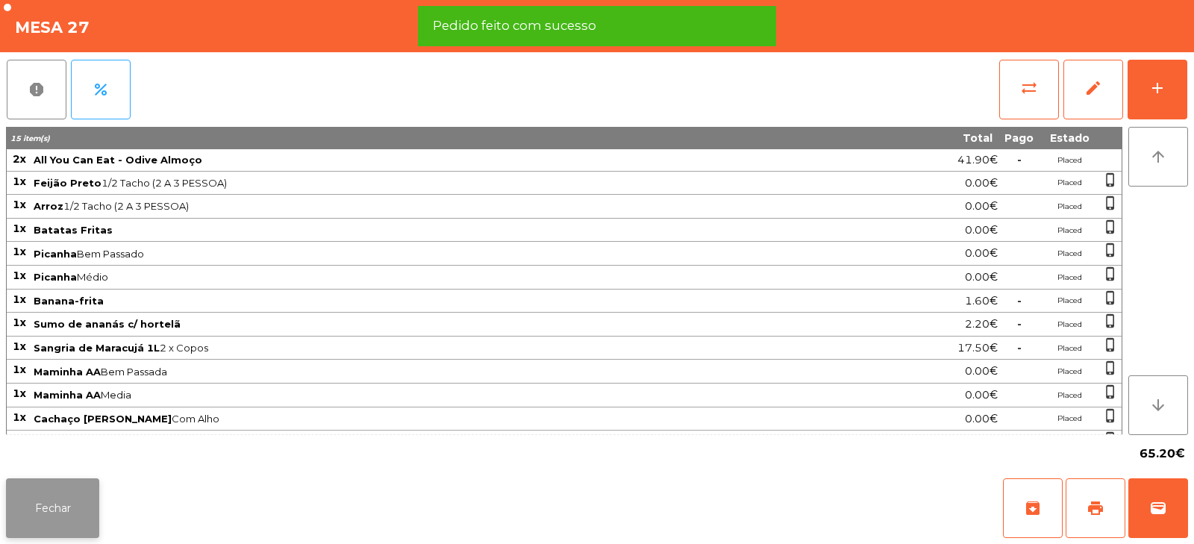
click at [35, 528] on button "Fechar" at bounding box center [52, 508] width 93 height 60
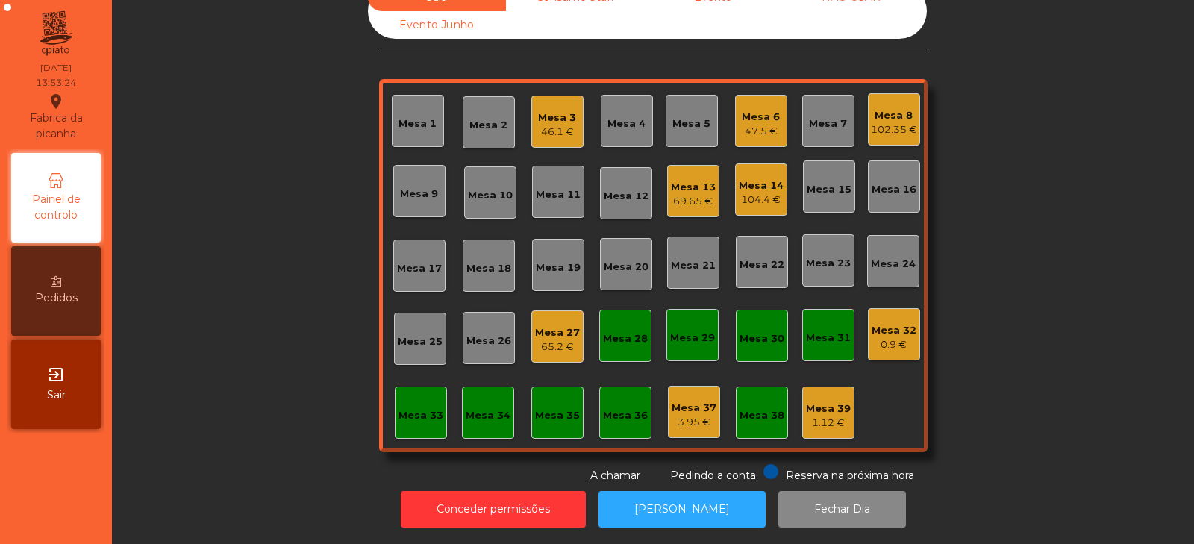
scroll to position [0, 0]
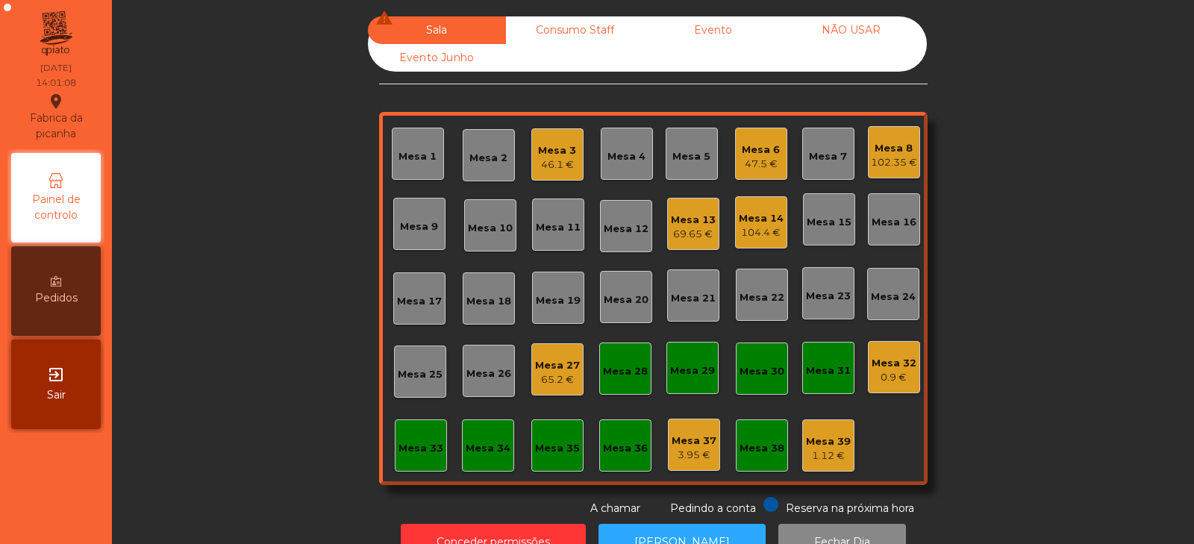
click at [756, 231] on div "104.4 €" at bounding box center [761, 232] width 45 height 15
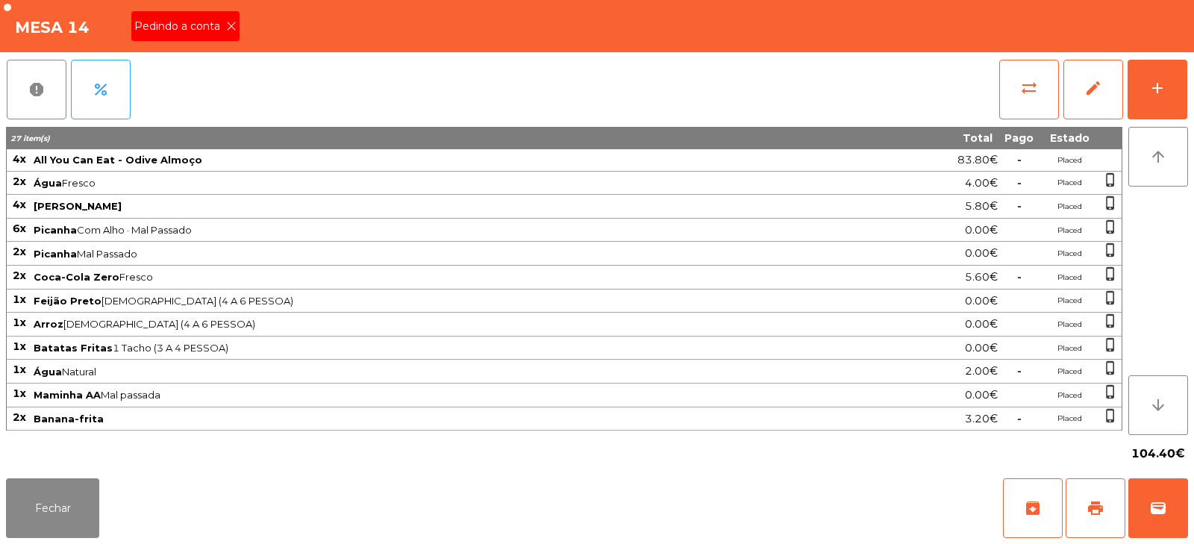
click at [227, 25] on icon at bounding box center [231, 26] width 10 height 10
click at [1094, 512] on span "print" at bounding box center [1096, 508] width 18 height 18
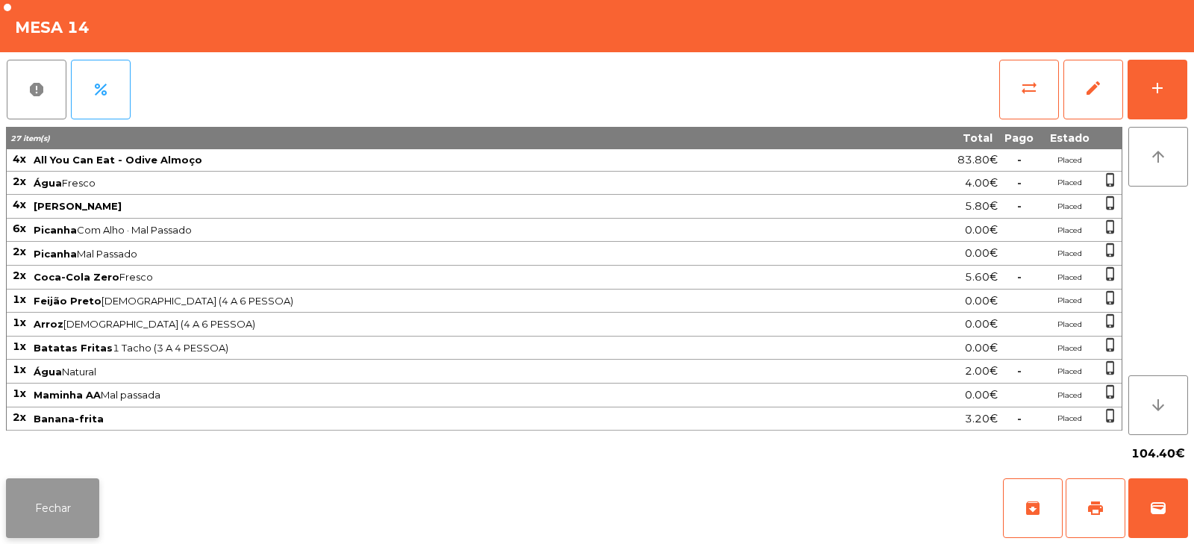
click at [75, 503] on button "Fechar" at bounding box center [52, 508] width 93 height 60
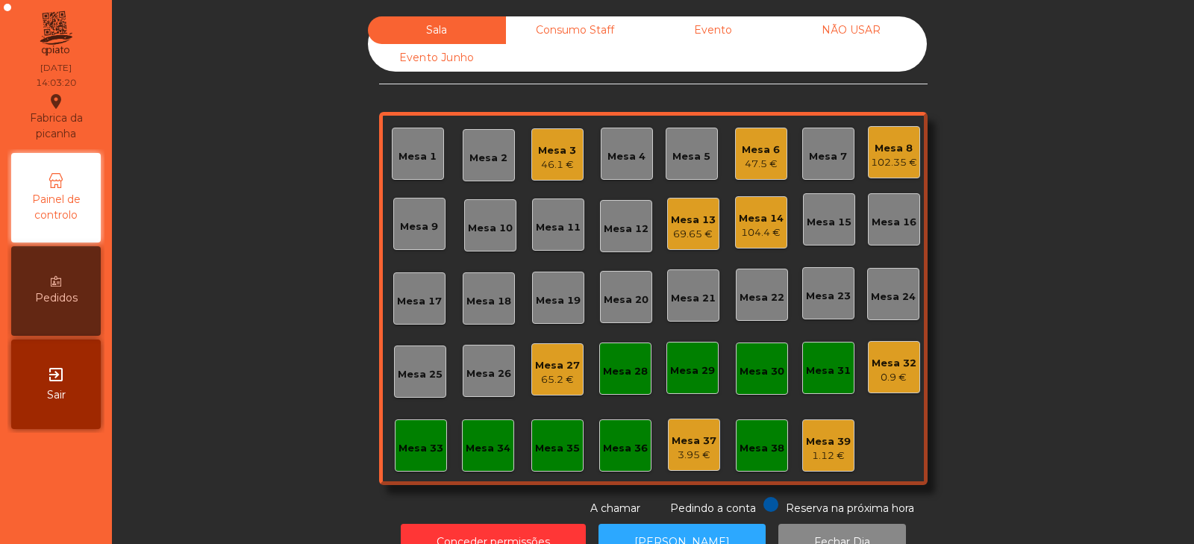
click at [768, 223] on div "Mesa 14" at bounding box center [761, 218] width 45 height 15
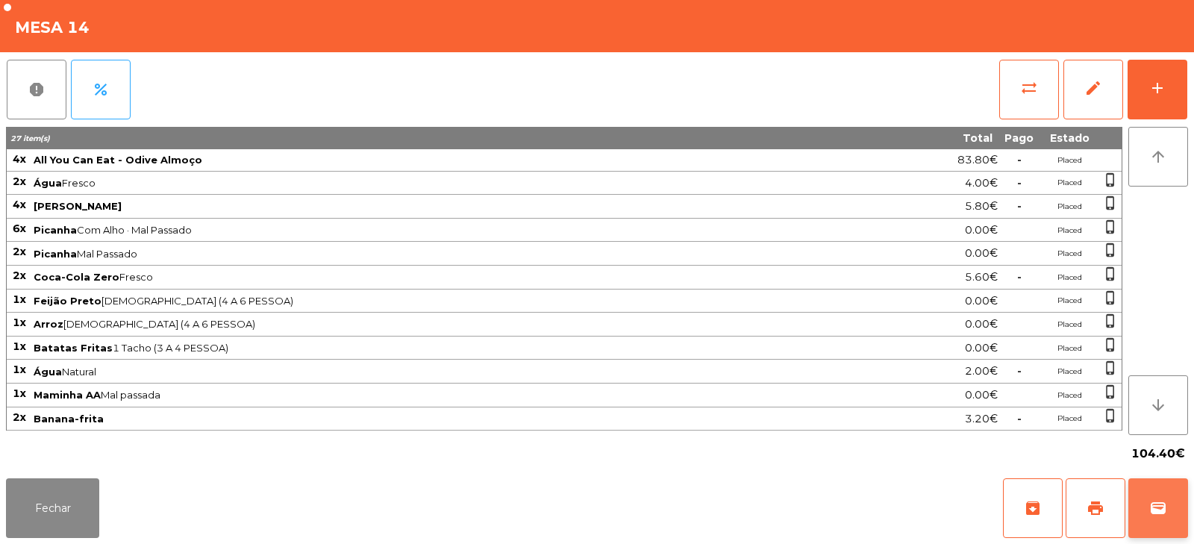
click at [1170, 504] on button "wallet" at bounding box center [1159, 508] width 60 height 60
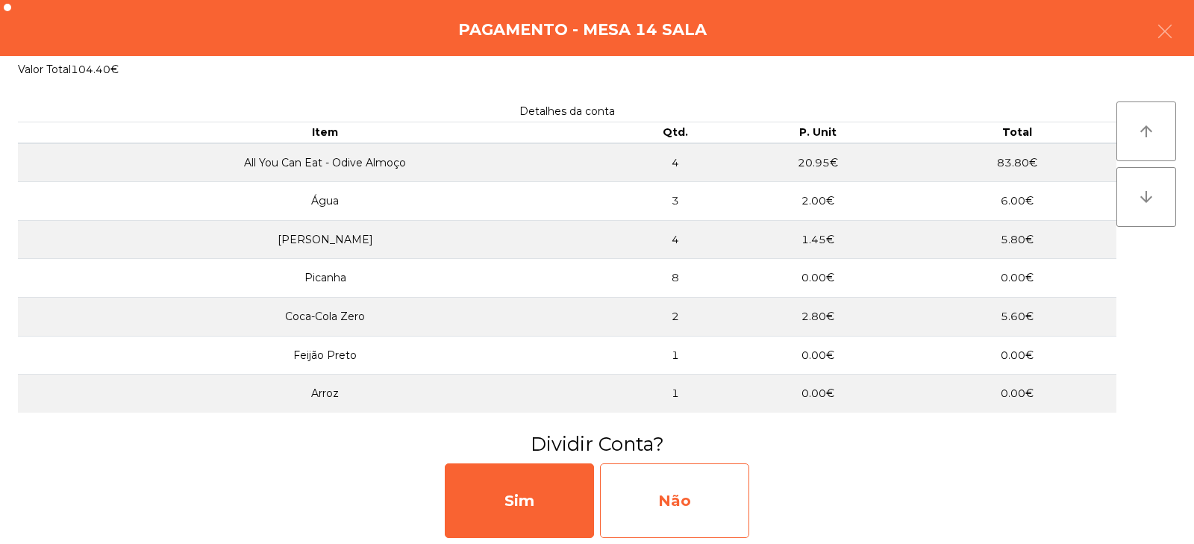
click at [690, 501] on div "Não" at bounding box center [674, 501] width 149 height 75
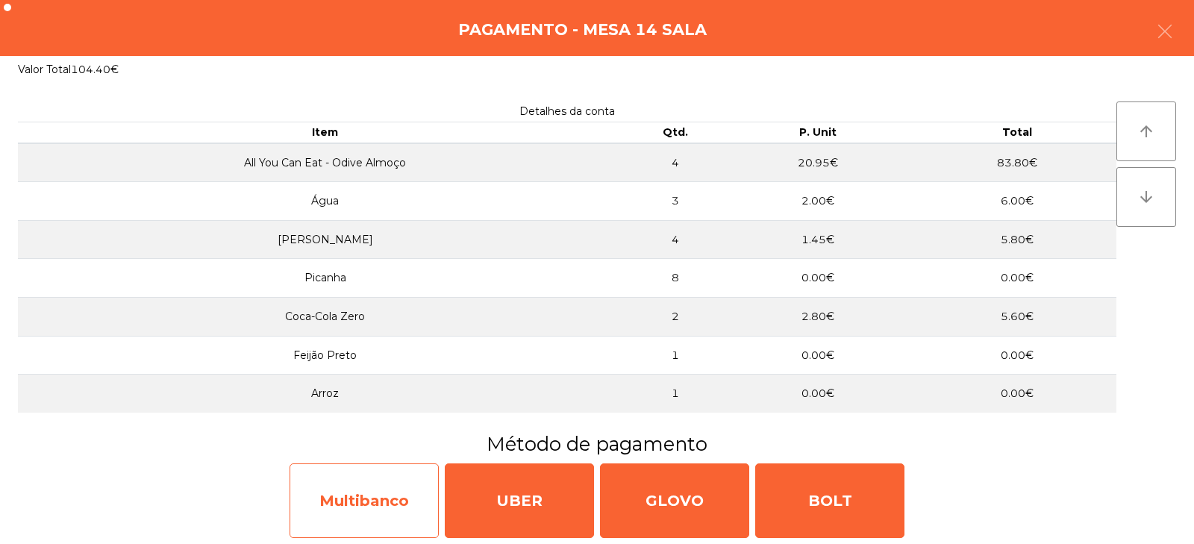
click at [410, 500] on div "Multibanco" at bounding box center [364, 501] width 149 height 75
select select "**"
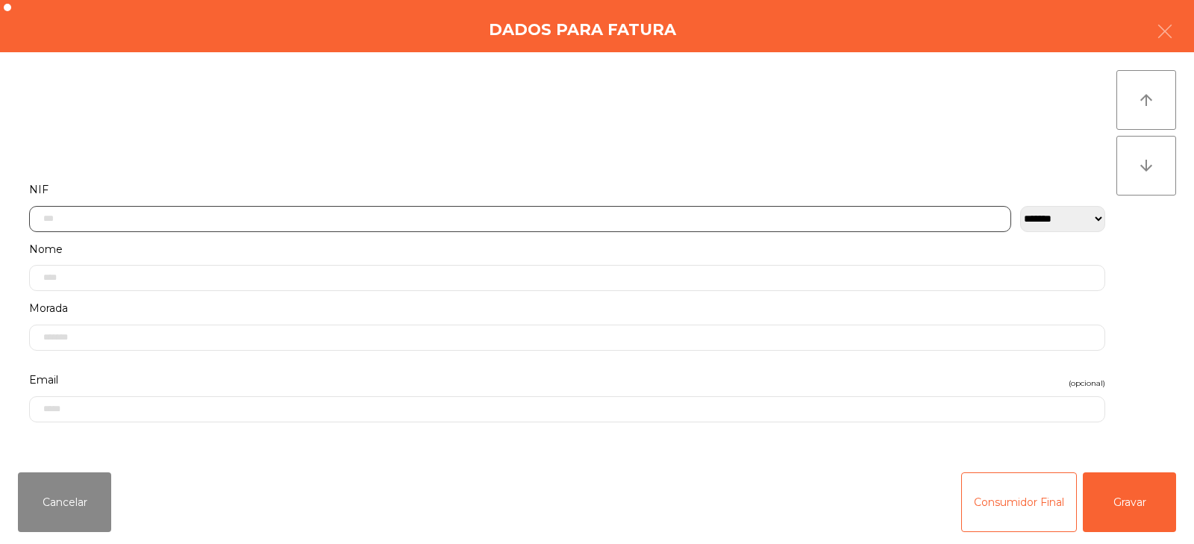
click at [627, 219] on input "text" at bounding box center [520, 219] width 982 height 26
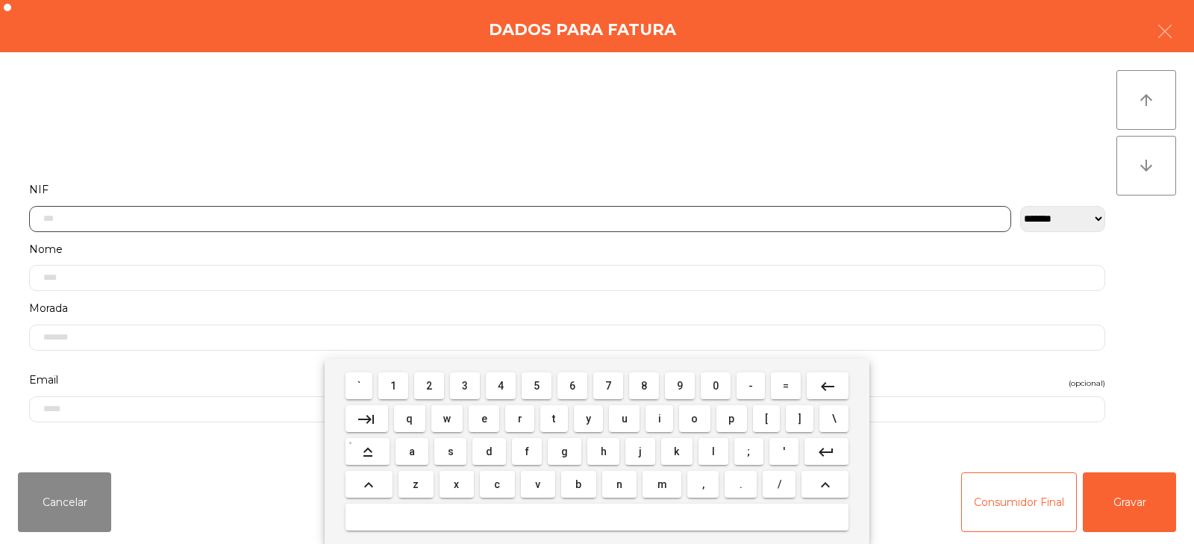
scroll to position [109, 0]
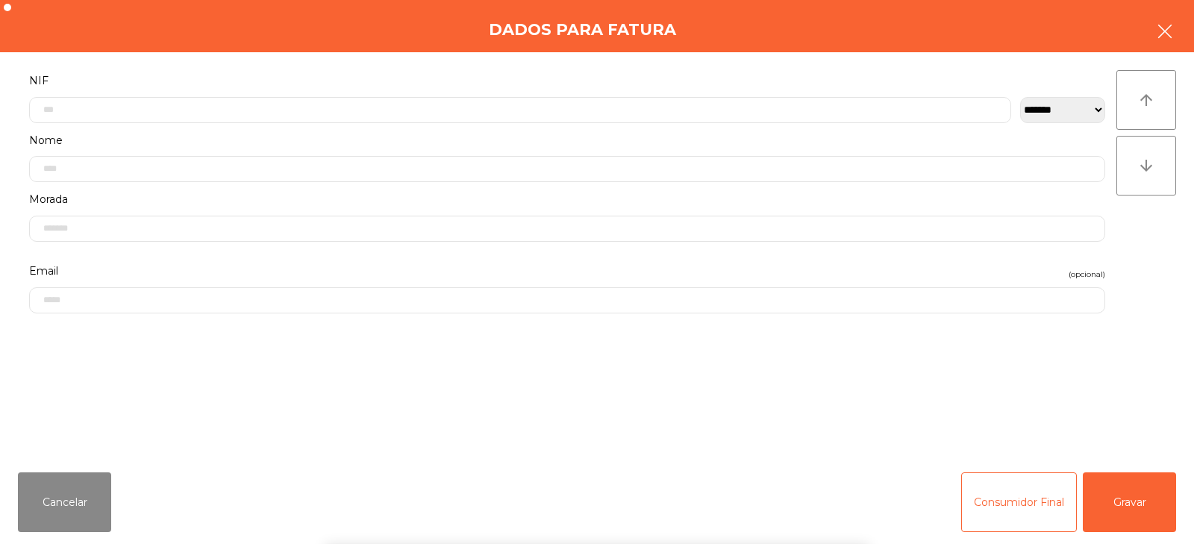
click at [1168, 32] on icon "button" at bounding box center [1165, 31] width 18 height 18
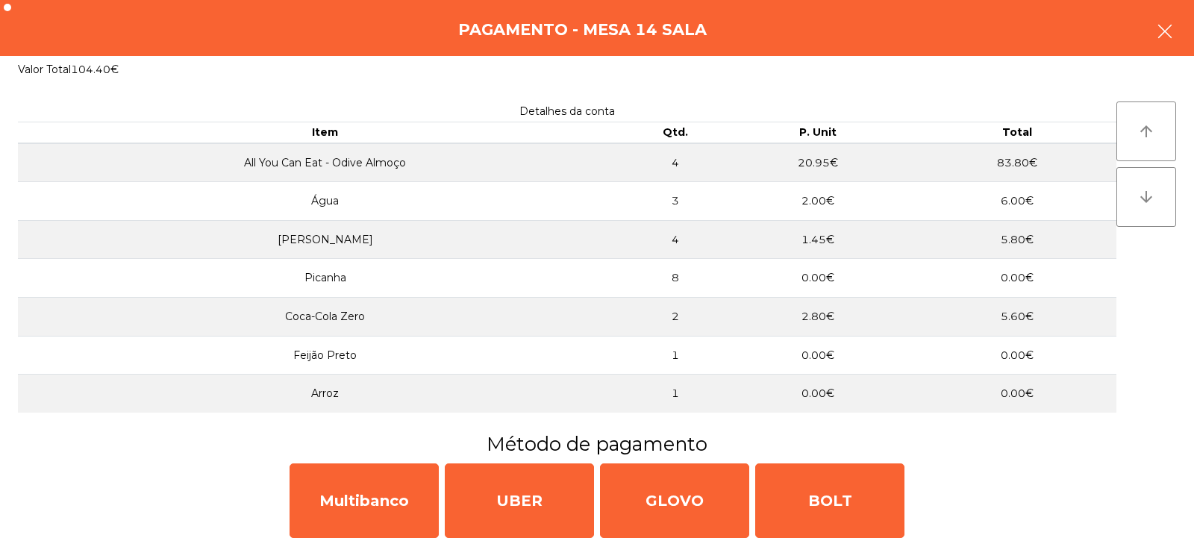
click at [1164, 34] on icon "button" at bounding box center [1165, 31] width 18 height 18
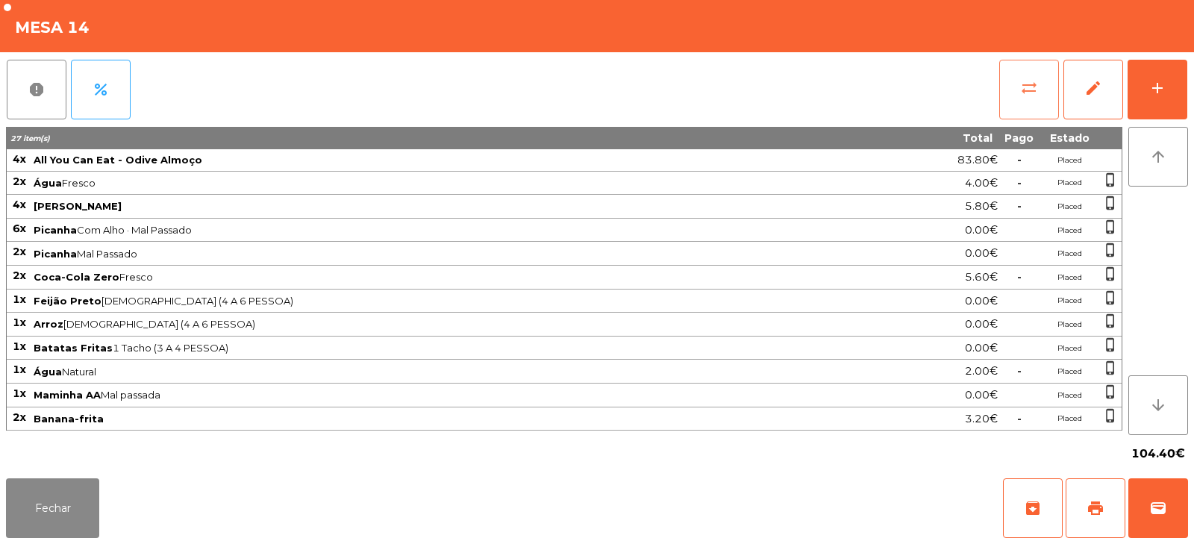
click at [999, 99] on button "sync_alt" at bounding box center [1029, 90] width 60 height 60
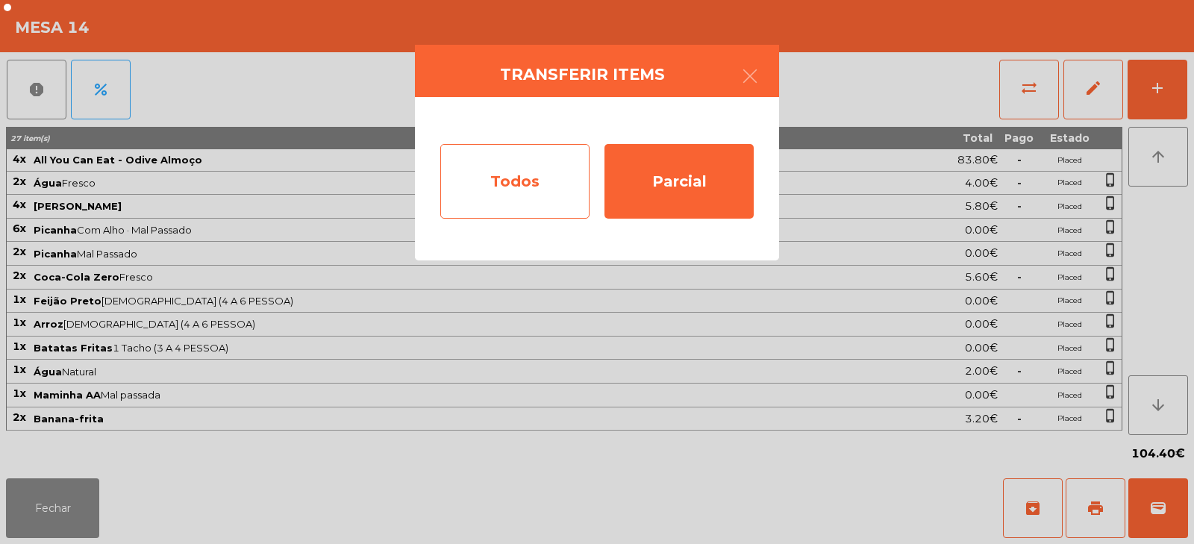
click at [573, 174] on div "Todos" at bounding box center [514, 181] width 149 height 75
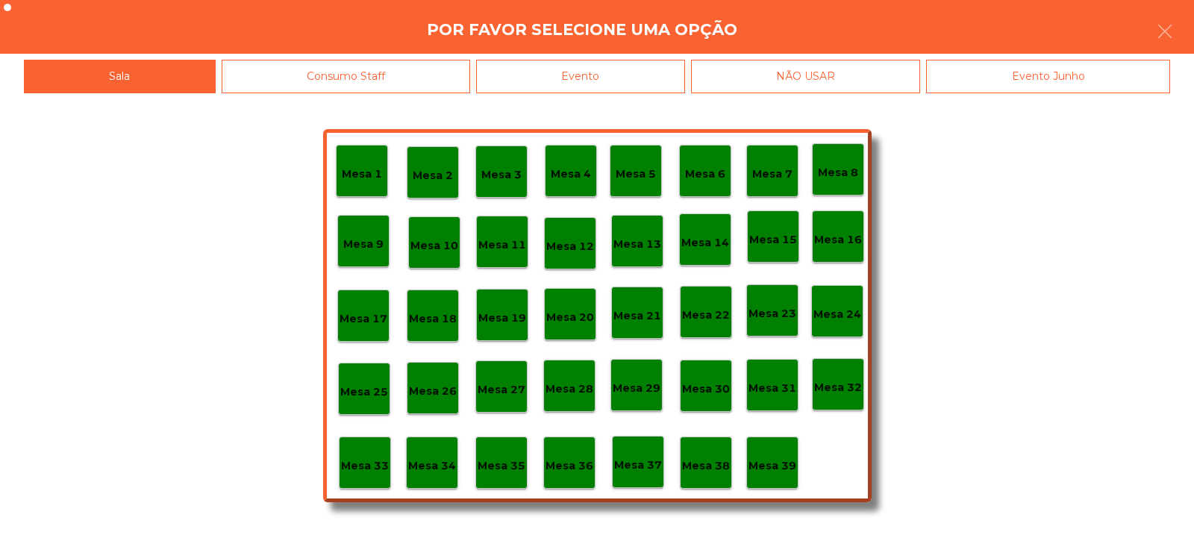
click at [713, 63] on div "NÃO USAR" at bounding box center [806, 77] width 230 height 34
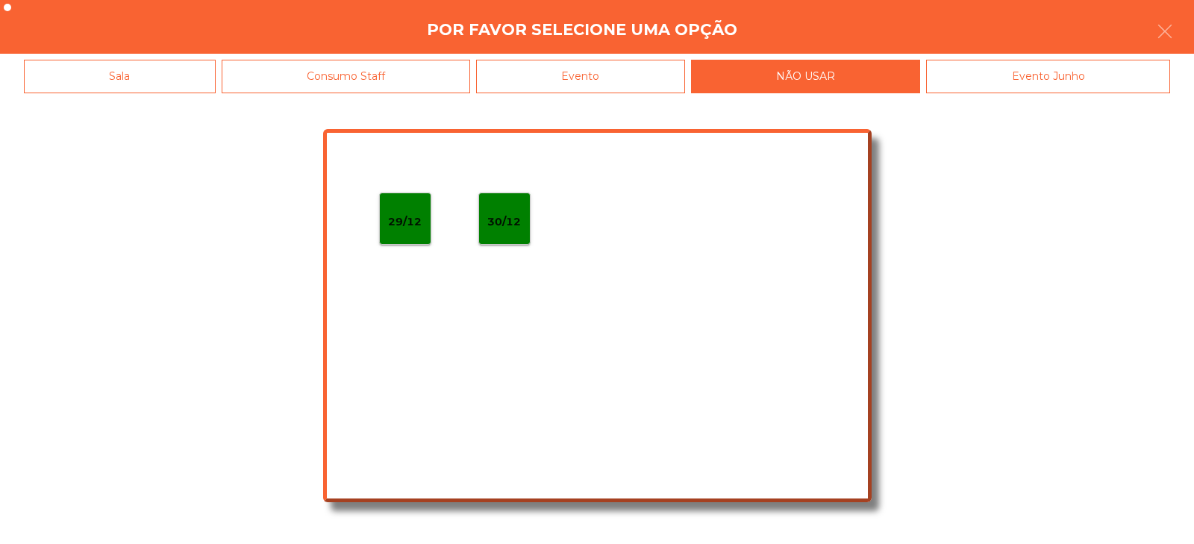
click at [659, 78] on div "Evento" at bounding box center [580, 77] width 209 height 34
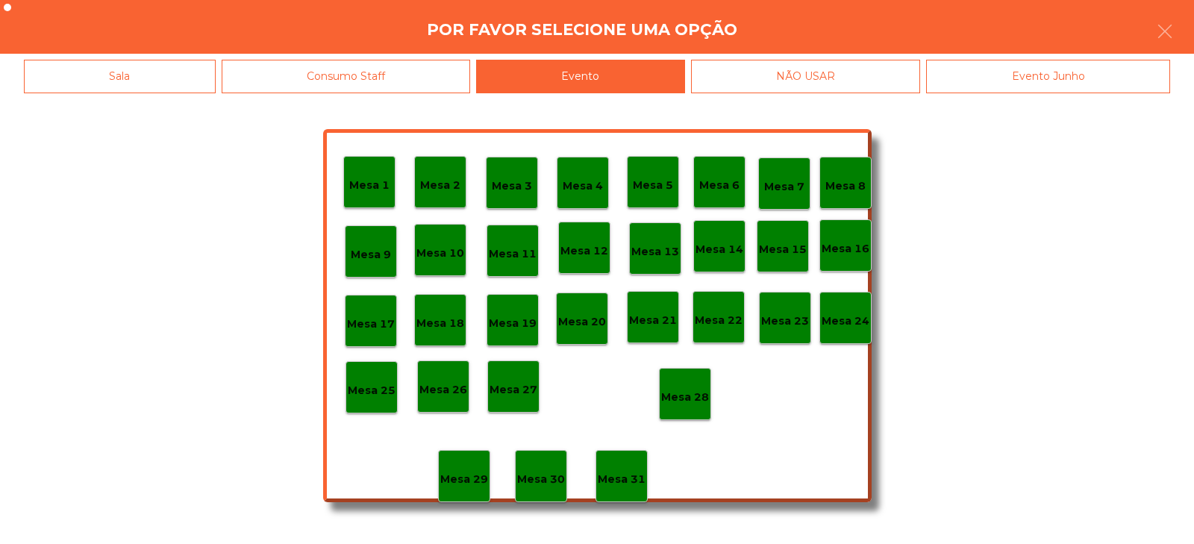
click at [692, 381] on div "Mesa 28" at bounding box center [685, 394] width 52 height 52
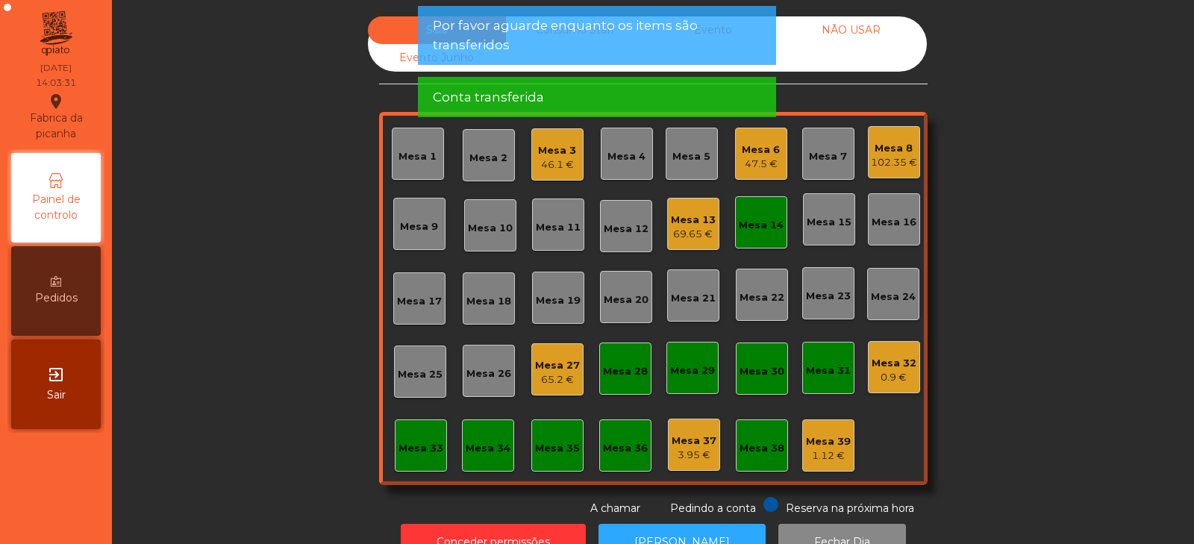
click at [761, 226] on div "Mesa 14" at bounding box center [761, 225] width 45 height 15
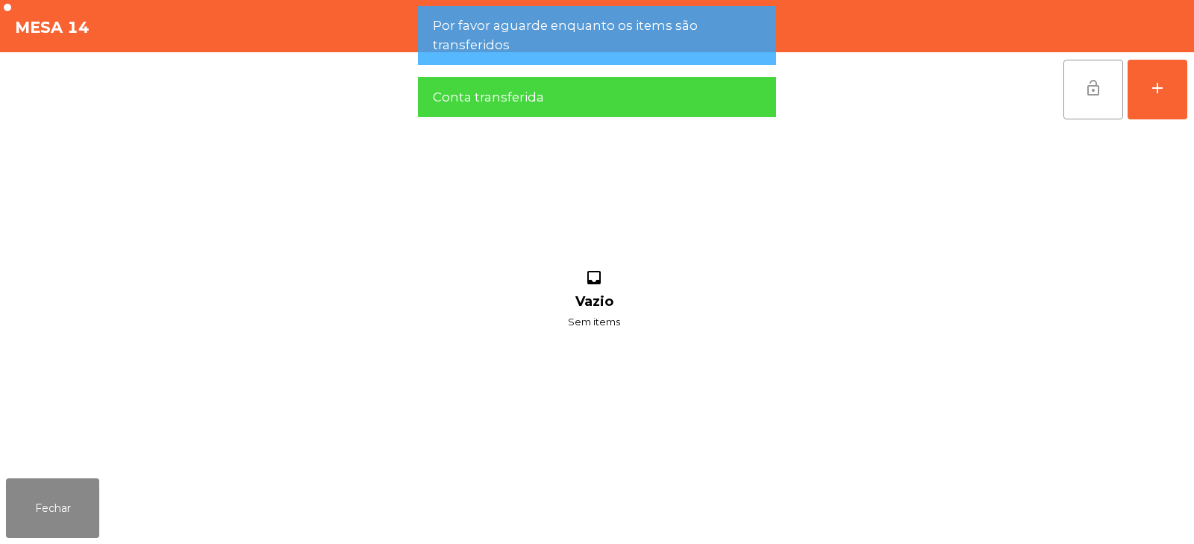
click at [1093, 94] on span "lock_open" at bounding box center [1094, 88] width 18 height 18
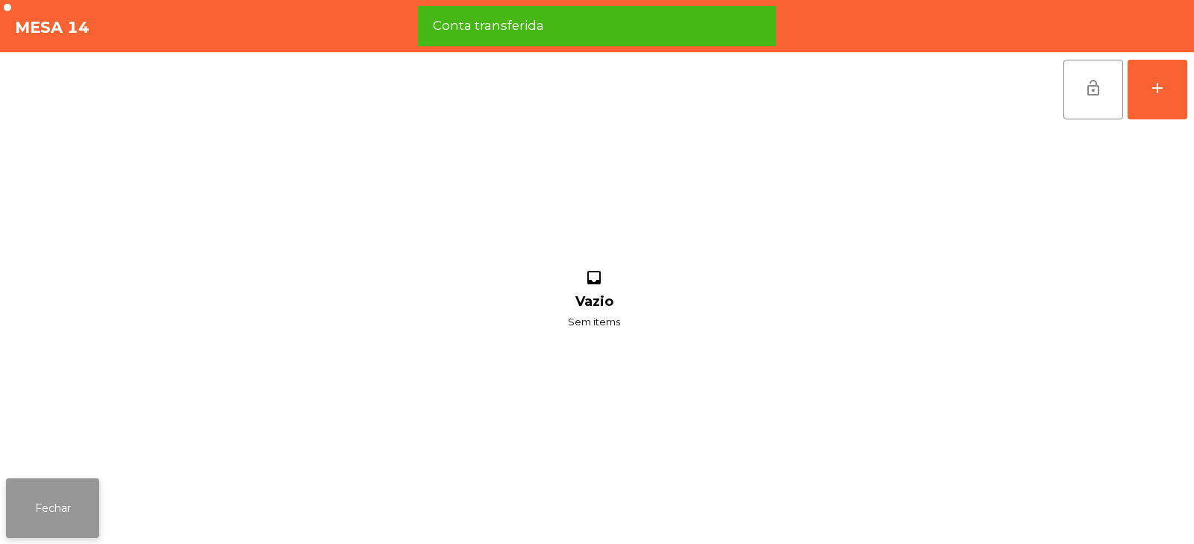
click at [66, 503] on button "Fechar" at bounding box center [52, 508] width 93 height 60
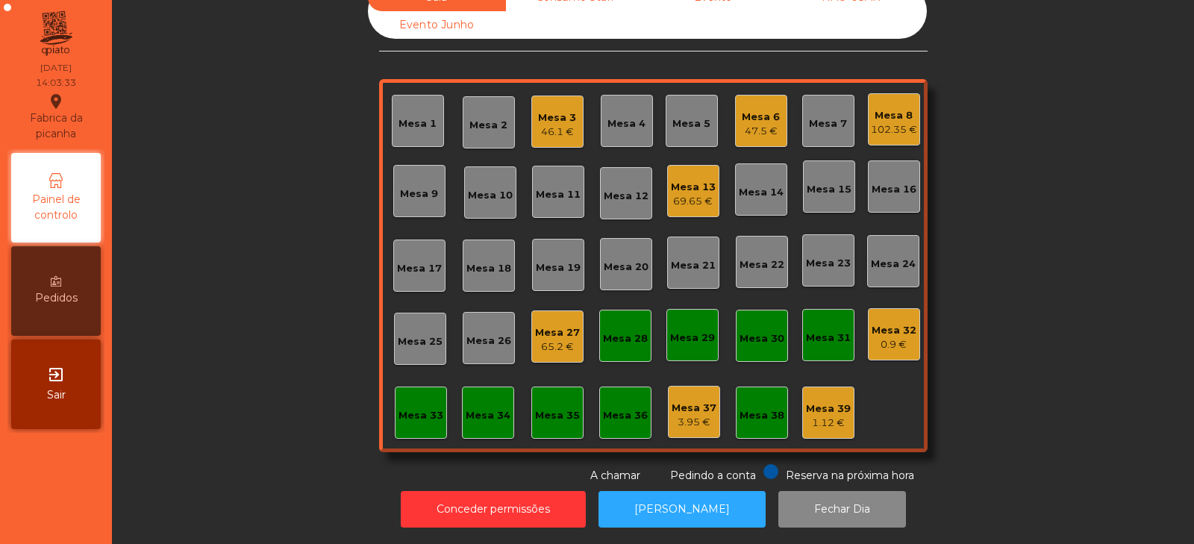
scroll to position [0, 0]
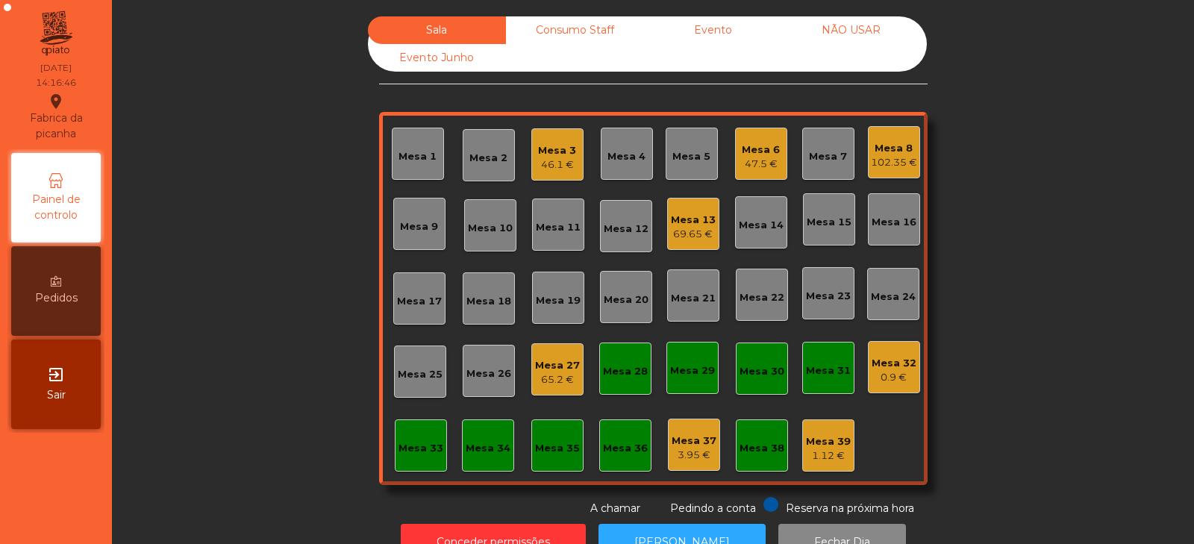
click at [890, 163] on div "102.35 €" at bounding box center [894, 162] width 46 height 15
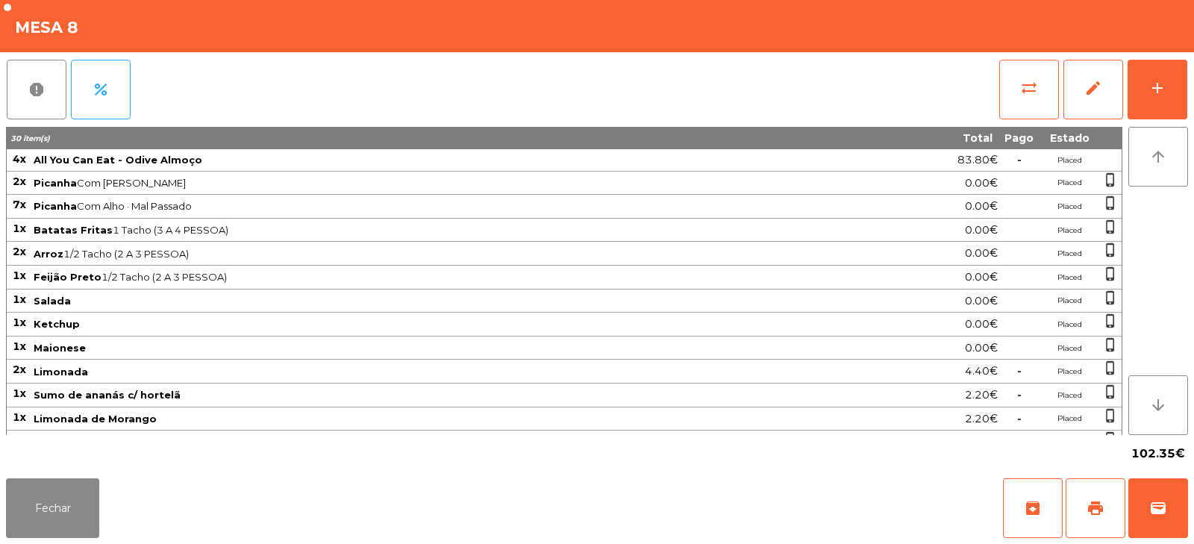
scroll to position [90, 0]
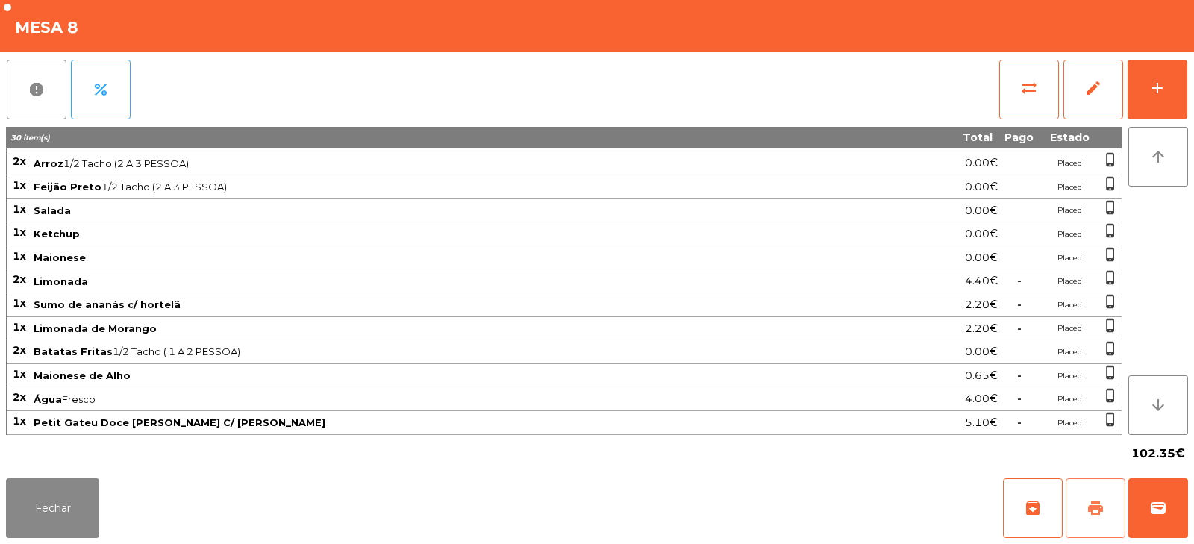
click at [1099, 487] on button "print" at bounding box center [1096, 508] width 60 height 60
click at [88, 501] on button "Fechar" at bounding box center [52, 508] width 93 height 60
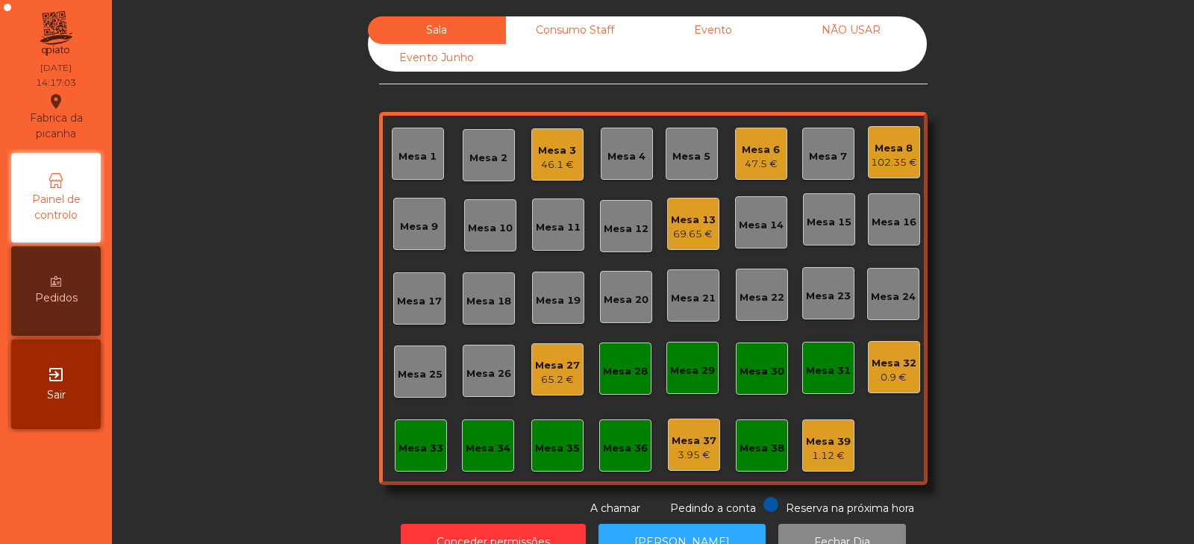
click at [879, 165] on div "102.35 €" at bounding box center [894, 162] width 46 height 15
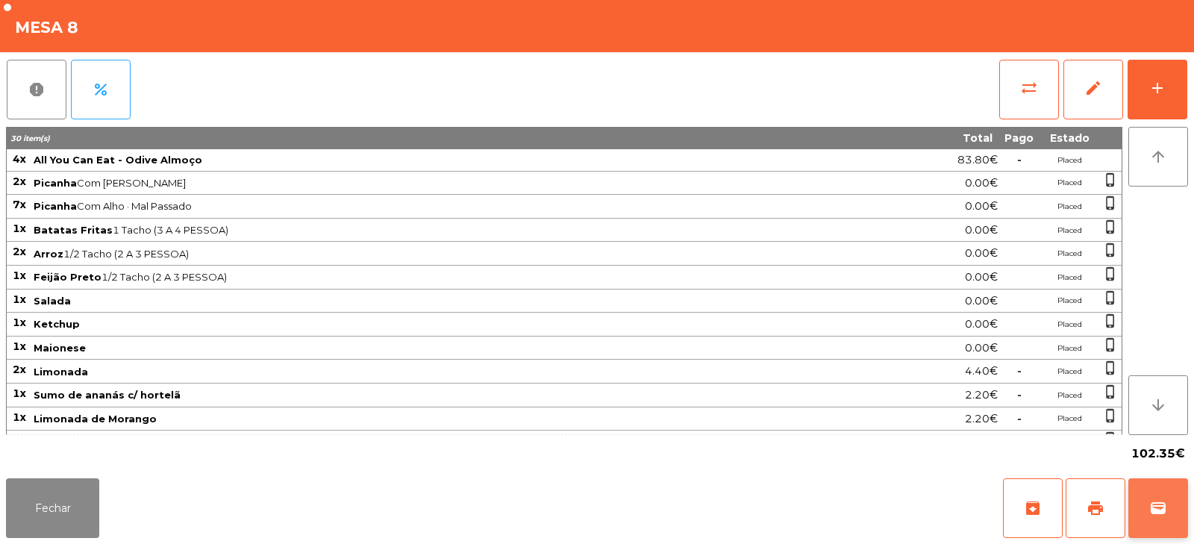
click at [1141, 504] on button "wallet" at bounding box center [1159, 508] width 60 height 60
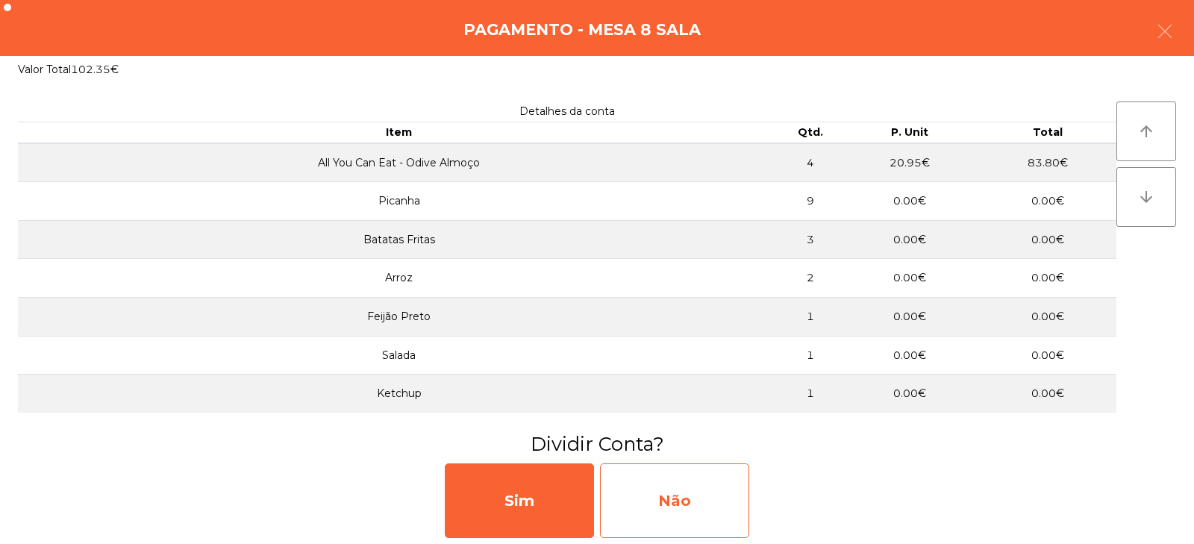
click at [698, 509] on div "Não" at bounding box center [674, 501] width 149 height 75
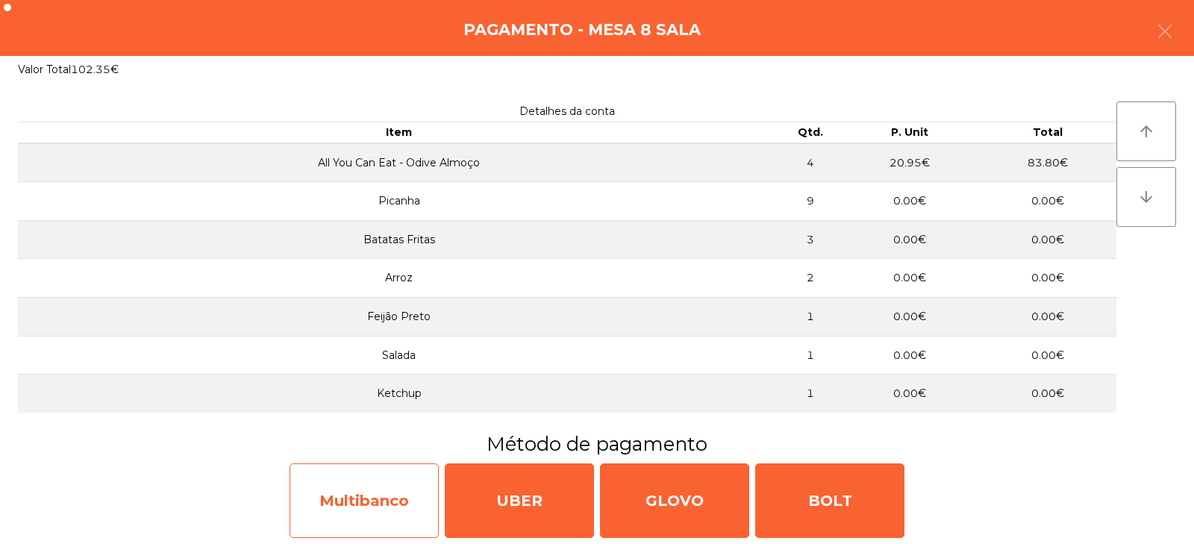
click at [368, 490] on div "Multibanco" at bounding box center [364, 501] width 149 height 75
select select "**"
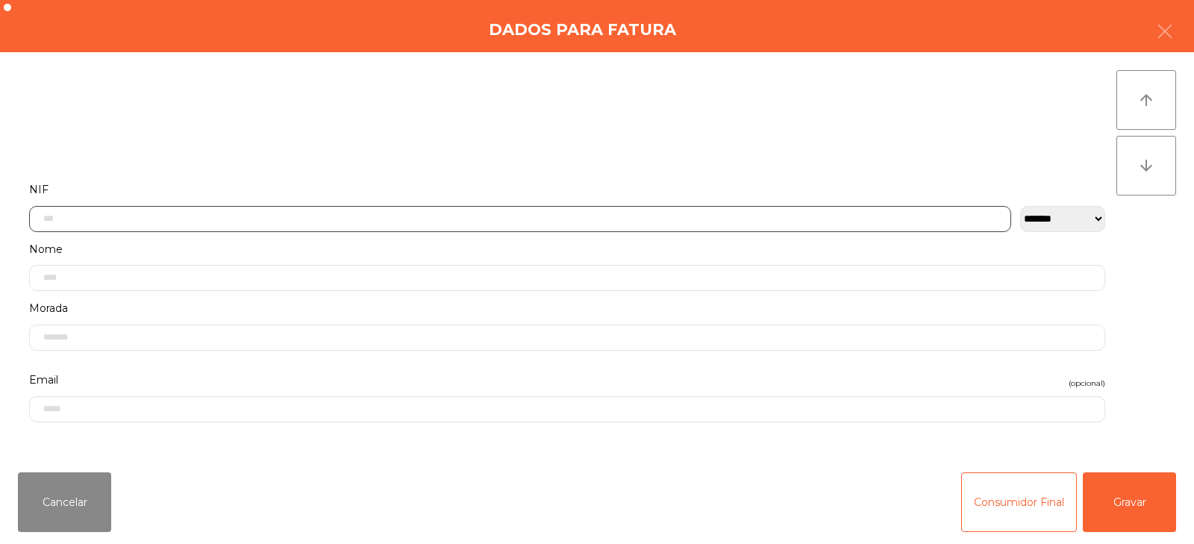
click at [381, 215] on input "text" at bounding box center [520, 219] width 982 height 26
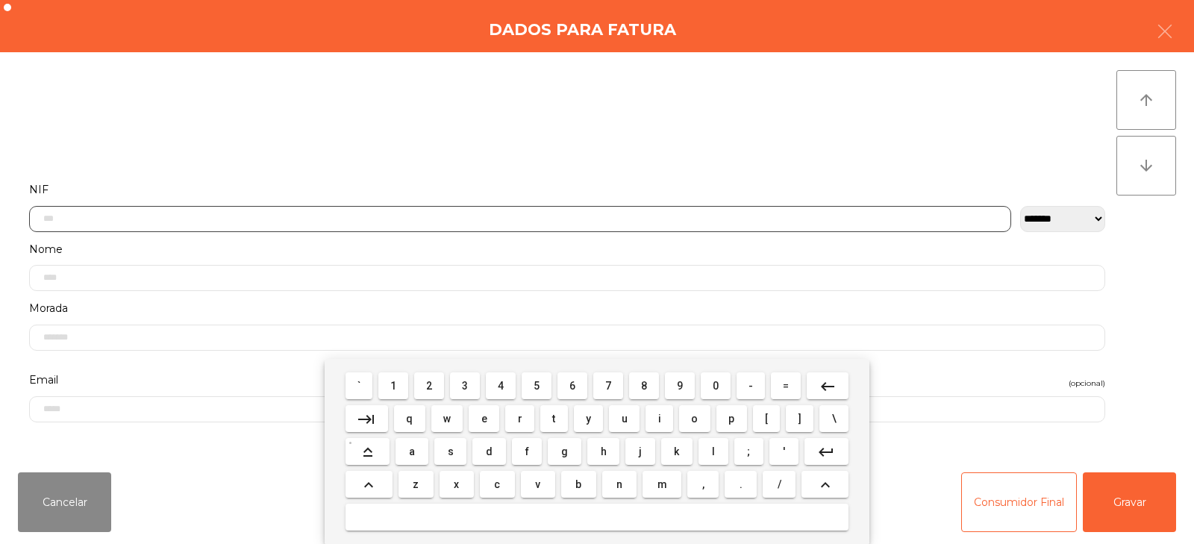
scroll to position [109, 0]
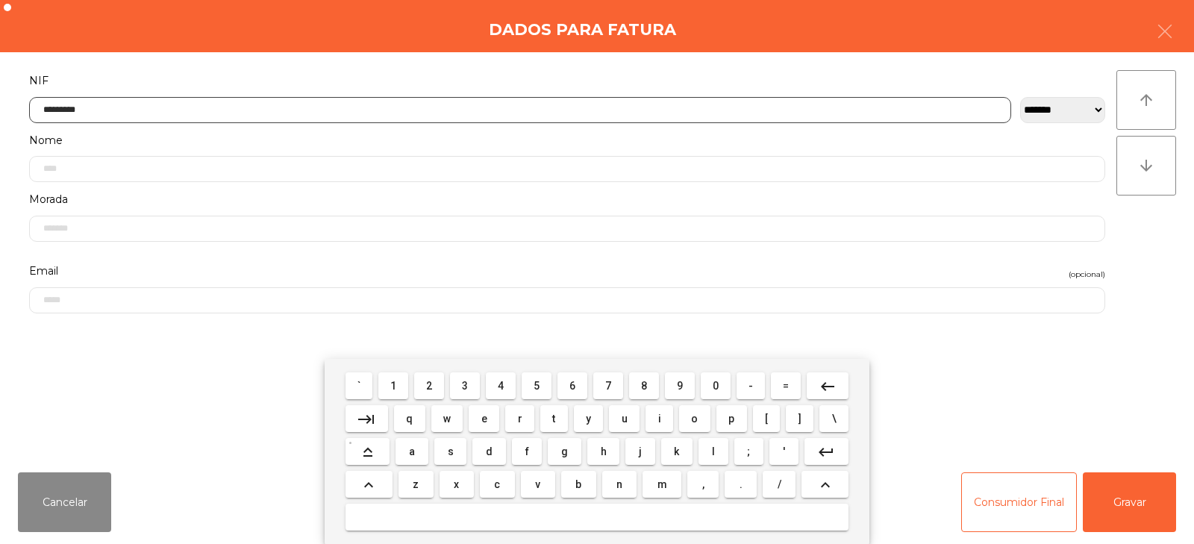
type input "*********"
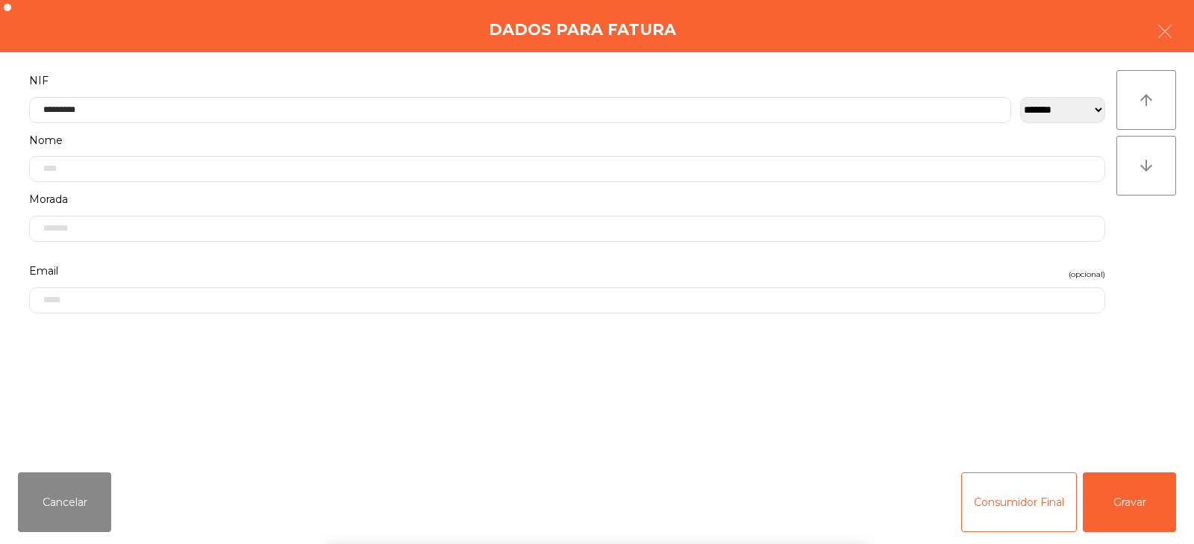
click at [1128, 505] on div "` 1 2 3 4 5 6 7 8 9 0 - = keyboard_backspace keyboard_tab q w e r t y u i o p […" at bounding box center [597, 451] width 1194 height 185
click at [1141, 509] on button "Gravar" at bounding box center [1129, 502] width 93 height 60
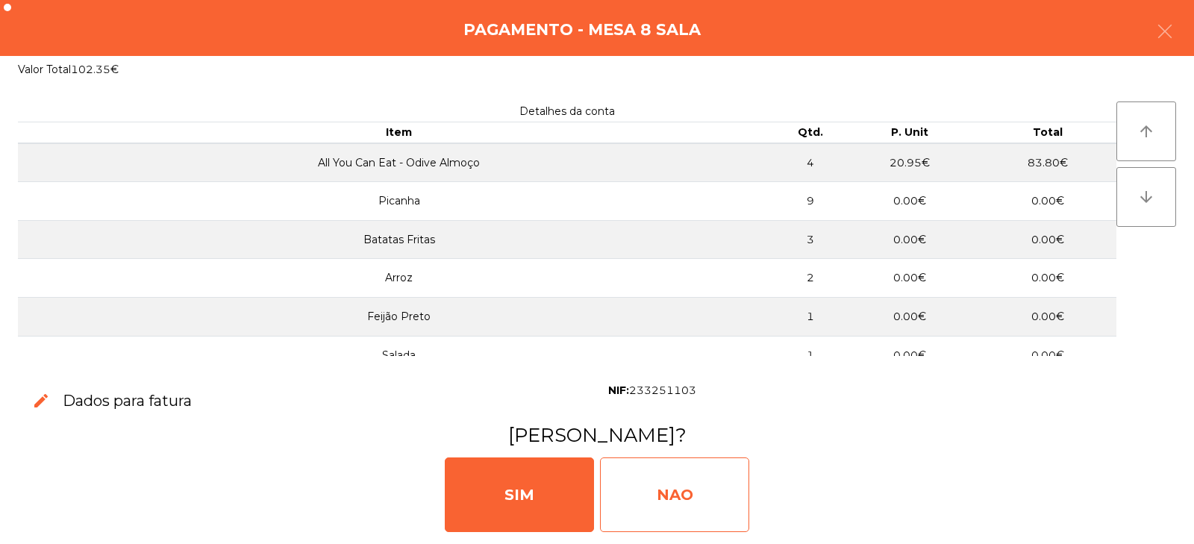
click at [667, 520] on div "NAO" at bounding box center [674, 495] width 149 height 75
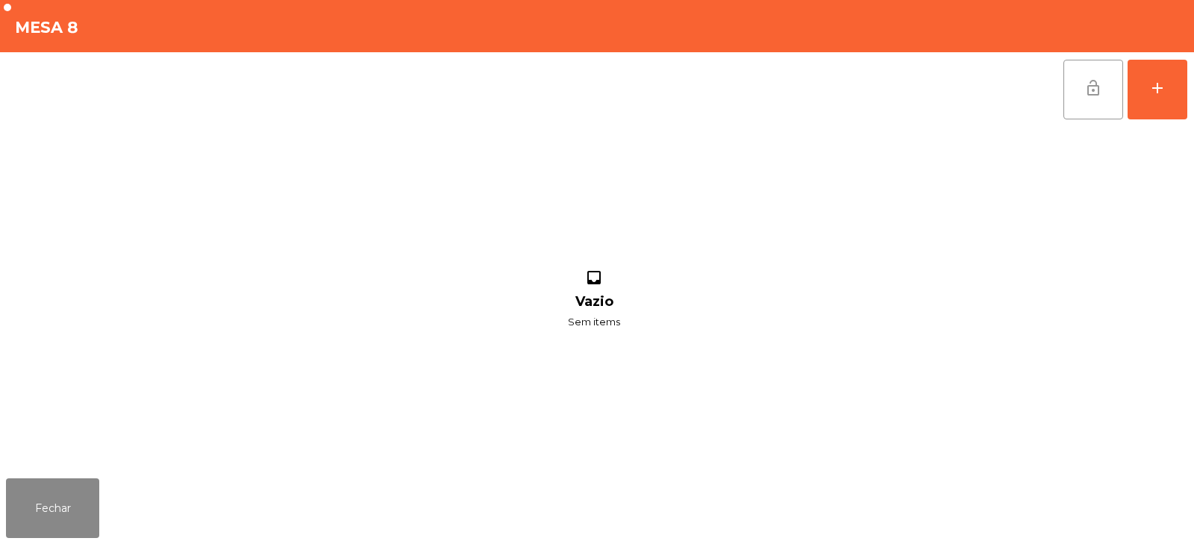
click at [1076, 98] on button "lock_open" at bounding box center [1094, 90] width 60 height 60
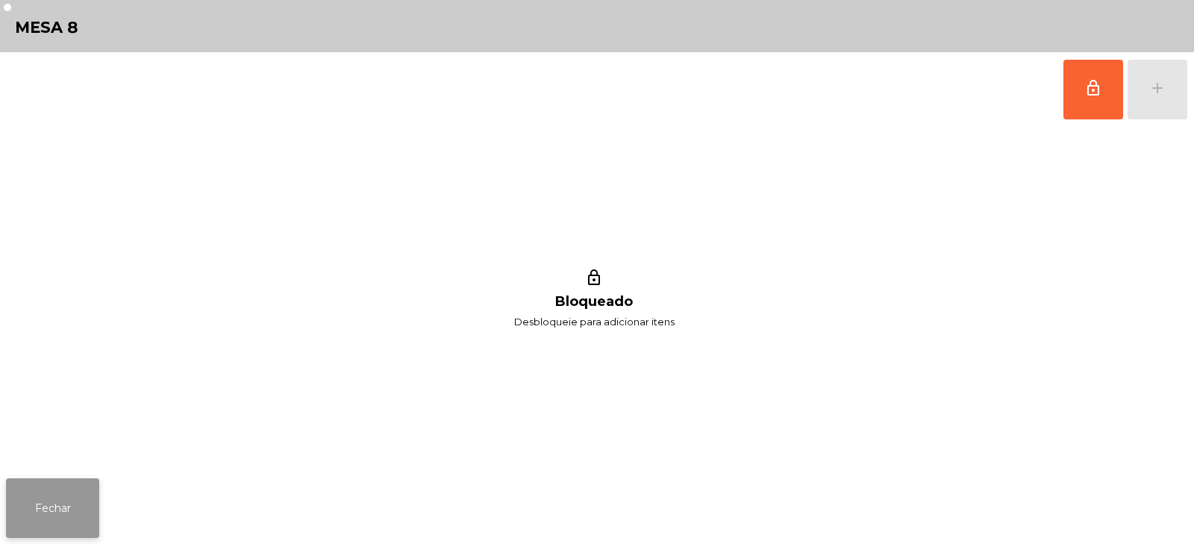
click at [72, 520] on button "Fechar" at bounding box center [52, 508] width 93 height 60
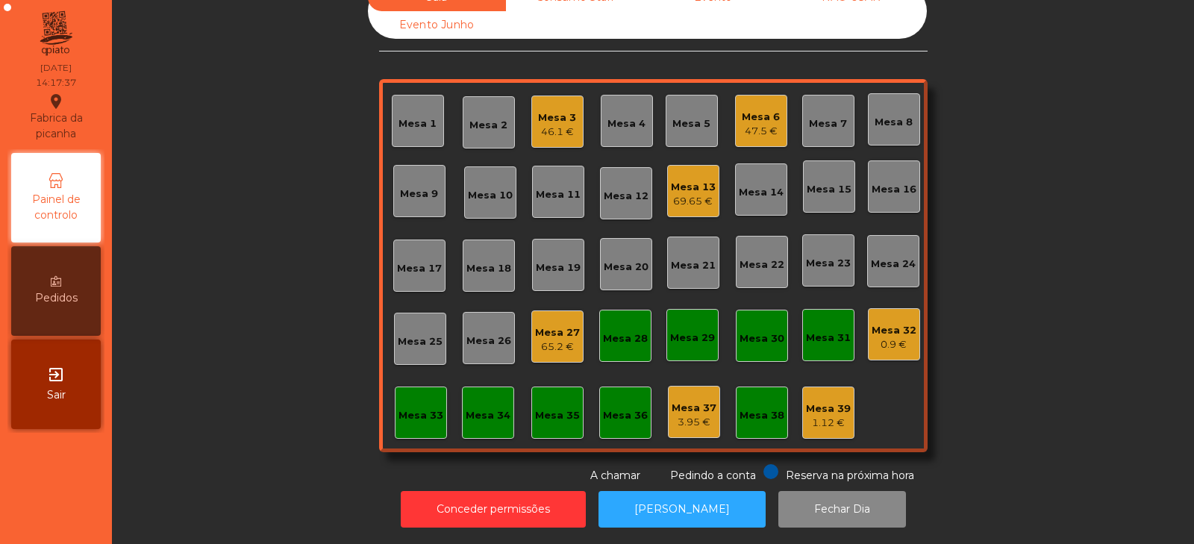
scroll to position [0, 0]
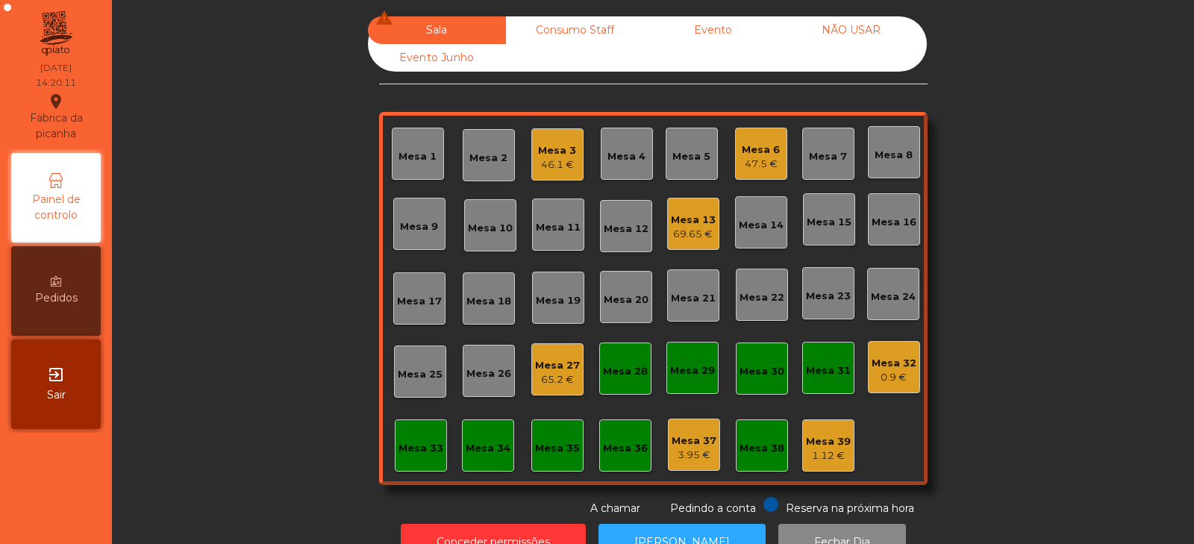
click at [680, 236] on div "69.65 €" at bounding box center [693, 234] width 45 height 15
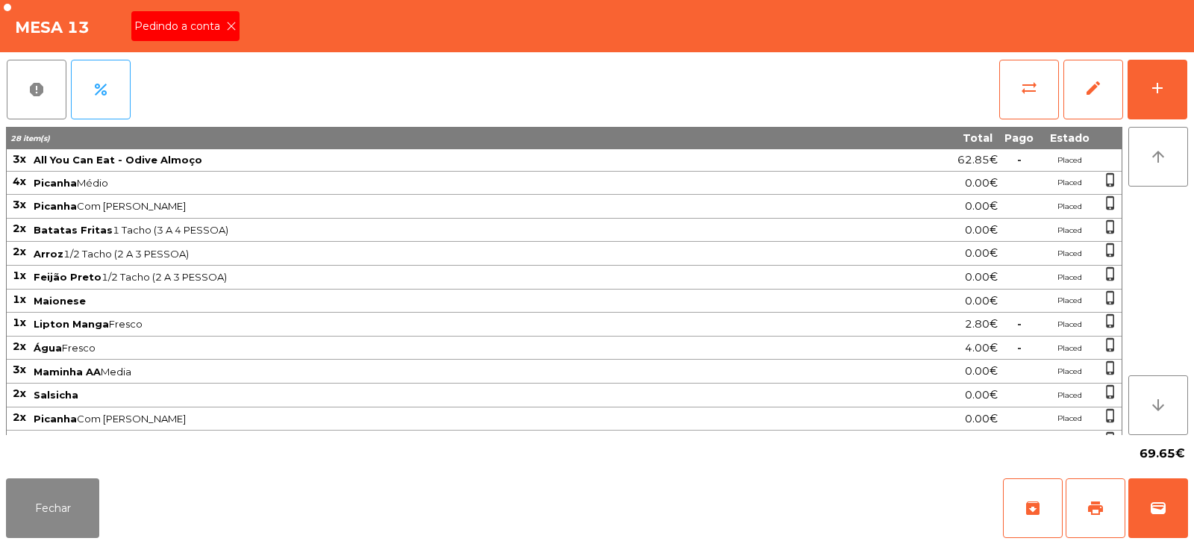
click at [200, 19] on span "Pedindo a conta" at bounding box center [180, 27] width 92 height 16
click at [1105, 505] on button "print" at bounding box center [1096, 508] width 60 height 60
click at [1173, 488] on button "wallet" at bounding box center [1159, 508] width 60 height 60
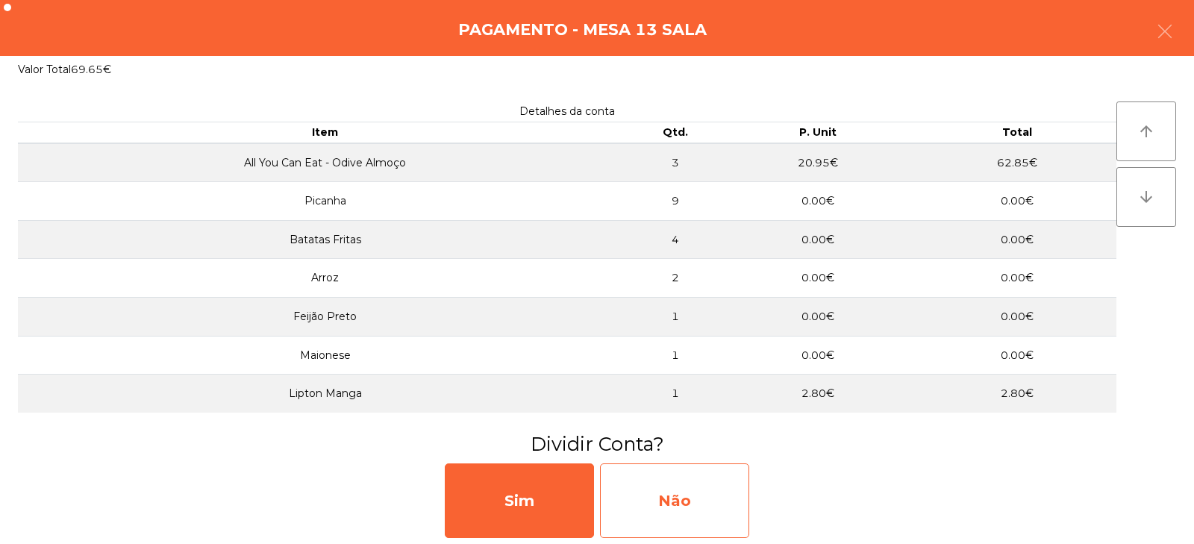
click at [694, 499] on div "Não" at bounding box center [674, 501] width 149 height 75
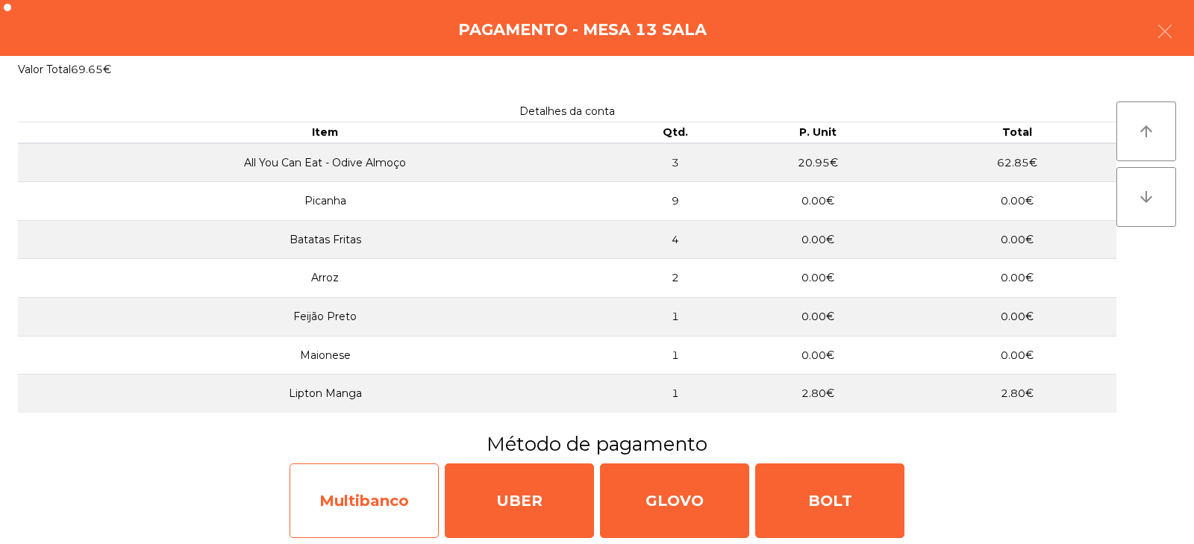
click at [344, 505] on div "Multibanco" at bounding box center [364, 501] width 149 height 75
select select "**"
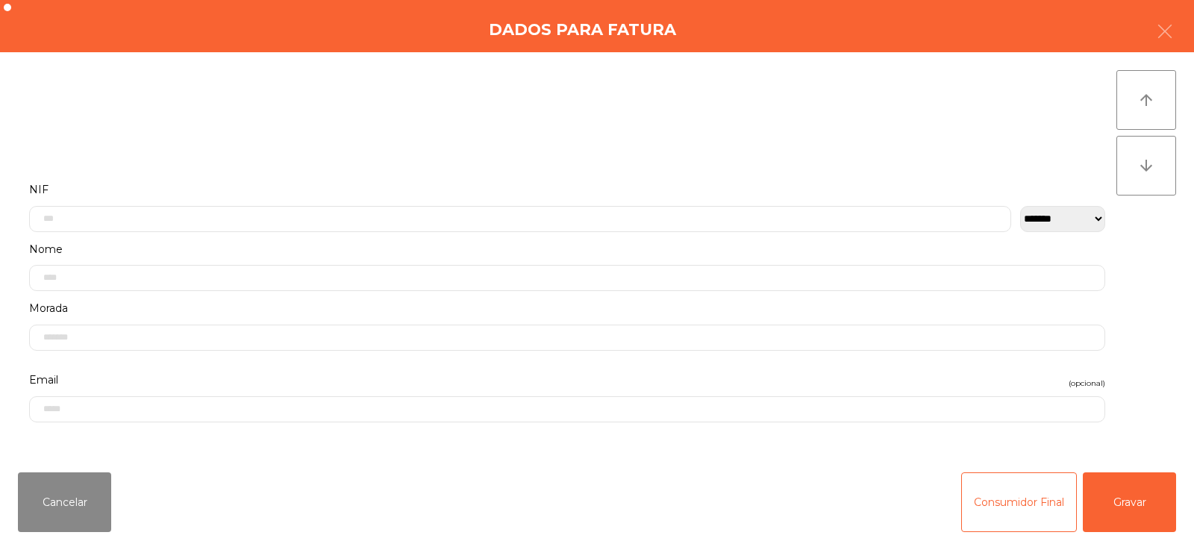
click at [313, 241] on label "Nome" at bounding box center [567, 250] width 1076 height 20
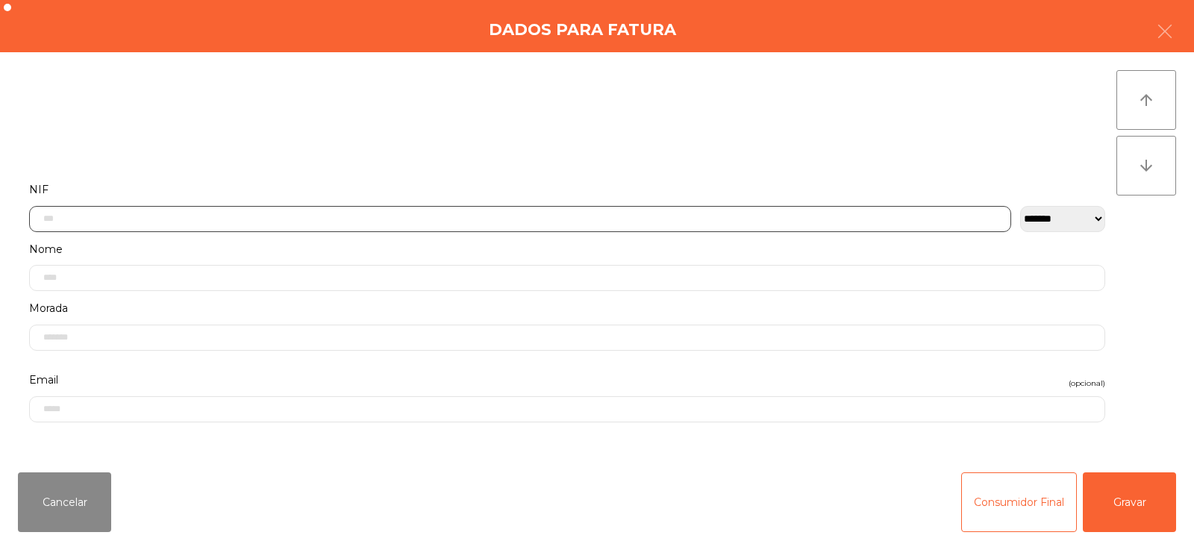
click at [341, 223] on input "text" at bounding box center [520, 219] width 982 height 26
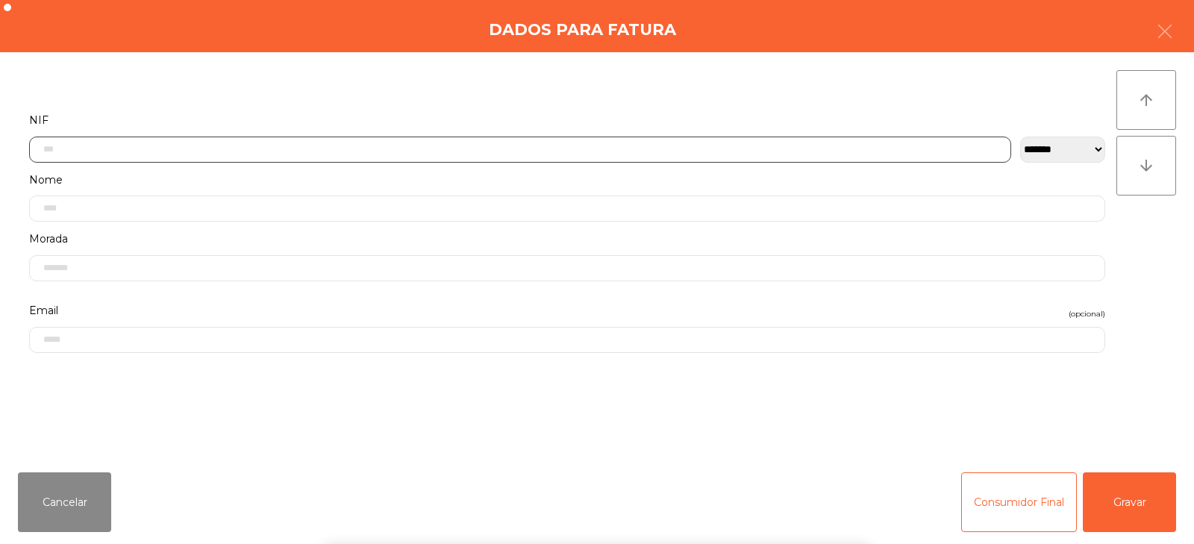
scroll to position [109, 0]
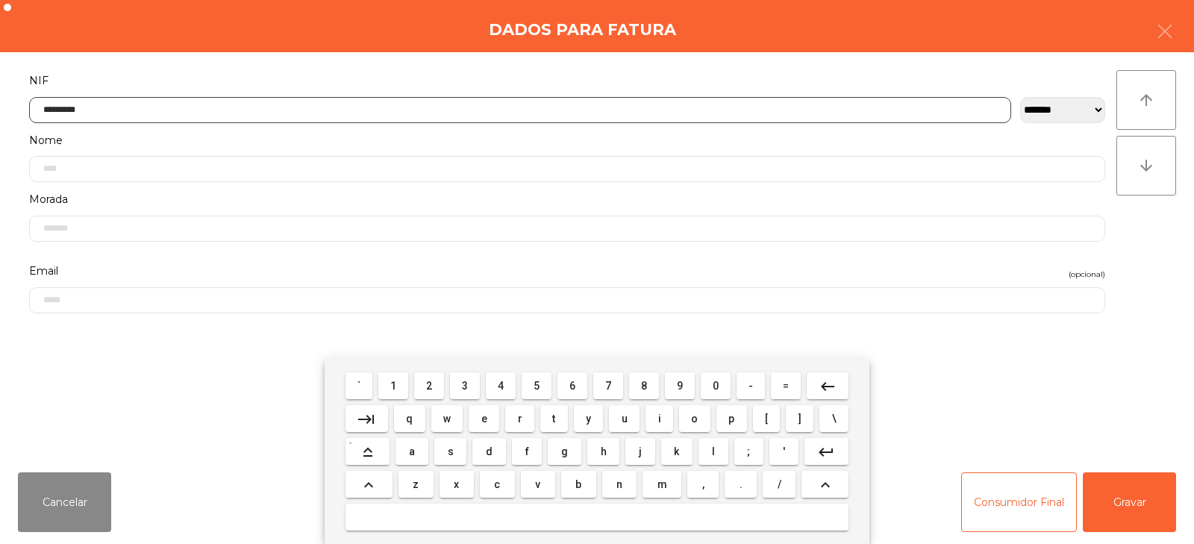
type input "*********"
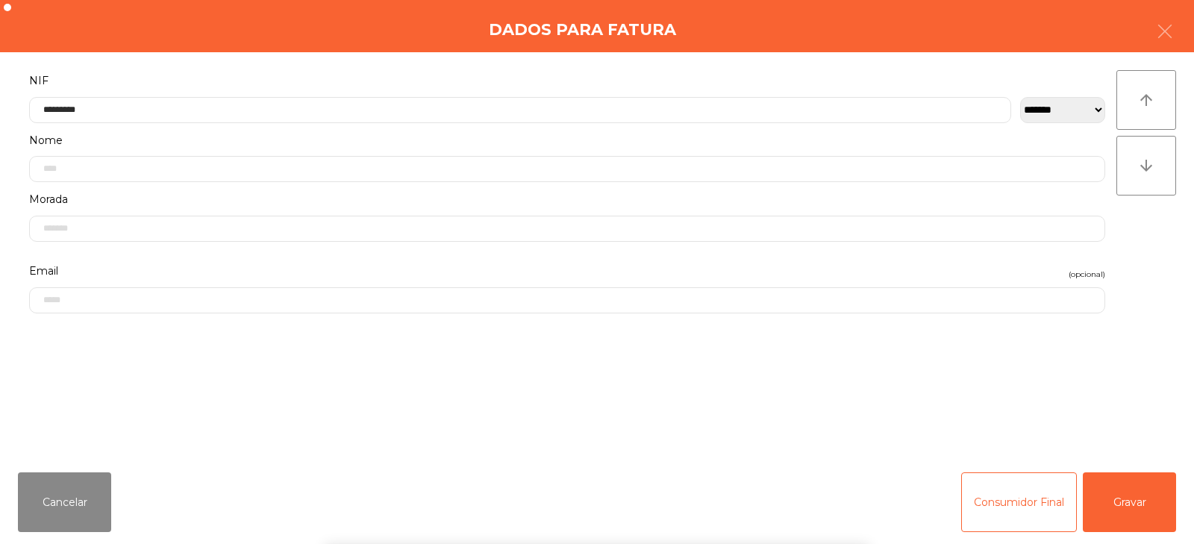
click at [1158, 499] on div "` 1 2 3 4 5 6 7 8 9 0 - = keyboard_backspace keyboard_tab q w e r t y u i o p […" at bounding box center [597, 451] width 1194 height 185
click at [1136, 497] on button "Gravar" at bounding box center [1129, 502] width 93 height 60
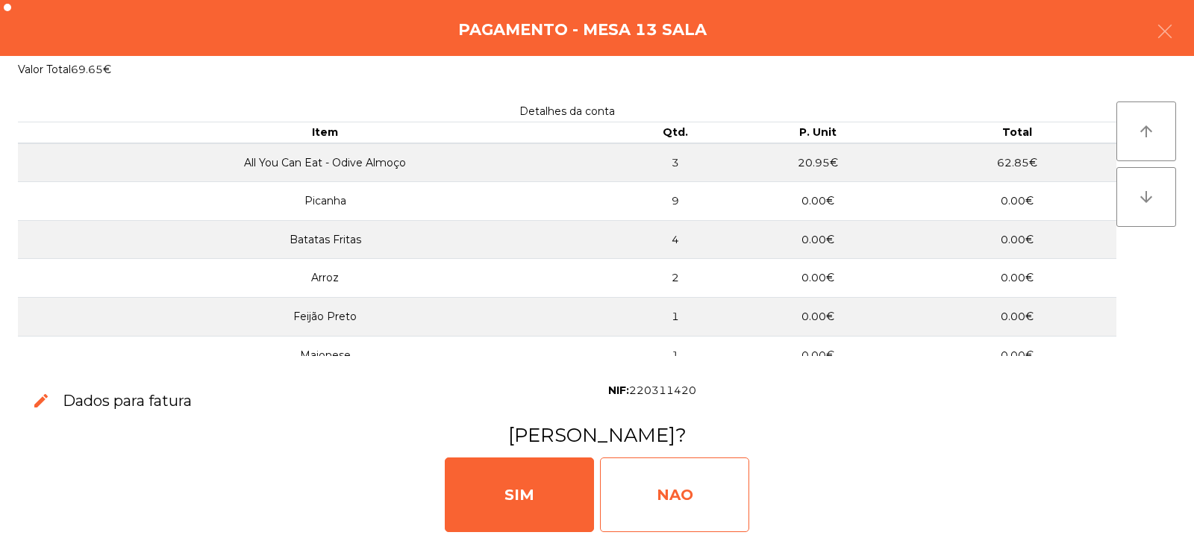
click at [669, 490] on div "NAO" at bounding box center [674, 495] width 149 height 75
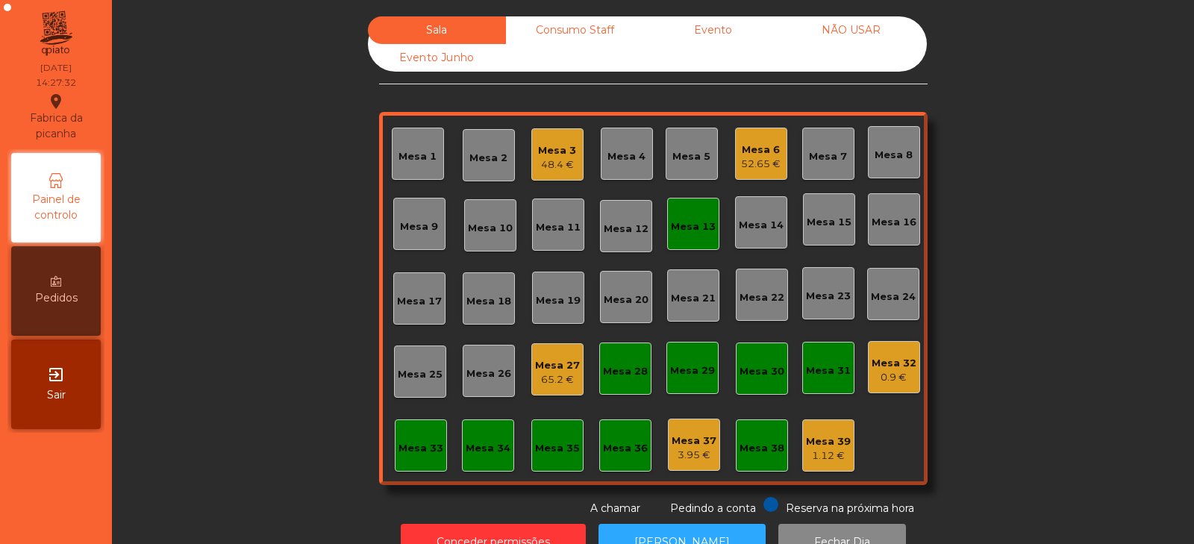
click at [695, 222] on div "Mesa 13" at bounding box center [693, 226] width 45 height 15
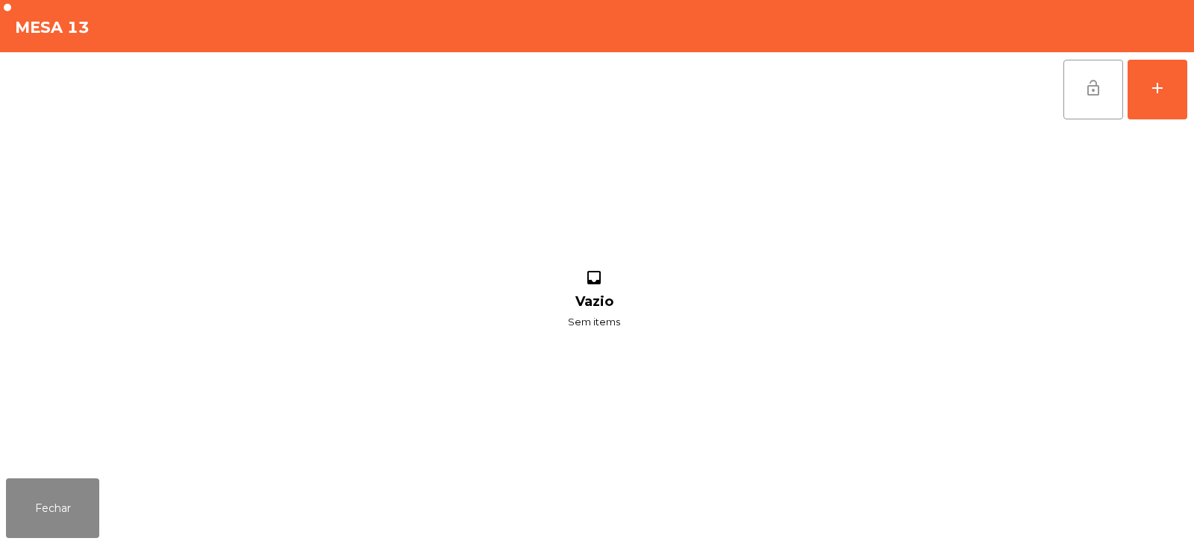
click at [1079, 80] on button "lock_open" at bounding box center [1094, 90] width 60 height 60
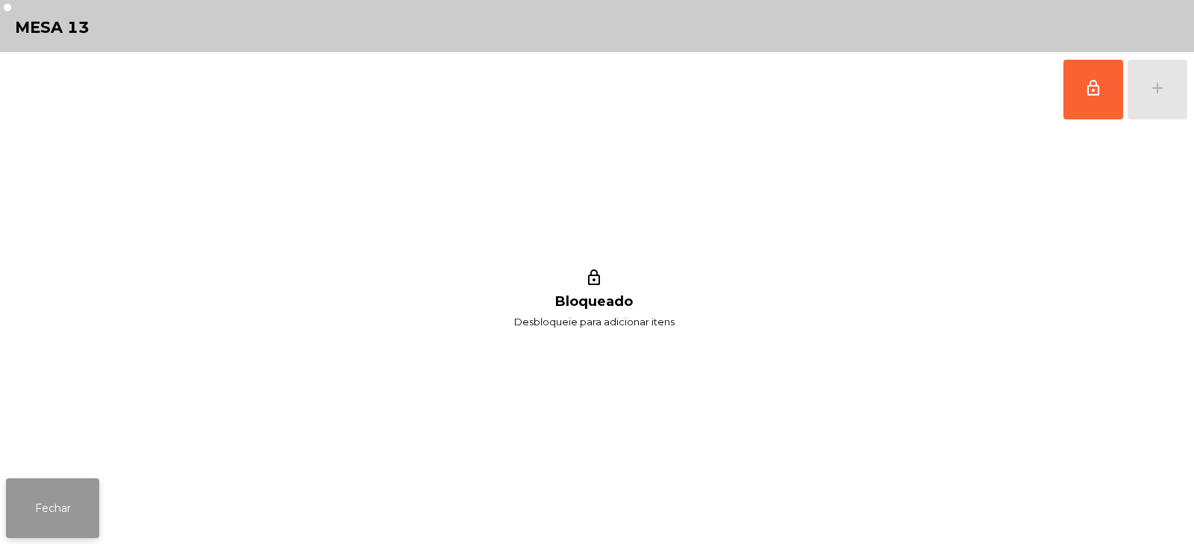
click at [60, 531] on button "Fechar" at bounding box center [52, 508] width 93 height 60
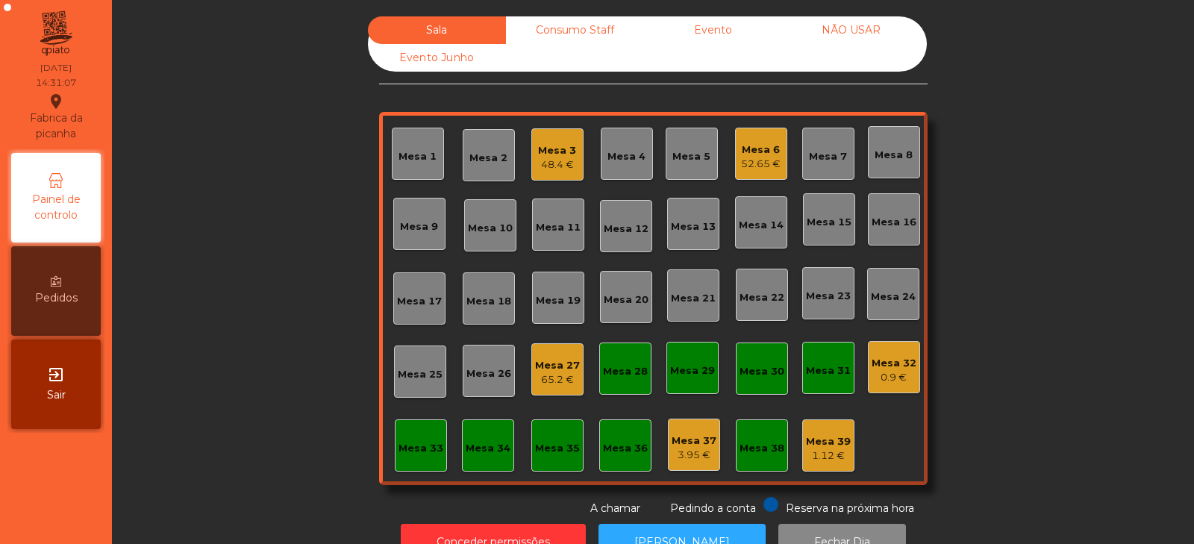
click at [543, 155] on div "Mesa 3" at bounding box center [557, 150] width 38 height 15
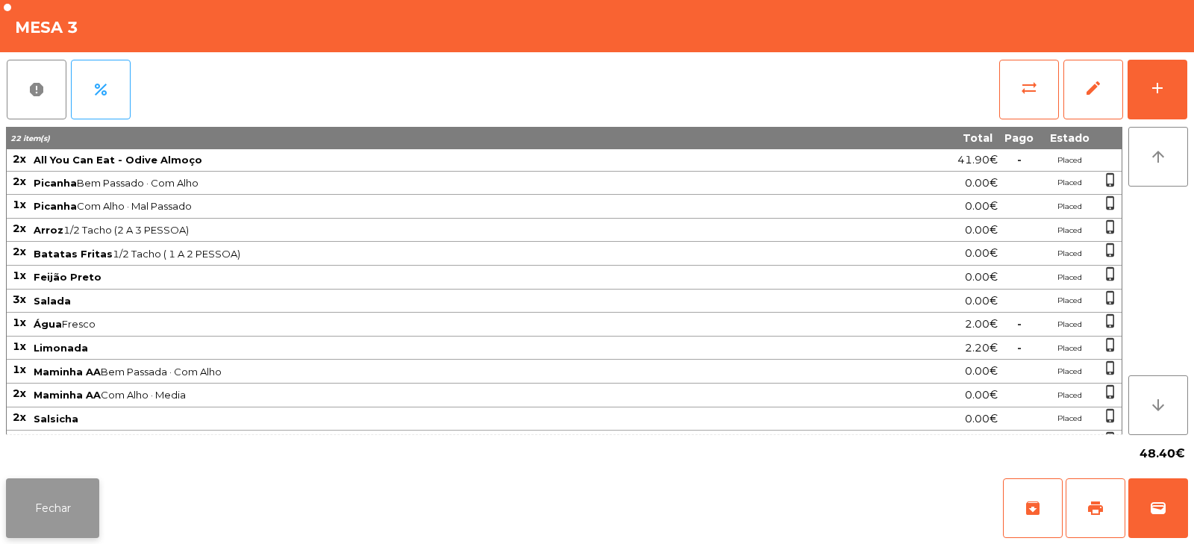
click at [90, 484] on button "Fechar" at bounding box center [52, 508] width 93 height 60
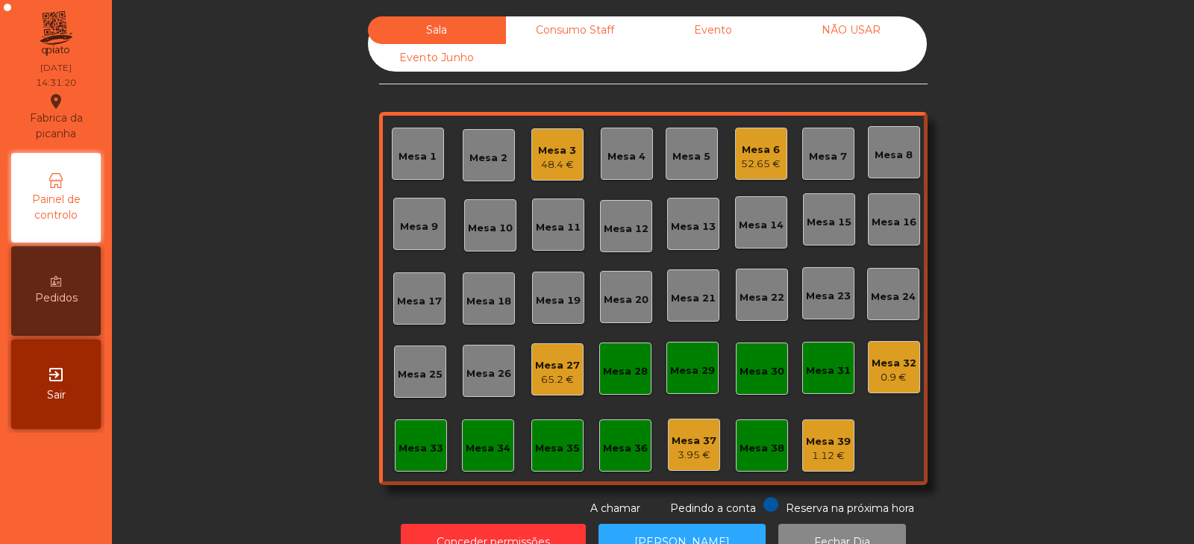
click at [531, 152] on div "Mesa 3 48.4 €" at bounding box center [557, 154] width 52 height 52
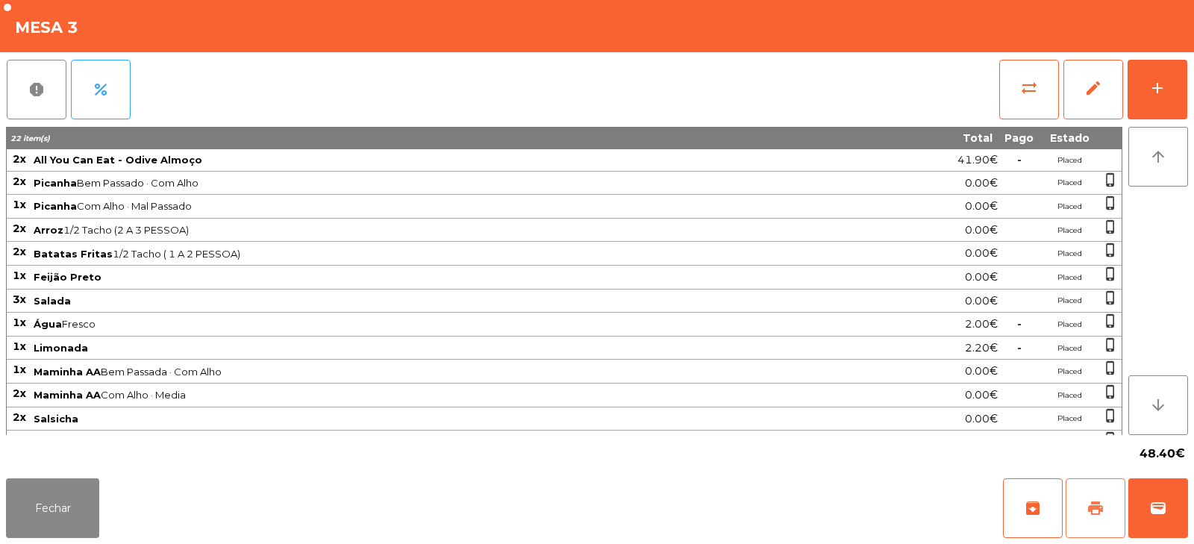
click at [1097, 510] on span "print" at bounding box center [1096, 508] width 18 height 18
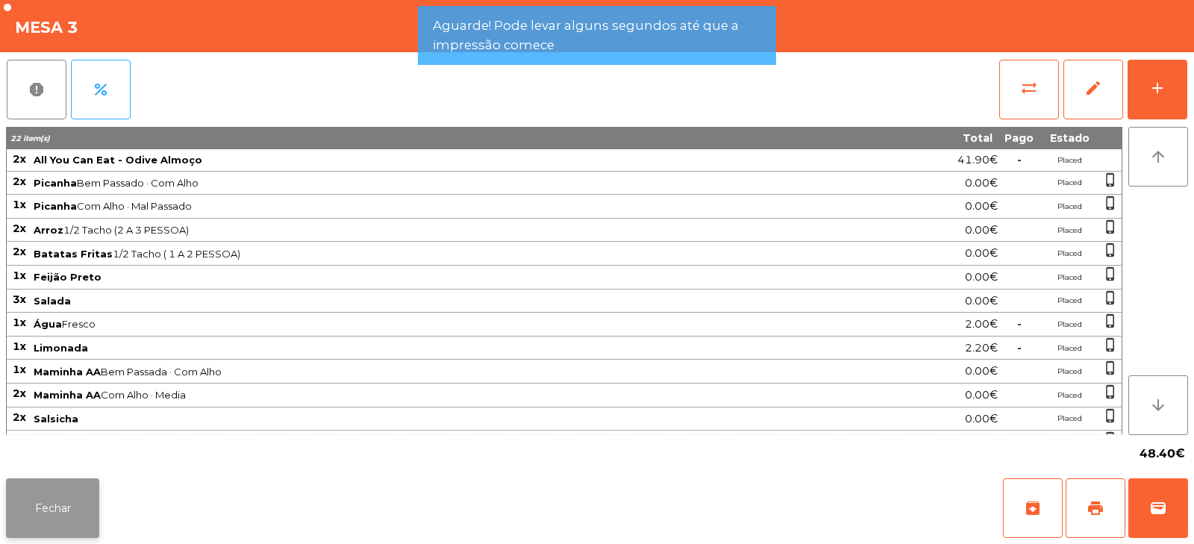
click at [52, 519] on button "Fechar" at bounding box center [52, 508] width 93 height 60
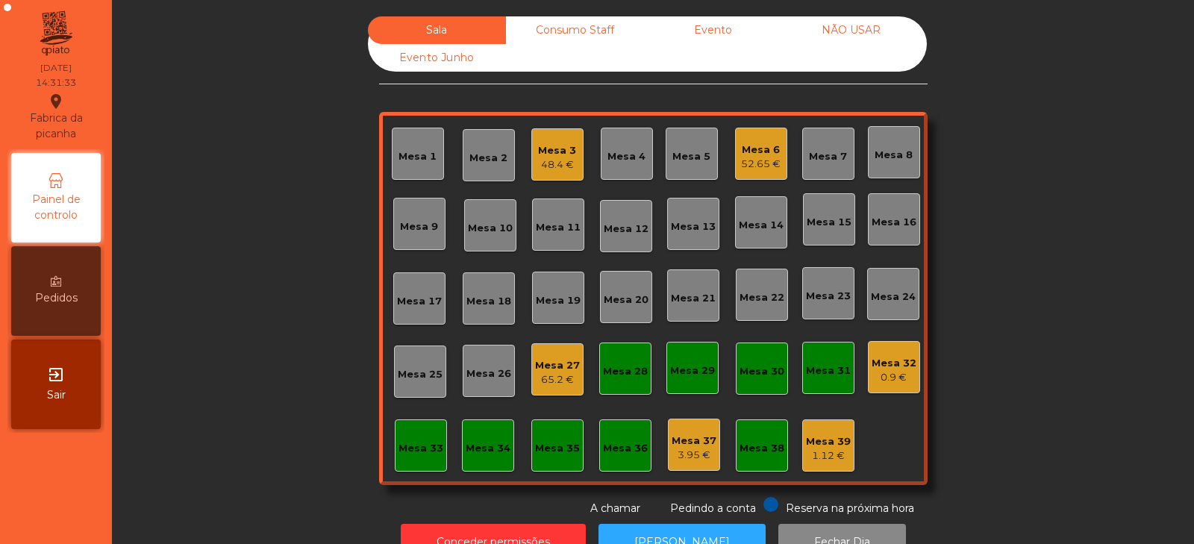
click at [544, 170] on div "48.4 €" at bounding box center [557, 164] width 38 height 15
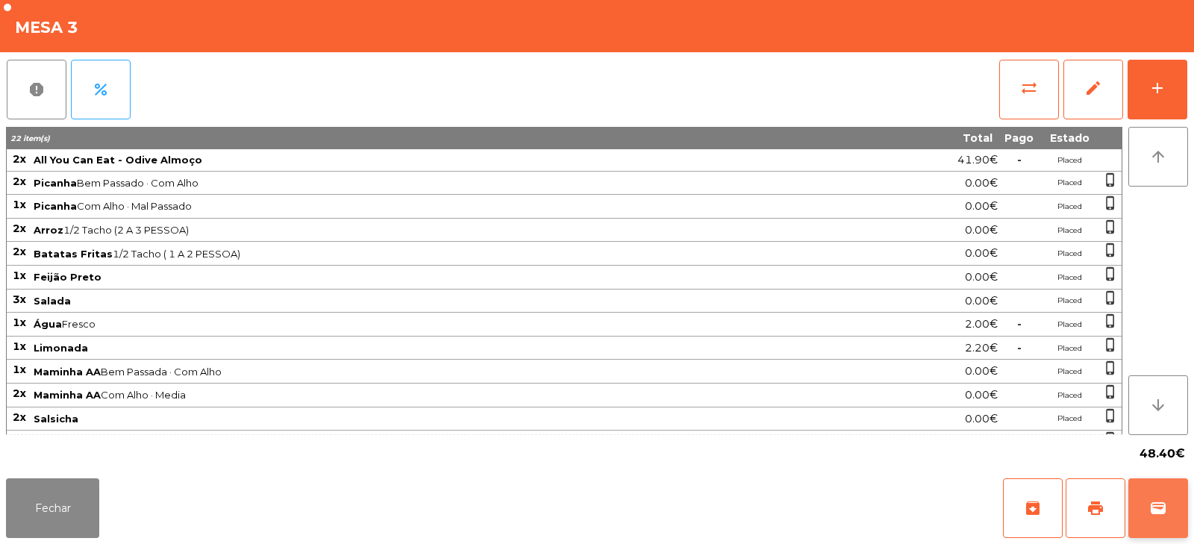
click at [1164, 522] on button "wallet" at bounding box center [1159, 508] width 60 height 60
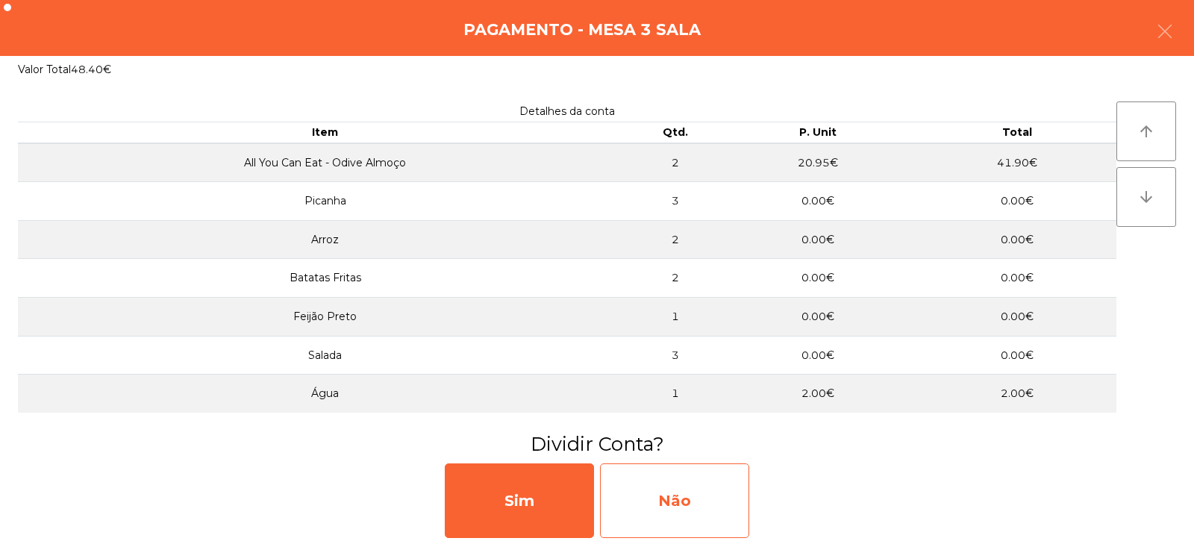
click at [731, 487] on div "Não" at bounding box center [674, 501] width 149 height 75
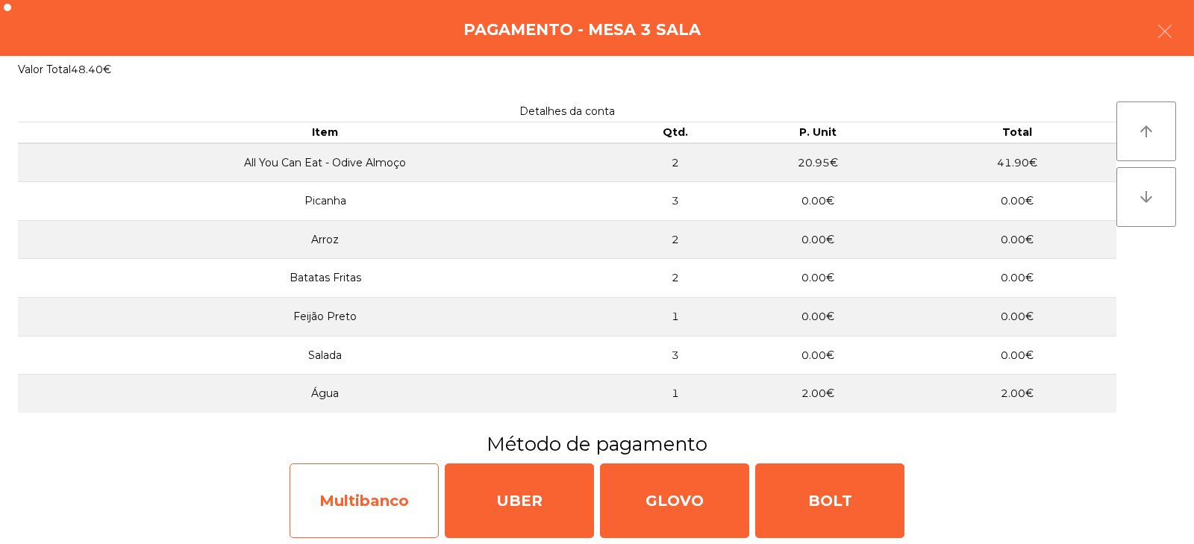
click at [356, 511] on div "Multibanco" at bounding box center [364, 501] width 149 height 75
select select "**"
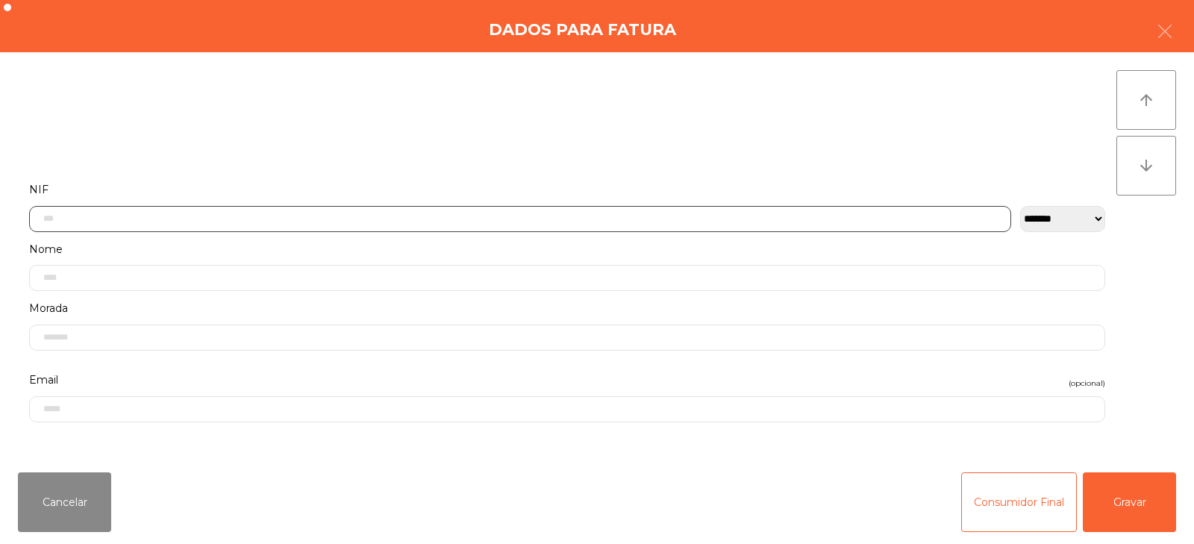
click at [698, 219] on input "text" at bounding box center [520, 219] width 982 height 26
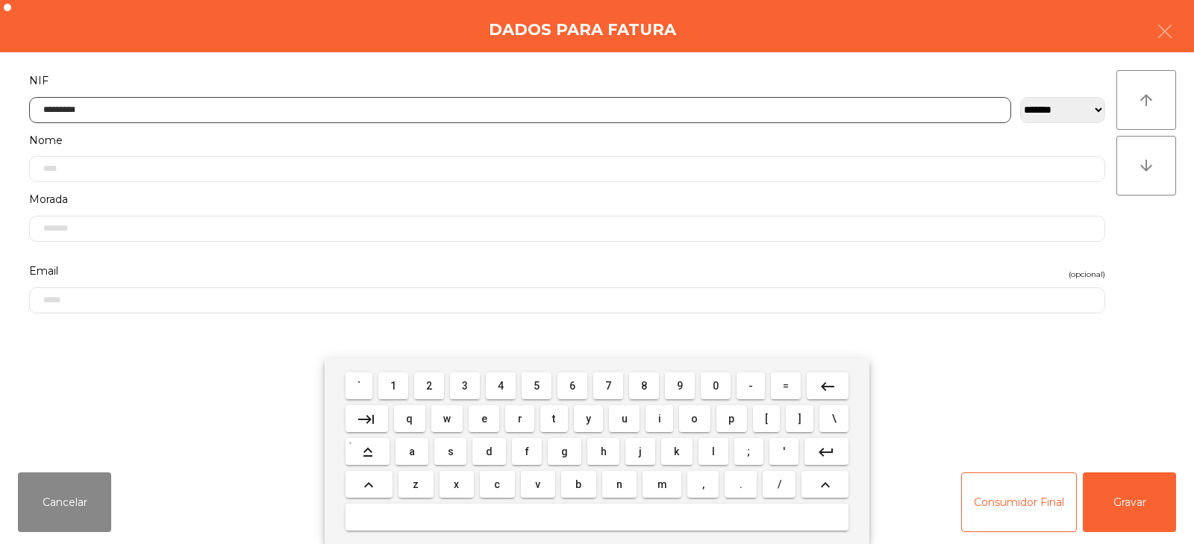
type input "*********"
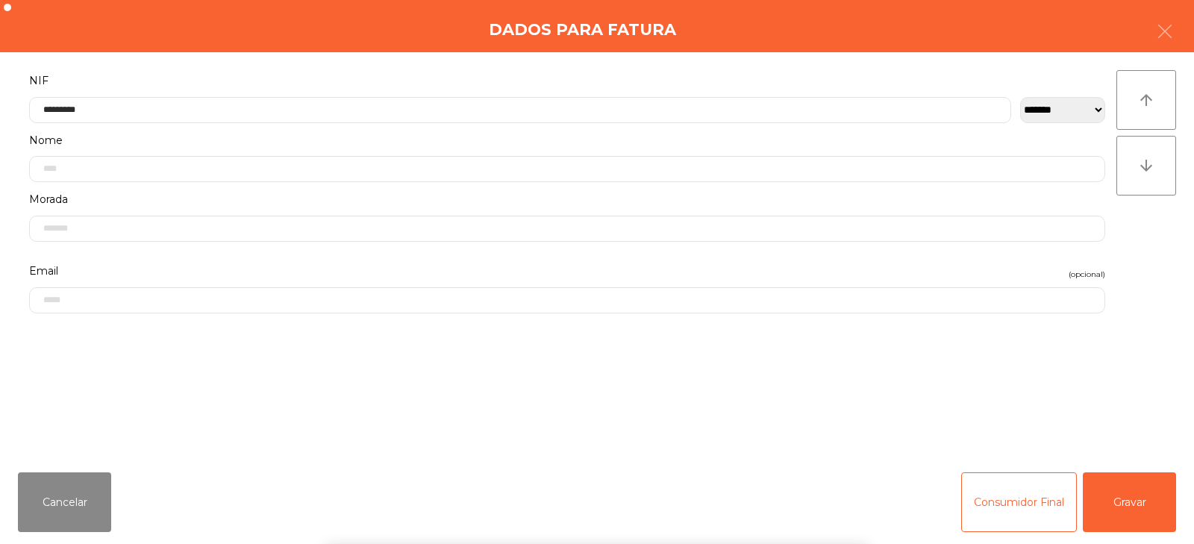
click at [1150, 497] on div "` 1 2 3 4 5 6 7 8 9 0 - = keyboard_backspace keyboard_tab q w e r t y u i o p […" at bounding box center [597, 451] width 1194 height 185
click at [1128, 505] on button "Gravar" at bounding box center [1129, 502] width 93 height 60
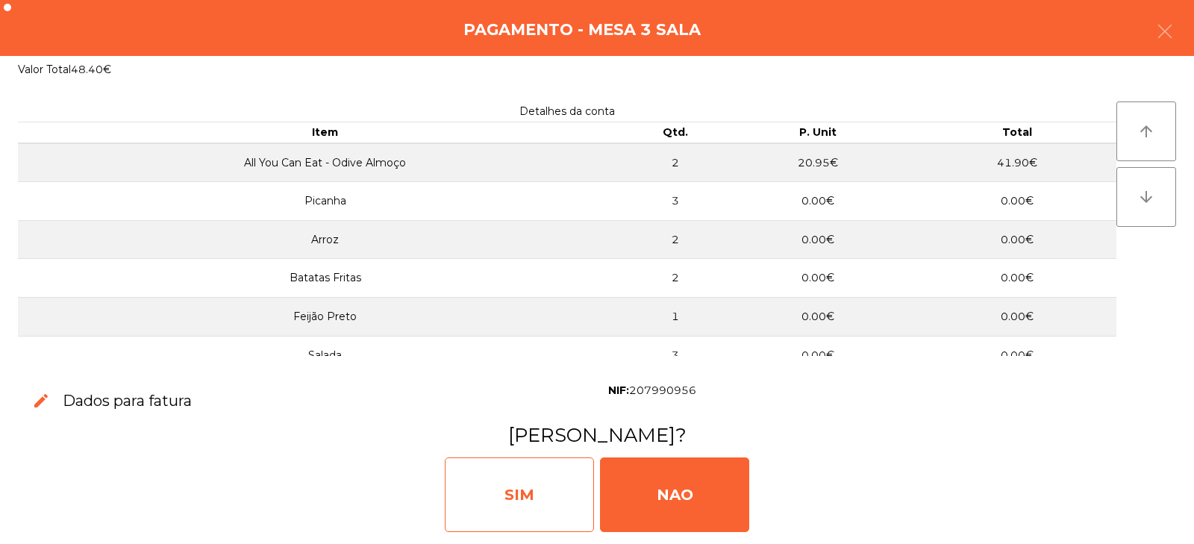
click at [526, 478] on div "SIM" at bounding box center [519, 495] width 149 height 75
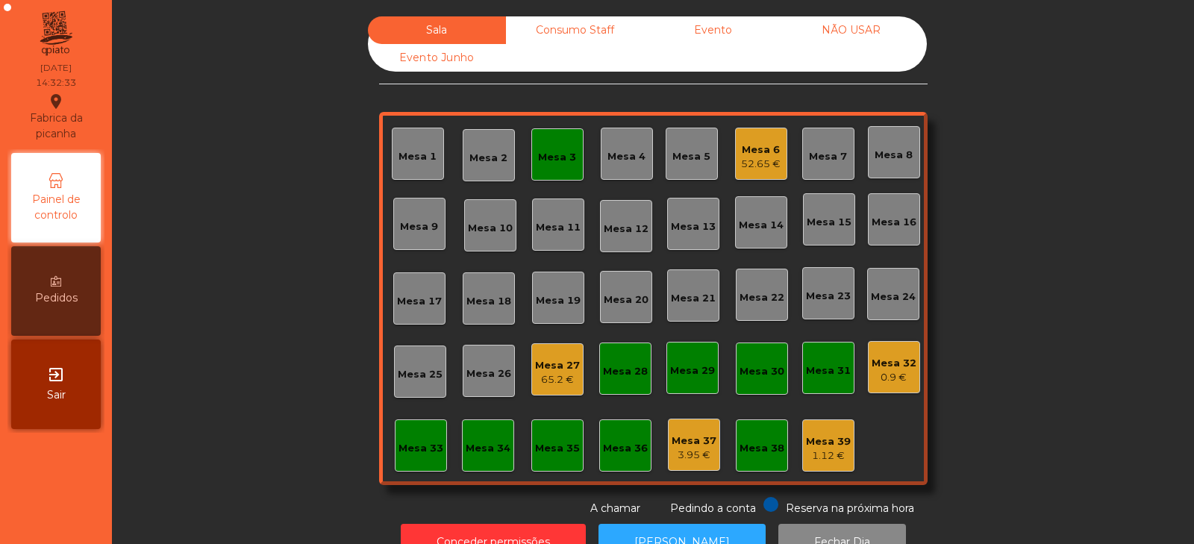
click at [556, 162] on div "Mesa 3" at bounding box center [557, 157] width 38 height 15
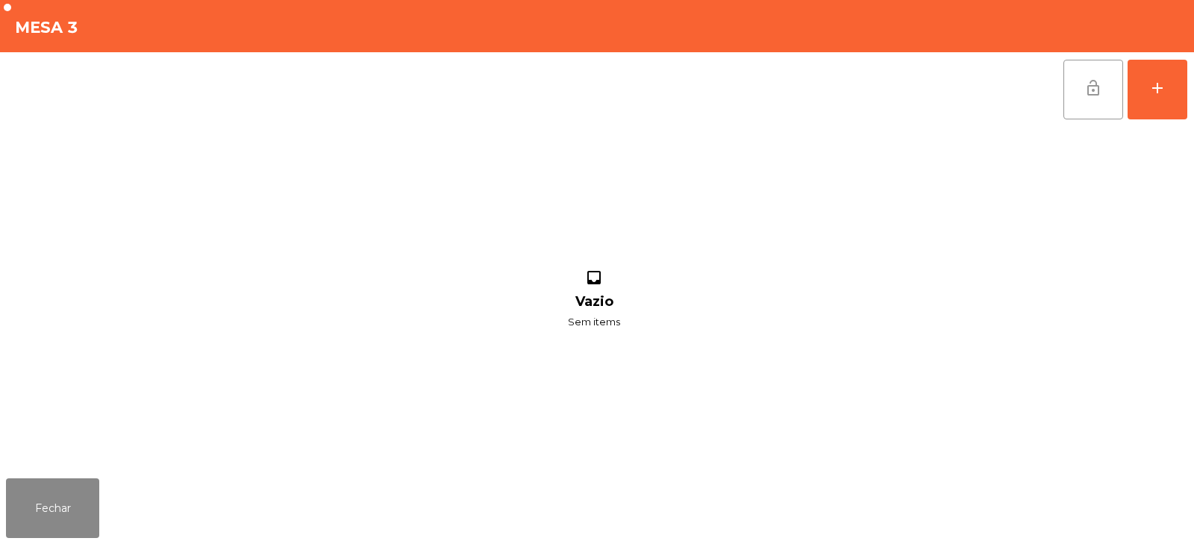
click at [1079, 82] on button "lock_open" at bounding box center [1094, 90] width 60 height 60
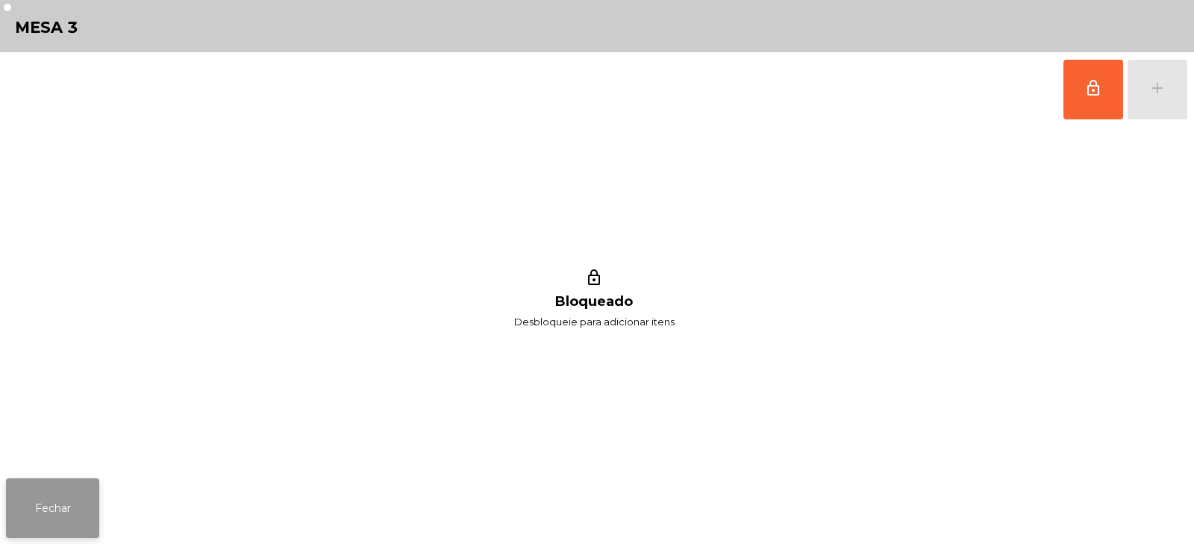
click at [70, 501] on button "Fechar" at bounding box center [52, 508] width 93 height 60
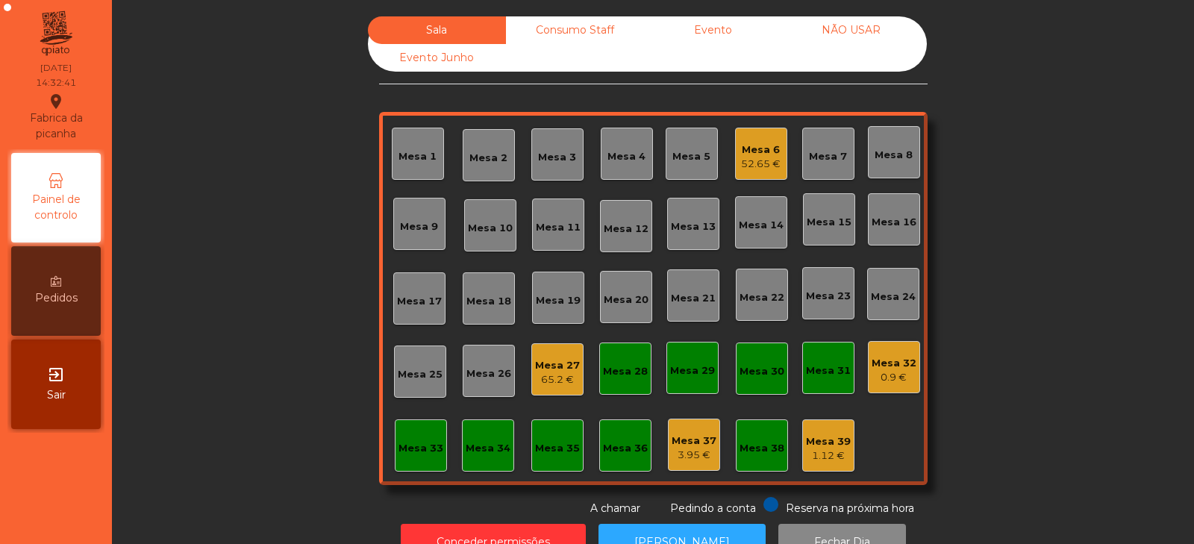
click at [557, 368] on div "Mesa 27" at bounding box center [557, 365] width 45 height 15
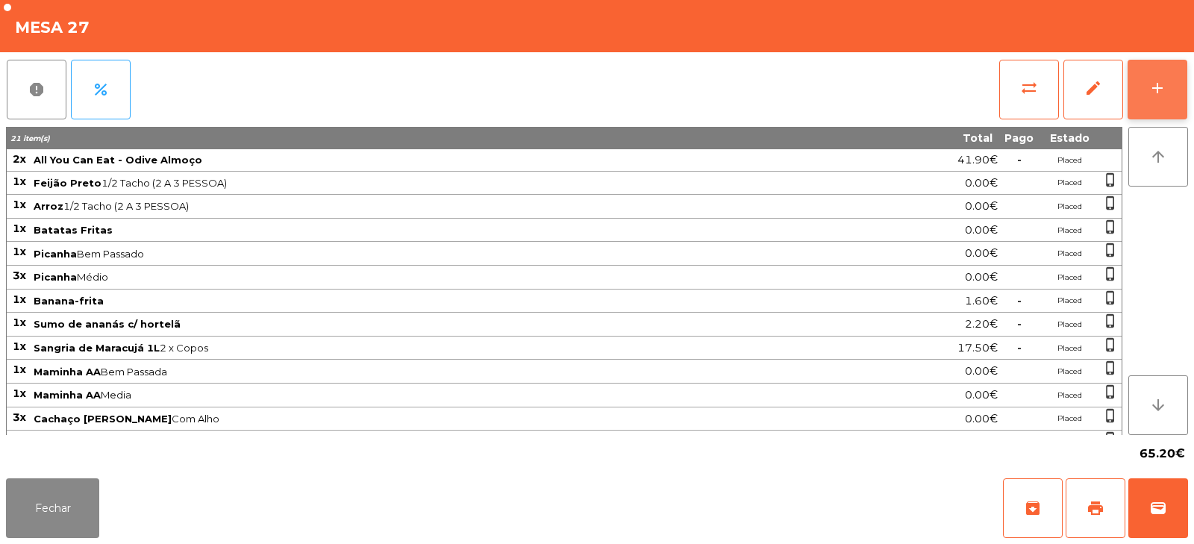
click at [1168, 89] on button "add" at bounding box center [1158, 90] width 60 height 60
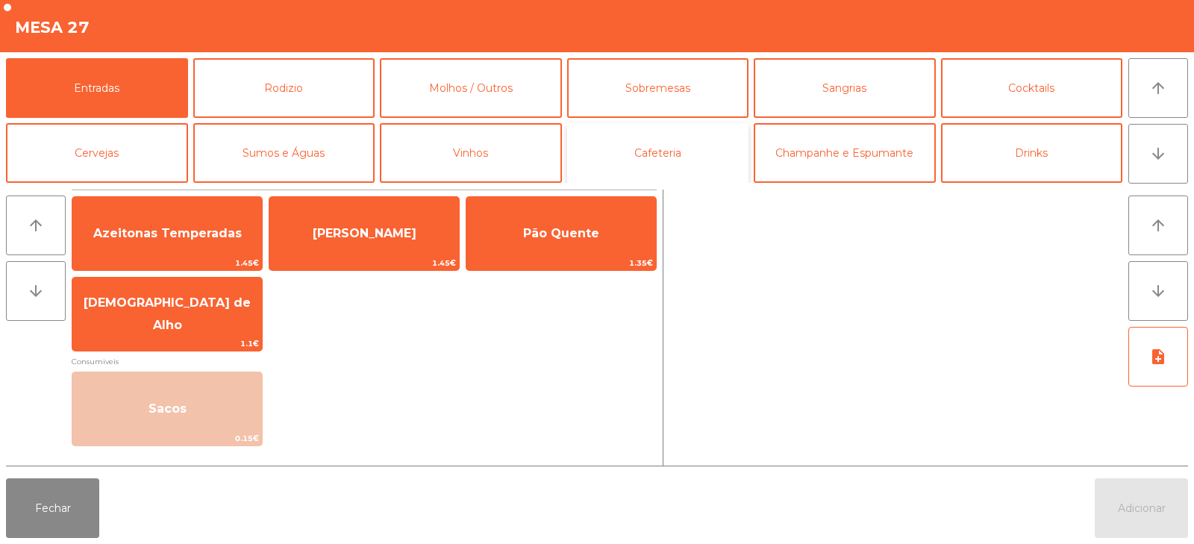
click at [602, 160] on button "Cafeteria" at bounding box center [658, 153] width 182 height 60
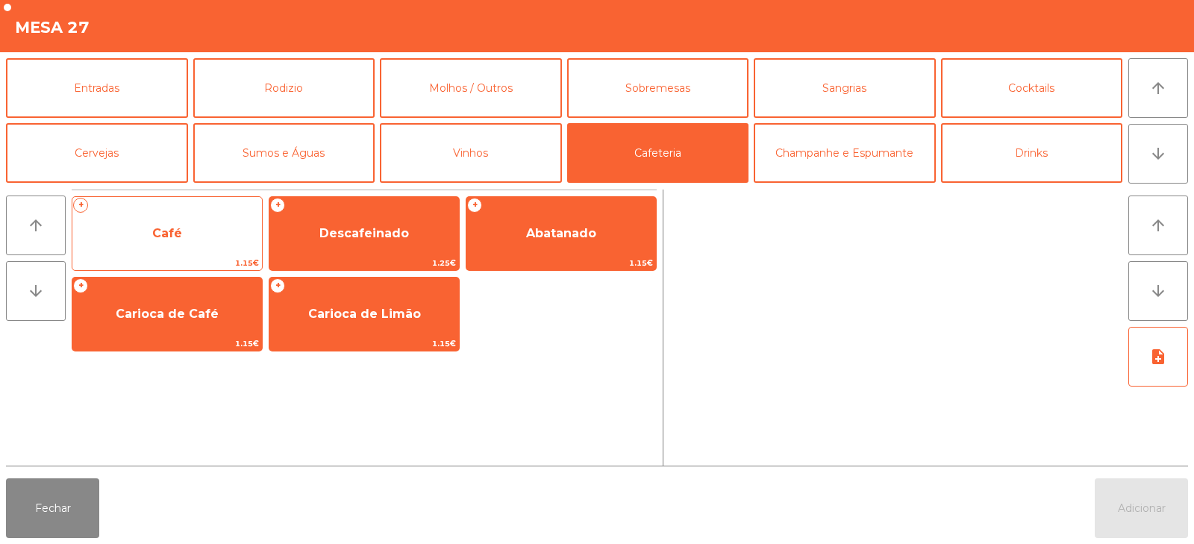
click at [191, 242] on span "Café" at bounding box center [167, 233] width 190 height 40
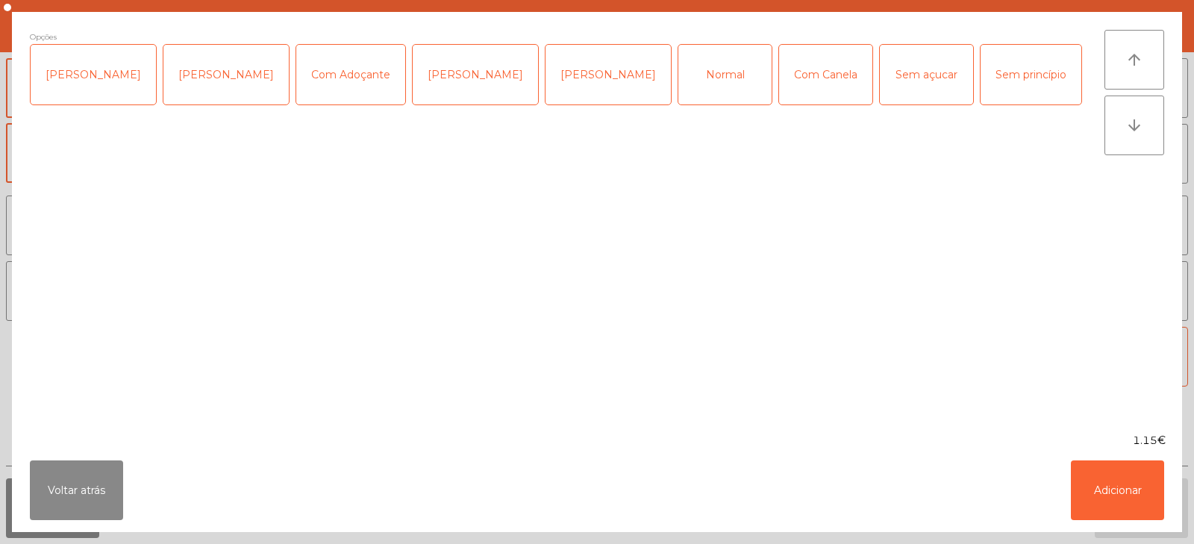
click at [678, 78] on div "Normal" at bounding box center [724, 75] width 93 height 60
click at [1104, 472] on button "Adicionar" at bounding box center [1117, 491] width 93 height 60
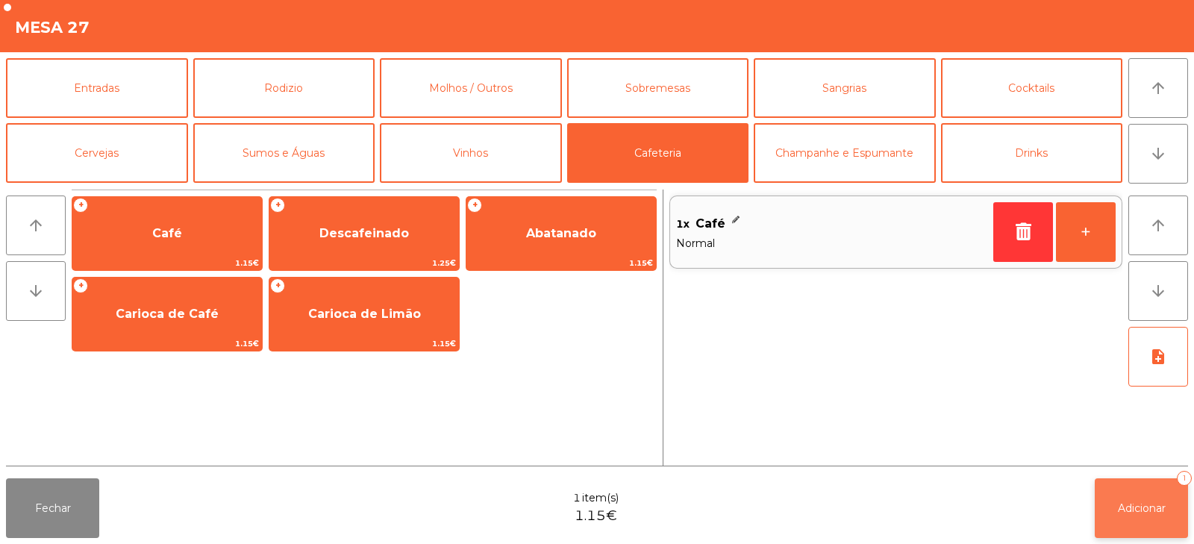
click at [1147, 505] on span "Adicionar" at bounding box center [1142, 508] width 48 height 13
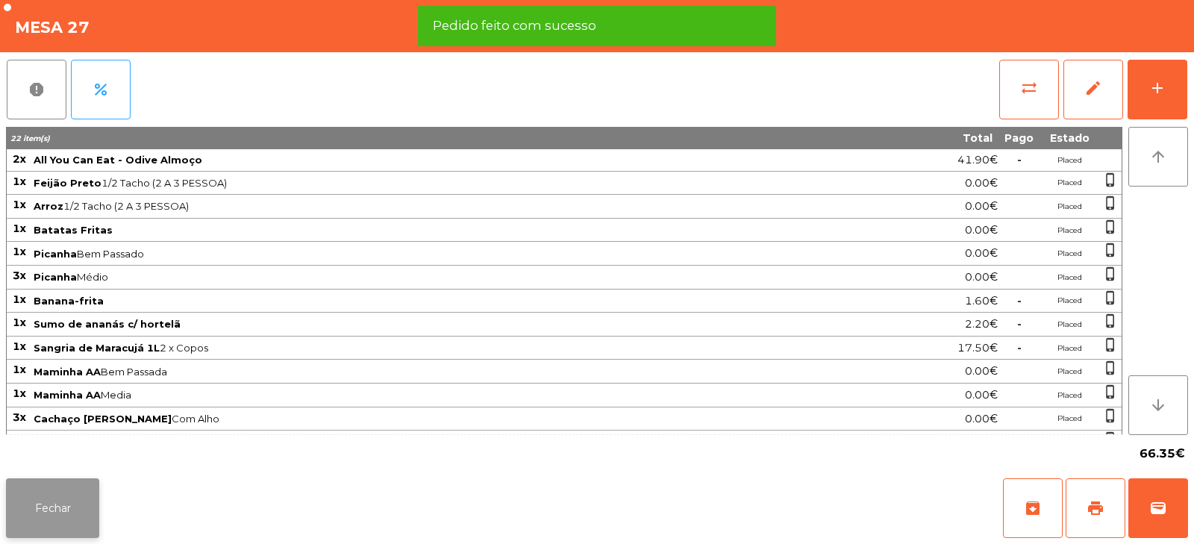
click at [65, 502] on button "Fechar" at bounding box center [52, 508] width 93 height 60
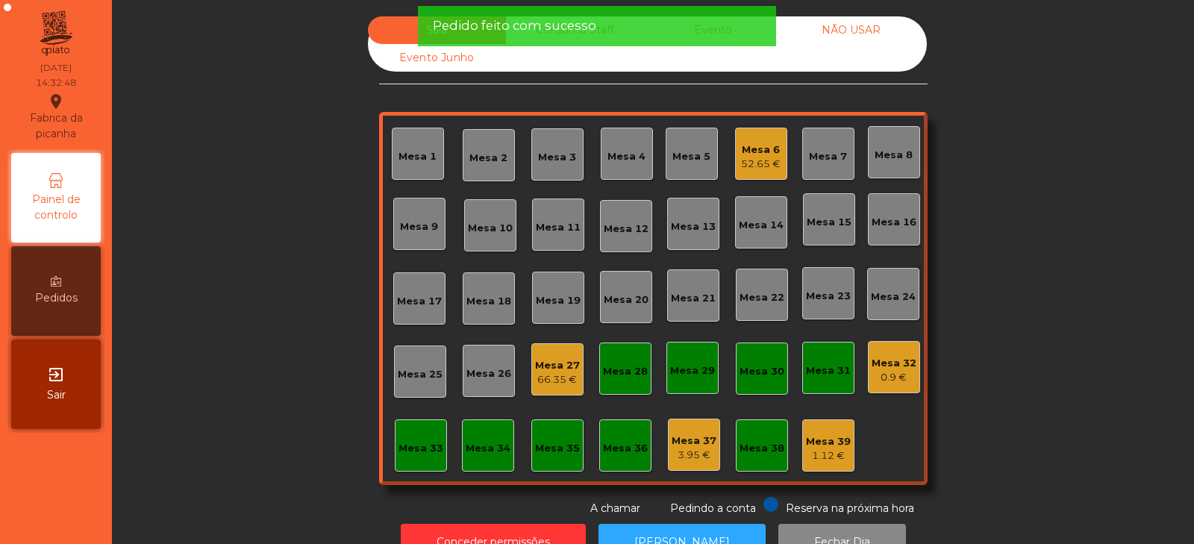
click at [881, 372] on div "0.9 €" at bounding box center [894, 377] width 45 height 15
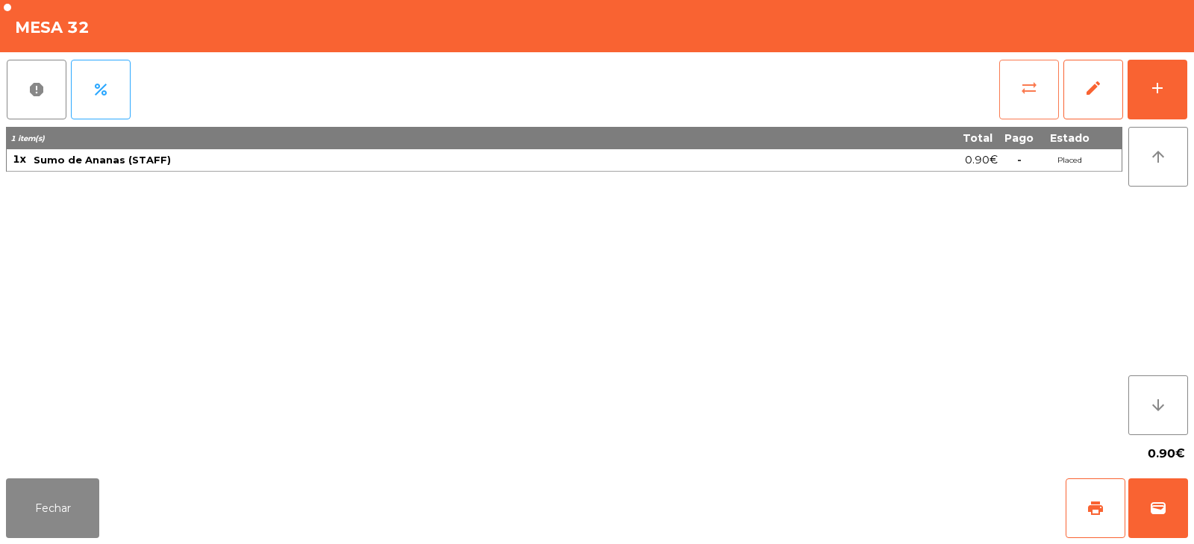
click at [1011, 104] on button "sync_alt" at bounding box center [1029, 90] width 60 height 60
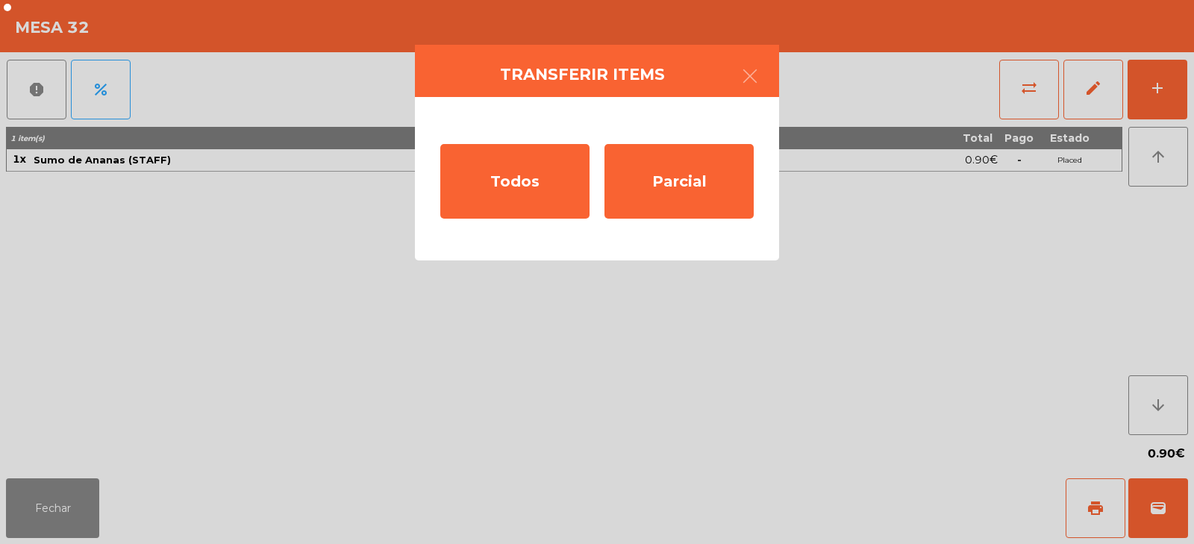
click at [75, 494] on ngb-modal-window "Transferir items Todos Parcial" at bounding box center [597, 272] width 1194 height 544
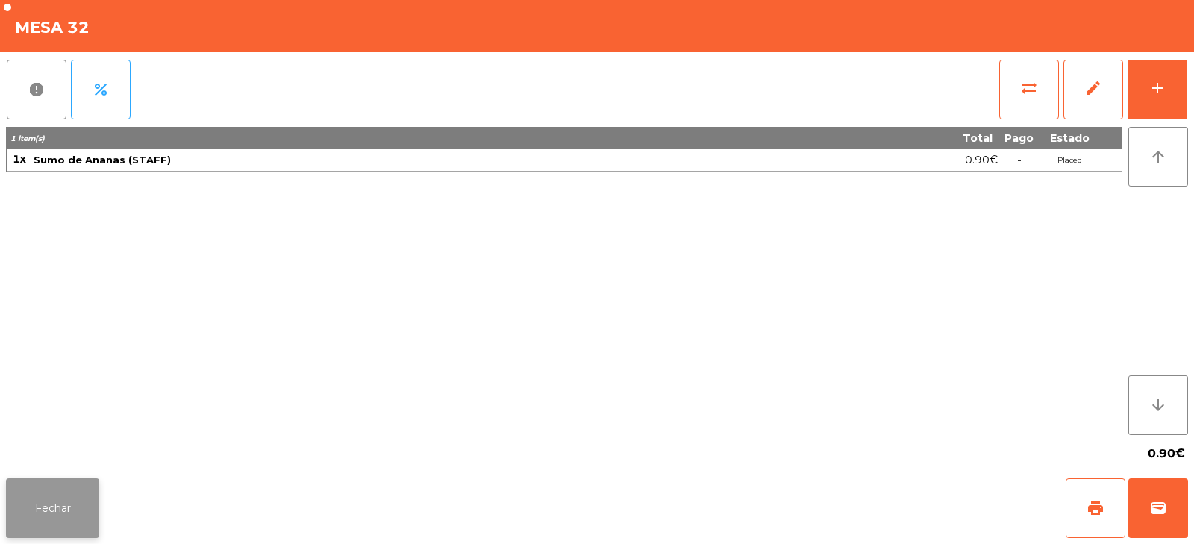
click at [81, 511] on button "Fechar" at bounding box center [52, 508] width 93 height 60
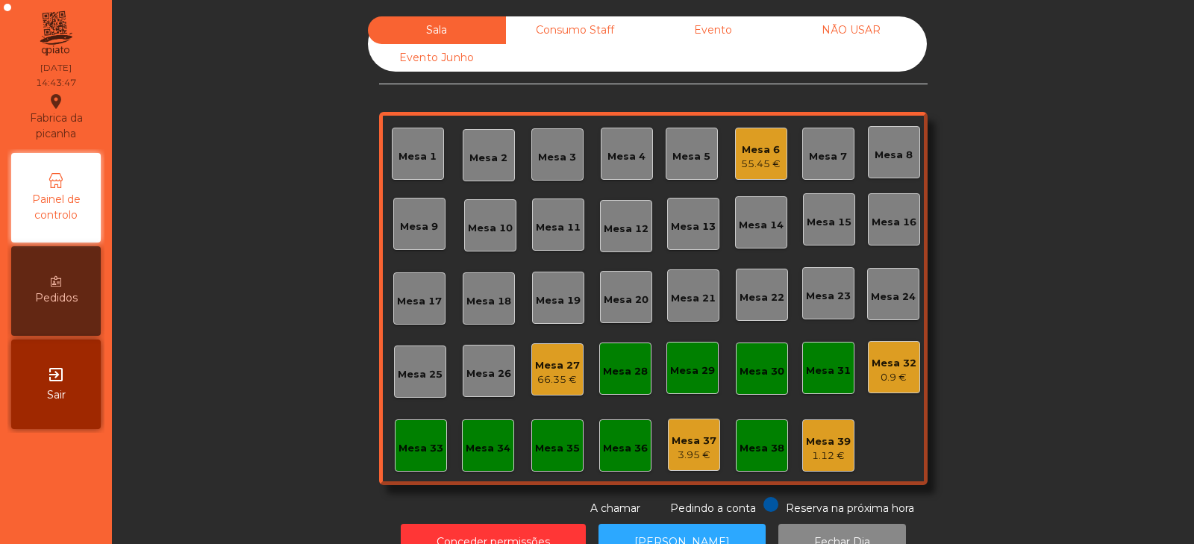
click at [555, 372] on div "Mesa 27" at bounding box center [557, 365] width 45 height 15
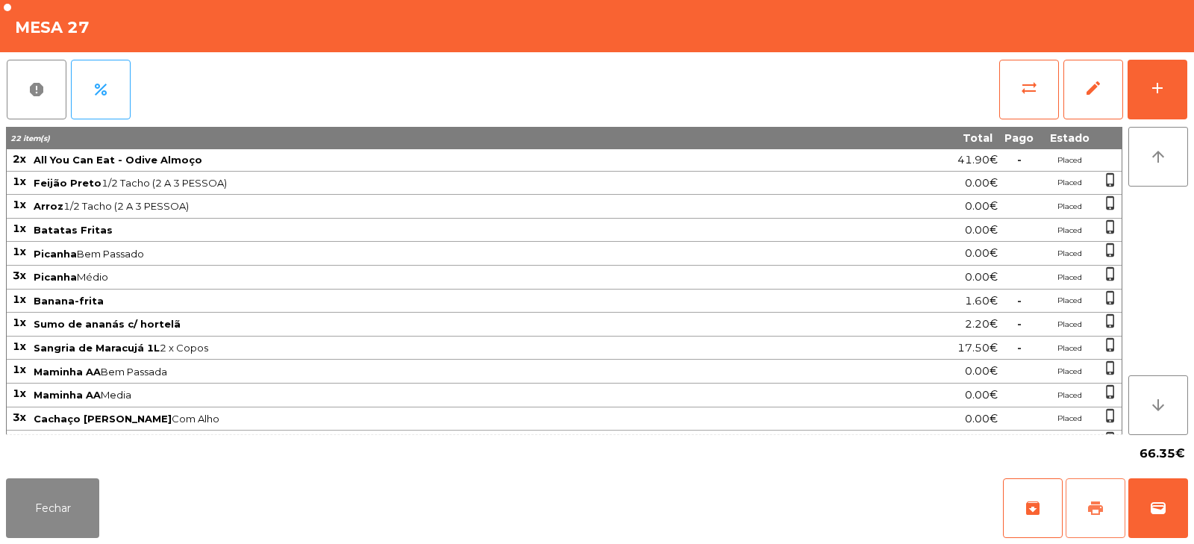
click at [1101, 502] on span "print" at bounding box center [1096, 508] width 18 height 18
click at [1167, 499] on button "wallet" at bounding box center [1159, 508] width 60 height 60
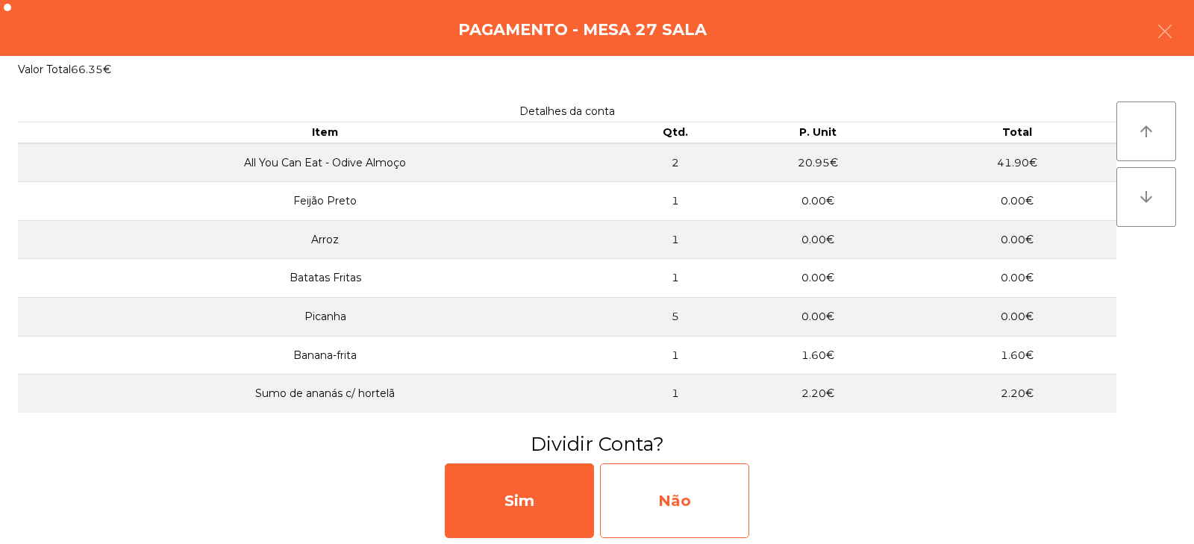
click at [664, 499] on div "Não" at bounding box center [674, 501] width 149 height 75
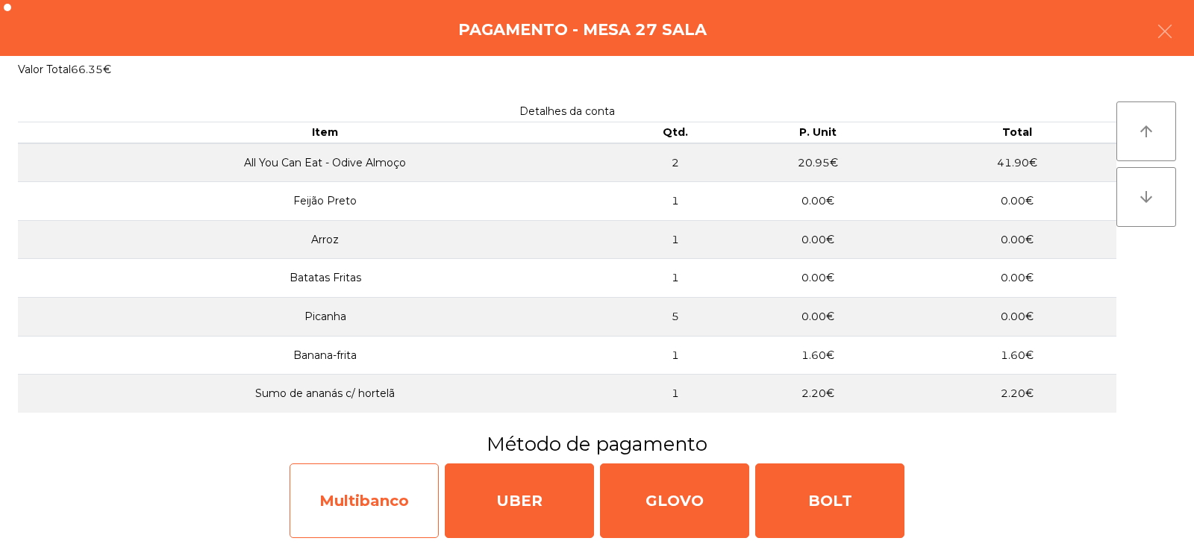
click at [354, 505] on div "Multibanco" at bounding box center [364, 501] width 149 height 75
select select "**"
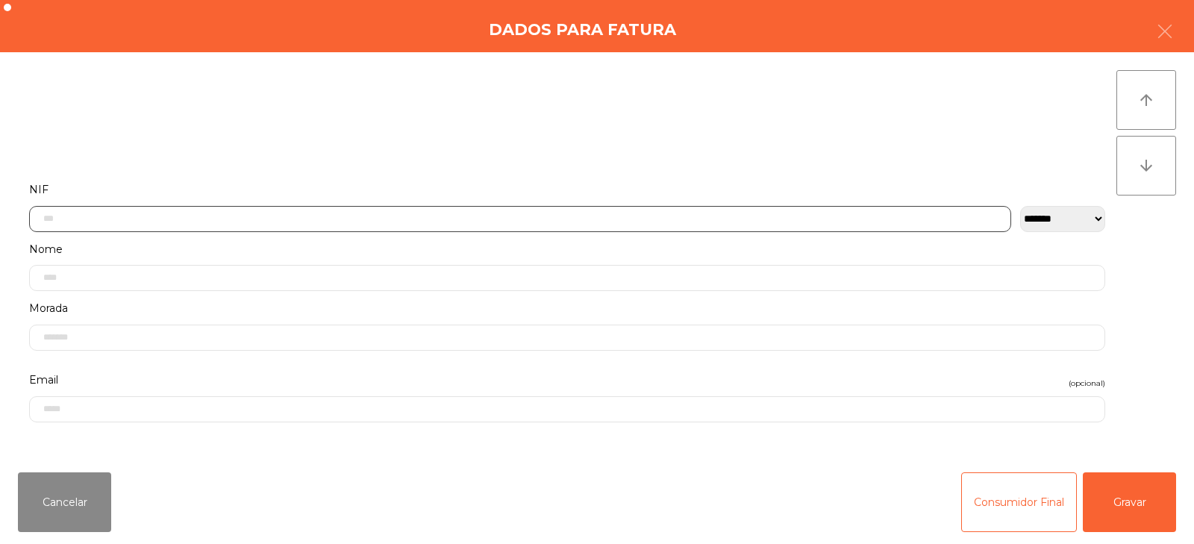
click at [116, 216] on input "text" at bounding box center [520, 219] width 982 height 26
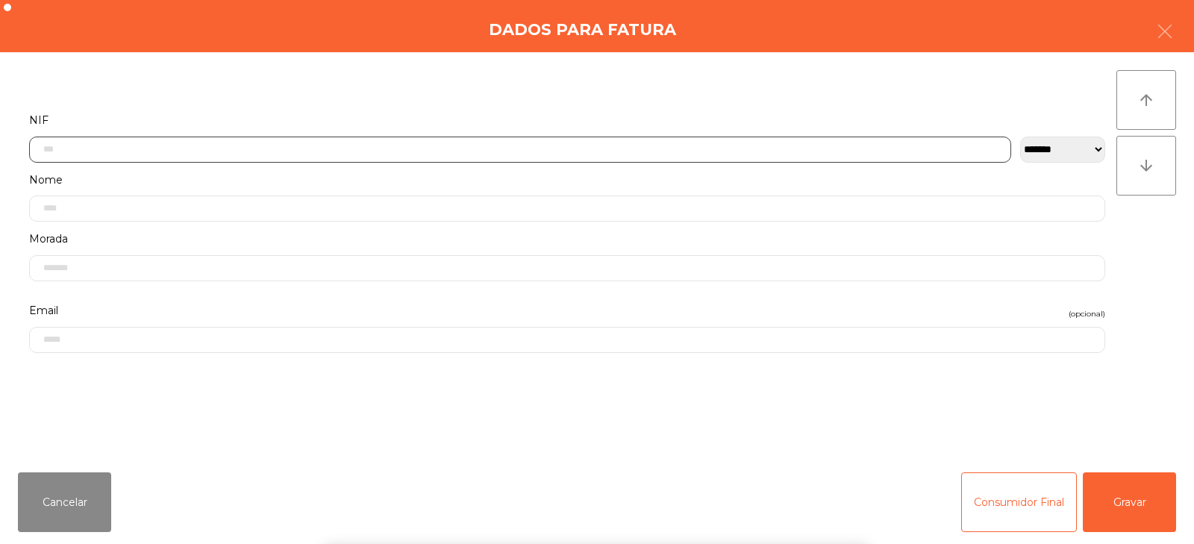
scroll to position [109, 0]
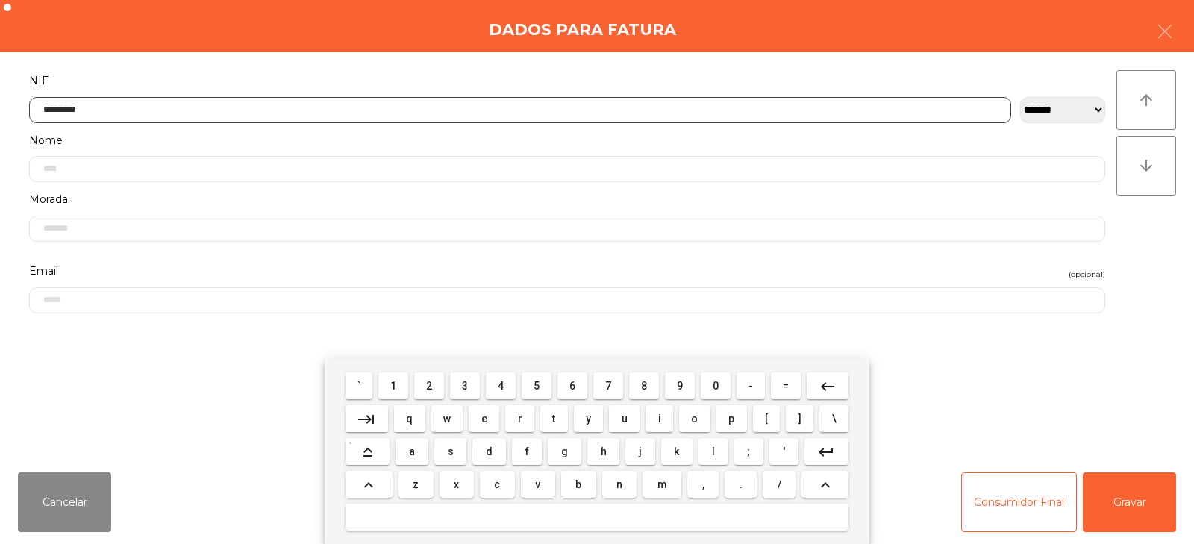
type input "*********"
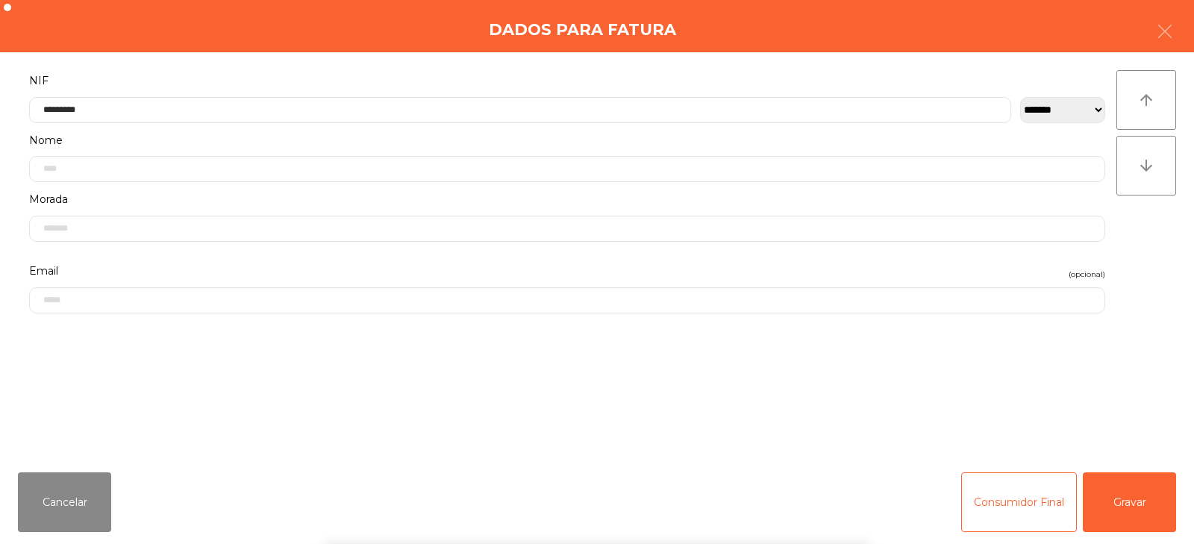
click at [1128, 284] on div "arrow_upward arrow_downward" at bounding box center [1147, 256] width 60 height 372
click at [1128, 505] on button "Gravar" at bounding box center [1129, 502] width 93 height 60
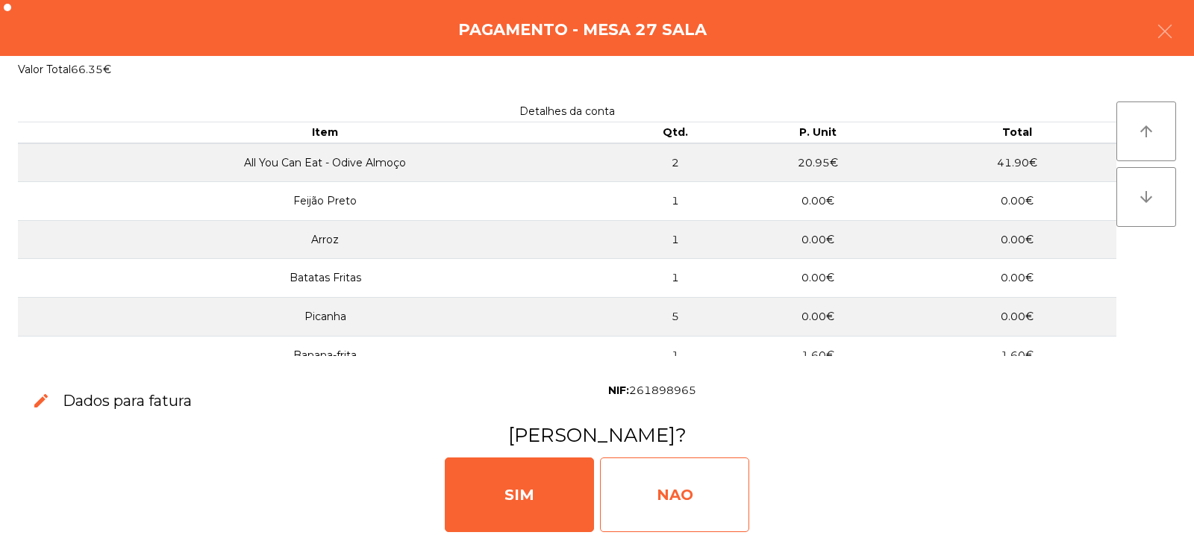
click at [665, 498] on div "NAO" at bounding box center [674, 495] width 149 height 75
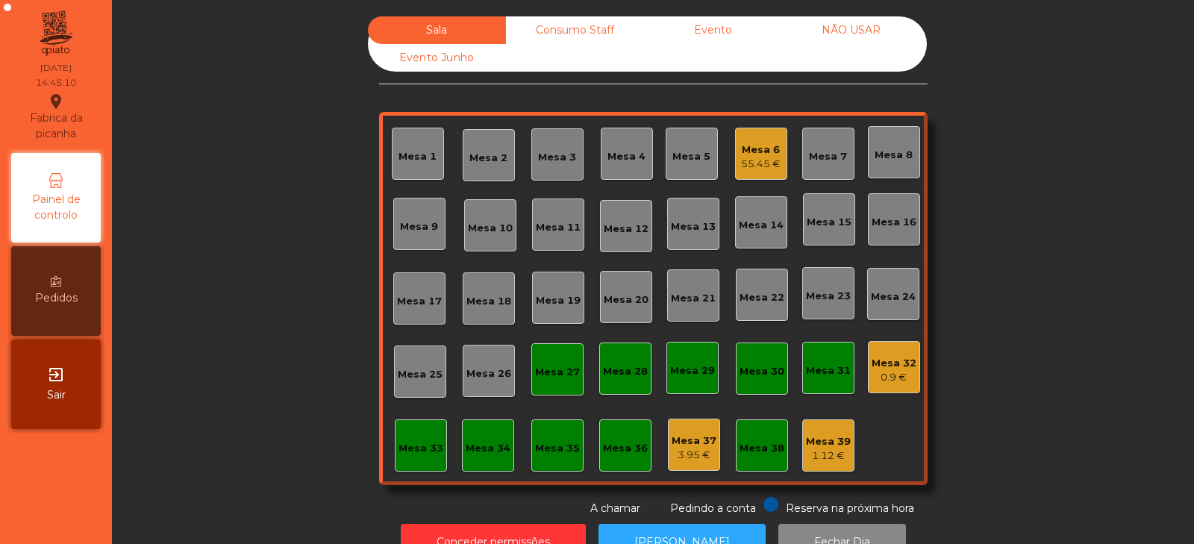
click at [557, 381] on div "Mesa 27" at bounding box center [557, 369] width 52 height 52
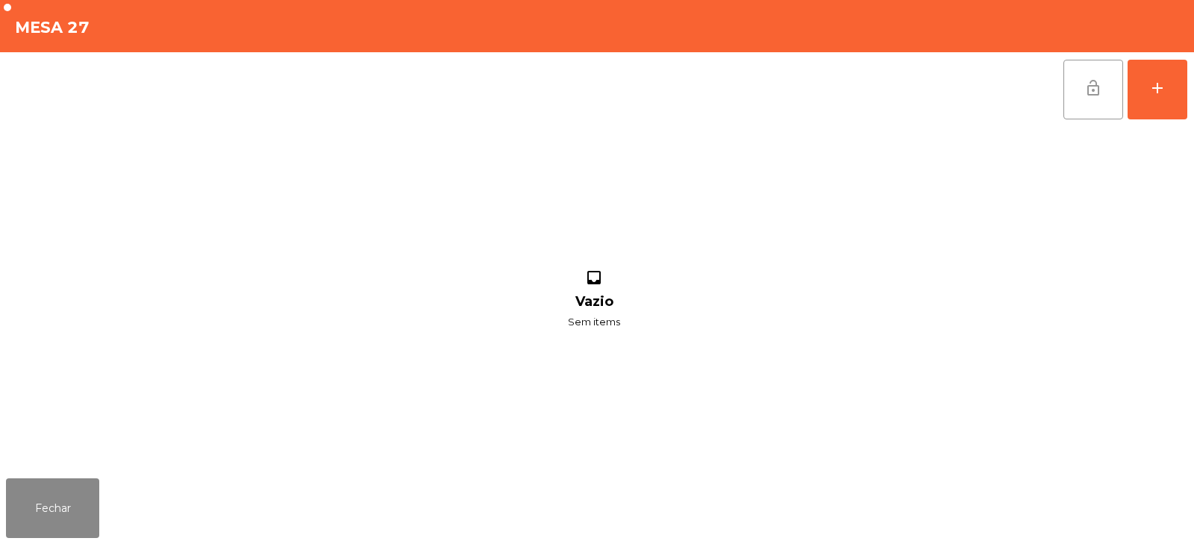
click at [1097, 95] on span "lock_open" at bounding box center [1094, 88] width 18 height 18
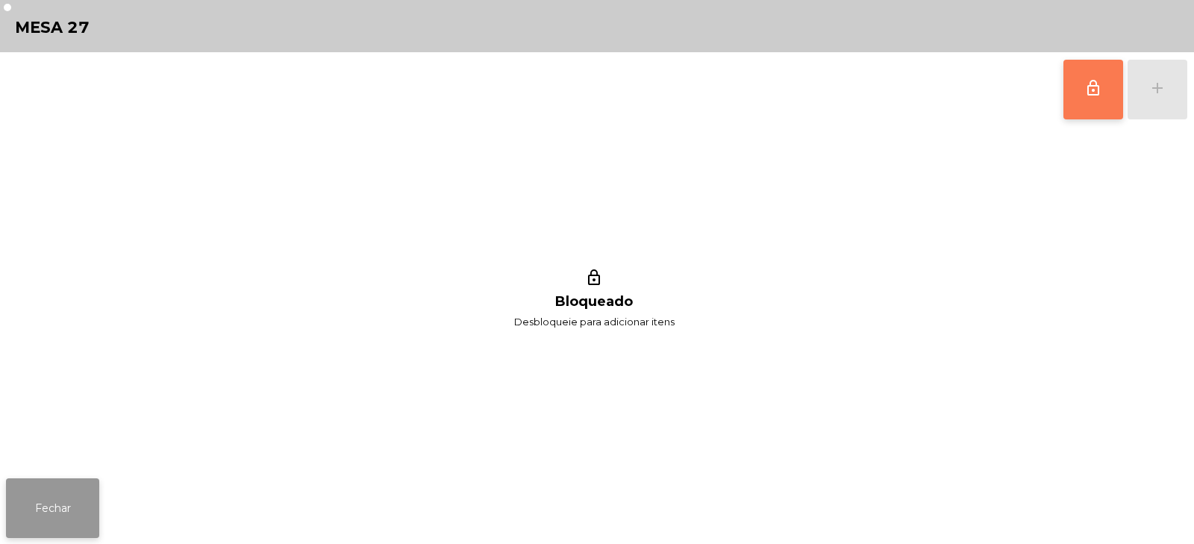
click at [66, 520] on button "Fechar" at bounding box center [52, 508] width 93 height 60
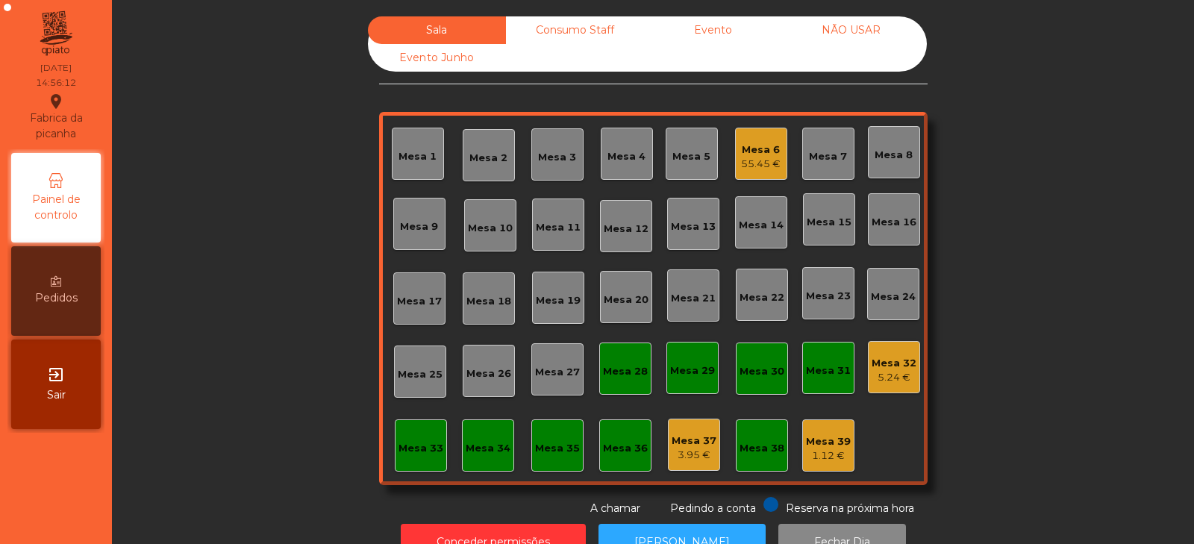
scroll to position [44, 0]
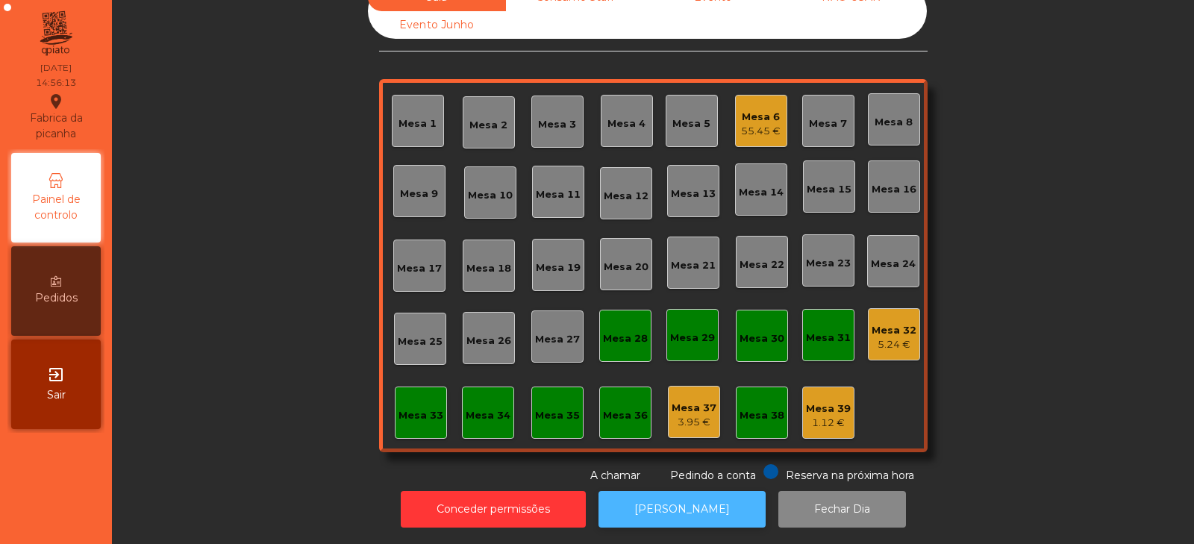
click at [658, 502] on button "[PERSON_NAME]" at bounding box center [682, 509] width 167 height 37
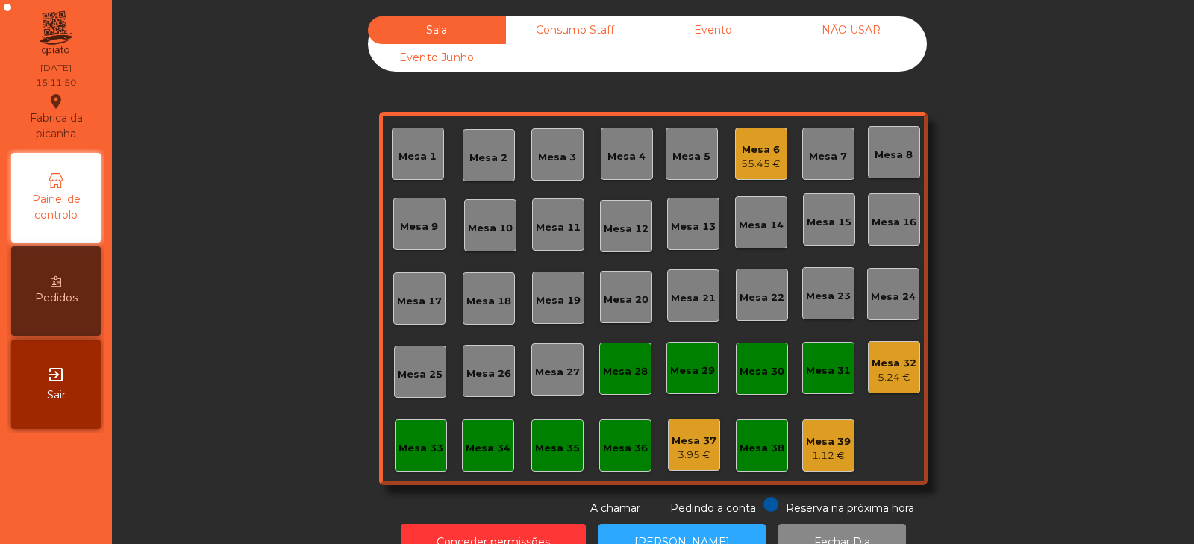
click at [765, 172] on div "Mesa 6 55.45 €" at bounding box center [761, 154] width 52 height 52
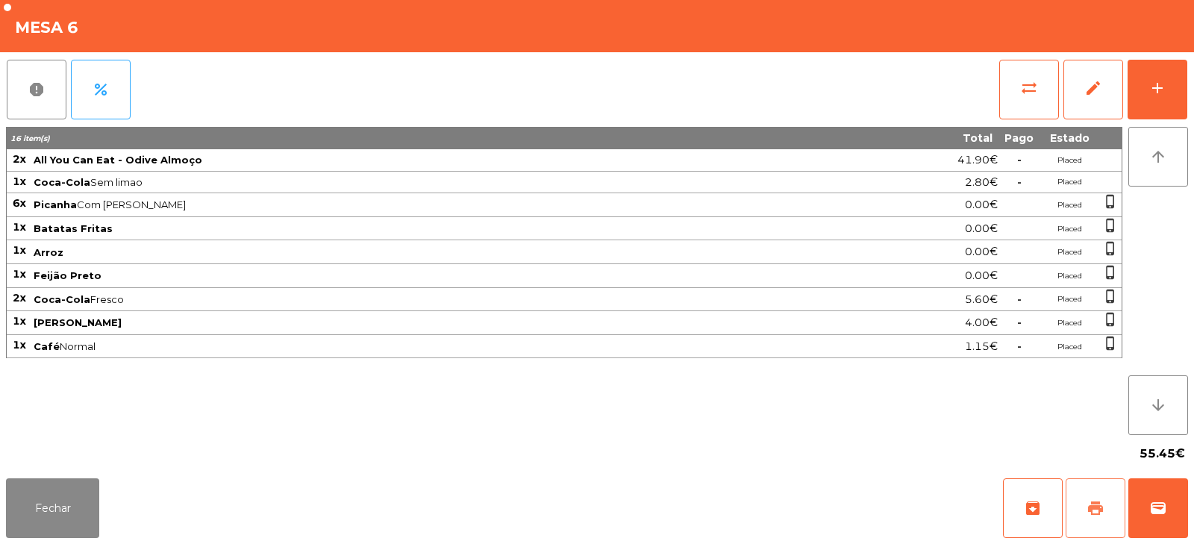
click at [1088, 513] on span "print" at bounding box center [1096, 508] width 18 height 18
click at [81, 510] on button "Fechar" at bounding box center [52, 508] width 93 height 60
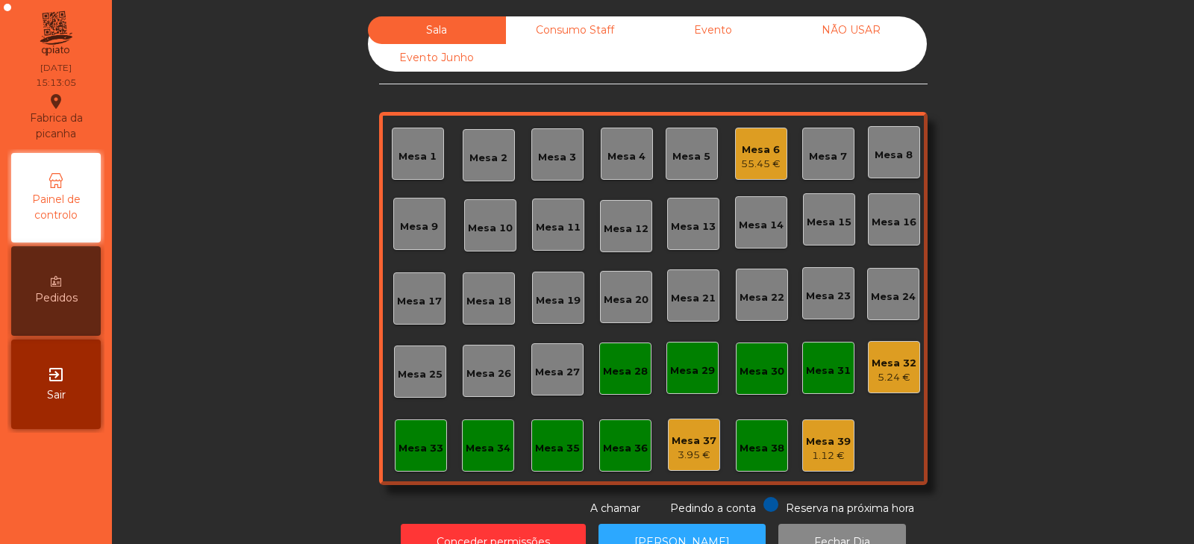
click at [747, 165] on div "55.45 €" at bounding box center [761, 164] width 40 height 15
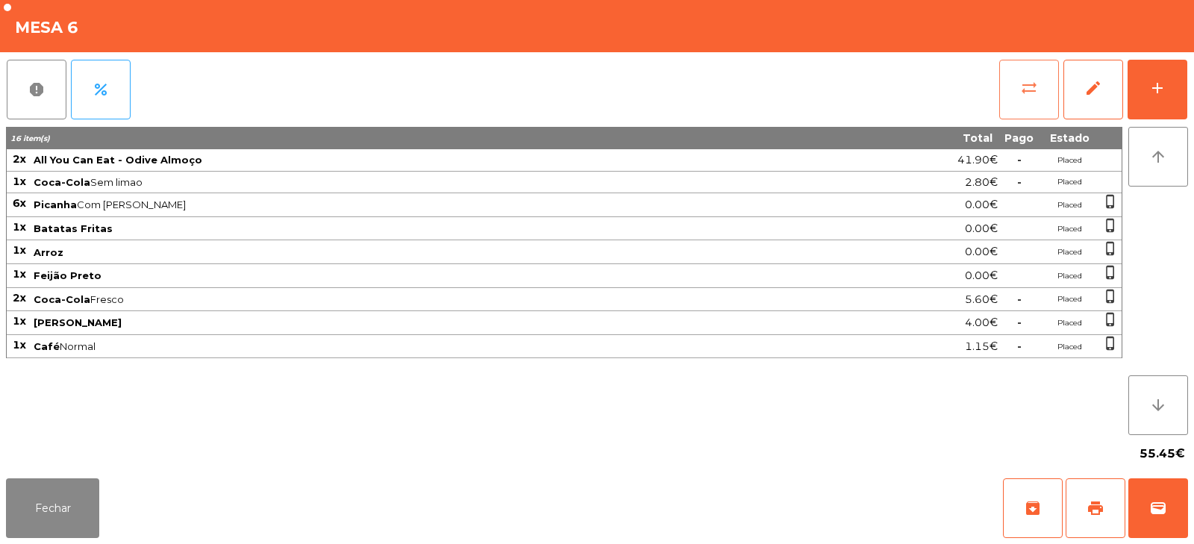
click at [1023, 87] on span "sync_alt" at bounding box center [1029, 88] width 18 height 18
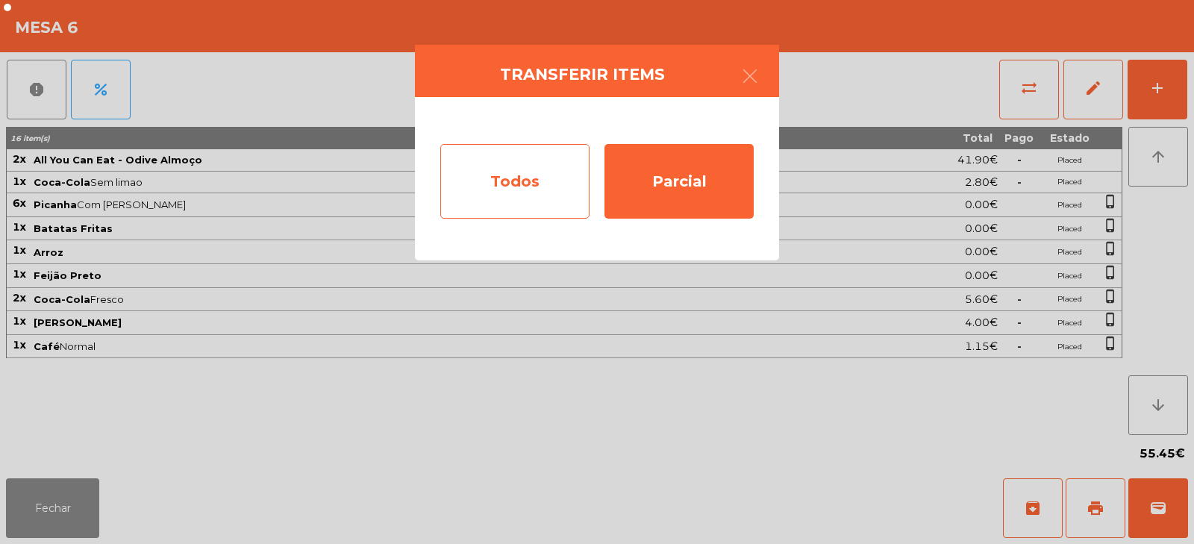
click at [525, 184] on div "Todos" at bounding box center [514, 181] width 149 height 75
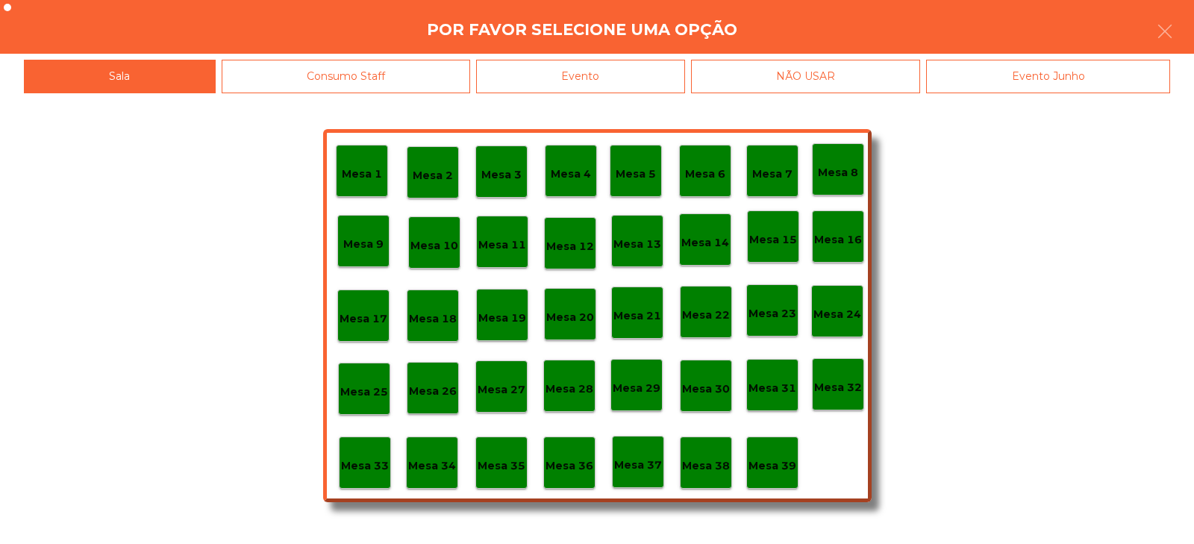
click at [553, 79] on div "Evento" at bounding box center [580, 77] width 209 height 34
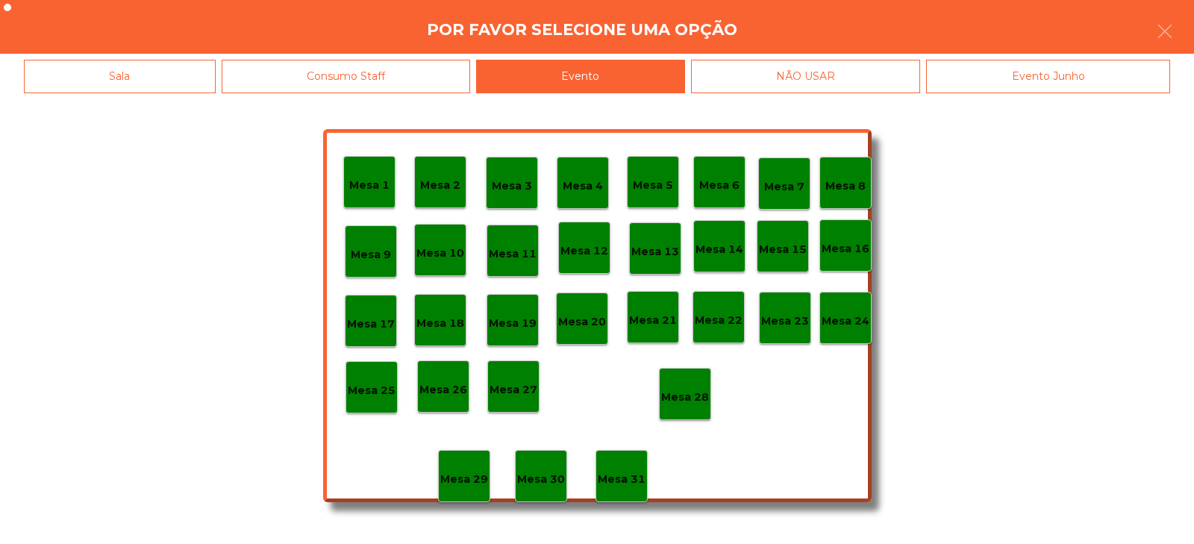
click at [678, 406] on div "Mesa 28" at bounding box center [685, 394] width 52 height 52
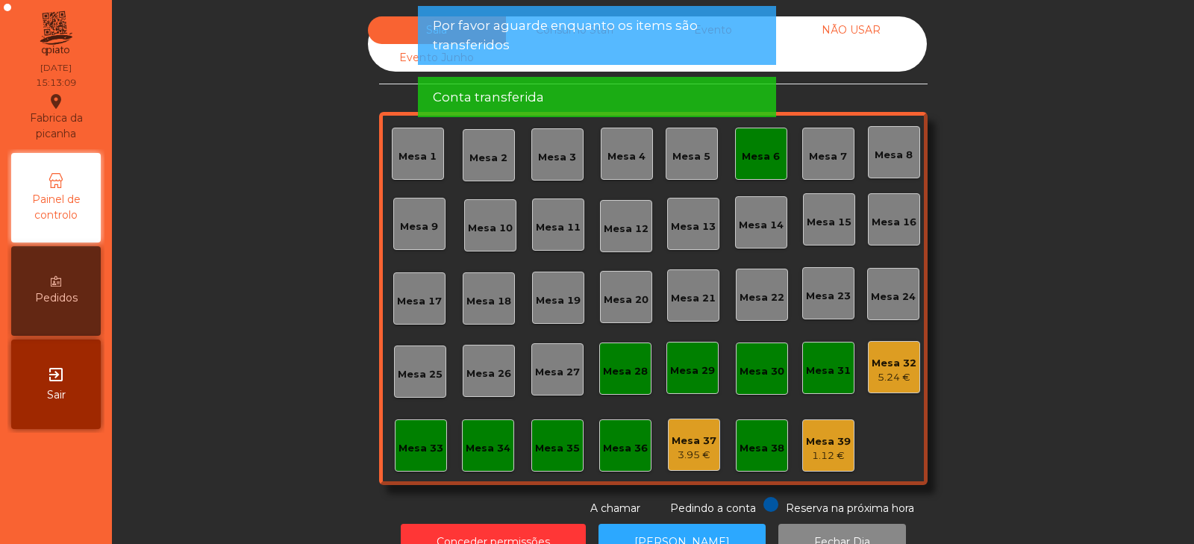
click at [742, 172] on div "Mesa 6" at bounding box center [761, 154] width 52 height 52
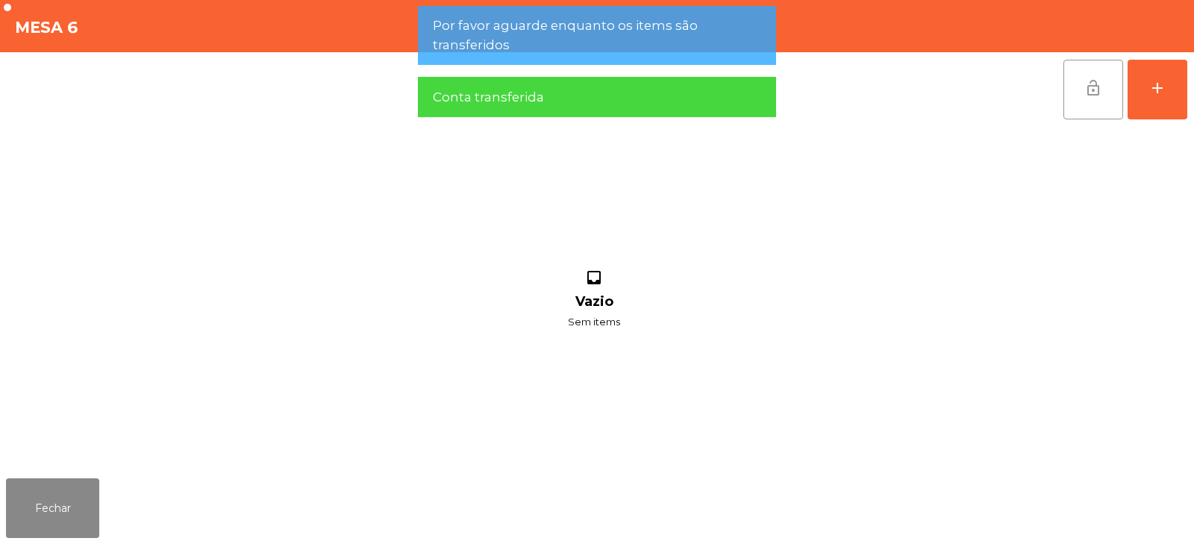
click at [1085, 97] on button "lock_open" at bounding box center [1094, 90] width 60 height 60
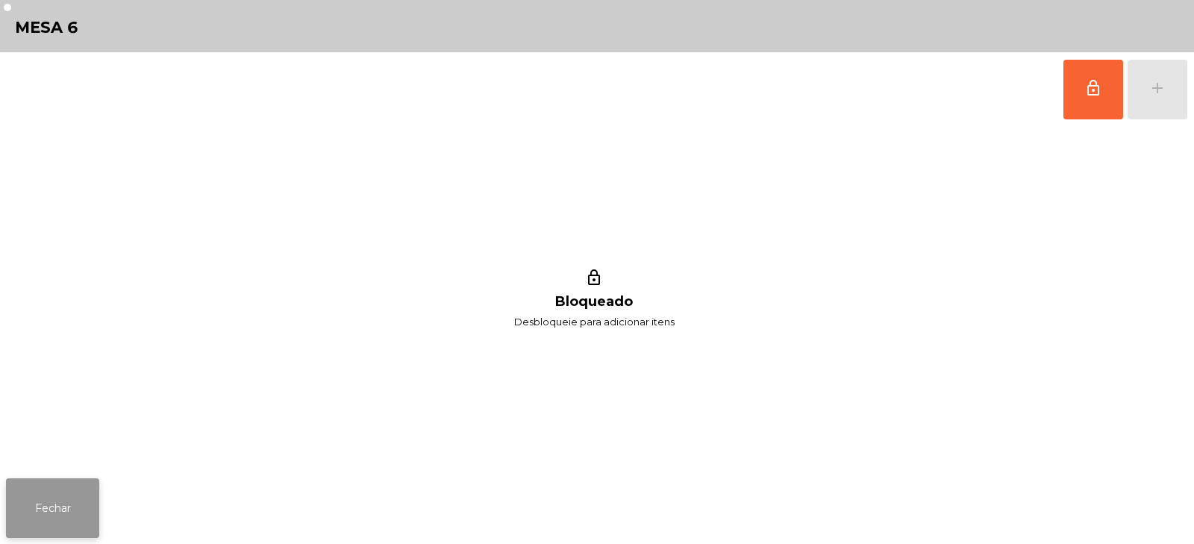
click at [43, 522] on button "Fechar" at bounding box center [52, 508] width 93 height 60
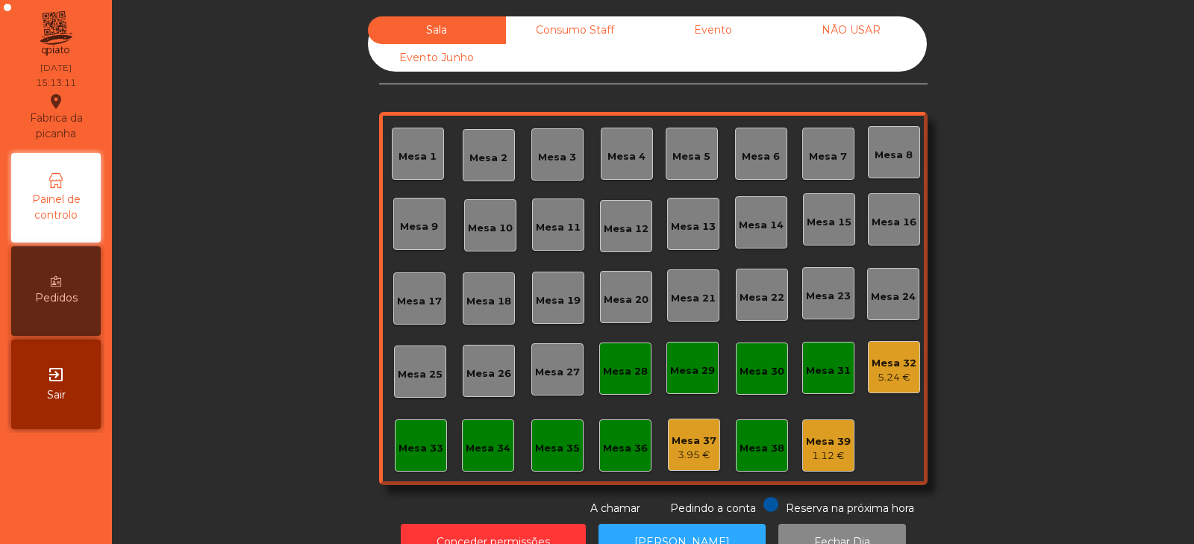
click at [568, 39] on div "Consumo Staff" at bounding box center [575, 30] width 138 height 28
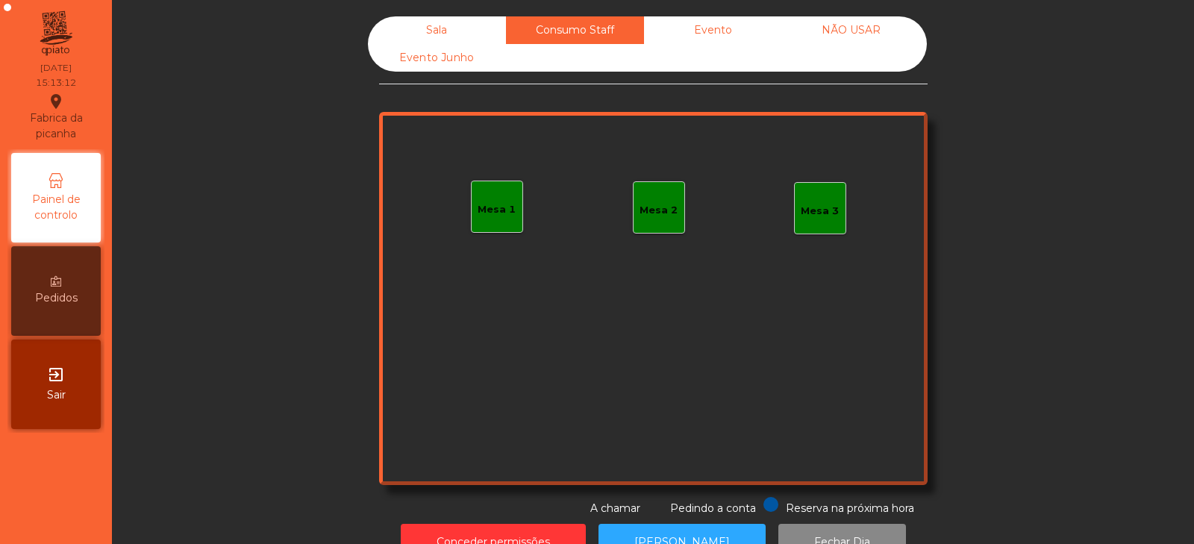
click at [419, 67] on div "Evento Junho" at bounding box center [437, 58] width 138 height 28
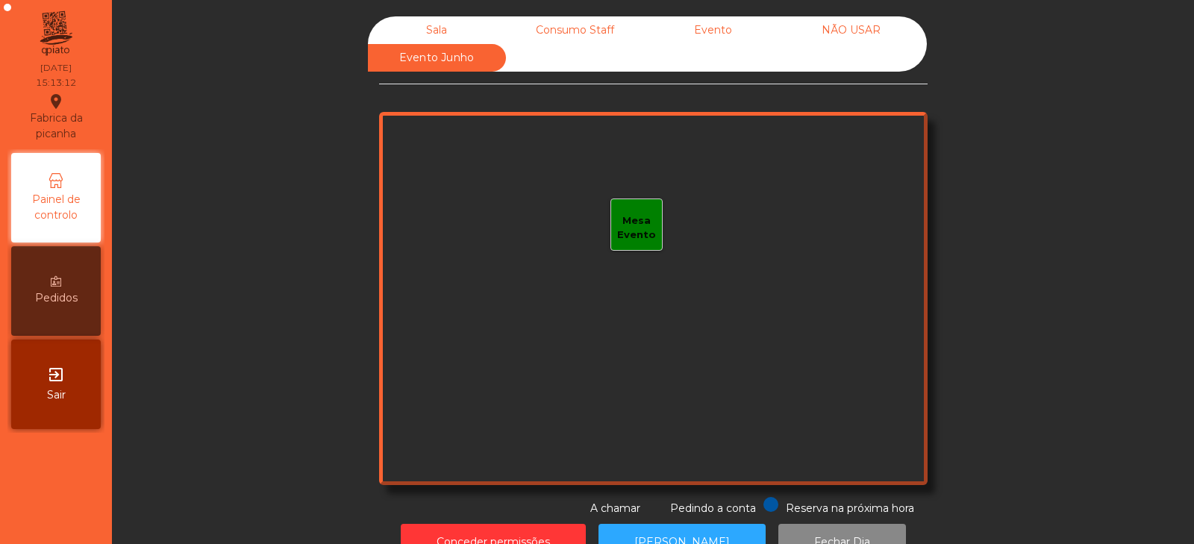
click at [454, 34] on div "Sala" at bounding box center [437, 30] width 138 height 28
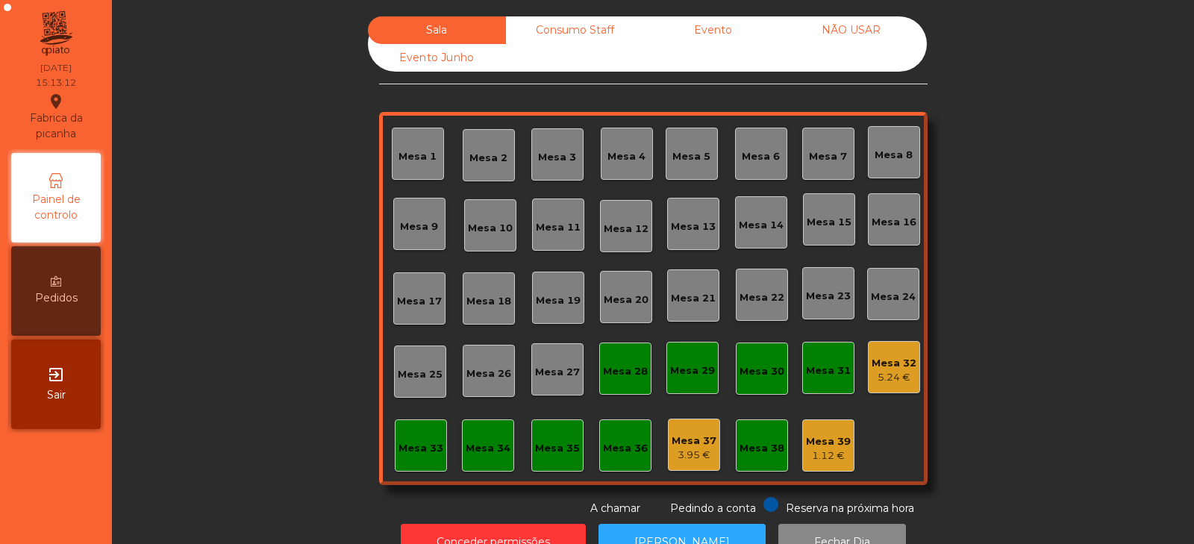
click at [560, 31] on div "Consumo Staff" at bounding box center [575, 30] width 138 height 28
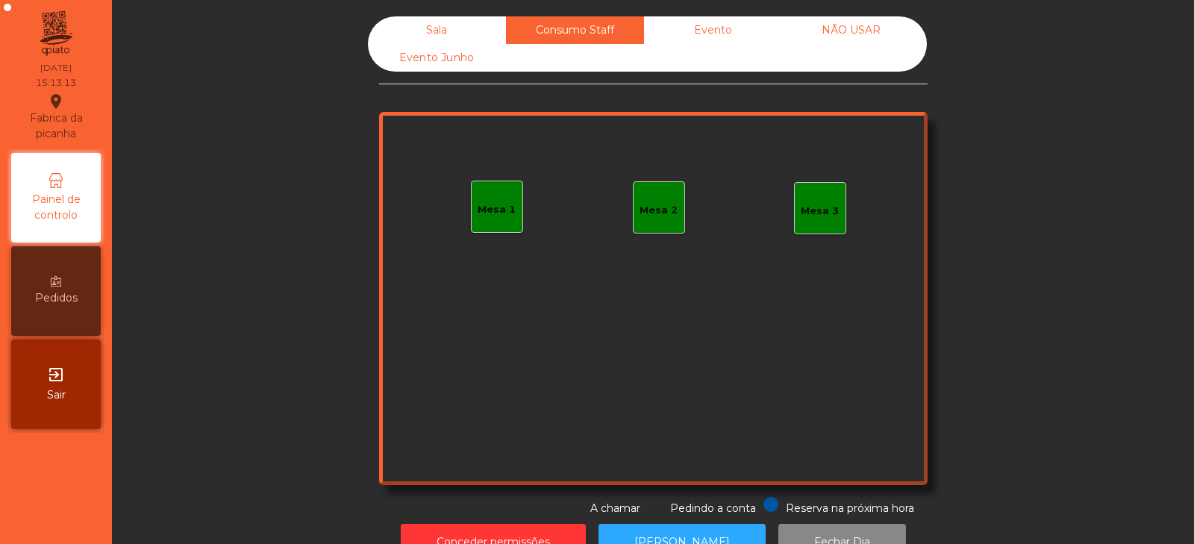
click at [683, 36] on div "Evento" at bounding box center [713, 30] width 138 height 28
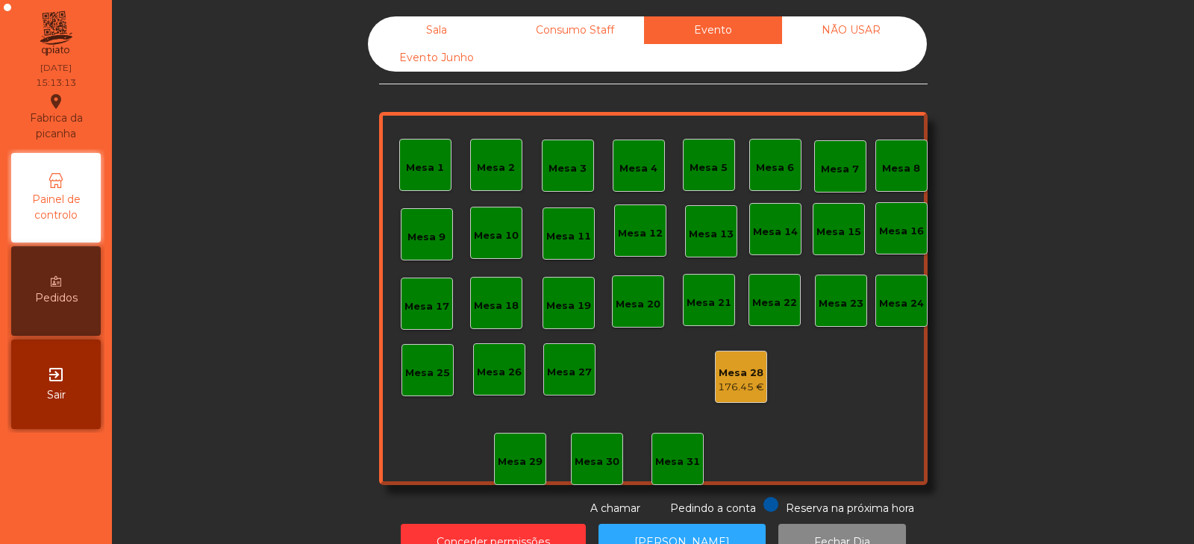
click at [818, 22] on div "NÃO USAR" at bounding box center [851, 30] width 138 height 28
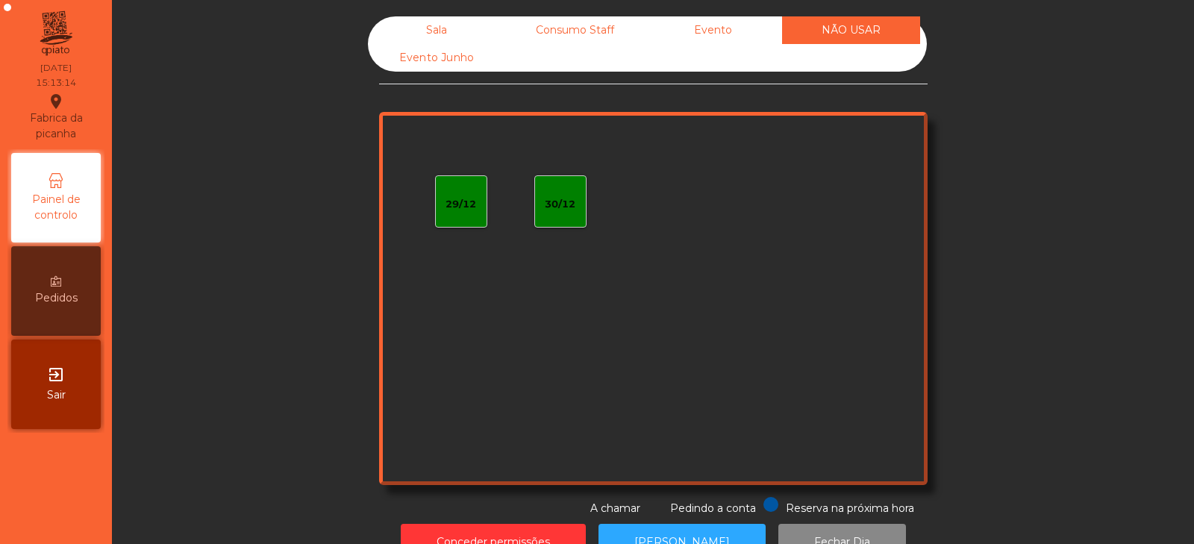
click at [699, 34] on div "Evento" at bounding box center [713, 30] width 138 height 28
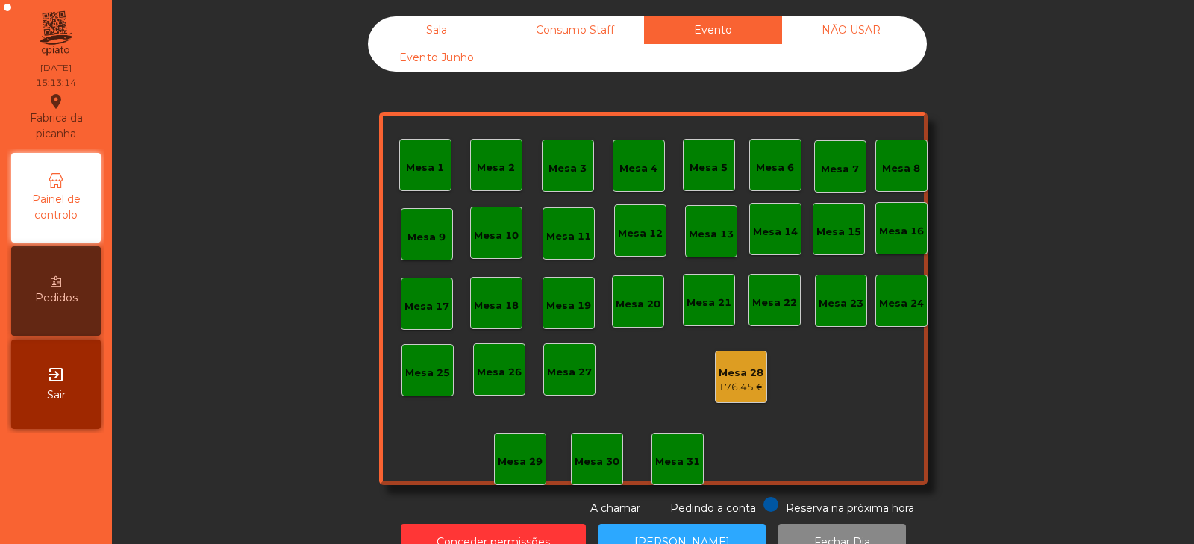
click at [574, 43] on div "Consumo Staff" at bounding box center [575, 30] width 138 height 28
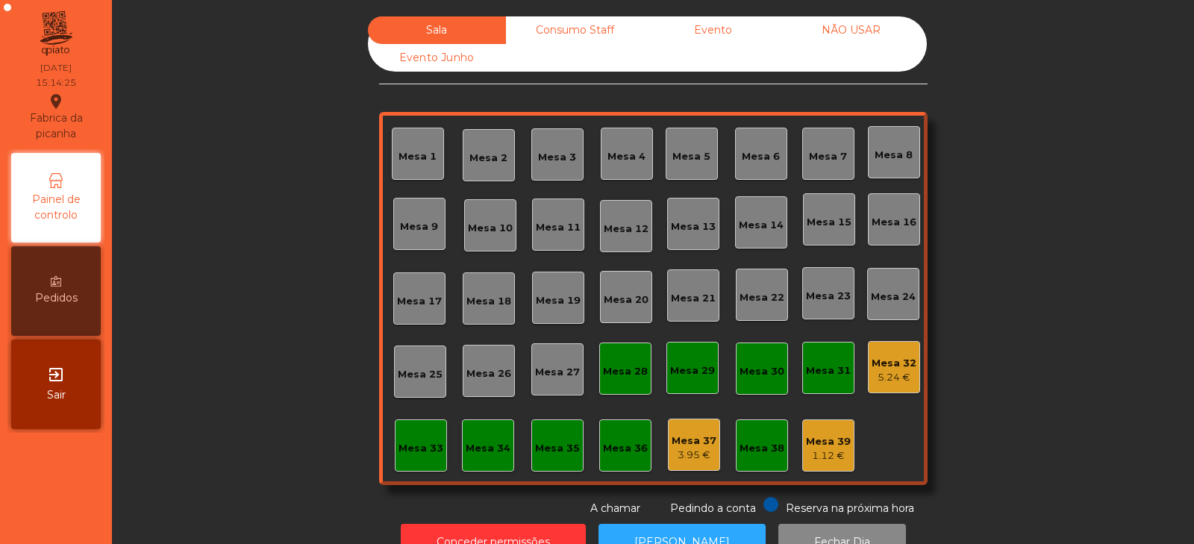
click at [711, 30] on div "Evento" at bounding box center [713, 30] width 138 height 28
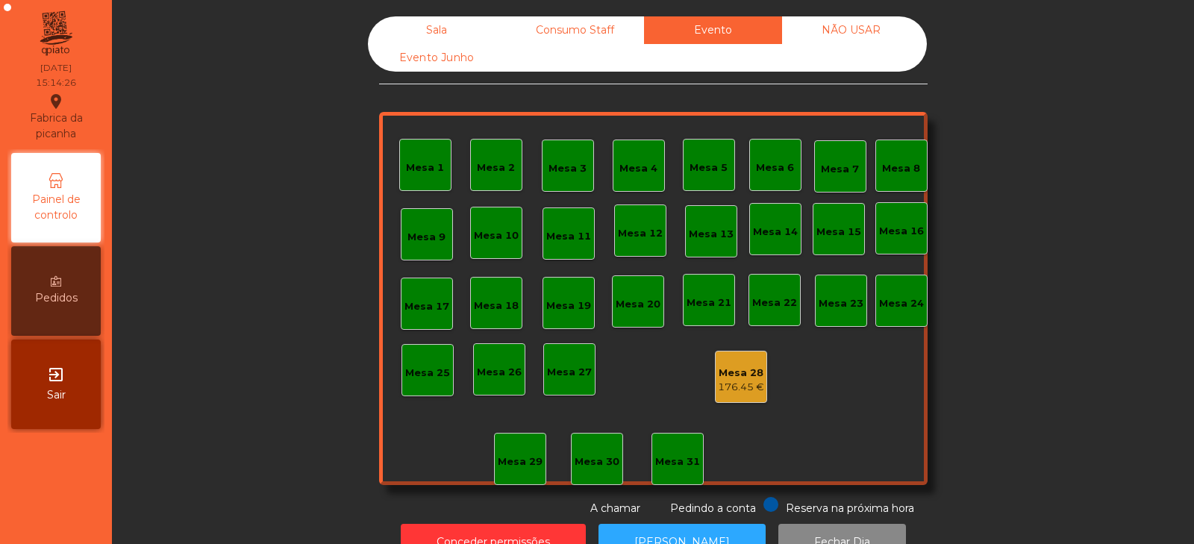
click at [745, 387] on div "176.45 €" at bounding box center [741, 387] width 46 height 15
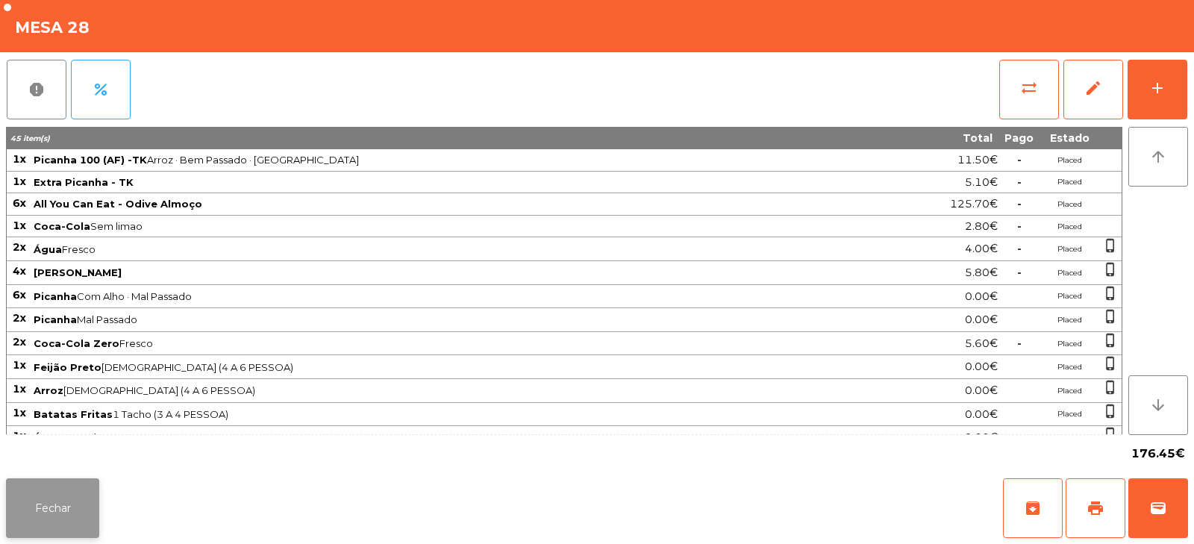
click at [84, 506] on button "Fechar" at bounding box center [52, 508] width 93 height 60
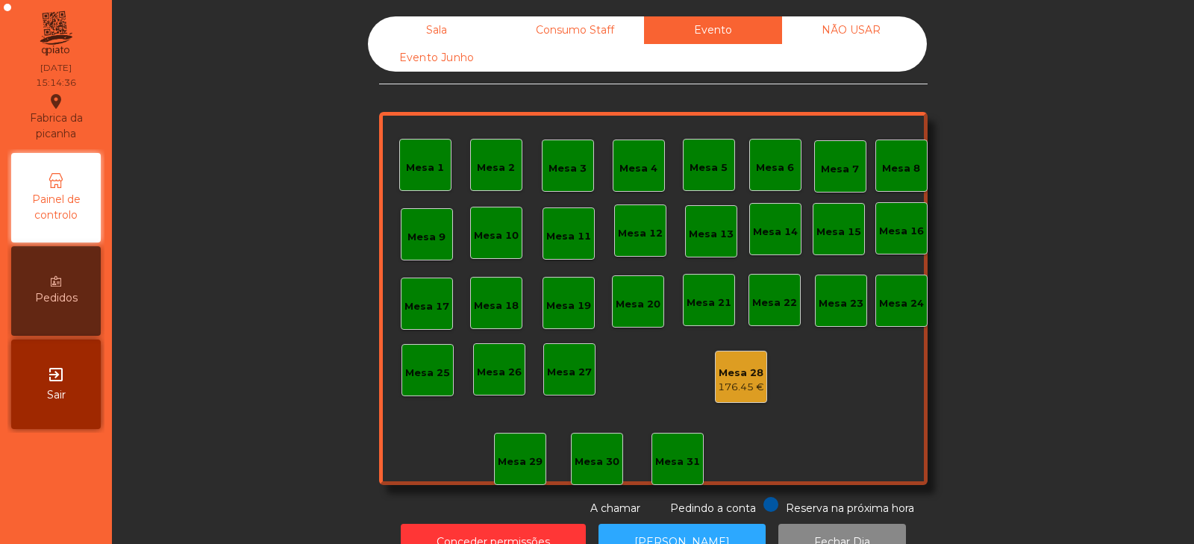
click at [456, 34] on div "Sala" at bounding box center [437, 30] width 138 height 28
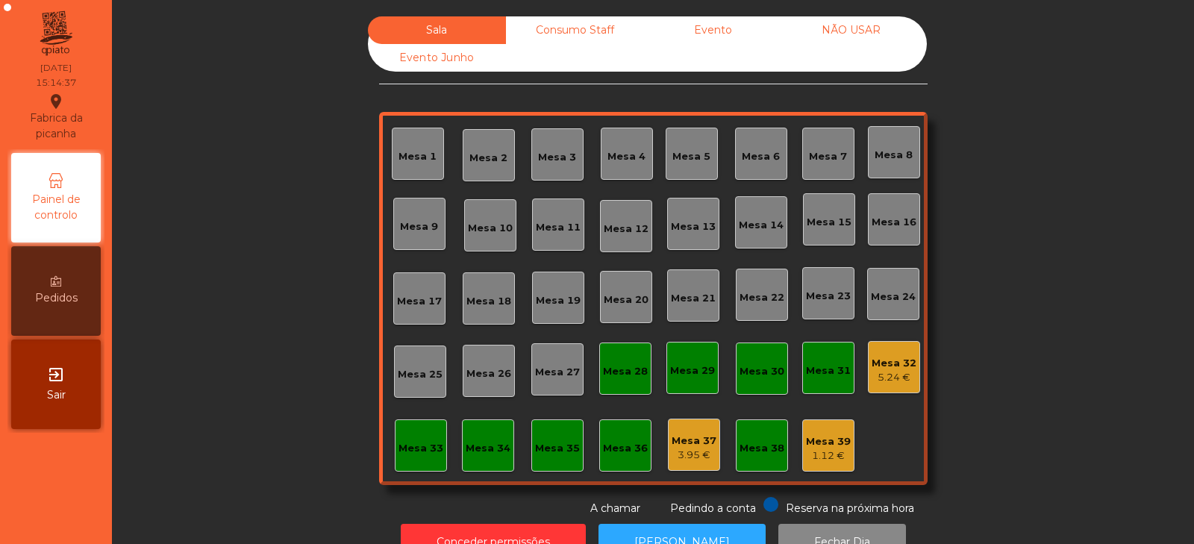
scroll to position [44, 0]
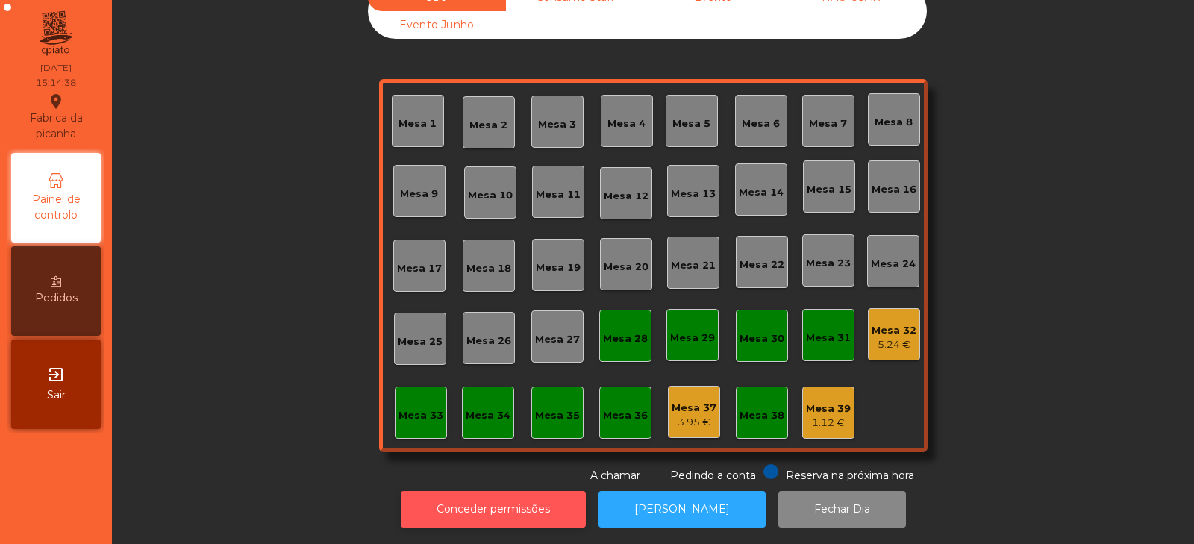
click at [551, 505] on button "Conceder permissões" at bounding box center [493, 509] width 185 height 37
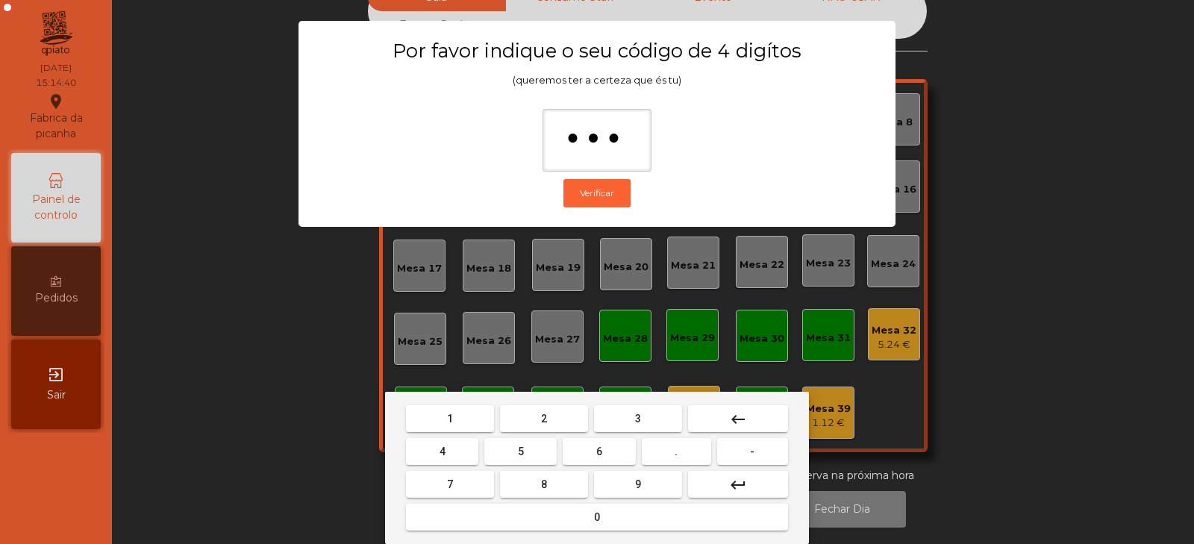
type input "****"
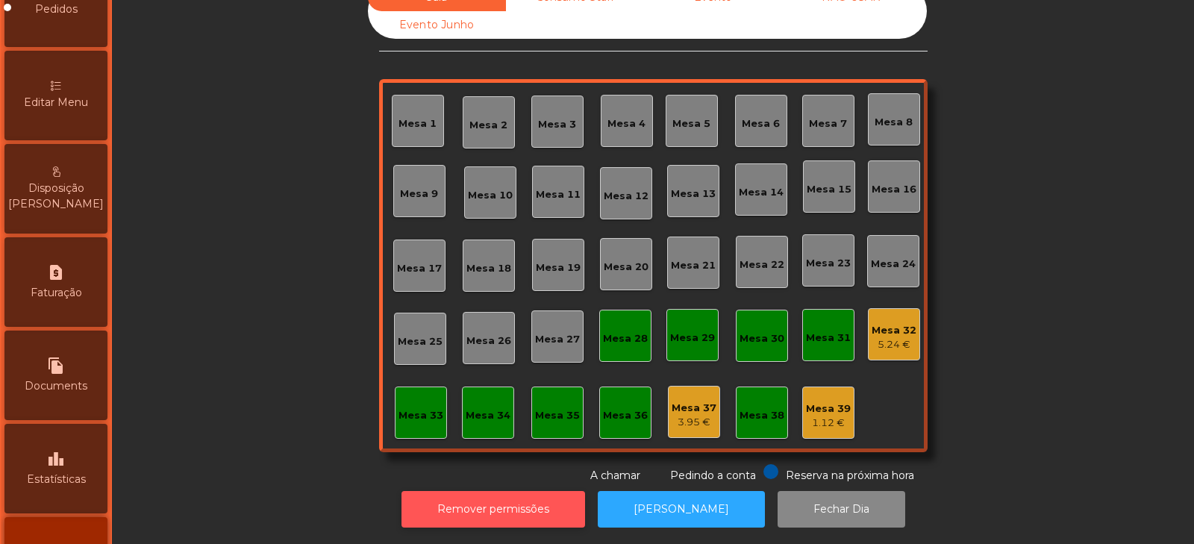
scroll to position [290, 0]
click at [76, 466] on div "leaderboard Estatísticas" at bounding box center [55, 468] width 103 height 90
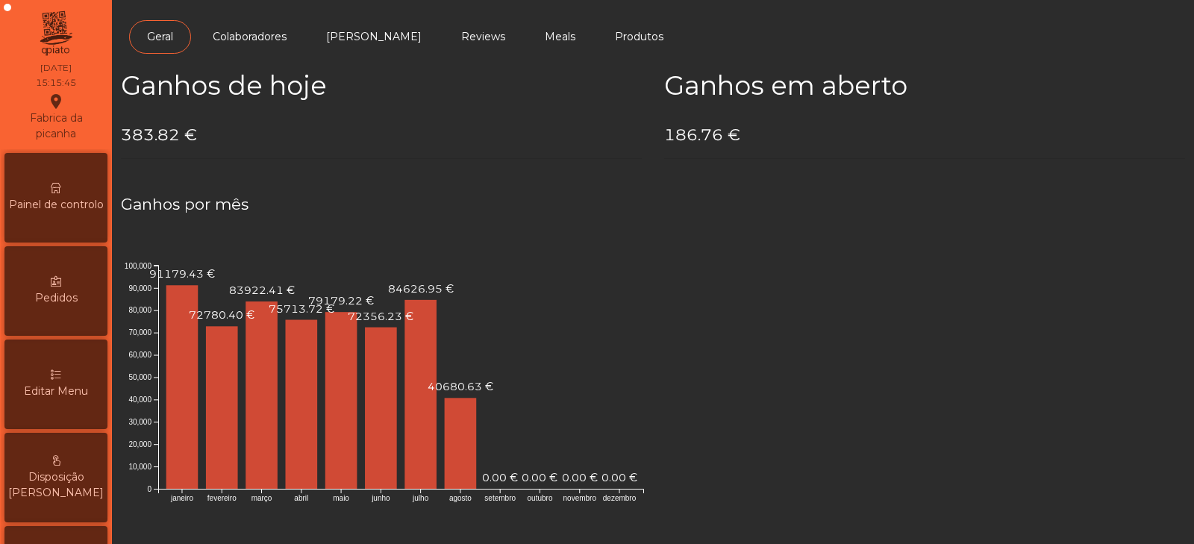
click at [66, 197] on span "Painel de controlo" at bounding box center [56, 205] width 95 height 16
